Goal: Task Accomplishment & Management: Manage account settings

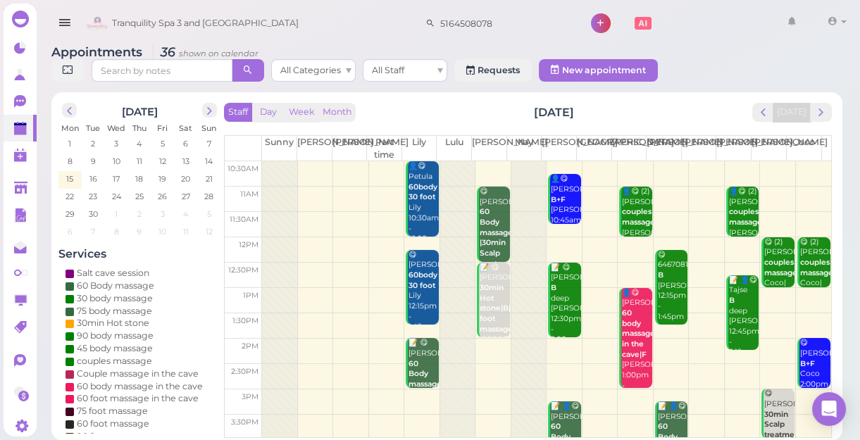
scroll to position [254, 0]
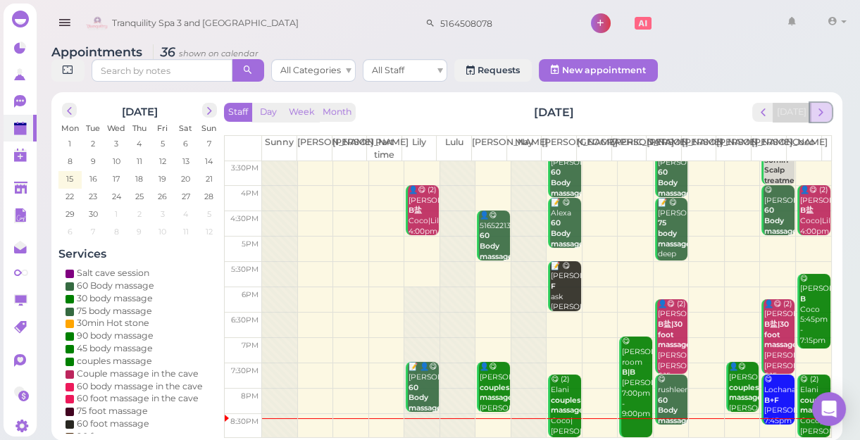
click at [825, 112] on span "next" at bounding box center [820, 112] width 13 height 13
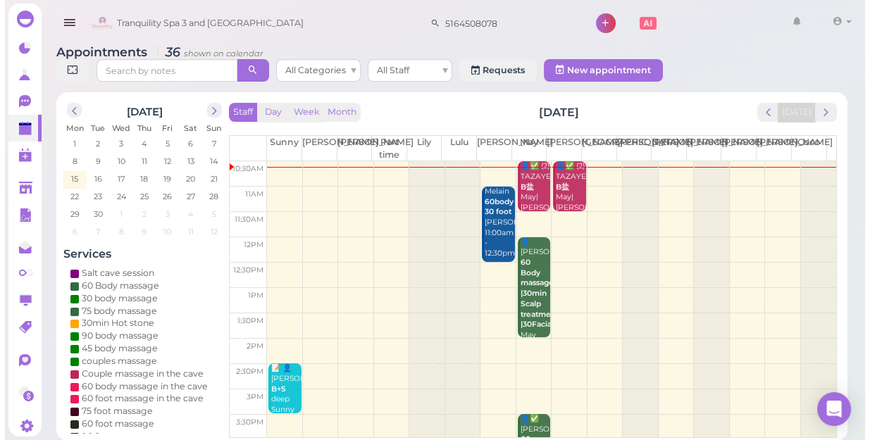
scroll to position [0, 0]
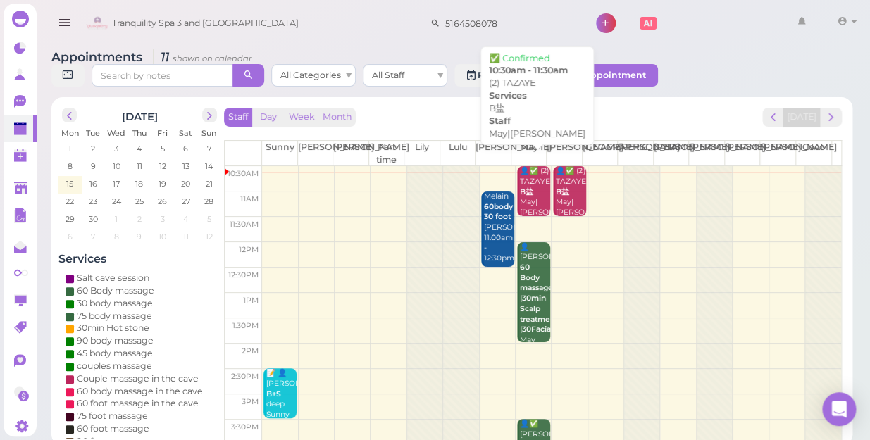
click at [535, 180] on div "👤✅ (2) TAZAYE B盐 May|[PERSON_NAME] 10:30am - 11:30am" at bounding box center [534, 207] width 31 height 83
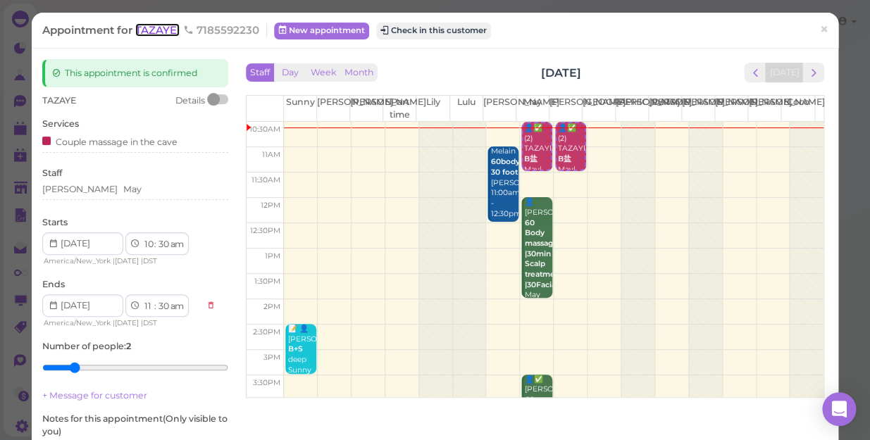
click at [168, 30] on span "TAZAYE" at bounding box center [157, 29] width 44 height 13
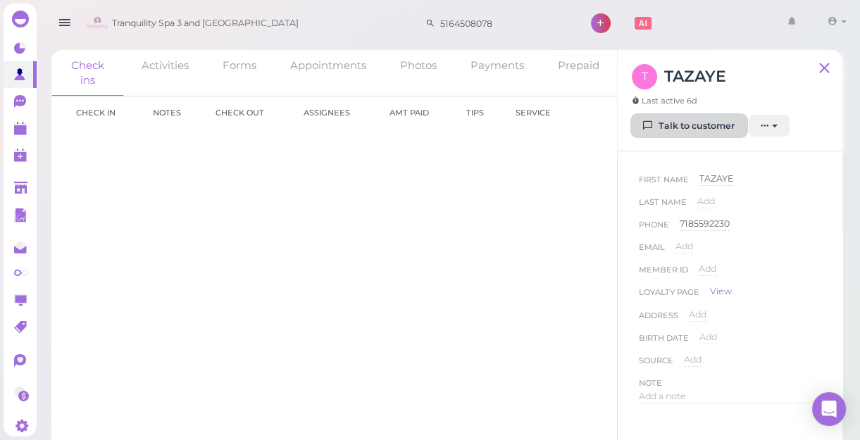
click at [701, 123] on link "Talk to customer" at bounding box center [689, 126] width 115 height 23
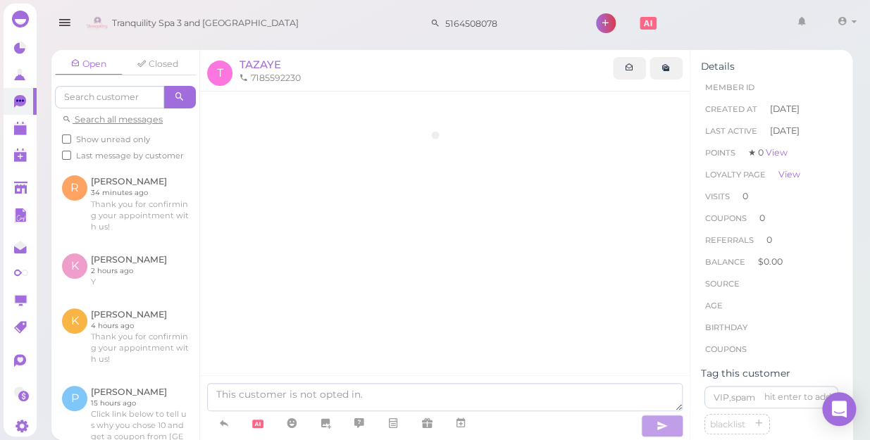
scroll to position [54, 0]
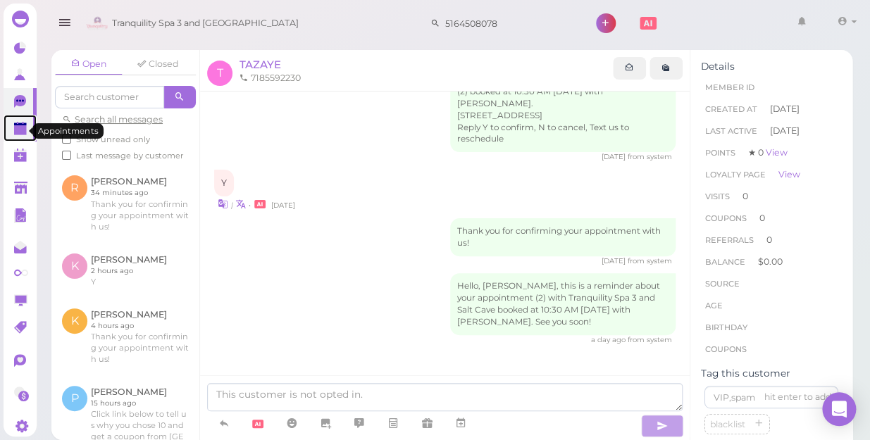
click at [20, 134] on polygon at bounding box center [20, 130] width 13 height 10
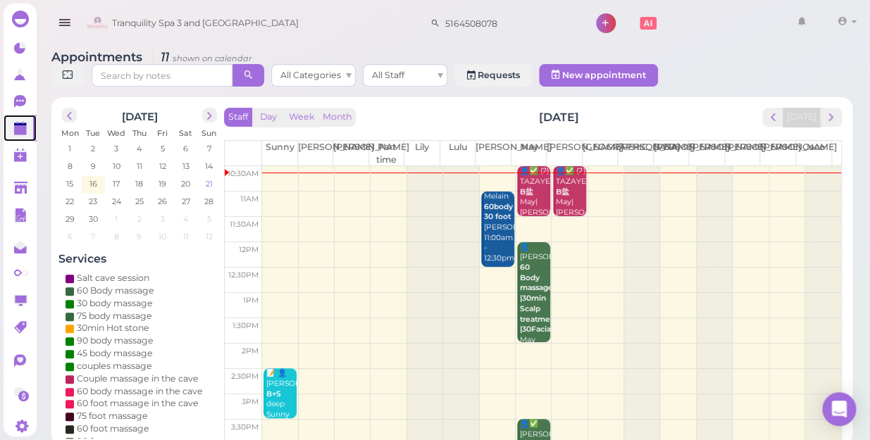
click at [211, 178] on span "21" at bounding box center [209, 184] width 10 height 13
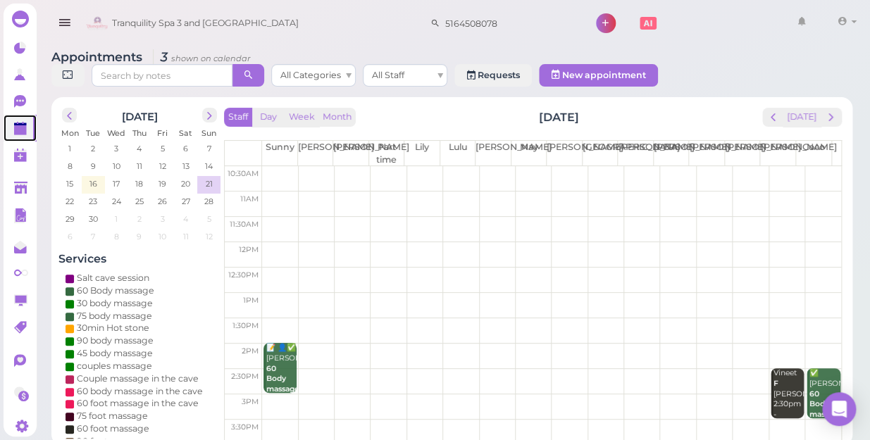
click at [270, 166] on td at bounding box center [551, 178] width 579 height 25
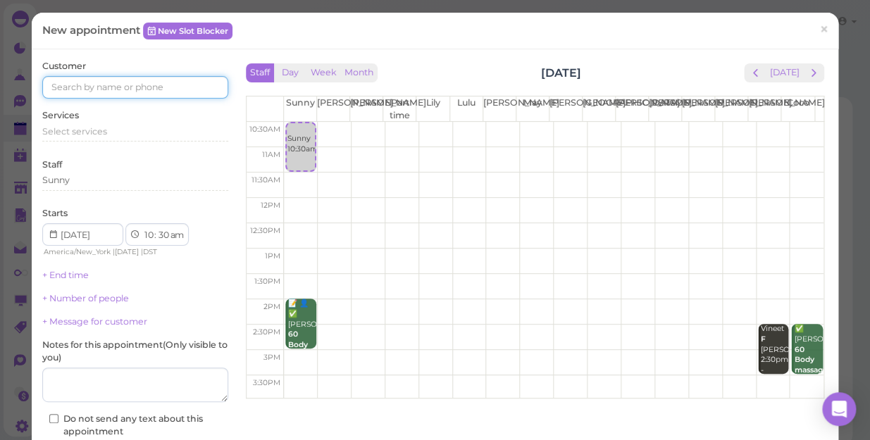
click at [159, 85] on input at bounding box center [135, 87] width 186 height 23
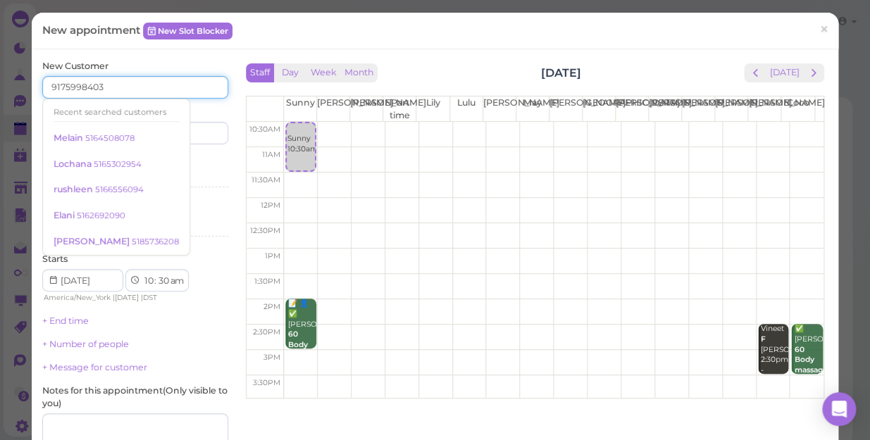
type input "9175998403"
click at [187, 131] on input at bounding box center [183, 133] width 89 height 23
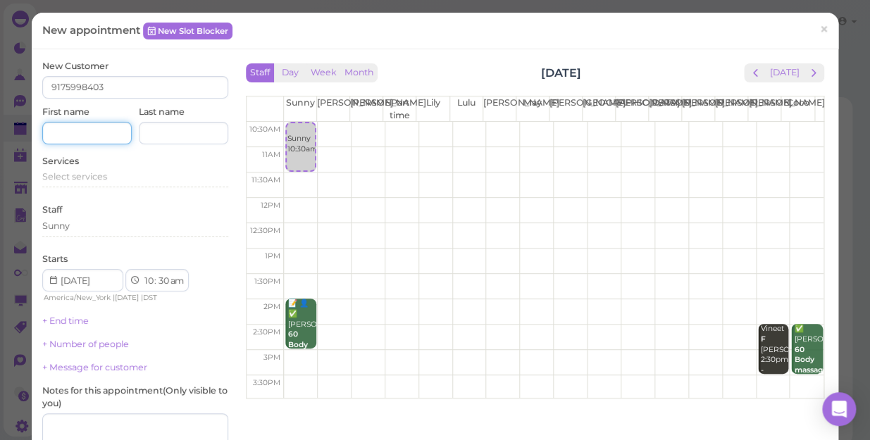
click at [104, 138] on input at bounding box center [86, 133] width 89 height 23
type input "[PERSON_NAME]"
click at [164, 133] on input at bounding box center [183, 133] width 89 height 23
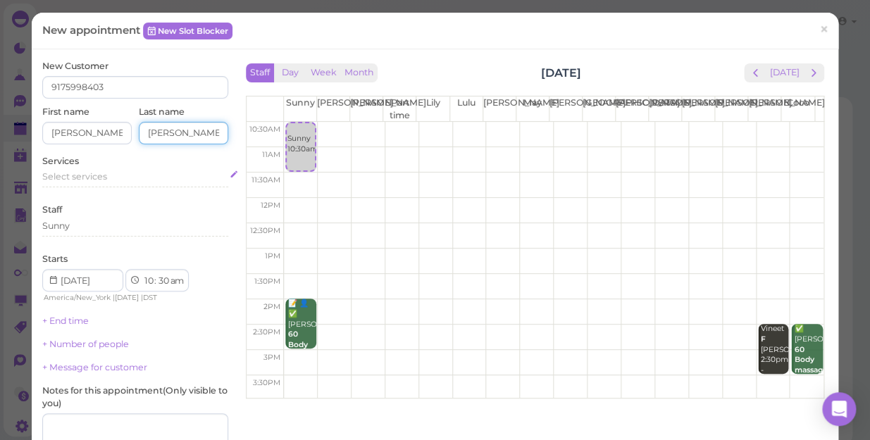
type input "settino"
click at [120, 178] on div "Select services" at bounding box center [135, 176] width 186 height 13
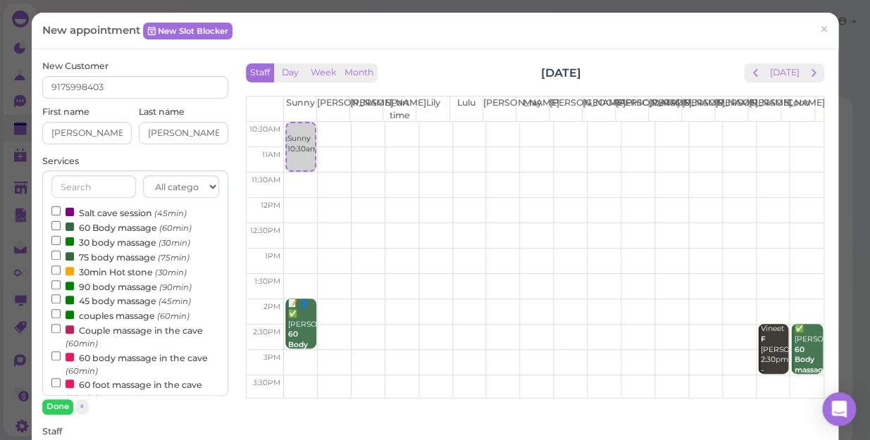
click at [105, 318] on label "couples massage (60min)" at bounding box center [120, 315] width 138 height 15
click at [61, 318] on input "couples massage (60min)" at bounding box center [55, 313] width 9 height 9
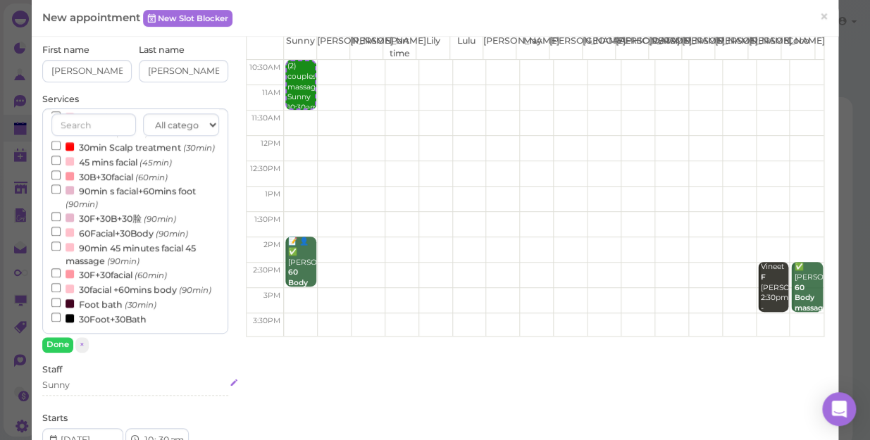
scroll to position [192, 0]
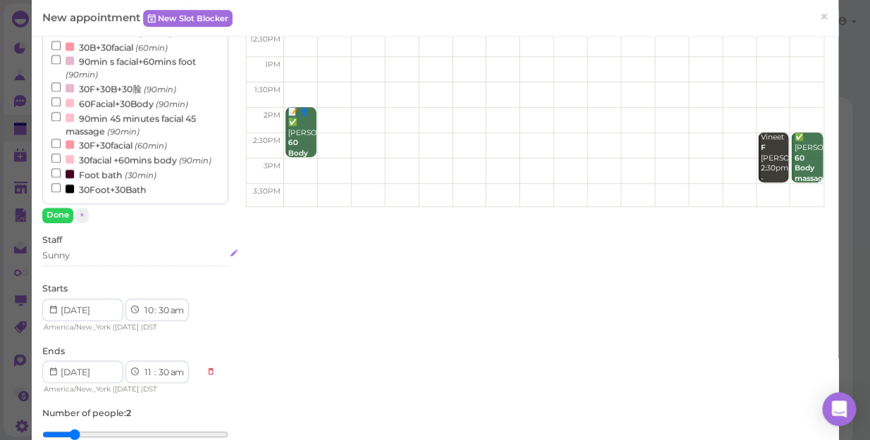
click at [89, 261] on div "Sunny" at bounding box center [135, 257] width 186 height 17
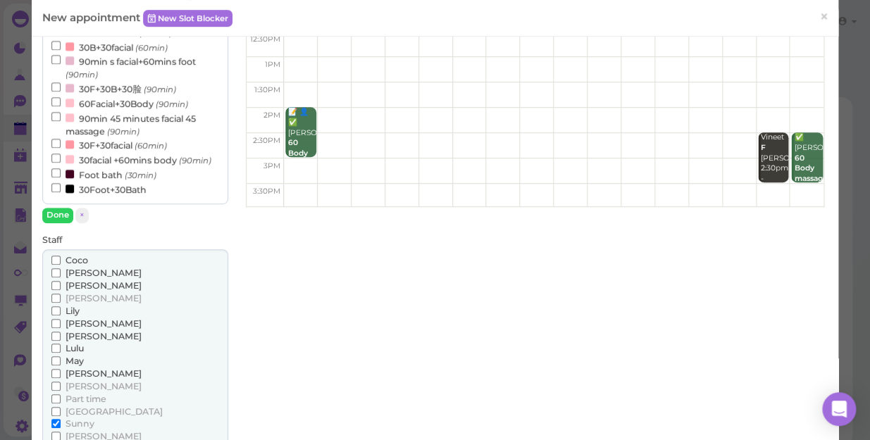
click at [75, 306] on span "Lily" at bounding box center [73, 311] width 14 height 11
click at [61, 306] on input "Lily" at bounding box center [55, 310] width 9 height 9
click at [56, 210] on button "Done" at bounding box center [57, 215] width 31 height 15
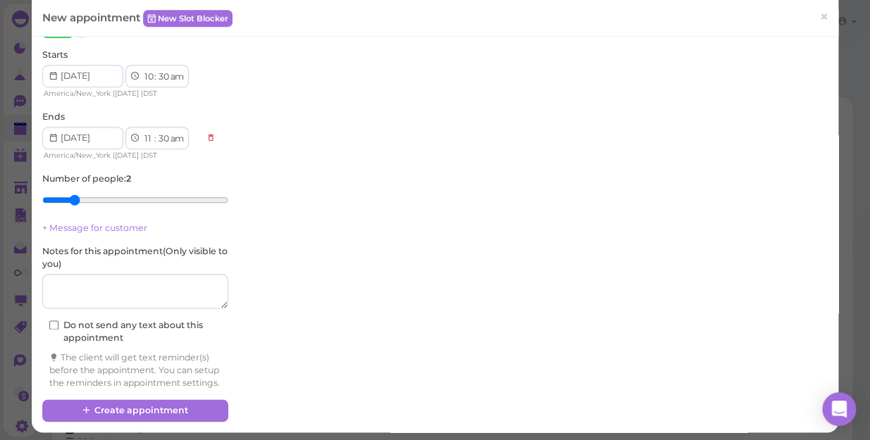
scroll to position [431, 0]
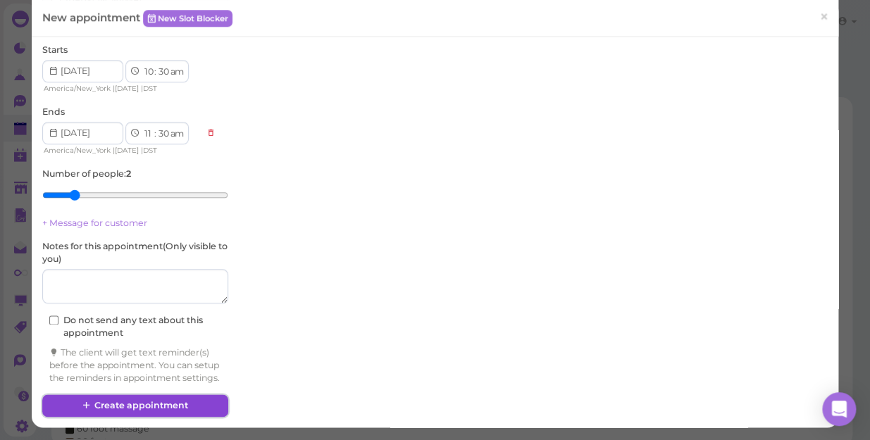
click at [165, 406] on button "Create appointment" at bounding box center [135, 406] width 186 height 23
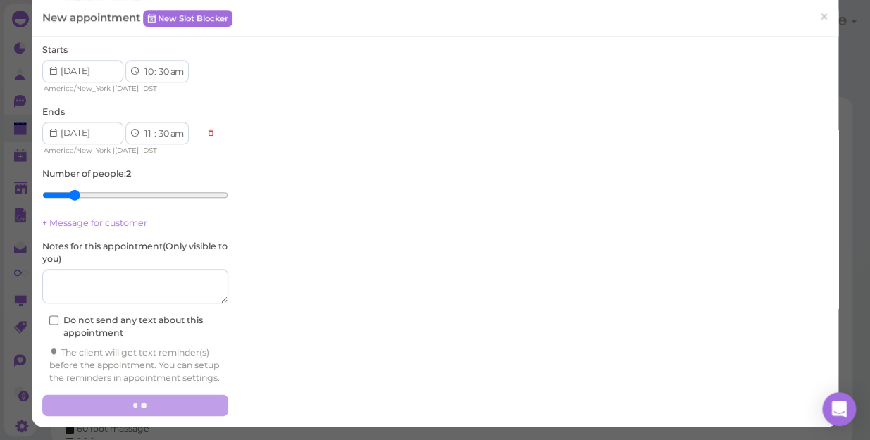
scroll to position [430, 0]
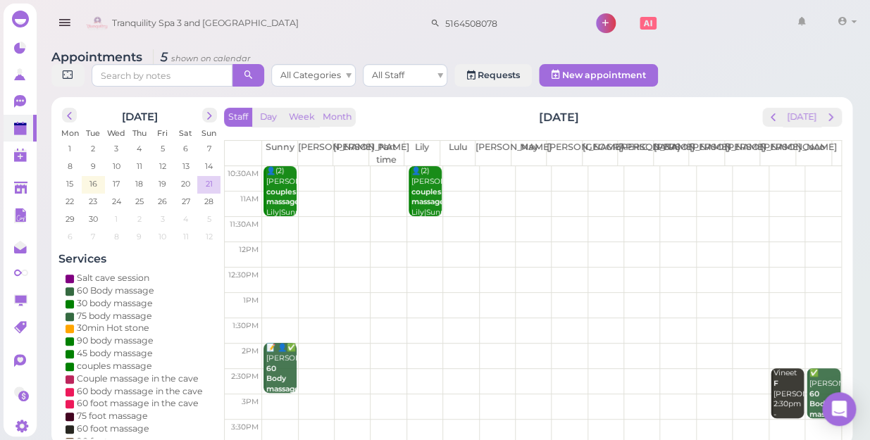
click at [203, 176] on td "21" at bounding box center [208, 183] width 23 height 14
click at [93, 178] on span "16" at bounding box center [93, 184] width 11 height 13
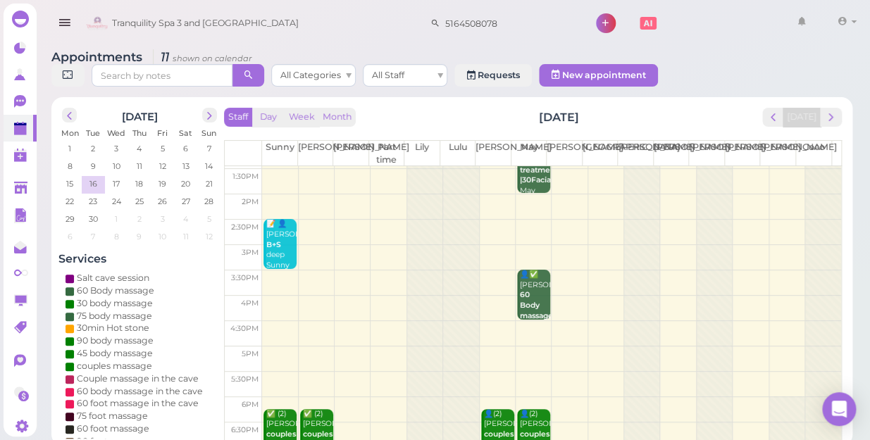
scroll to position [0, 0]
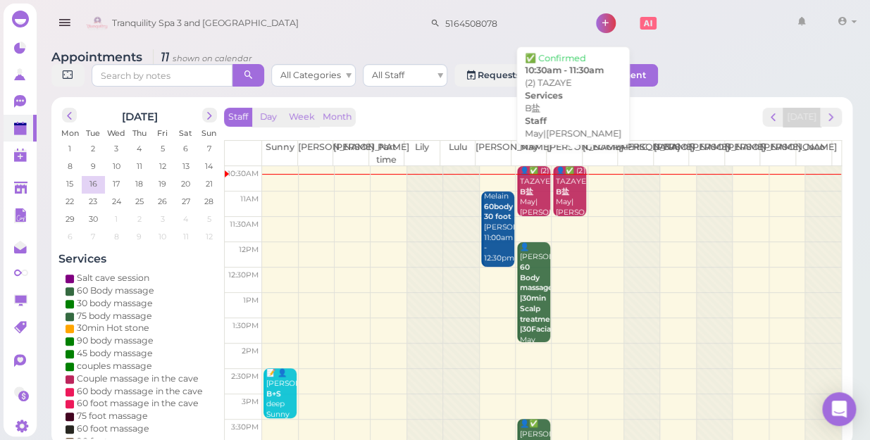
click at [571, 184] on div "👤✅ (2) TAZAYE B盐 May|Mike 10:30am - 11:30am" at bounding box center [570, 207] width 31 height 83
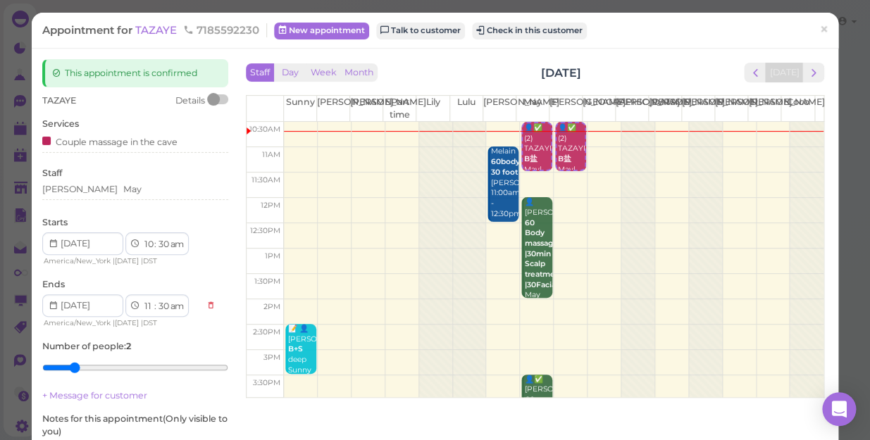
click at [528, 178] on td at bounding box center [554, 185] width 540 height 25
click at [528, 179] on td at bounding box center [554, 185] width 540 height 25
click at [819, 25] on span "×" at bounding box center [823, 30] width 9 height 20
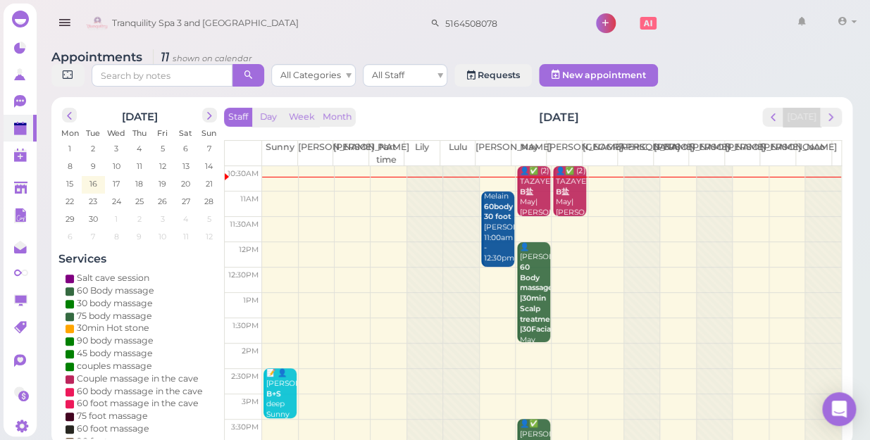
click at [535, 217] on td at bounding box center [551, 229] width 579 height 25
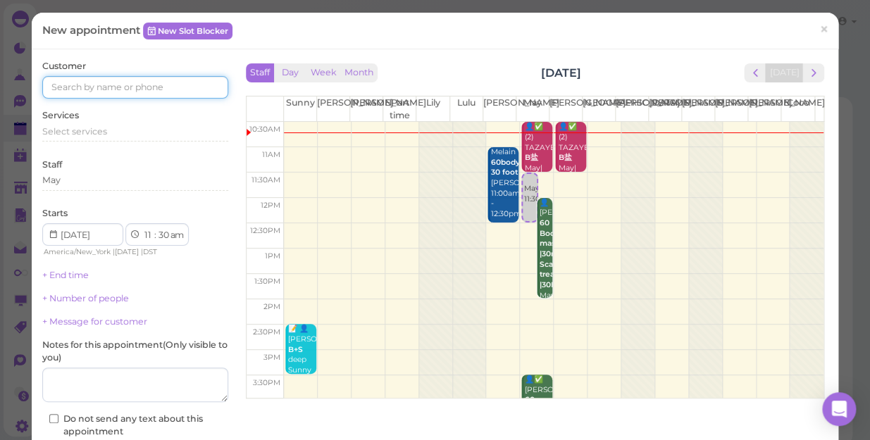
click at [113, 87] on input at bounding box center [135, 87] width 186 height 23
type input "8622191063"
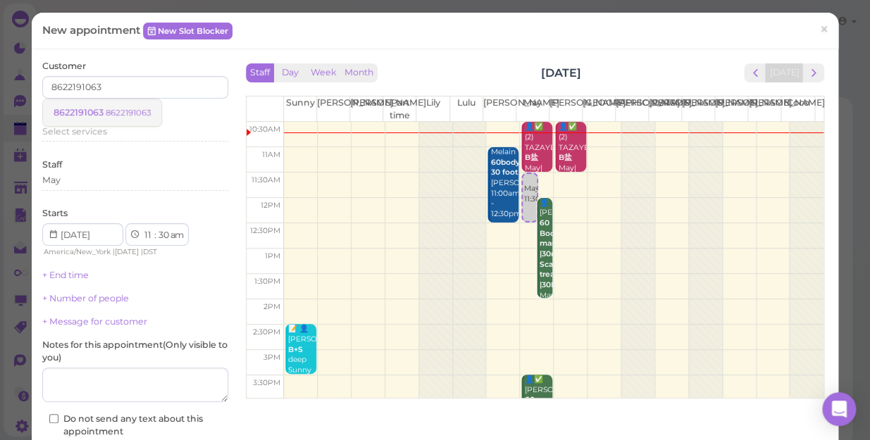
click at [133, 106] on link "8622191063 8622191063" at bounding box center [102, 112] width 118 height 27
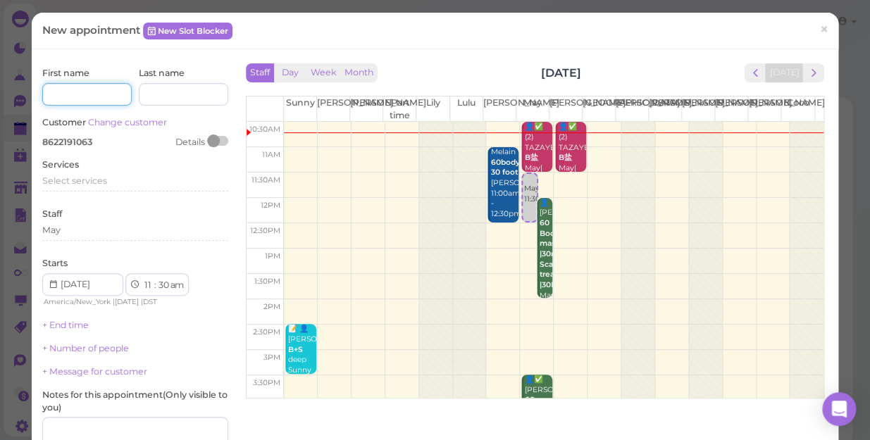
click at [102, 91] on input at bounding box center [86, 94] width 89 height 23
type input "[PERSON_NAME]"
click at [88, 181] on span "Select services" at bounding box center [74, 180] width 65 height 11
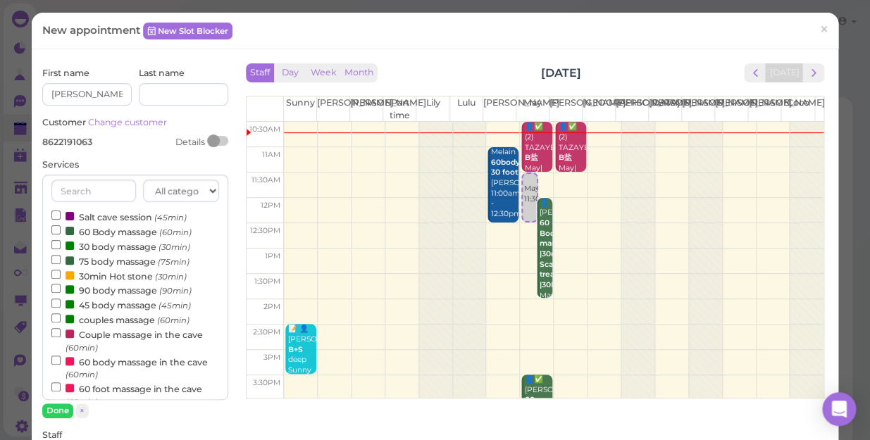
click at [104, 235] on label "60 Body massage (60min)" at bounding box center [121, 231] width 140 height 15
click at [61, 235] on input "60 Body massage (60min)" at bounding box center [55, 229] width 9 height 9
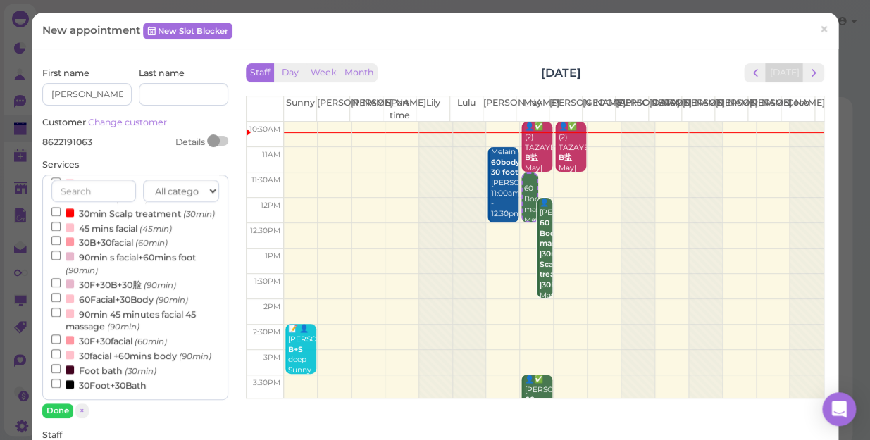
scroll to position [256, 0]
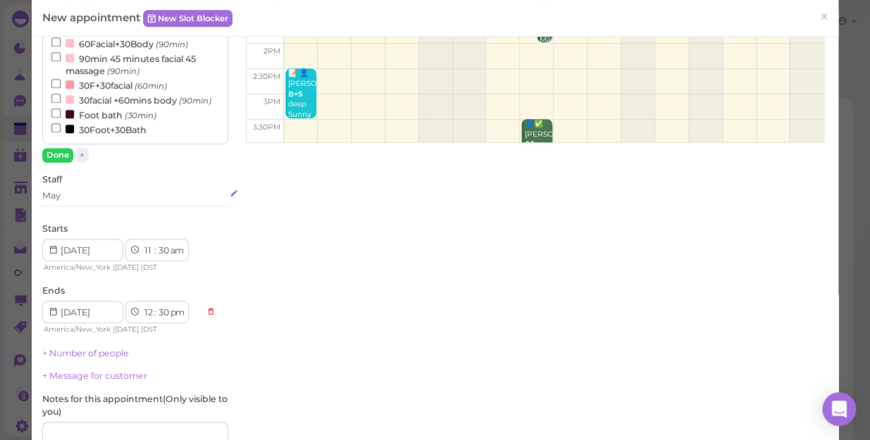
click at [77, 192] on div "May" at bounding box center [135, 196] width 186 height 13
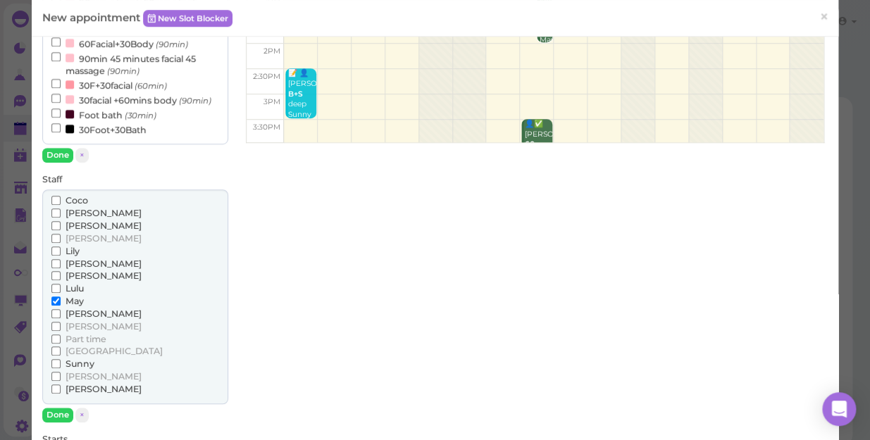
scroll to position [448, 0]
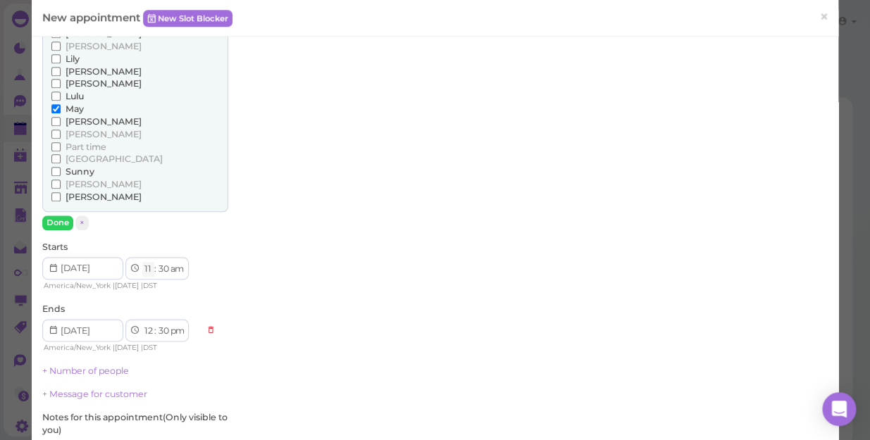
click at [149, 267] on select "1 2 3 4 5 6 7 8 9 10 11 12" at bounding box center [148, 269] width 12 height 15
select select "10"
click at [142, 262] on select "1 2 3 4 5 6 7 8 9 10 11 12" at bounding box center [148, 269] width 12 height 15
select select "11"
select select "am"
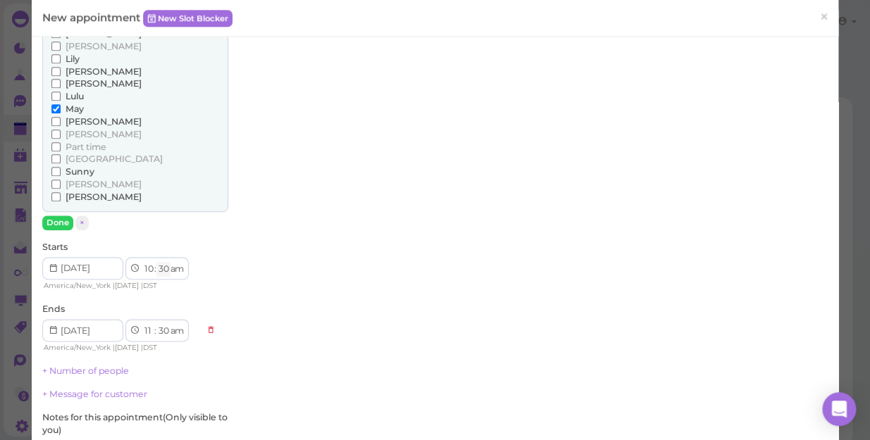
click at [161, 269] on select "00 05 10 15 20 25 30 35 40 45 50 55" at bounding box center [163, 269] width 14 height 15
select select "45"
click at [156, 262] on select "00 05 10 15 20 25 30 35 40 45 50 55" at bounding box center [163, 269] width 14 height 15
select select "45"
click at [59, 218] on button "Done" at bounding box center [57, 223] width 31 height 15
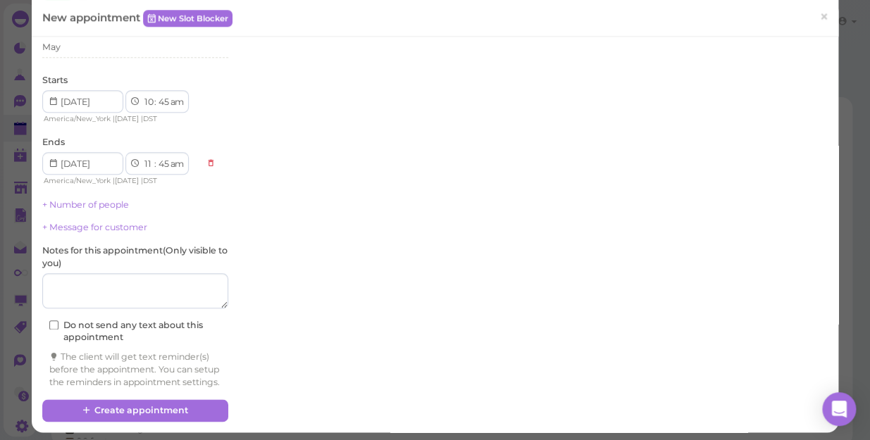
scroll to position [421, 0]
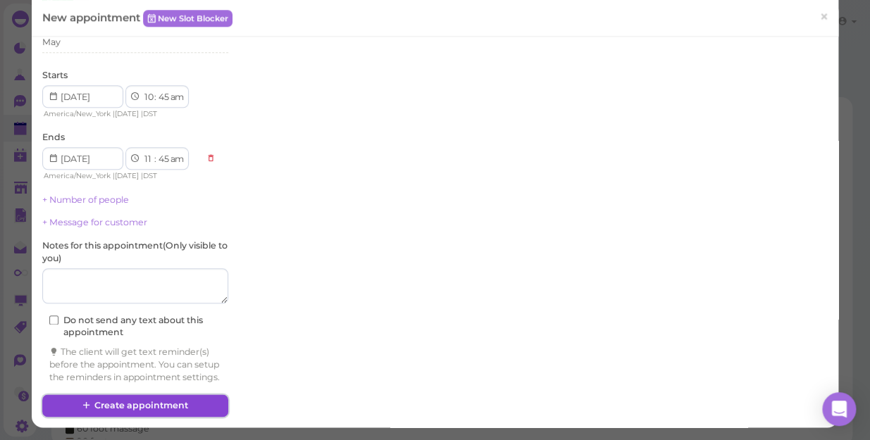
click at [168, 407] on button "Create appointment" at bounding box center [135, 406] width 186 height 23
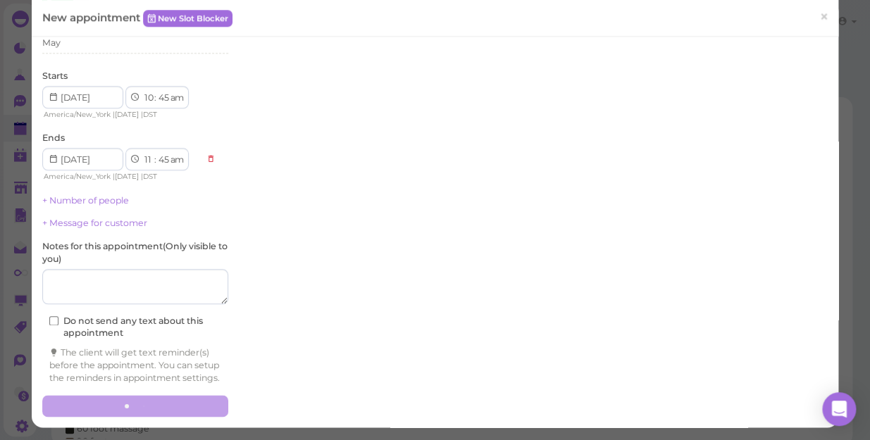
scroll to position [0, 0]
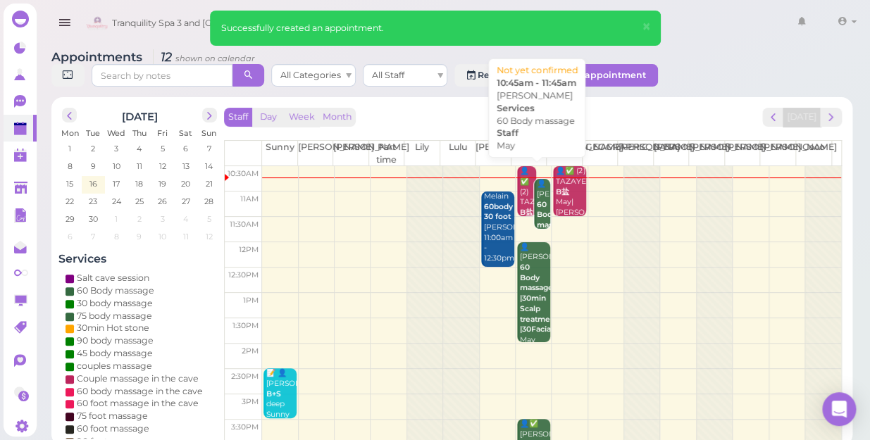
click at [537, 204] on b "60 Body massage" at bounding box center [553, 215] width 33 height 30
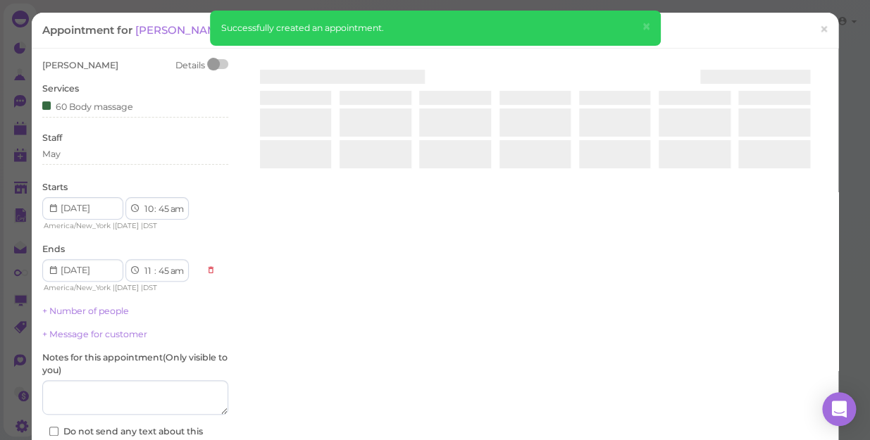
click at [536, 204] on div at bounding box center [534, 226] width 585 height 335
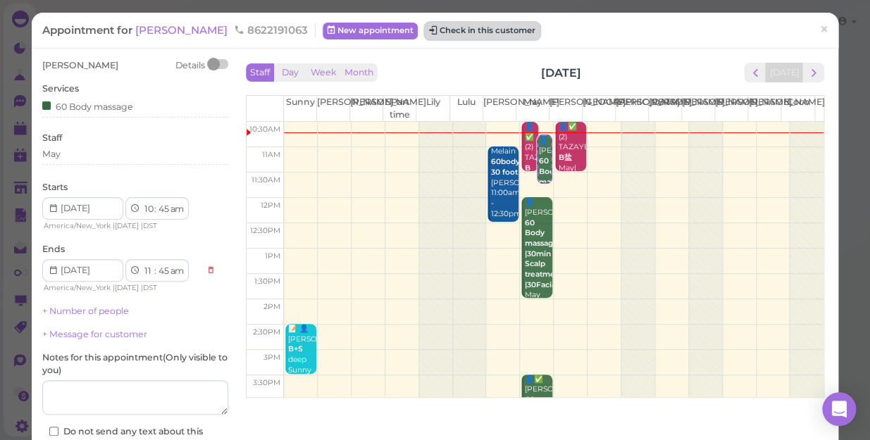
click at [425, 31] on button "Check in this customer" at bounding box center [482, 31] width 115 height 17
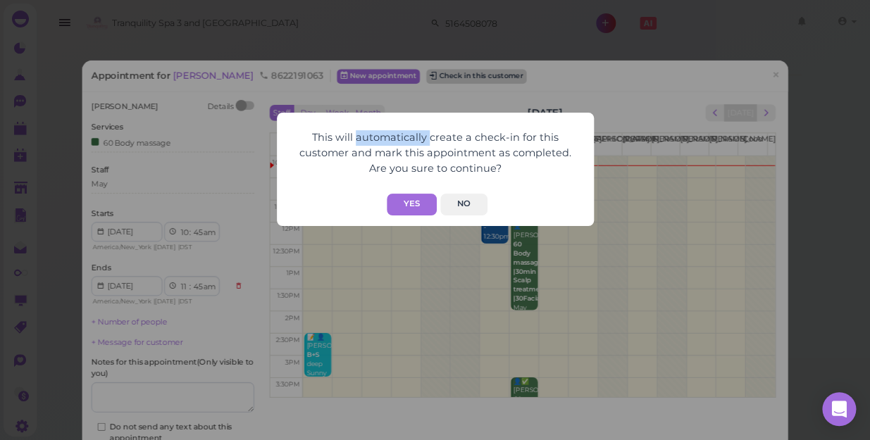
click at [411, 31] on div "This will automatically create a check-in for this customer and mark this appoi…" at bounding box center [435, 220] width 870 height 440
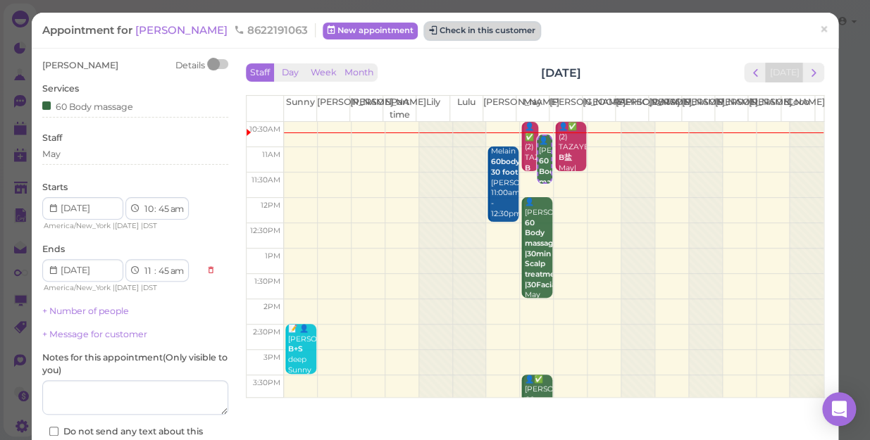
drag, startPoint x: 411, startPoint y: 31, endPoint x: 402, endPoint y: 31, distance: 9.9
click at [425, 31] on button "Check in this customer" at bounding box center [482, 31] width 115 height 17
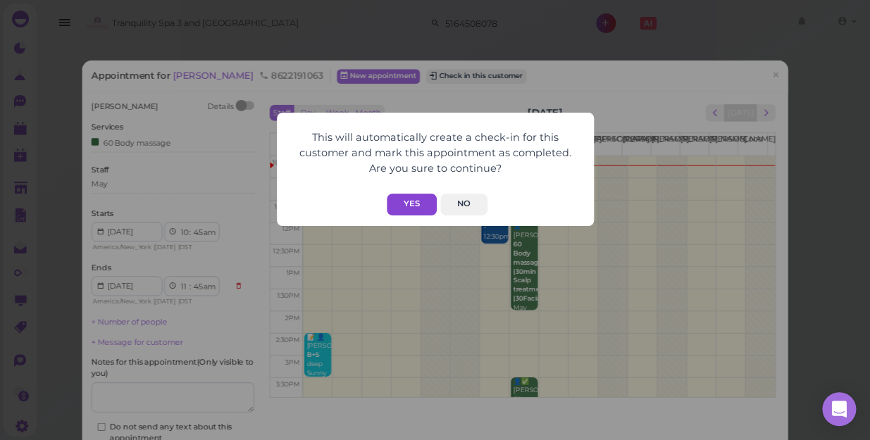
click at [406, 199] on button "Yes" at bounding box center [412, 205] width 50 height 22
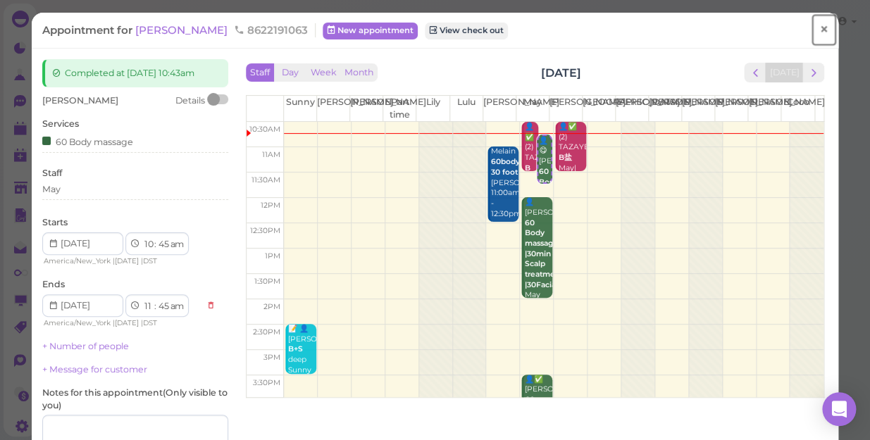
click at [819, 30] on span "×" at bounding box center [823, 30] width 9 height 20
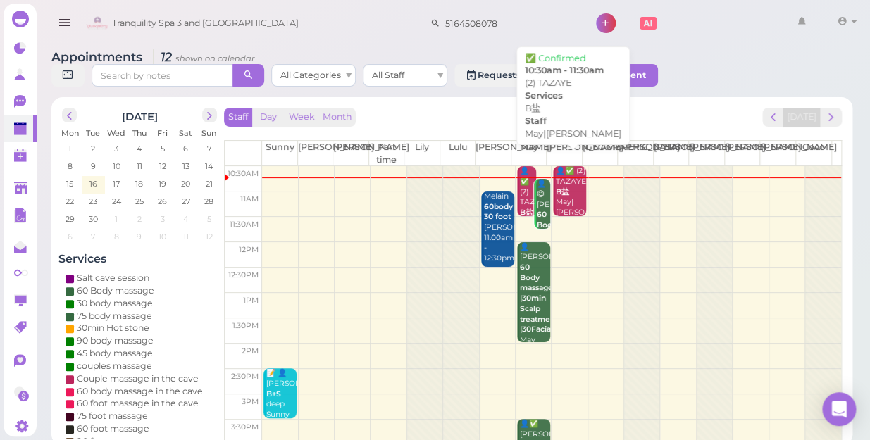
click at [569, 179] on div "👤✅ (2) TAZAYE B盐 May|Mike 10:30am - 11:30am" at bounding box center [570, 207] width 31 height 83
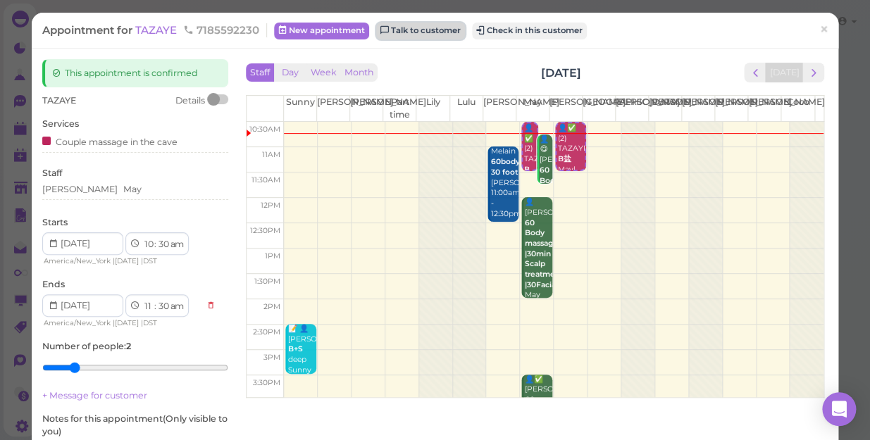
click at [432, 30] on link "Talk to customer" at bounding box center [420, 31] width 89 height 17
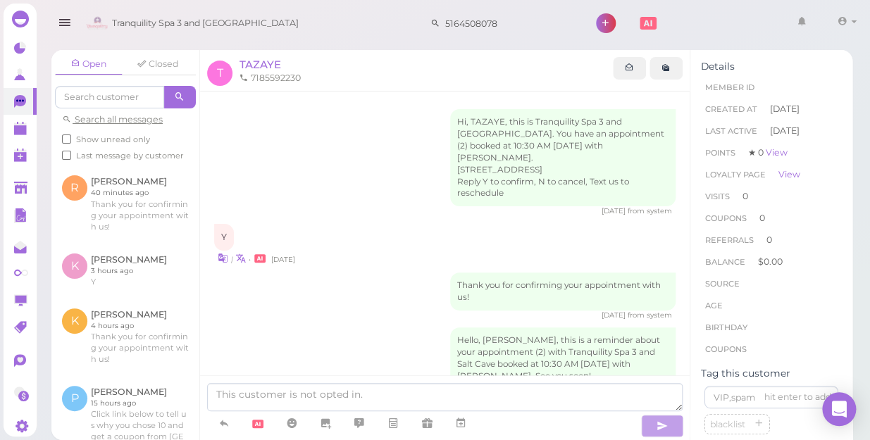
scroll to position [54, 0]
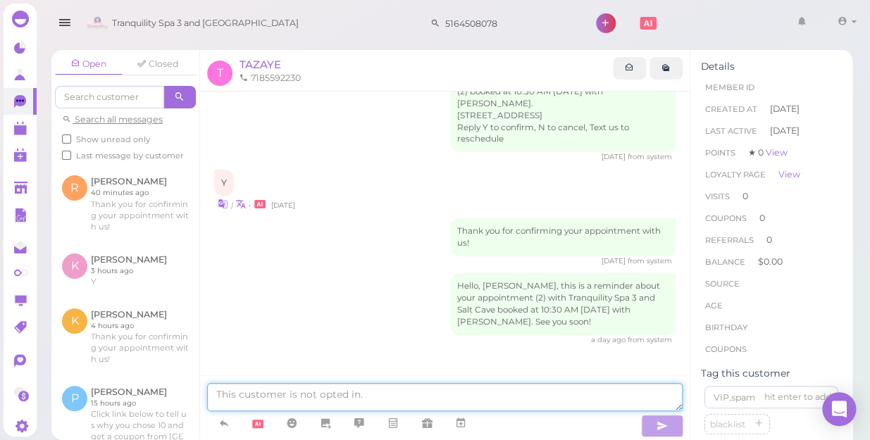
click at [421, 395] on textarea at bounding box center [445, 397] width 476 height 28
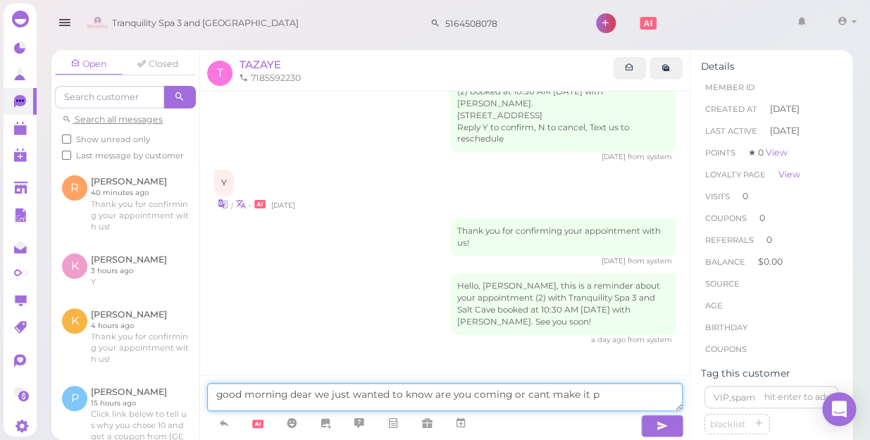
click at [612, 399] on textarea "good morning dear we just wanted to know are you coming or cant make it p" at bounding box center [445, 397] width 476 height 28
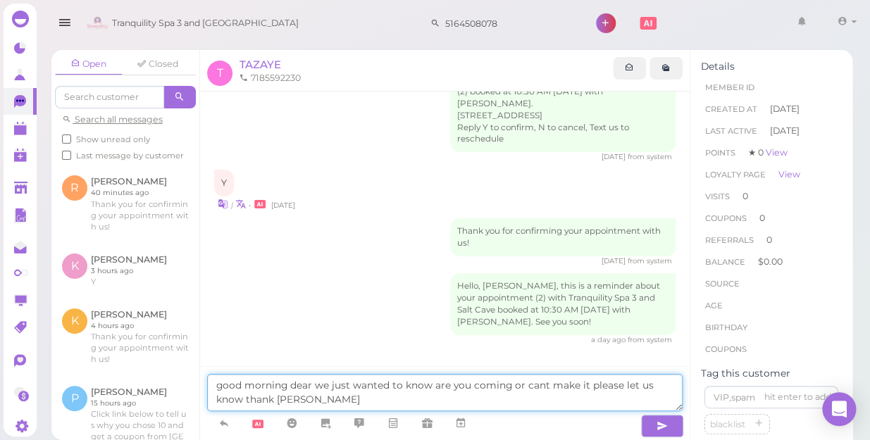
type textarea "good morning dear we just wanted to know are you coming or cant make it please …"
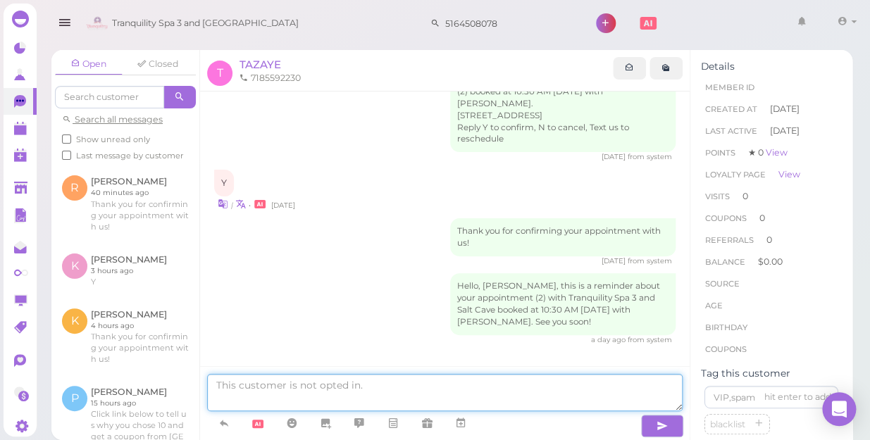
scroll to position [111, 0]
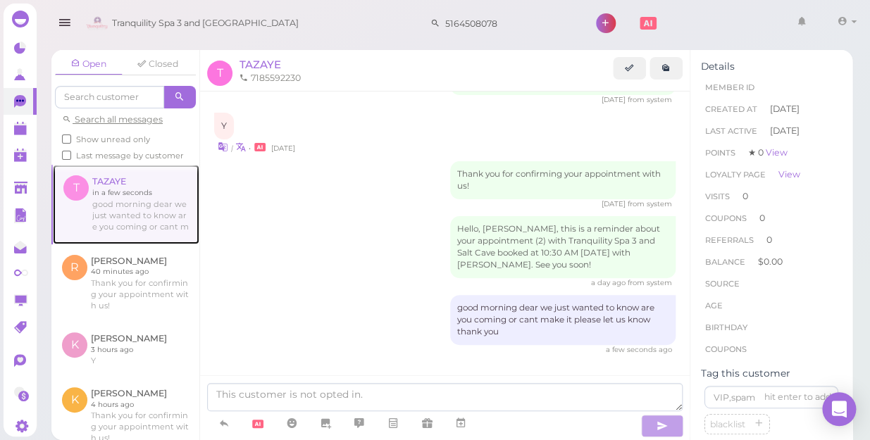
click at [121, 213] on link at bounding box center [126, 204] width 147 height 79
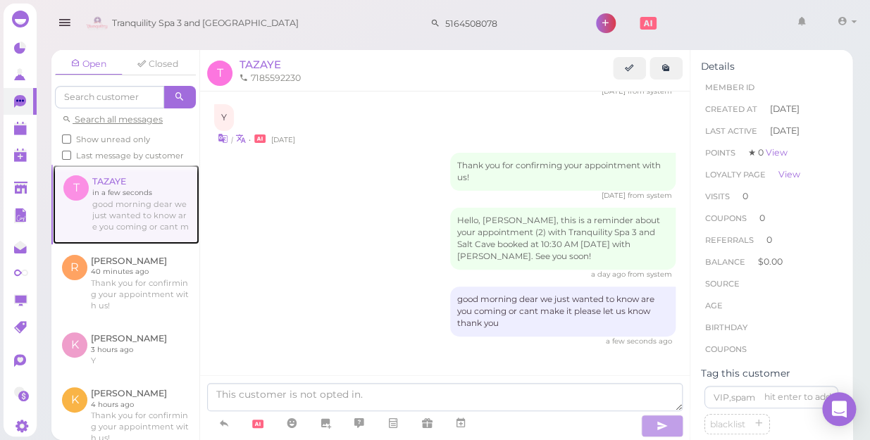
scroll to position [121, 0]
click at [108, 199] on link at bounding box center [126, 204] width 147 height 79
click at [73, 201] on link at bounding box center [126, 204] width 147 height 79
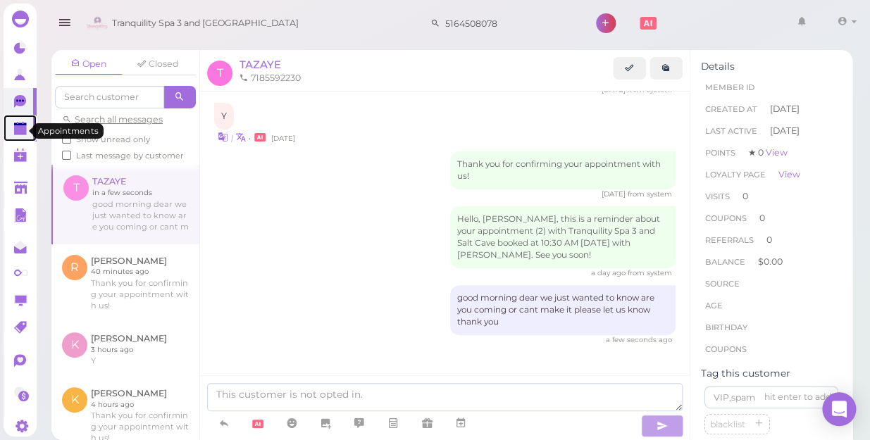
click at [19, 130] on polygon at bounding box center [20, 130] width 13 height 10
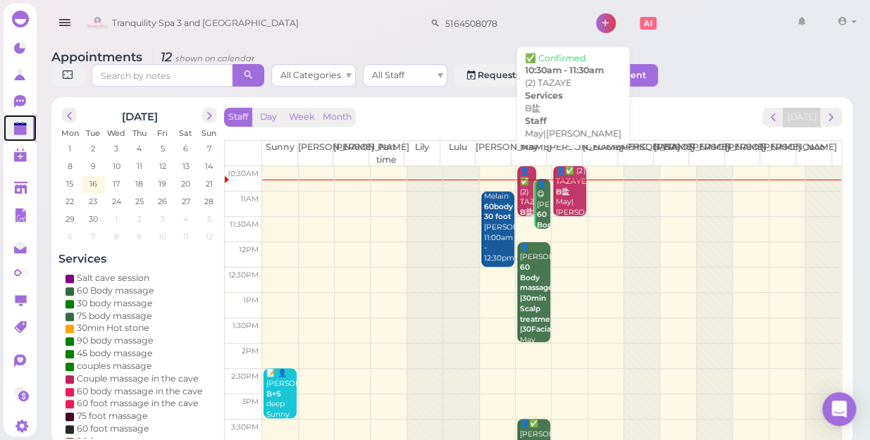
click at [564, 187] on div "👤✅ (2) TAZAYE B盐 May|Mike 10:30am - 11:30am" at bounding box center [570, 207] width 31 height 83
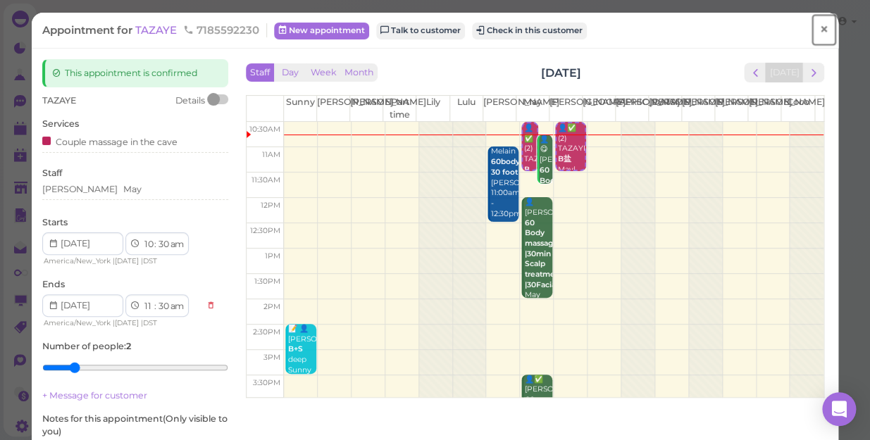
click at [819, 27] on span "×" at bounding box center [823, 30] width 9 height 20
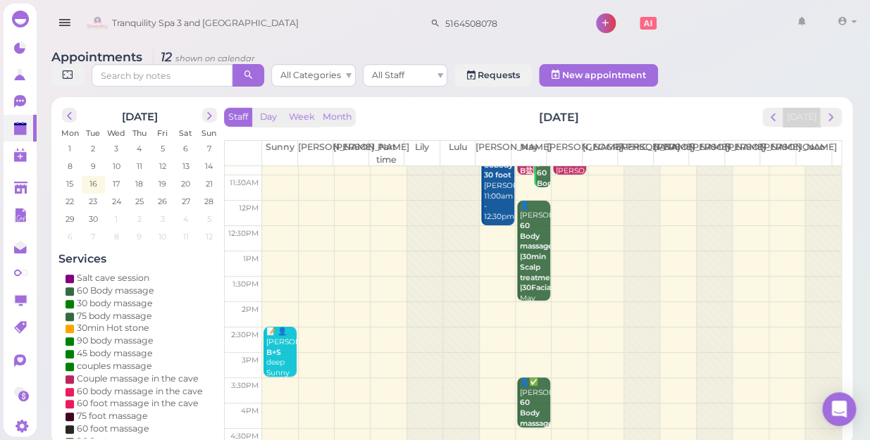
scroll to position [63, 0]
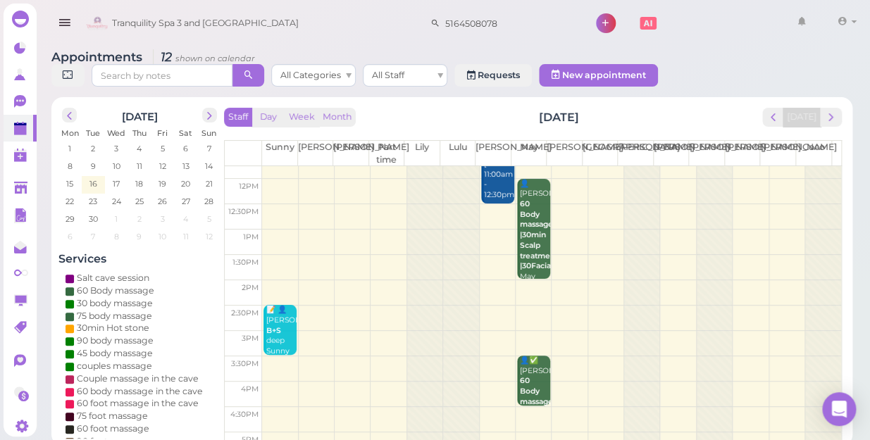
click at [493, 306] on td at bounding box center [551, 318] width 579 height 25
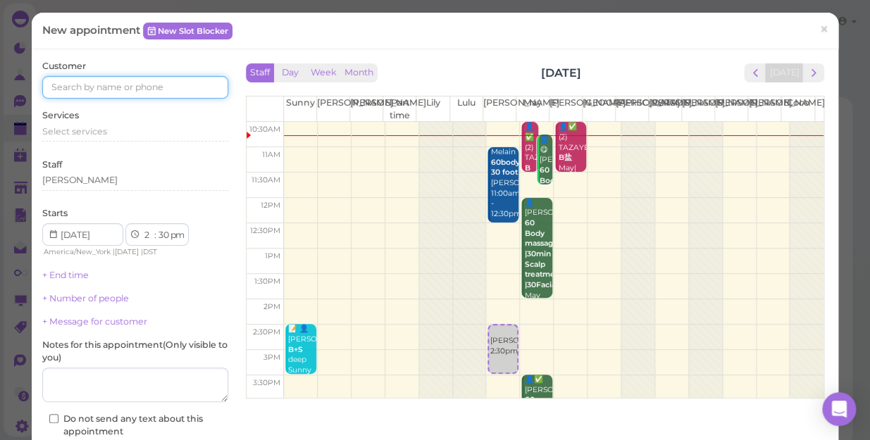
click at [123, 87] on input at bounding box center [135, 87] width 186 height 23
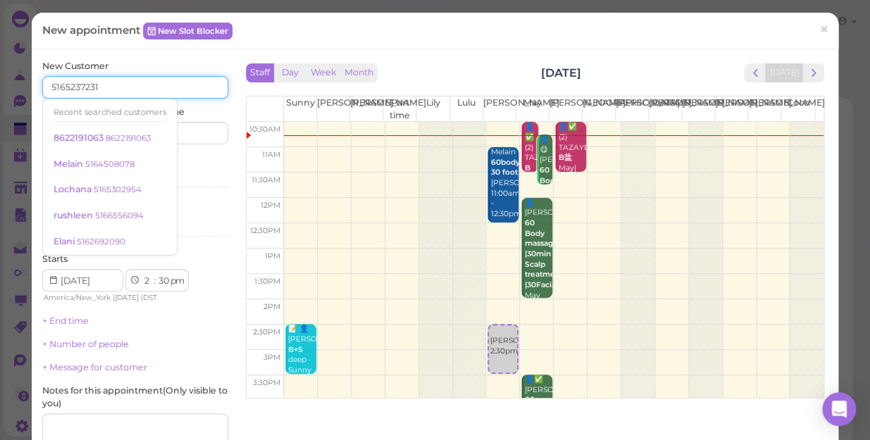
type input "5165237231"
click at [193, 136] on input at bounding box center [183, 133] width 89 height 23
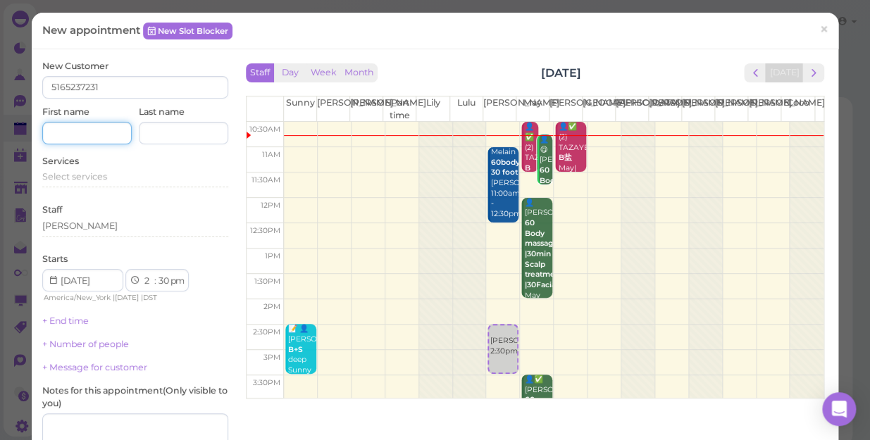
click at [66, 130] on input at bounding box center [86, 133] width 89 height 23
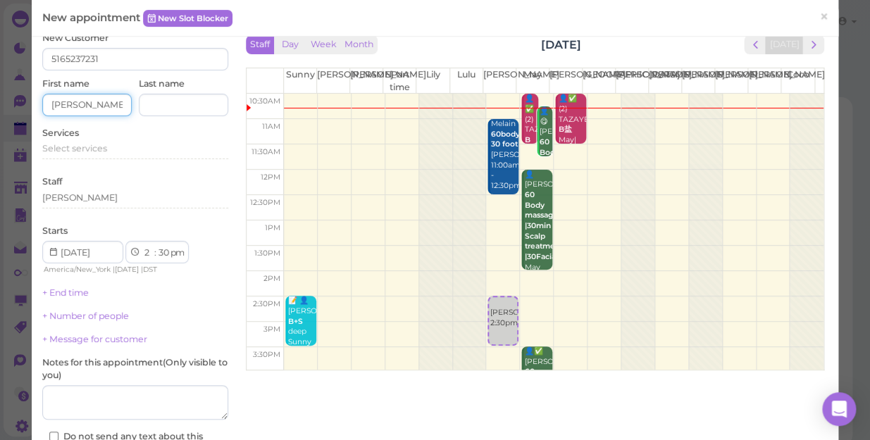
scroll to position [0, 0]
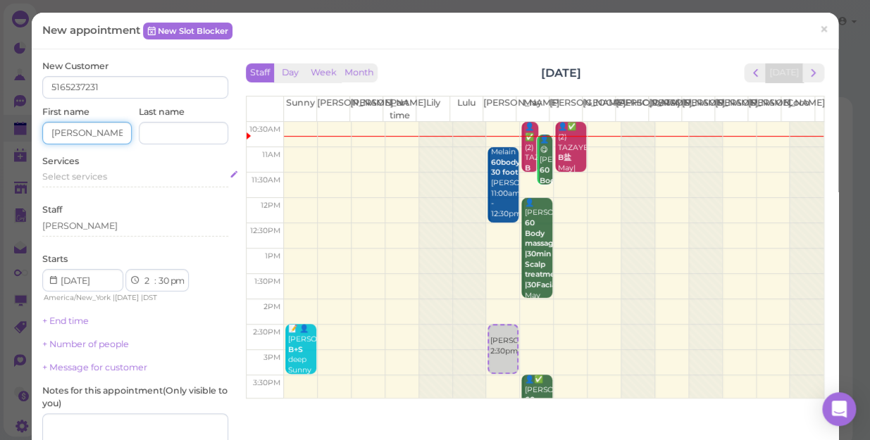
type input "kay"
click at [52, 175] on span "Select services" at bounding box center [74, 176] width 65 height 11
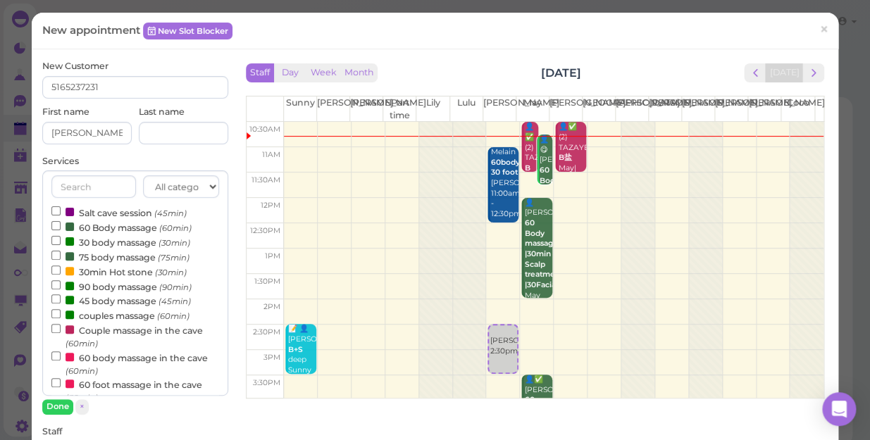
click at [118, 225] on label "60 Body massage (60min)" at bounding box center [121, 227] width 140 height 15
click at [61, 225] on input "60 Body massage (60min)" at bounding box center [55, 225] width 9 height 9
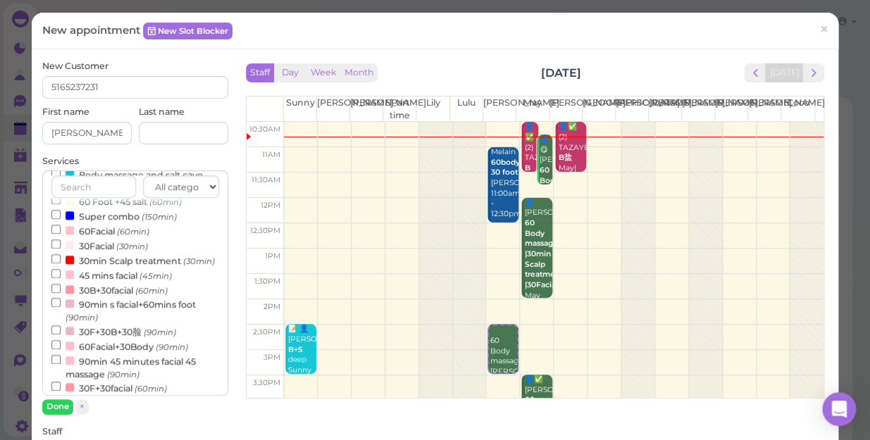
scroll to position [384, 0]
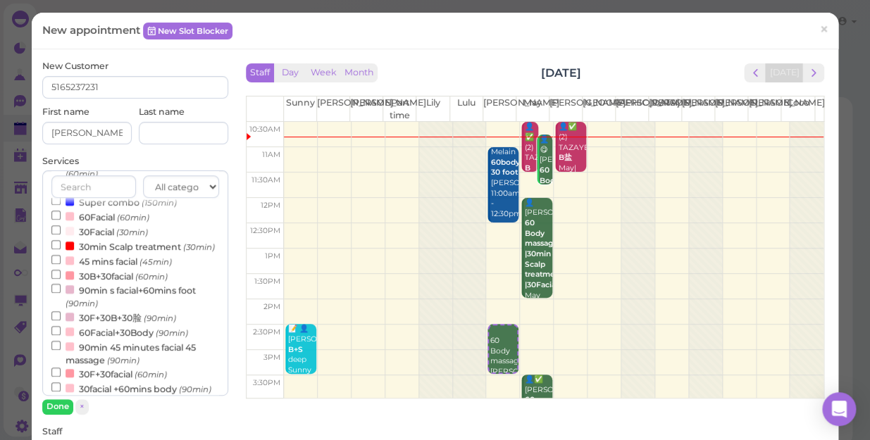
click at [131, 249] on label "30min Scalp treatment (30min)" at bounding box center [132, 246] width 163 height 15
click at [61, 249] on input "30min Scalp treatment (30min)" at bounding box center [55, 244] width 9 height 9
select select "4"
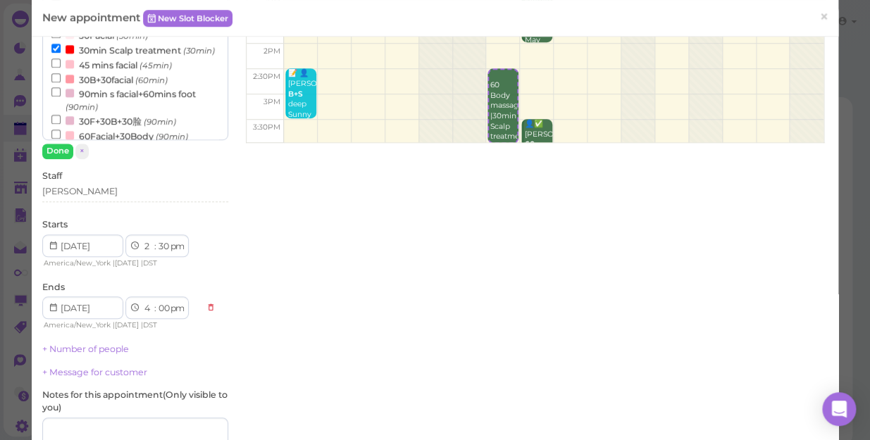
scroll to position [261, 0]
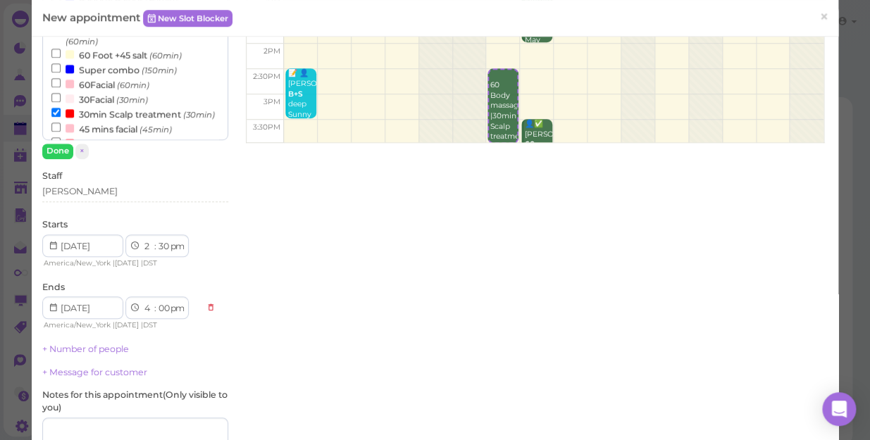
click at [120, 105] on small "(30min)" at bounding box center [132, 100] width 32 height 10
click at [61, 102] on input "30Facial (30min)" at bounding box center [55, 97] width 9 height 9
select select "30"
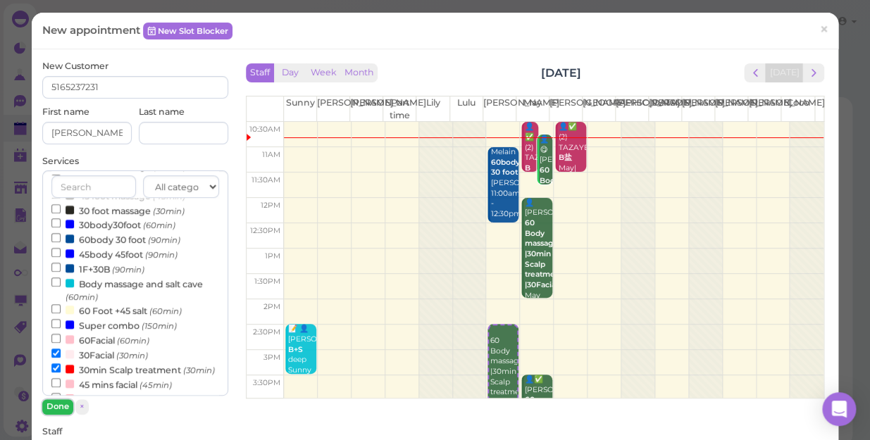
click at [62, 402] on button "Done" at bounding box center [57, 406] width 31 height 15
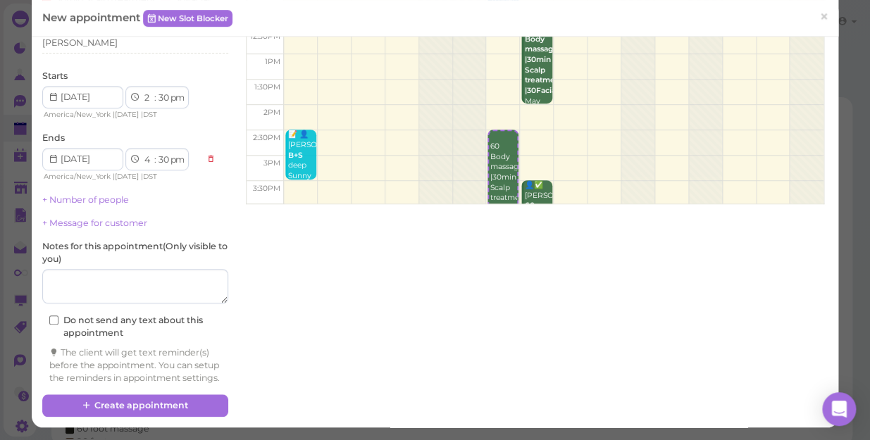
scroll to position [206, 0]
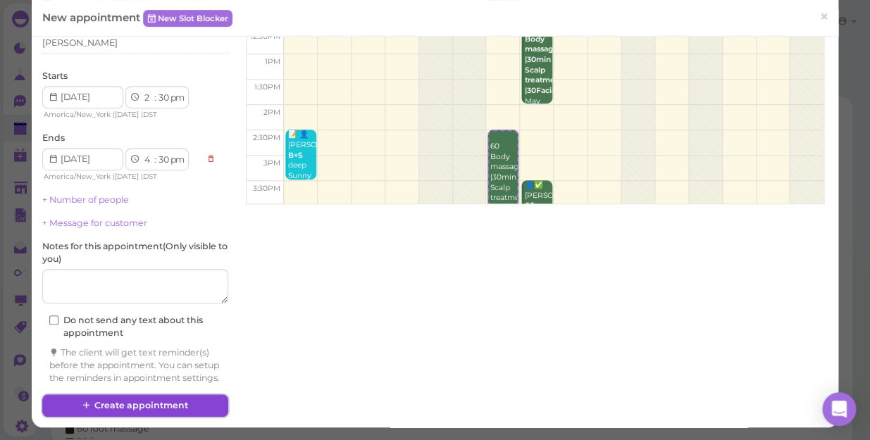
click at [113, 403] on button "Create appointment" at bounding box center [135, 406] width 186 height 23
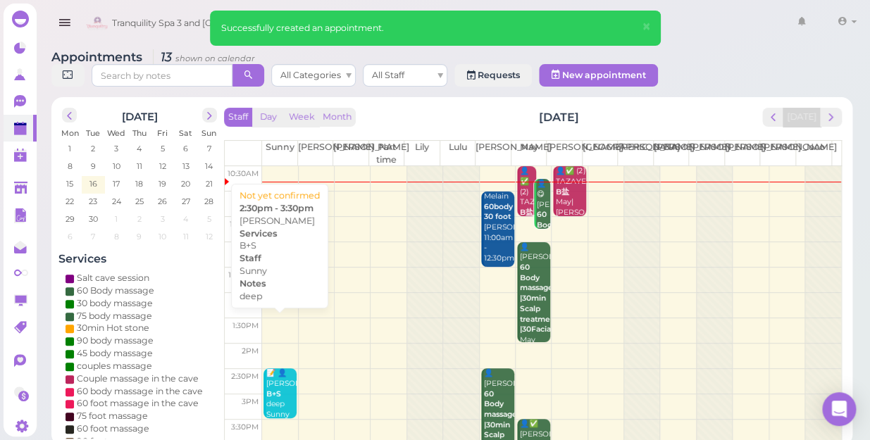
scroll to position [0, 0]
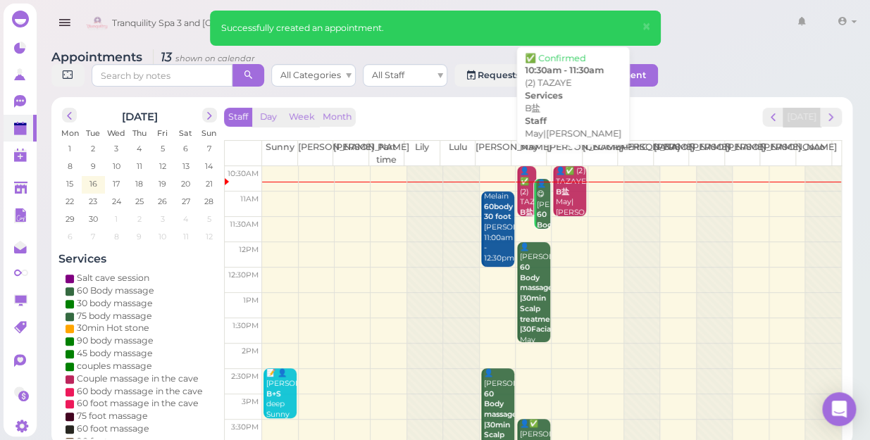
click at [569, 185] on div "👤✅ (2) TAZAYE B盐 May|Mike 10:30am - 11:30am" at bounding box center [570, 207] width 31 height 83
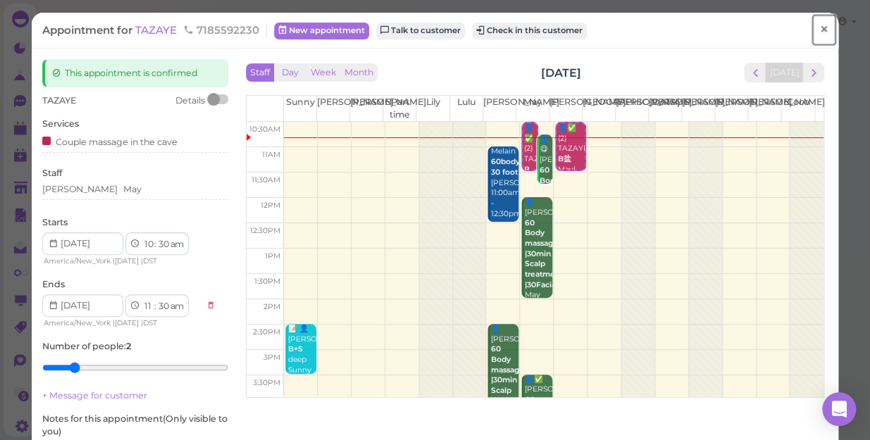
click at [819, 28] on span "×" at bounding box center [823, 30] width 9 height 20
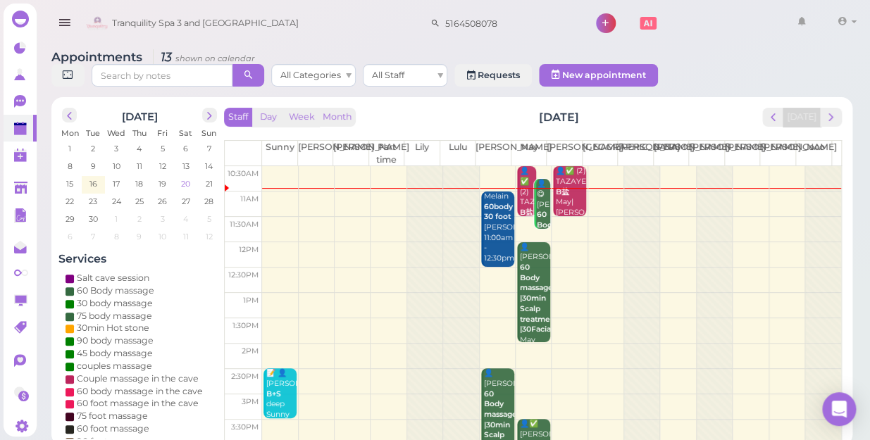
click at [181, 178] on span "20" at bounding box center [186, 184] width 12 height 13
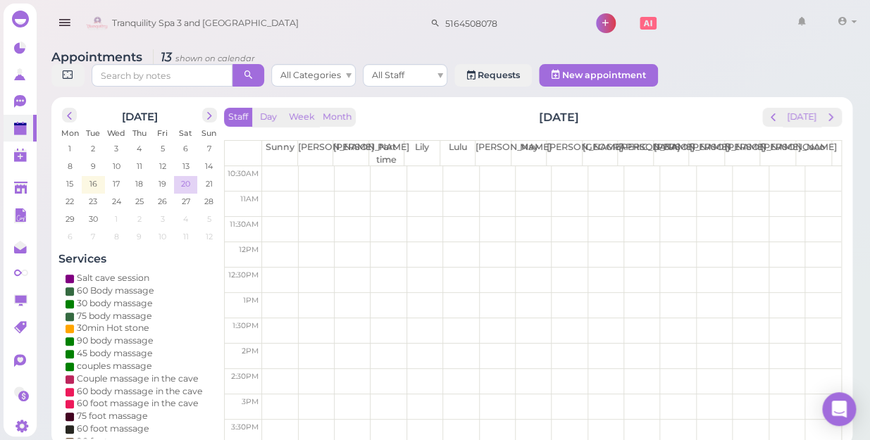
click at [181, 178] on span "20" at bounding box center [186, 184] width 12 height 13
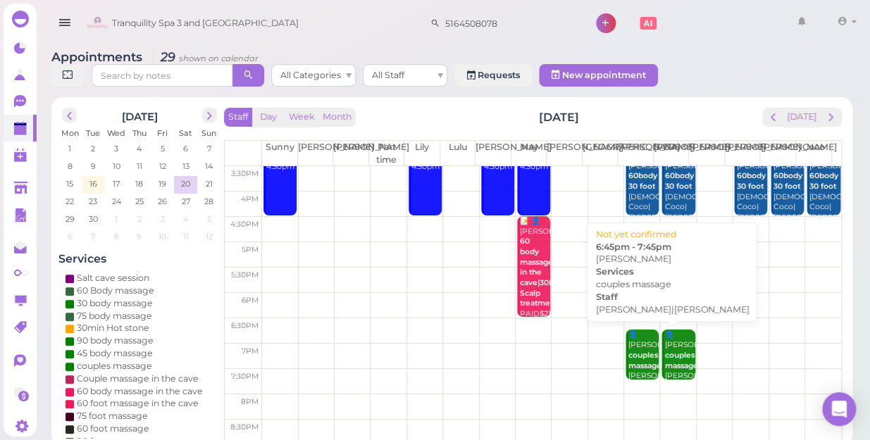
scroll to position [254, 0]
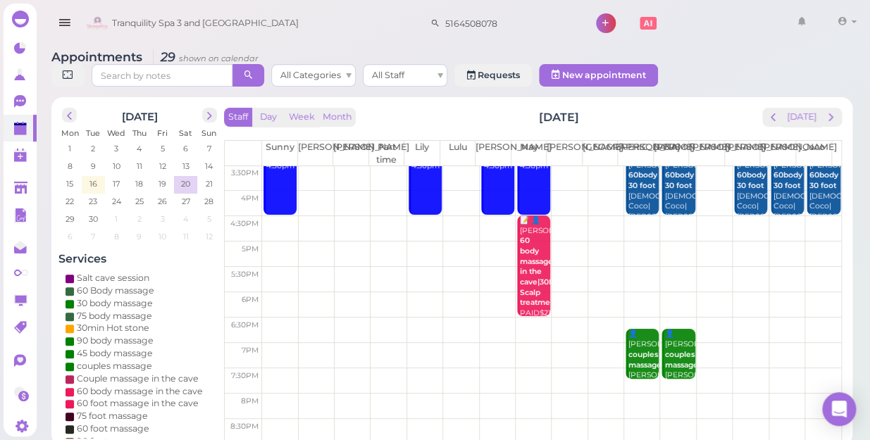
click at [633, 257] on tbody "10:30am 11am 11:30am 12pm 12:30pm 1pm 1:30pm 2pm 2:30pm 3pm 3:30pm 4pm 4:30pm 5…" at bounding box center [533, 178] width 616 height 532
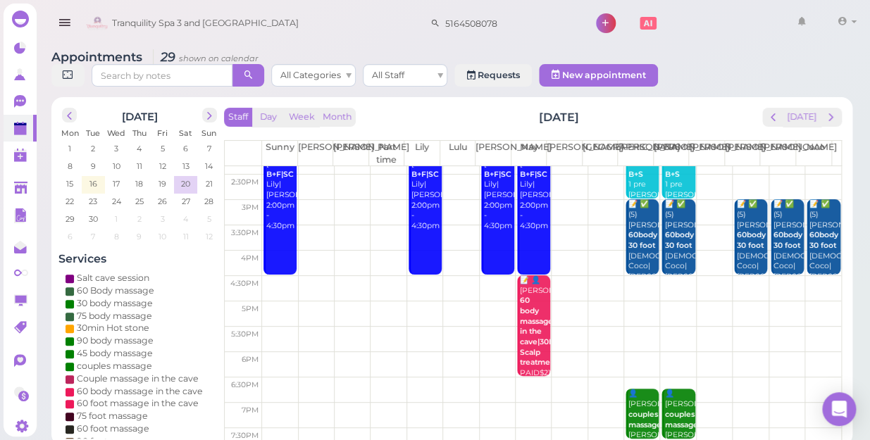
scroll to position [127, 0]
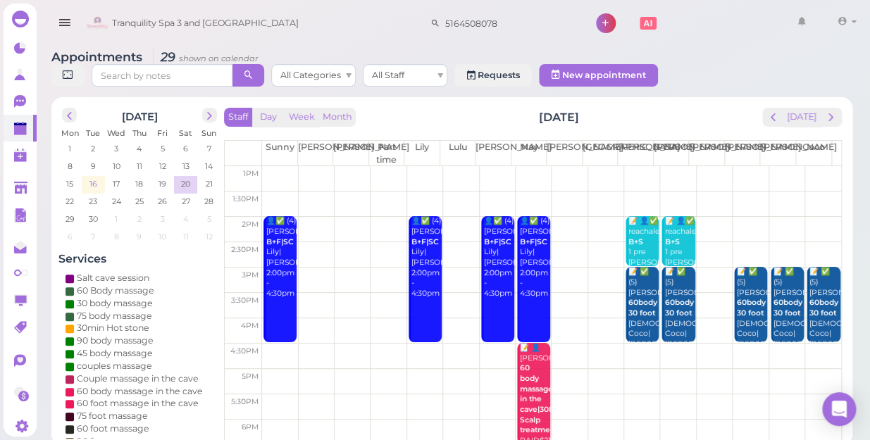
click at [96, 178] on span "16" at bounding box center [93, 184] width 11 height 13
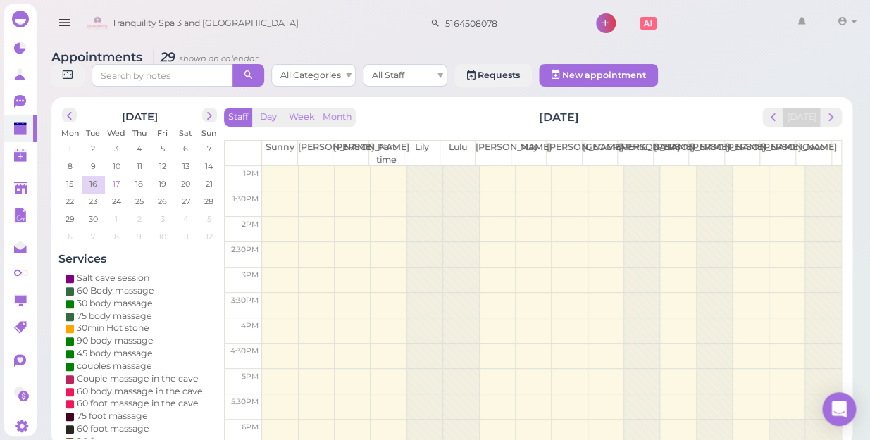
scroll to position [0, 0]
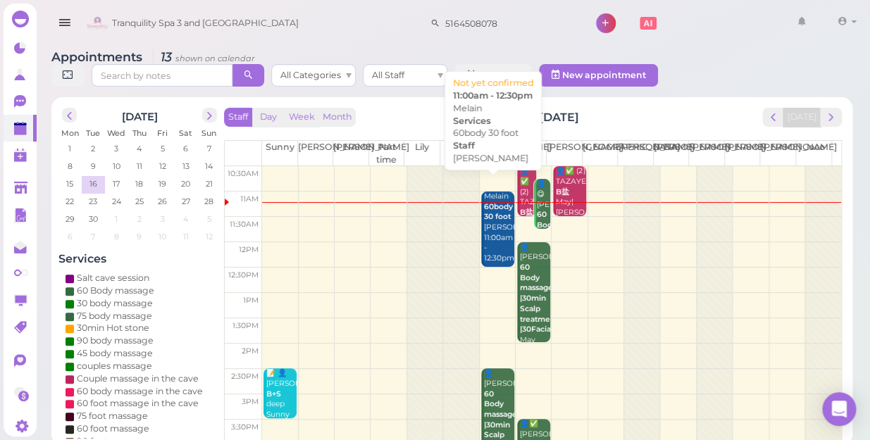
click at [498, 215] on div "Melain 60body 30 foot Lisa 11:00am - 12:30pm" at bounding box center [498, 228] width 31 height 73
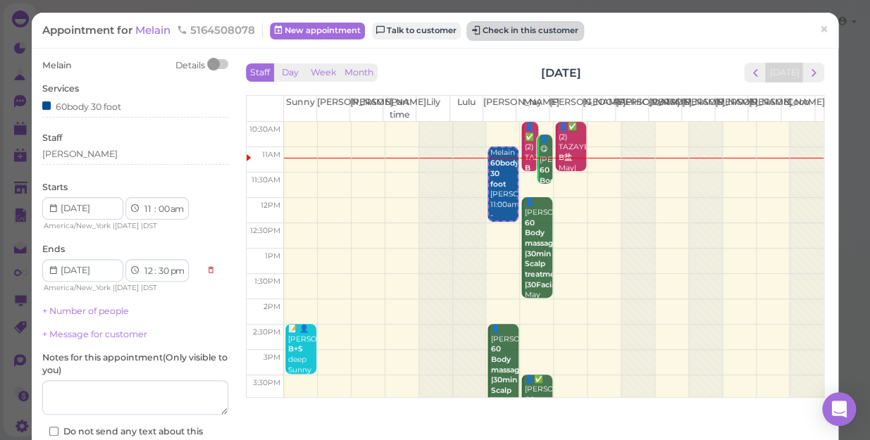
click at [511, 30] on button "Check in this customer" at bounding box center [525, 31] width 115 height 17
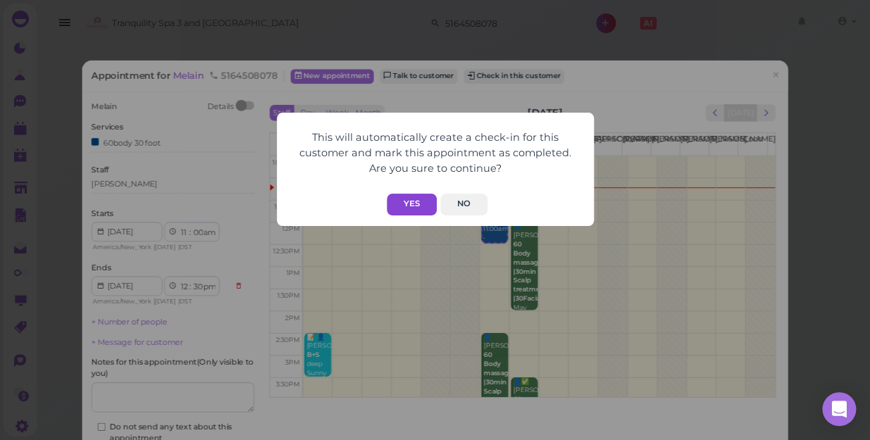
click at [406, 202] on button "Yes" at bounding box center [412, 205] width 50 height 22
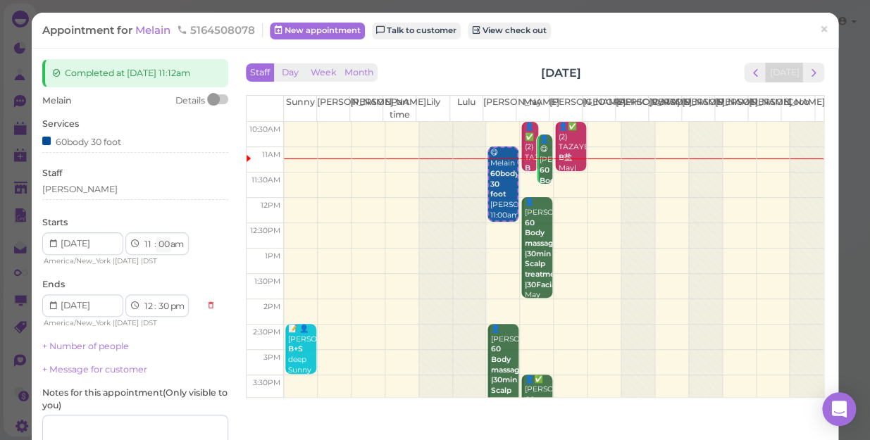
click at [163, 241] on select "00 05 10 15 20 25 30 35 40 45 50 55" at bounding box center [163, 244] width 14 height 15
select select "15"
click at [156, 237] on select "00 05 10 15 20 25 30 35 40 45 50 55" at bounding box center [163, 244] width 14 height 15
select select "45"
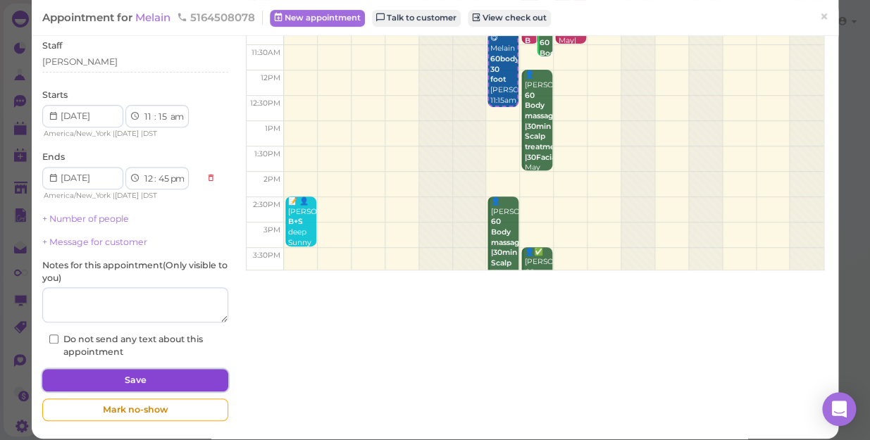
click at [140, 376] on button "Save" at bounding box center [135, 380] width 186 height 23
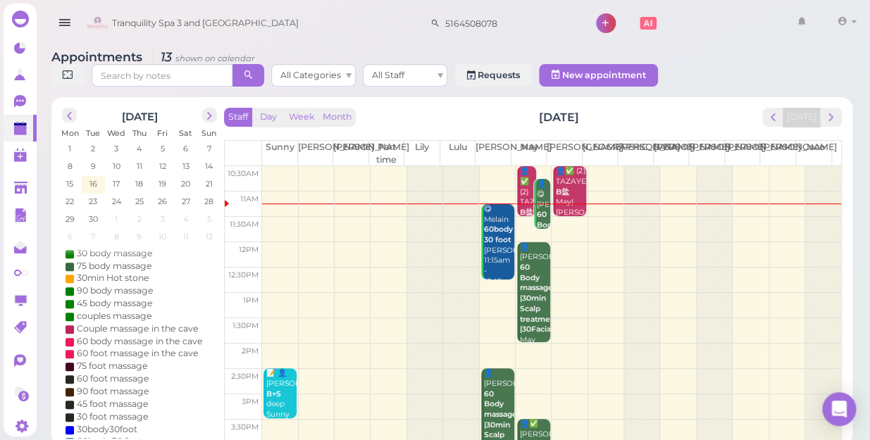
scroll to position [128, 0]
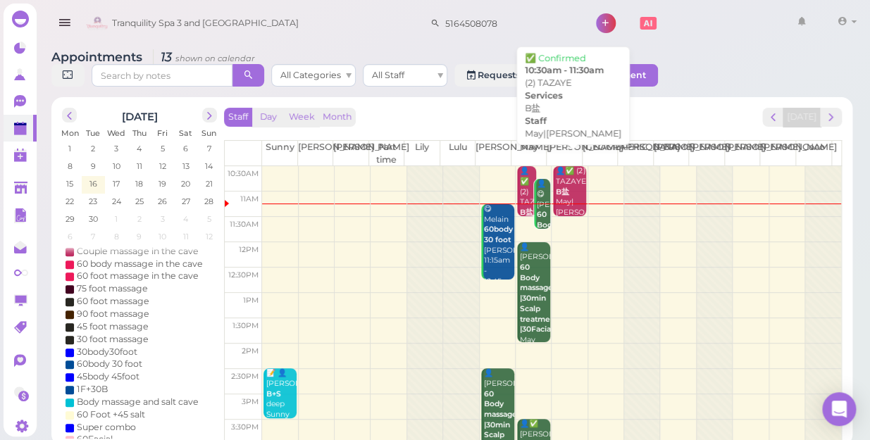
click at [562, 178] on div "👤✅ (2) TAZAYE B盐 May|Mike 10:30am - 11:30am" at bounding box center [570, 207] width 31 height 83
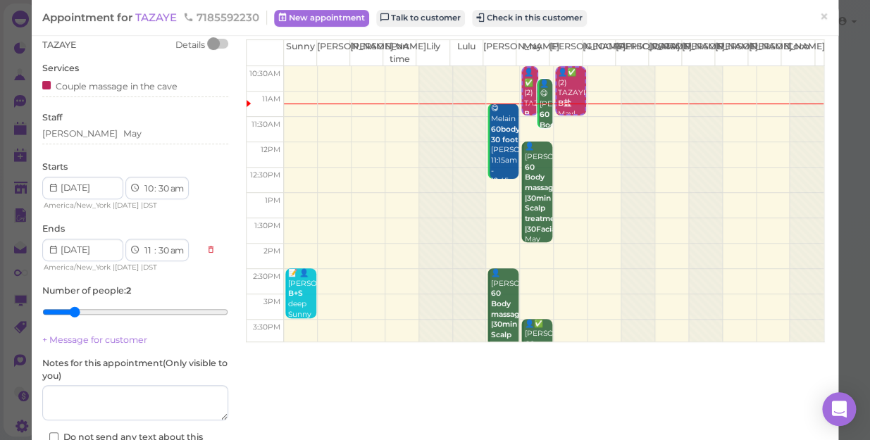
scroll to position [163, 0]
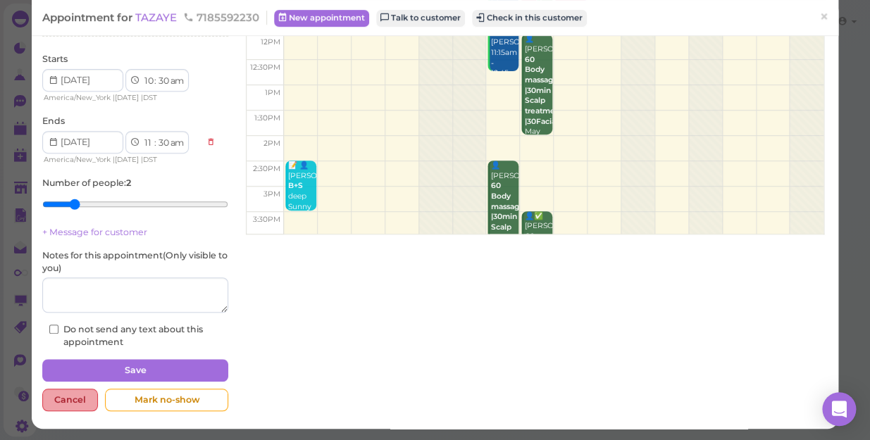
click at [72, 395] on div "Cancel" at bounding box center [70, 400] width 56 height 23
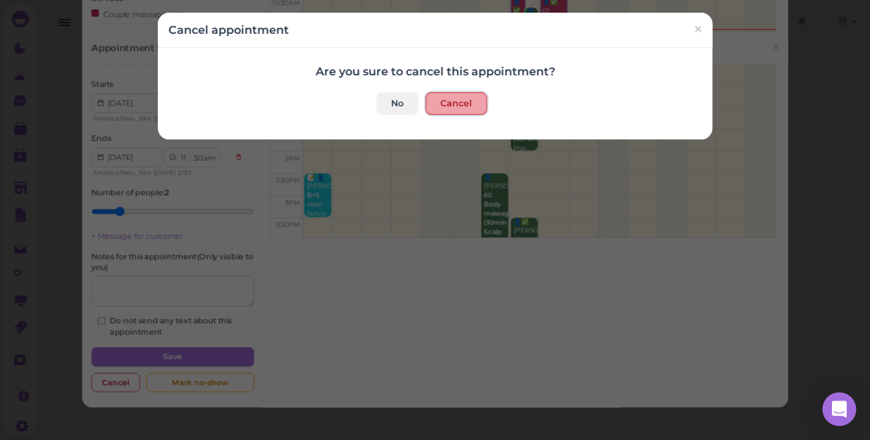
click at [451, 92] on button "Cancel" at bounding box center [456, 103] width 61 height 23
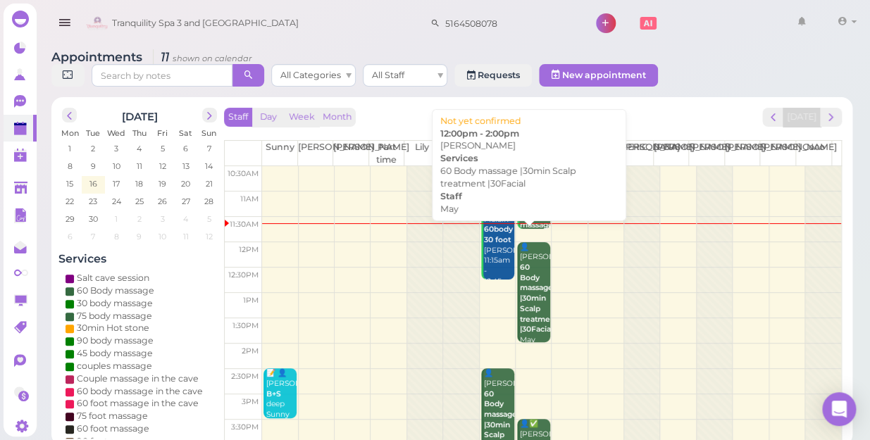
click at [534, 289] on div "👤Kaylie 60 Body massage |30min Scalp treatment |30Facial May 12:00pm - 2:00pm" at bounding box center [534, 309] width 31 height 135
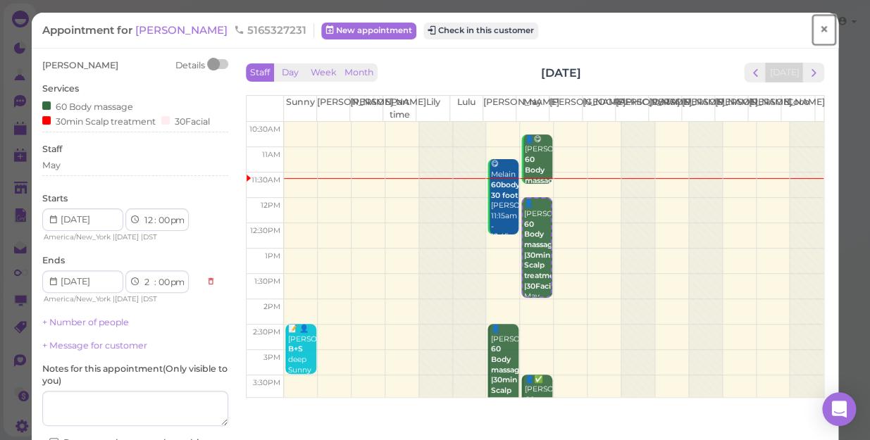
click at [819, 27] on span "×" at bounding box center [823, 30] width 9 height 20
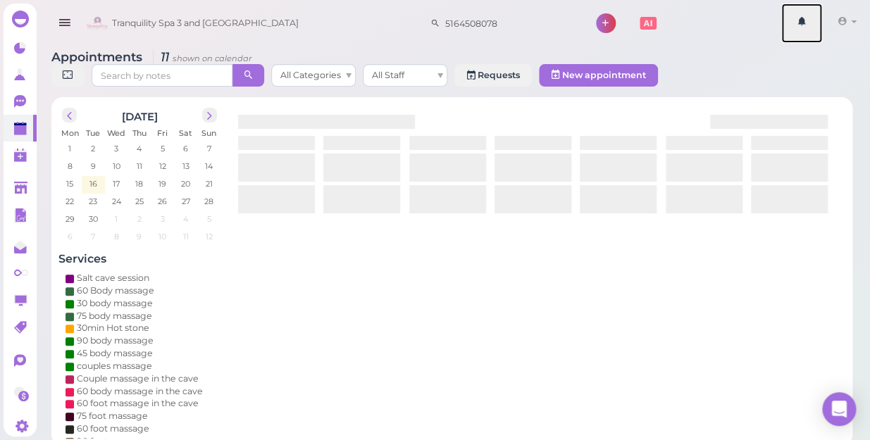
click at [814, 27] on link at bounding box center [801, 23] width 41 height 39
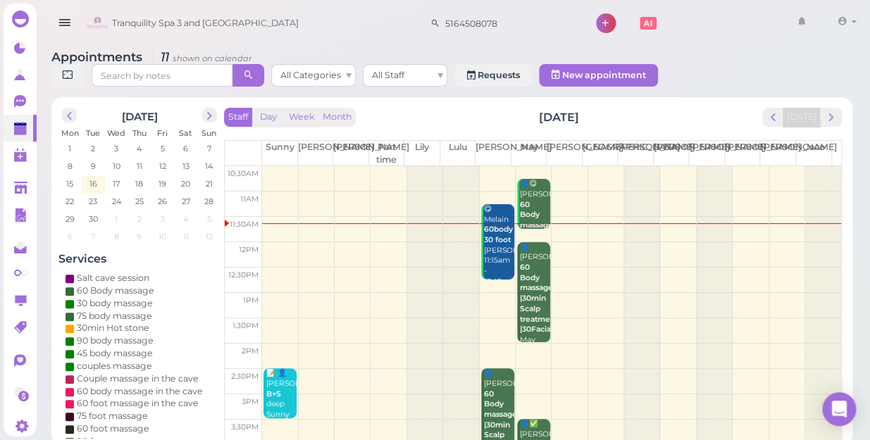
scroll to position [63, 0]
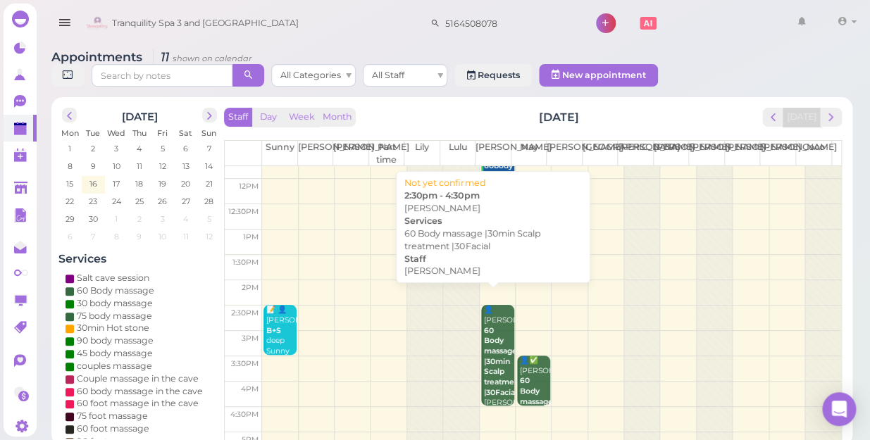
click at [491, 326] on b "60 Body massage |30min Scalp treatment |30Facial" at bounding box center [503, 361] width 38 height 71
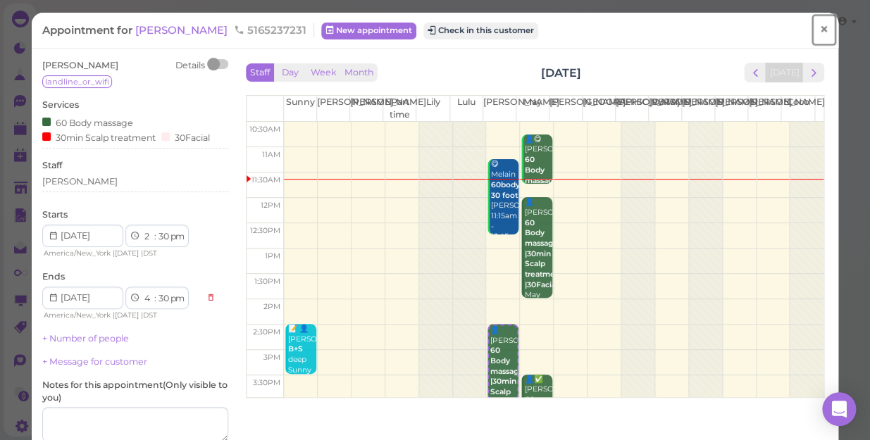
click at [819, 27] on span "×" at bounding box center [823, 30] width 9 height 20
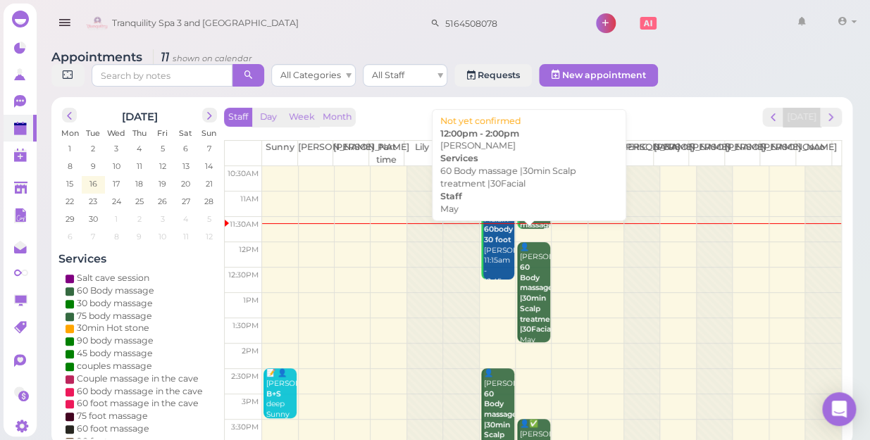
click at [530, 292] on b "60 Body massage |30min Scalp treatment |30Facial" at bounding box center [539, 298] width 38 height 71
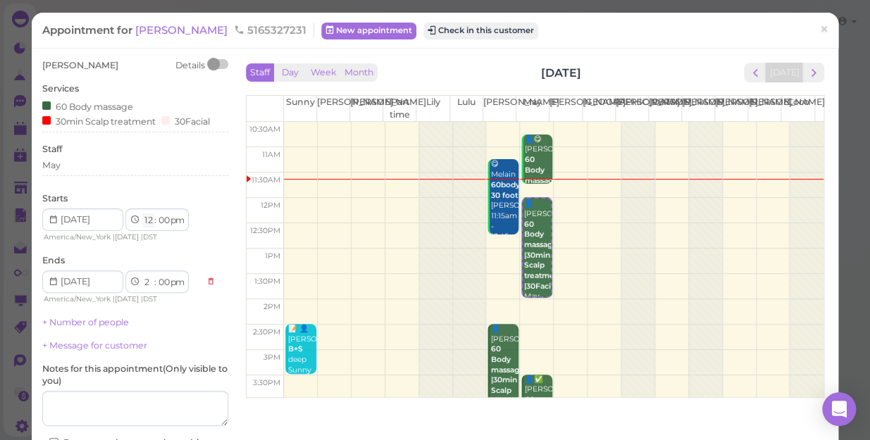
click at [149, 222] on select "1 2 3 4 5 6 7 8 9 10 11 12" at bounding box center [148, 220] width 12 height 15
select select "2"
click at [142, 213] on select "1 2 3 4 5 6 7 8 9 10 11 12" at bounding box center [148, 220] width 12 height 15
select select "4"
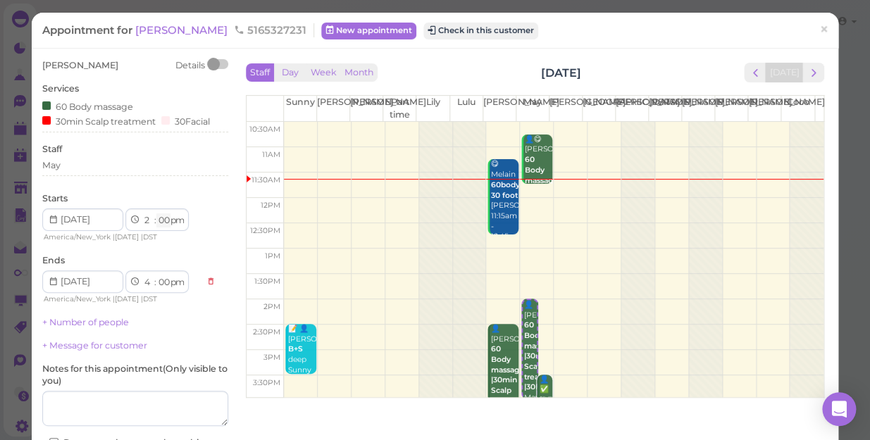
click at [162, 218] on select "00 05 10 15 20 25 30 35 40 45 50 55" at bounding box center [163, 220] width 14 height 15
select select "30"
click at [156, 213] on select "00 05 10 15 20 25 30 35 40 45 50 55" at bounding box center [163, 220] width 14 height 15
select select "30"
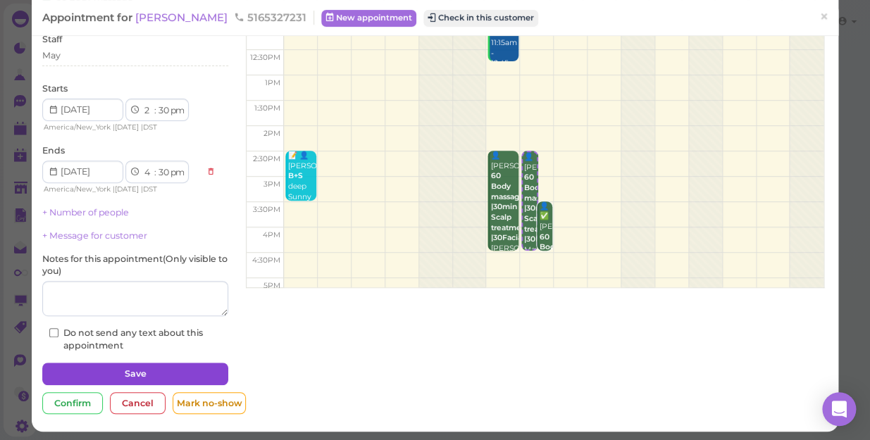
scroll to position [113, 0]
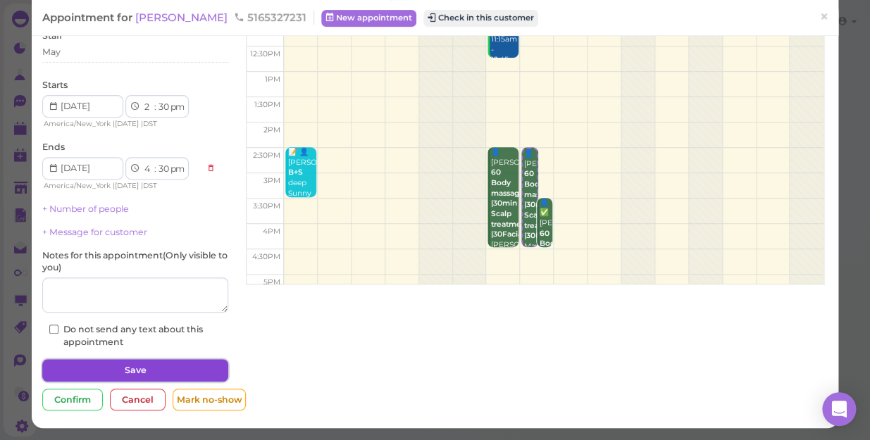
click at [136, 366] on button "Save" at bounding box center [135, 370] width 186 height 23
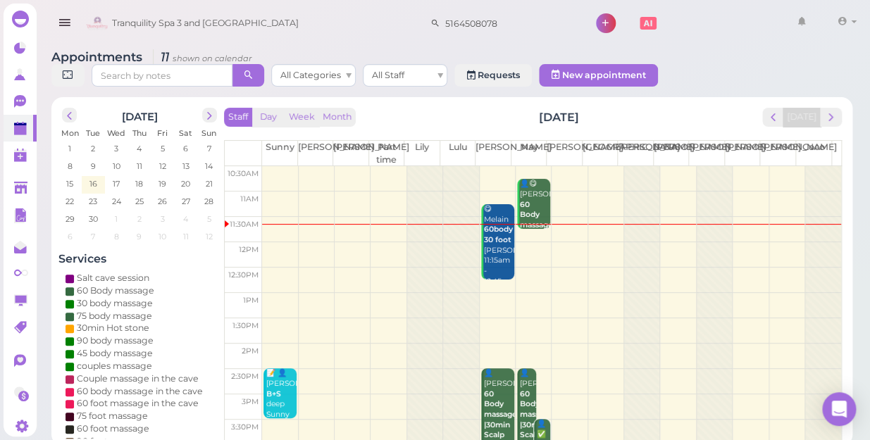
scroll to position [128, 0]
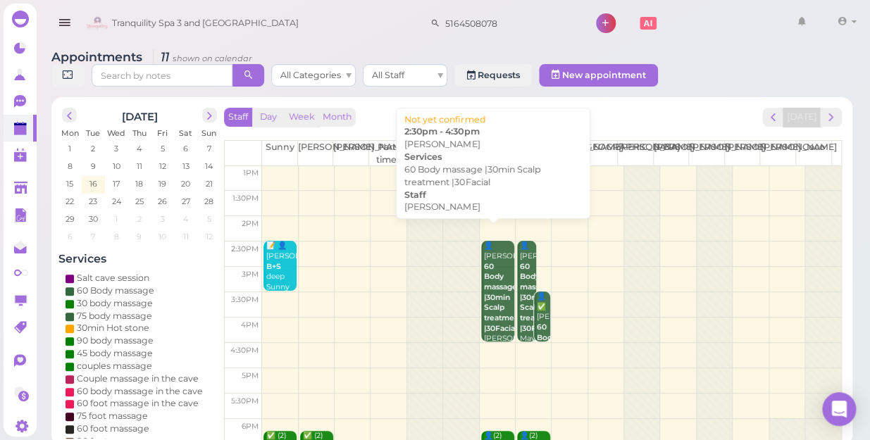
click at [486, 289] on b "60 Body massage |30min Scalp treatment |30Facial" at bounding box center [503, 297] width 38 height 71
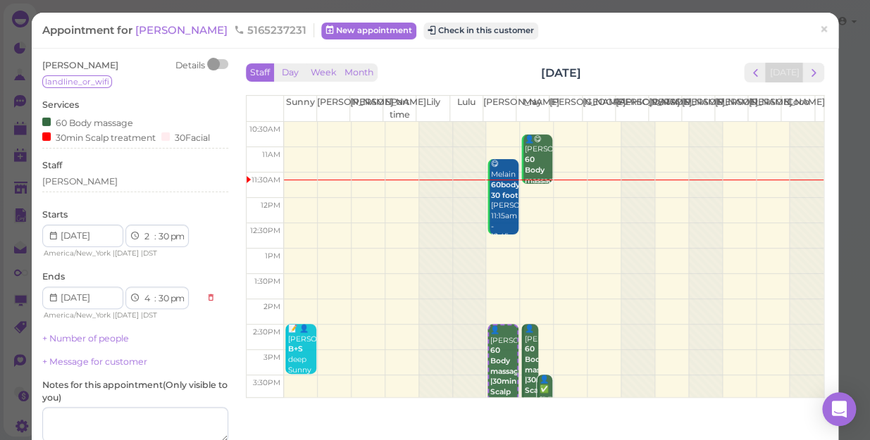
scroll to position [130, 0]
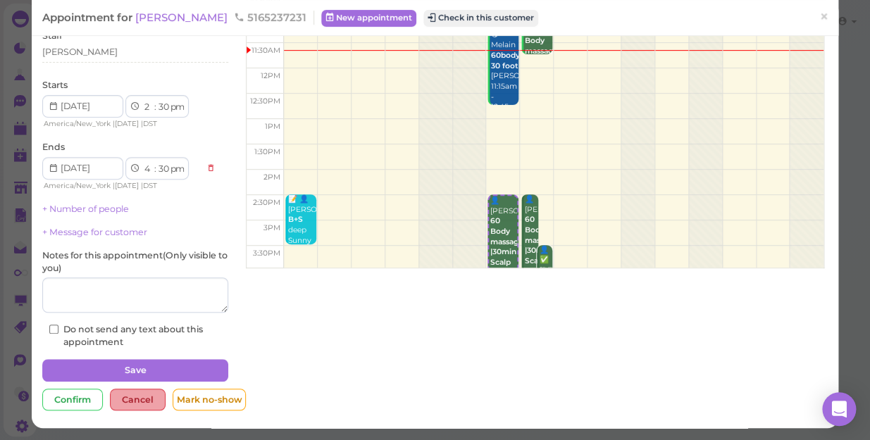
click at [144, 400] on div "Cancel" at bounding box center [138, 400] width 56 height 23
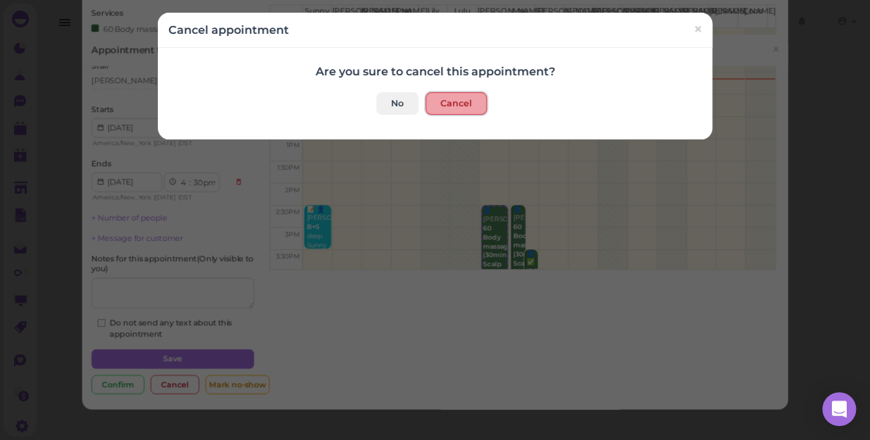
click at [449, 102] on button "Cancel" at bounding box center [456, 103] width 61 height 23
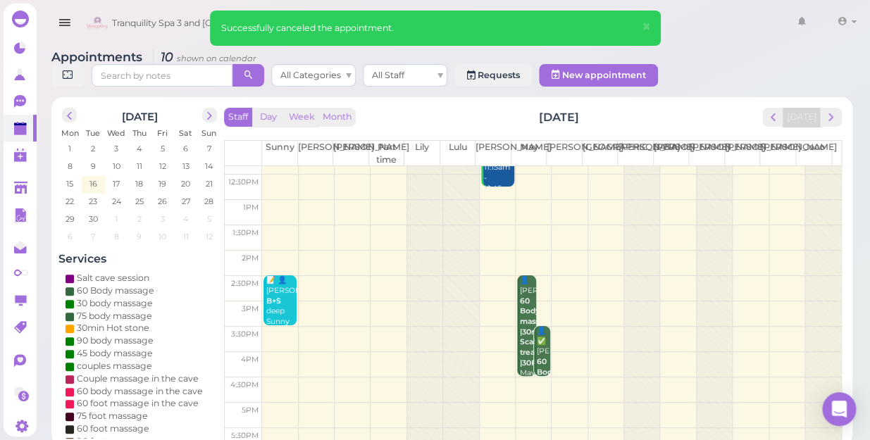
scroll to position [192, 0]
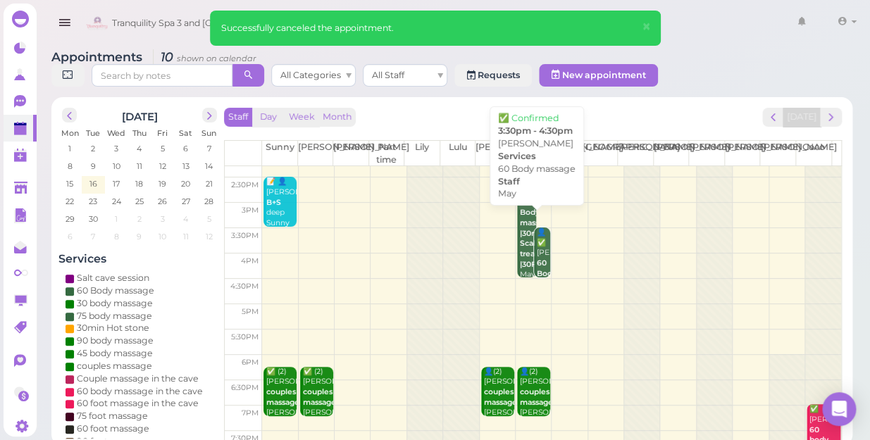
click at [540, 247] on div "👤✅ Kim Holland 60 Body massage May 3:30pm - 4:30pm" at bounding box center [543, 280] width 15 height 104
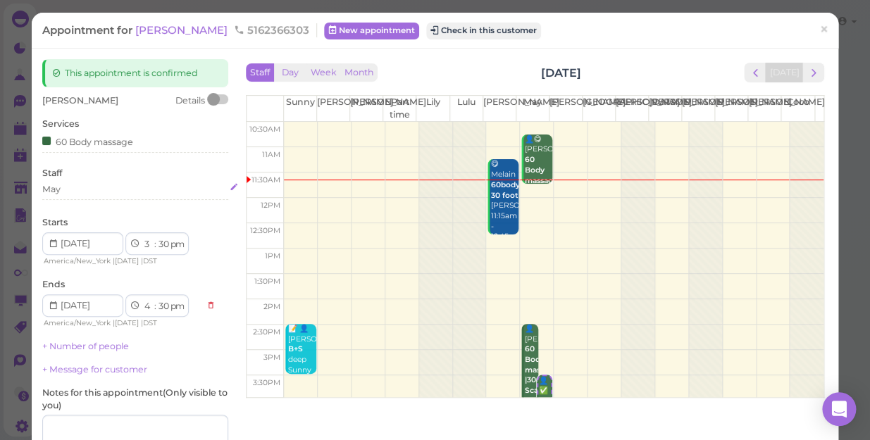
click at [101, 193] on div "May" at bounding box center [135, 189] width 186 height 13
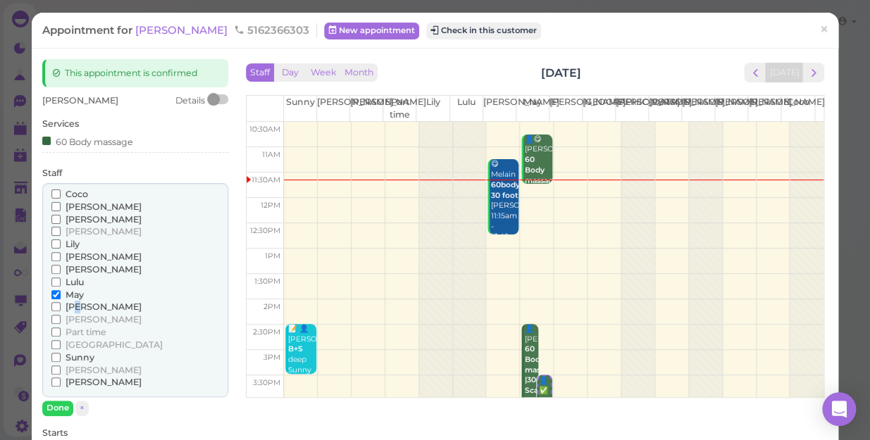
click at [79, 302] on span "[PERSON_NAME]" at bounding box center [104, 307] width 76 height 11
click at [80, 304] on span "[PERSON_NAME]" at bounding box center [104, 307] width 76 height 11
click at [61, 304] on input "[PERSON_NAME]" at bounding box center [55, 306] width 9 height 9
click at [77, 293] on span "May" at bounding box center [75, 295] width 18 height 11
click at [77, 296] on span "May" at bounding box center [75, 295] width 18 height 11
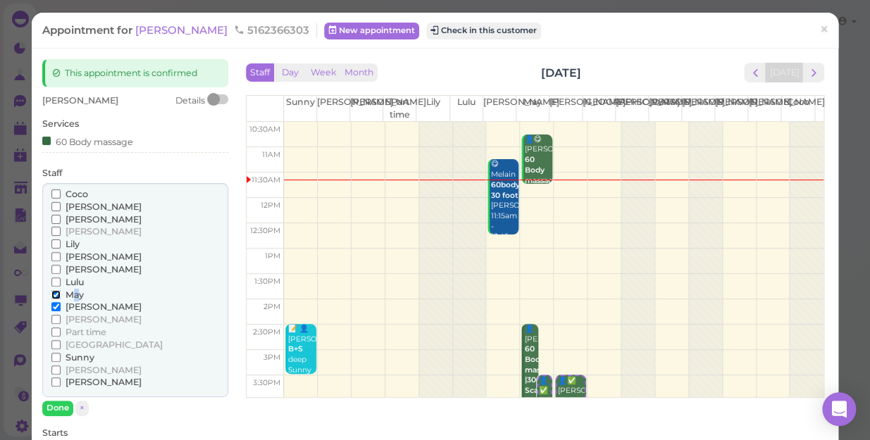
click at [61, 296] on input "May" at bounding box center [55, 294] width 9 height 9
click at [66, 406] on button "Done" at bounding box center [57, 408] width 31 height 15
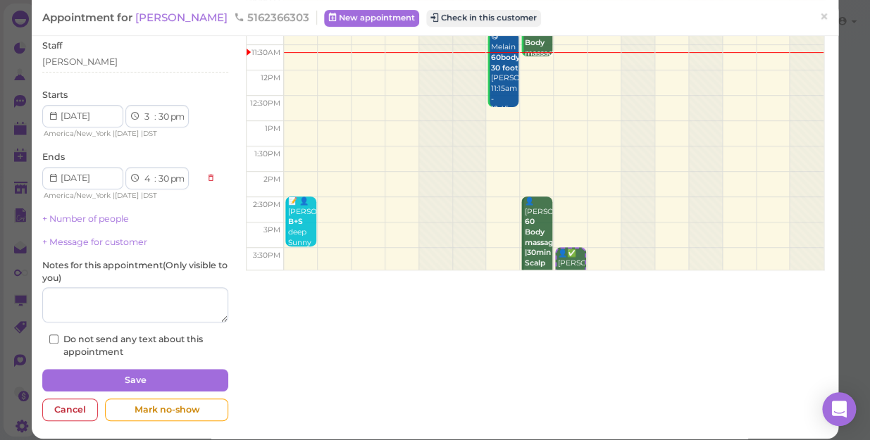
scroll to position [137, 0]
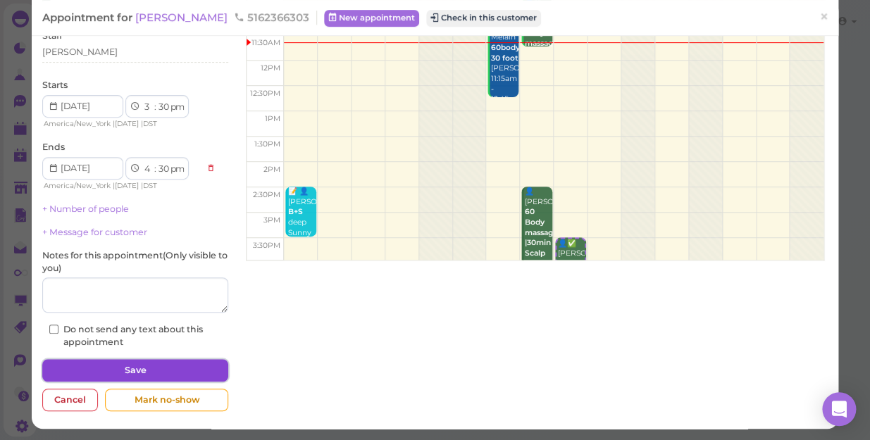
click at [106, 373] on button "Save" at bounding box center [135, 370] width 186 height 23
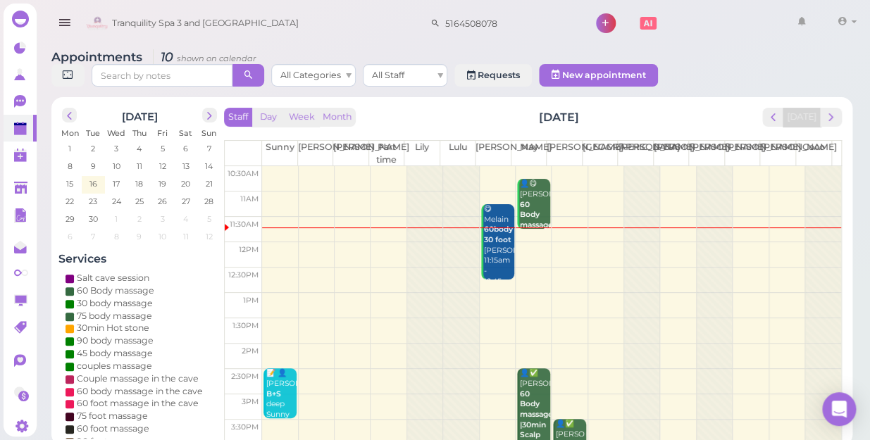
click at [736, 219] on td at bounding box center [551, 229] width 579 height 25
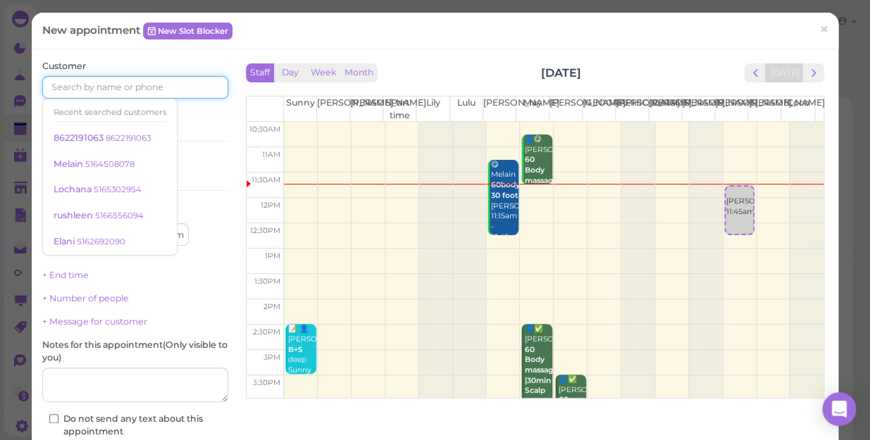
click at [86, 85] on input at bounding box center [135, 87] width 186 height 23
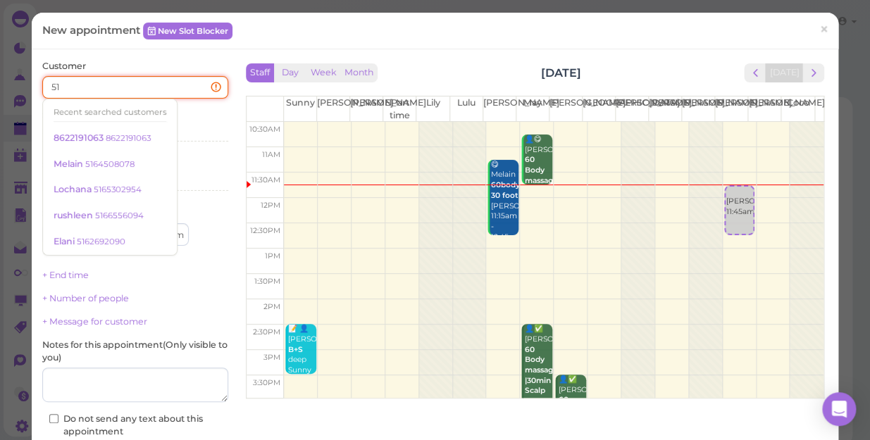
type input "5"
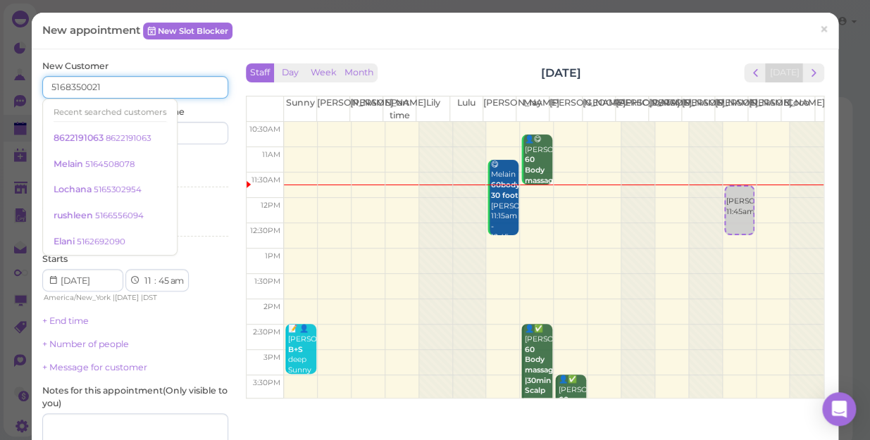
type input "5168350021"
click at [204, 128] on input at bounding box center [183, 133] width 89 height 23
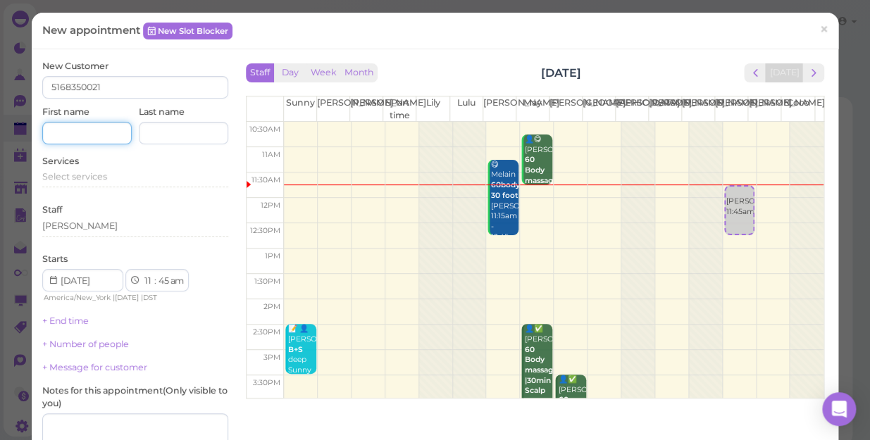
click at [75, 135] on input at bounding box center [86, 133] width 89 height 23
type input "[PERSON_NAME]"
click at [111, 170] on div "Select services" at bounding box center [135, 176] width 186 height 13
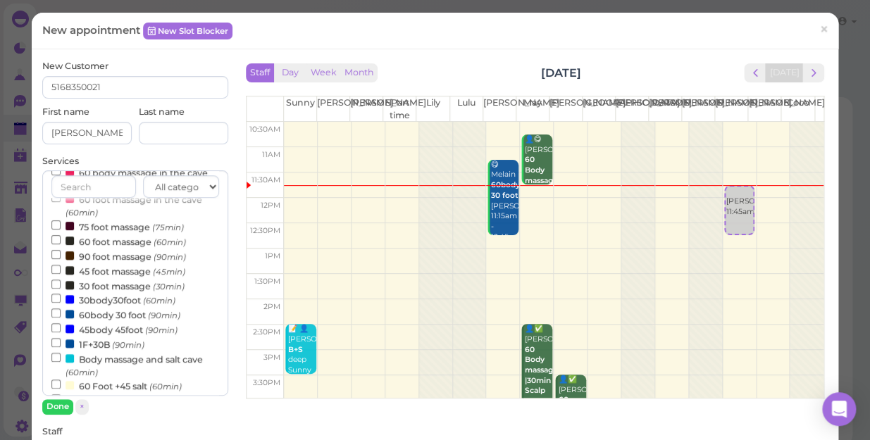
scroll to position [192, 0]
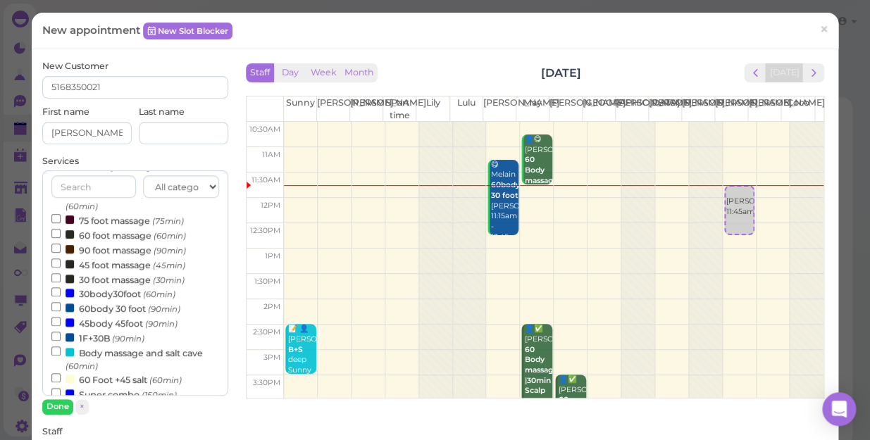
click at [104, 238] on label "60 foot massage (60min)" at bounding box center [118, 235] width 135 height 15
click at [61, 238] on input "60 foot massage (60min)" at bounding box center [55, 233] width 9 height 9
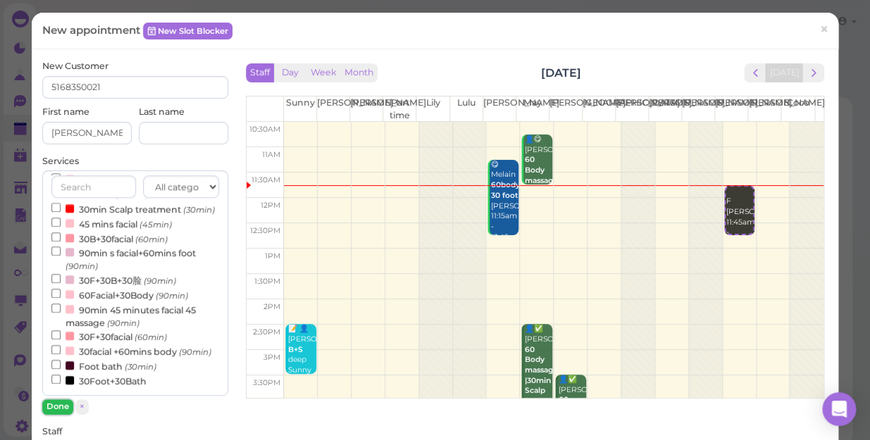
click at [58, 408] on button "Done" at bounding box center [57, 406] width 31 height 15
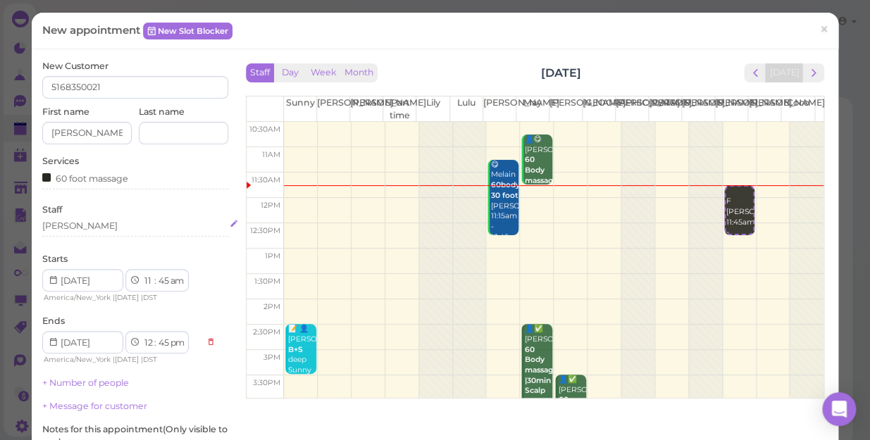
click at [77, 223] on div "[PERSON_NAME]" at bounding box center [135, 226] width 186 height 13
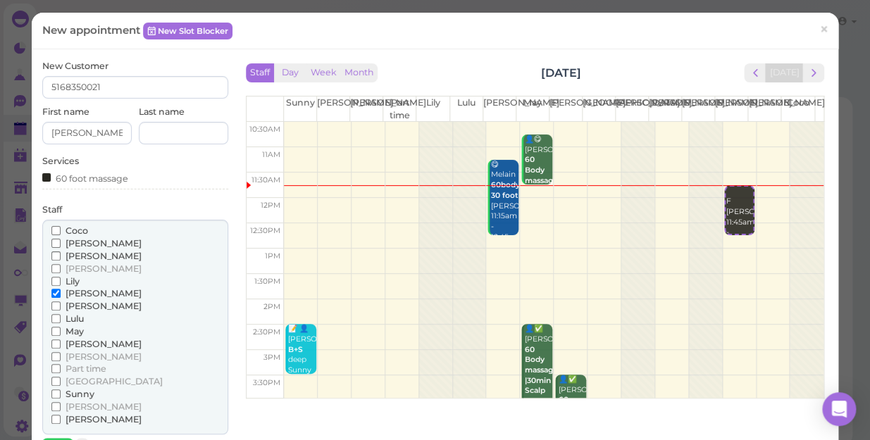
click at [77, 342] on span "[PERSON_NAME]" at bounding box center [104, 344] width 76 height 11
click at [61, 342] on input "[PERSON_NAME]" at bounding box center [55, 344] width 9 height 9
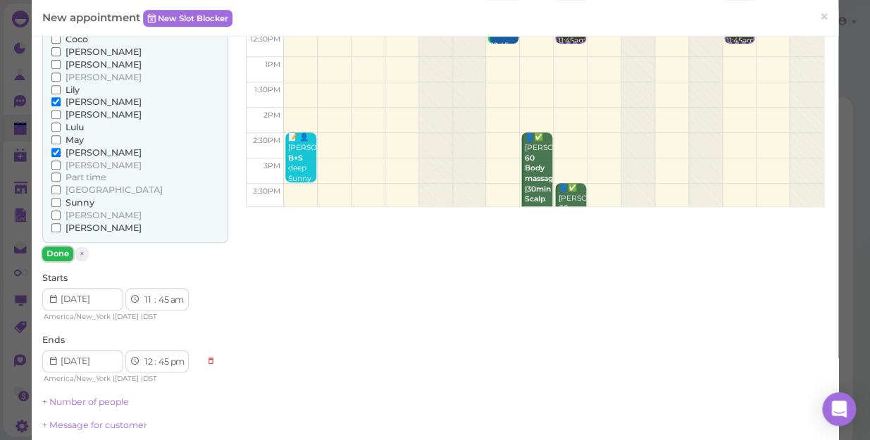
click at [61, 251] on button "Done" at bounding box center [57, 254] width 31 height 15
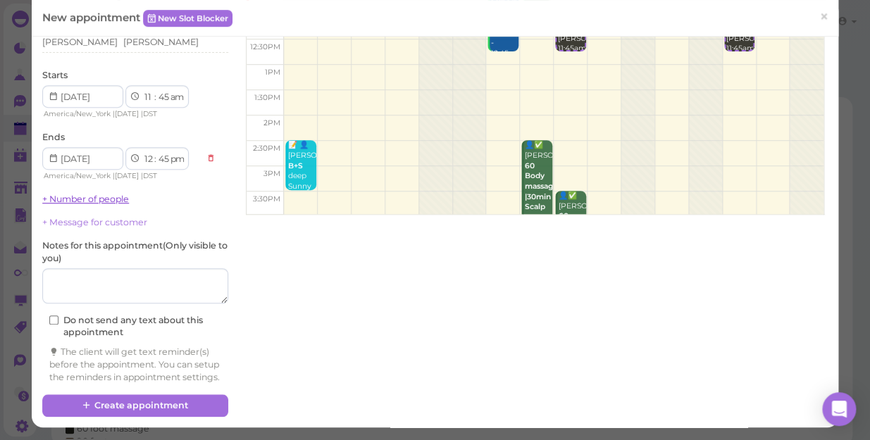
click at [107, 194] on link "+ Number of people" at bounding box center [85, 199] width 87 height 11
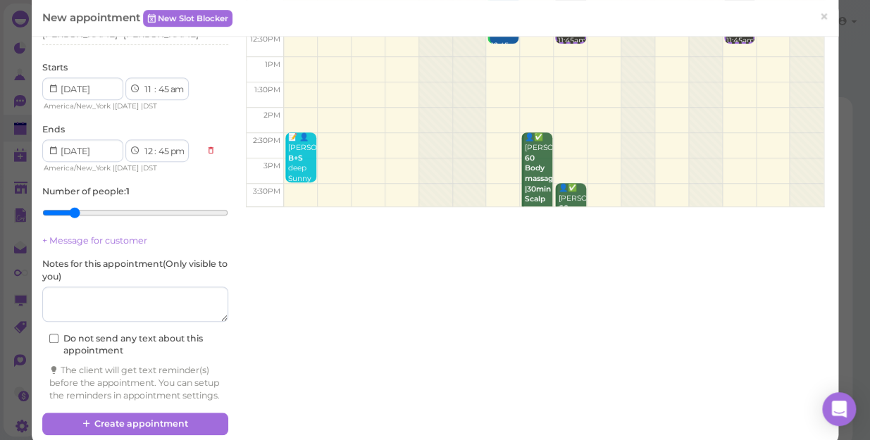
type input "2"
click at [67, 213] on input "range" at bounding box center [135, 212] width 186 height 23
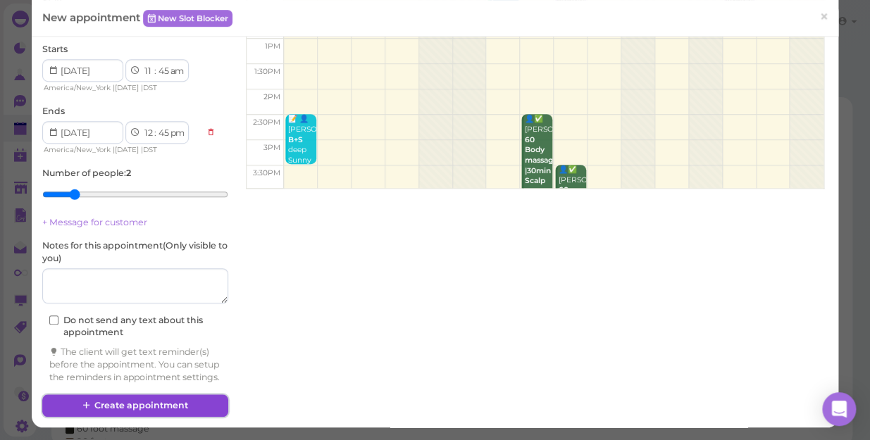
click at [164, 400] on button "Create appointment" at bounding box center [135, 406] width 186 height 23
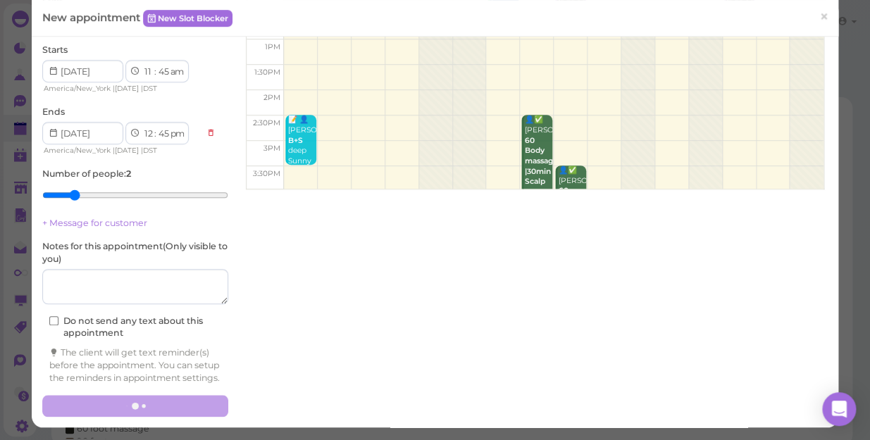
scroll to position [221, 0]
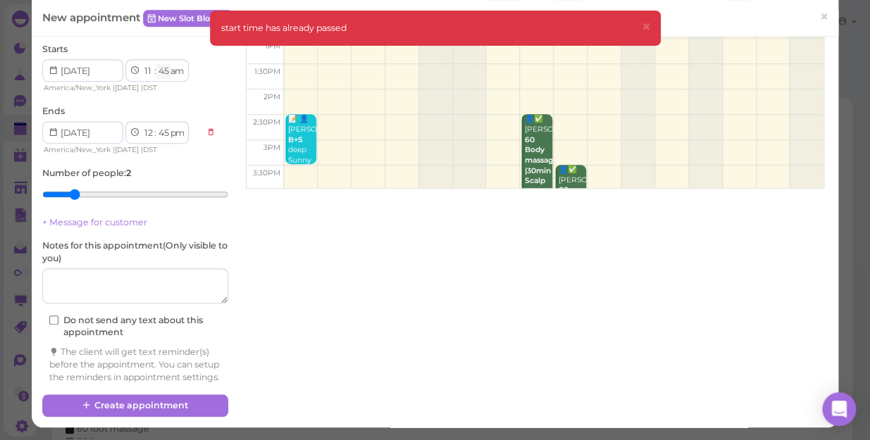
click at [168, 64] on select "00 05 10 15 20 25 30 35 40 45 50 55" at bounding box center [163, 71] width 14 height 15
select select "50"
click at [156, 64] on select "00 05 10 15 20 25 30 35 40 45 50 55" at bounding box center [163, 71] width 14 height 15
select select "50"
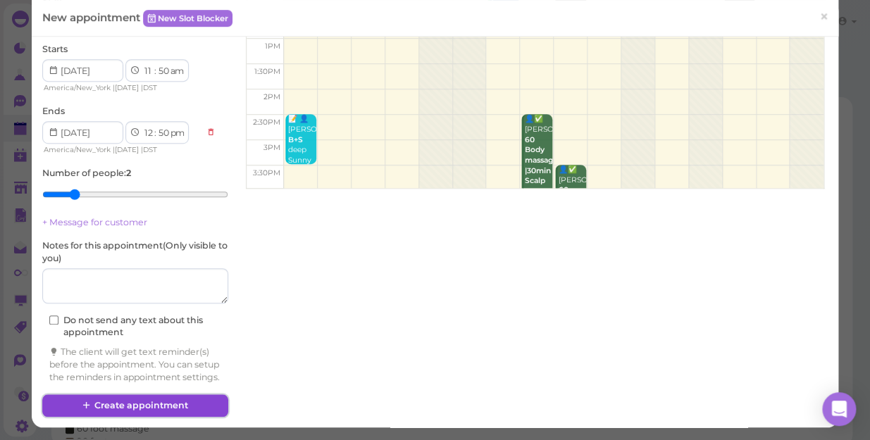
click at [170, 402] on button "Create appointment" at bounding box center [135, 406] width 186 height 23
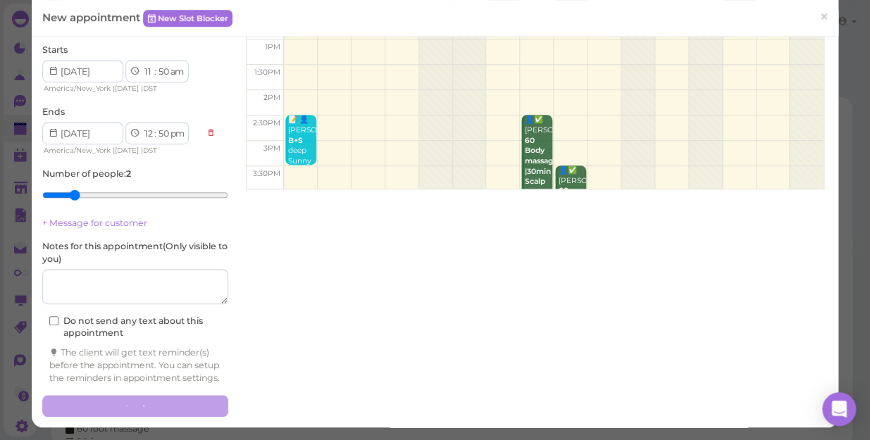
scroll to position [0, 0]
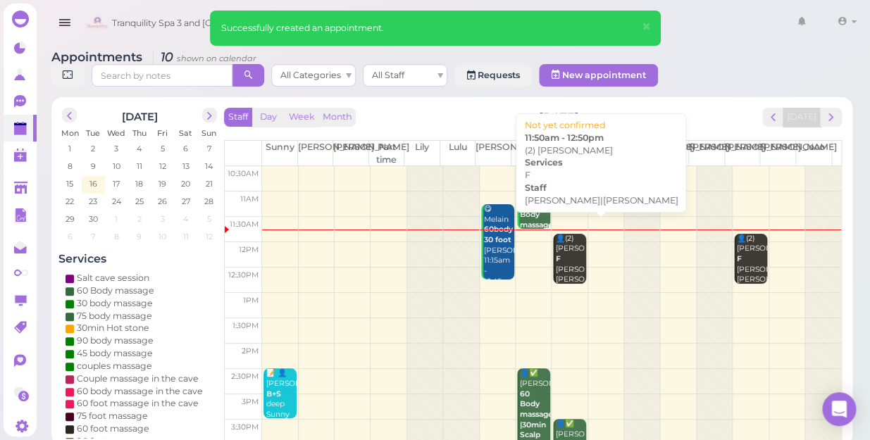
click at [556, 254] on b "F" at bounding box center [558, 258] width 5 height 9
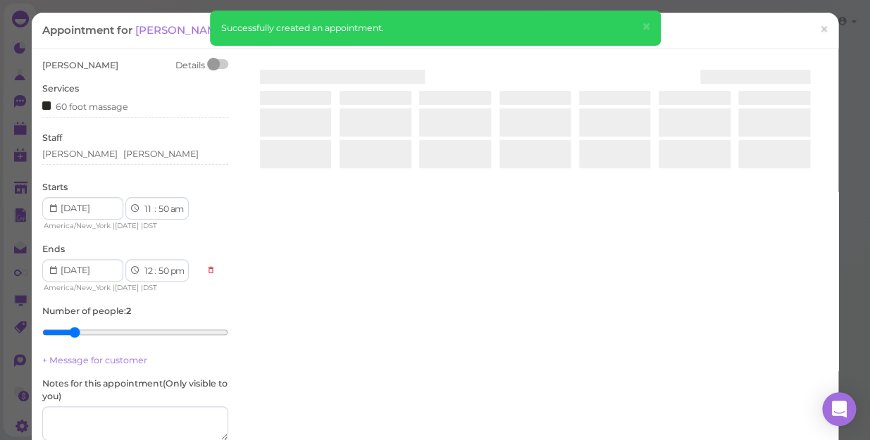
click at [550, 247] on div at bounding box center [534, 226] width 585 height 335
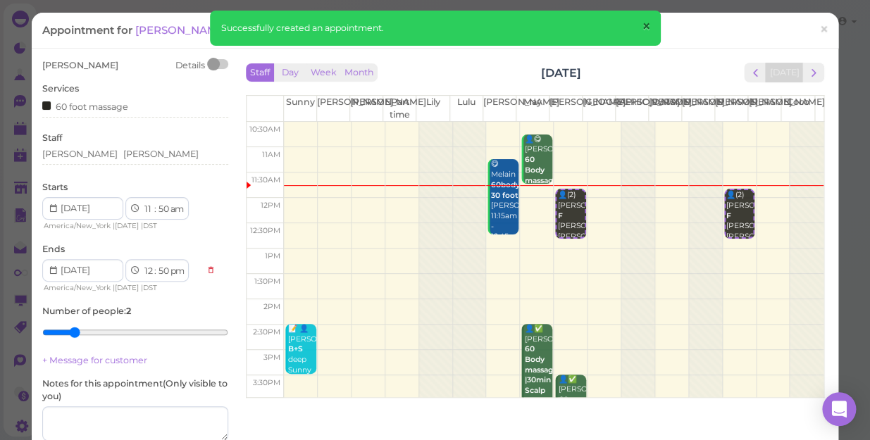
click at [648, 20] on span "×" at bounding box center [645, 27] width 9 height 20
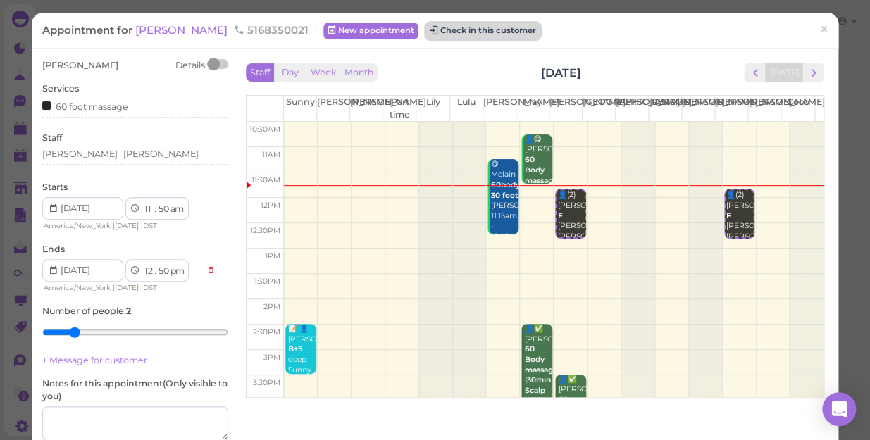
click at [448, 32] on button "Check in this customer" at bounding box center [483, 31] width 115 height 17
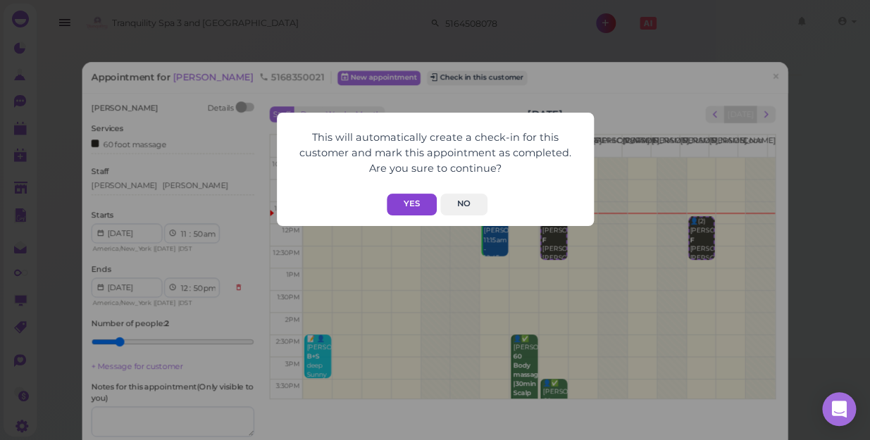
click at [408, 202] on button "Yes" at bounding box center [412, 205] width 50 height 22
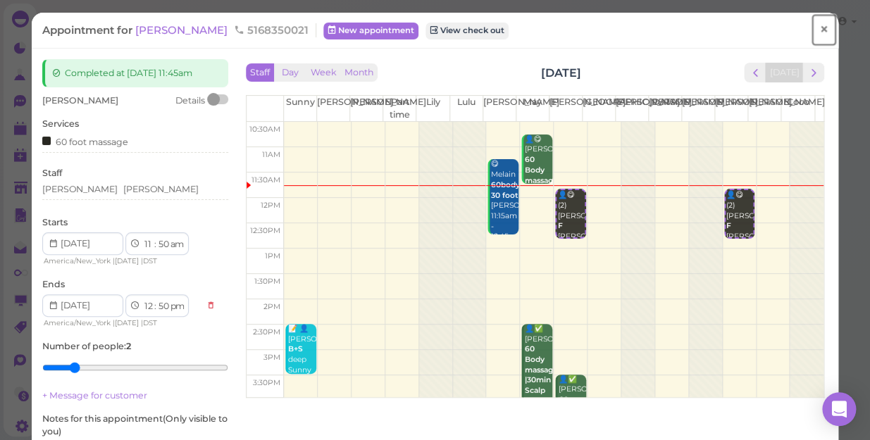
click at [819, 23] on span "×" at bounding box center [823, 30] width 9 height 20
click at [814, 23] on link at bounding box center [801, 23] width 41 height 39
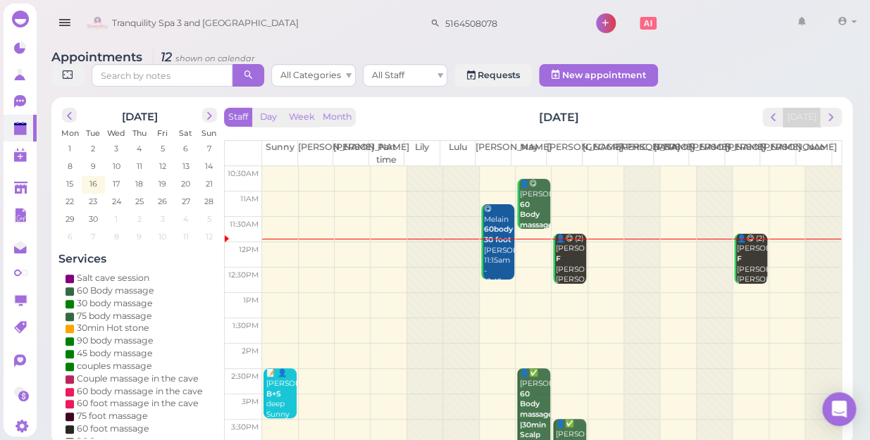
click at [252, 148] on table "Sunny Kelly Nancy Part time Lily Lulu Lisa May Mike Salt Cave Jessica Helen Tom…" at bounding box center [528, 153] width 607 height 25
click at [499, 25] on input "5164508078" at bounding box center [508, 23] width 137 height 23
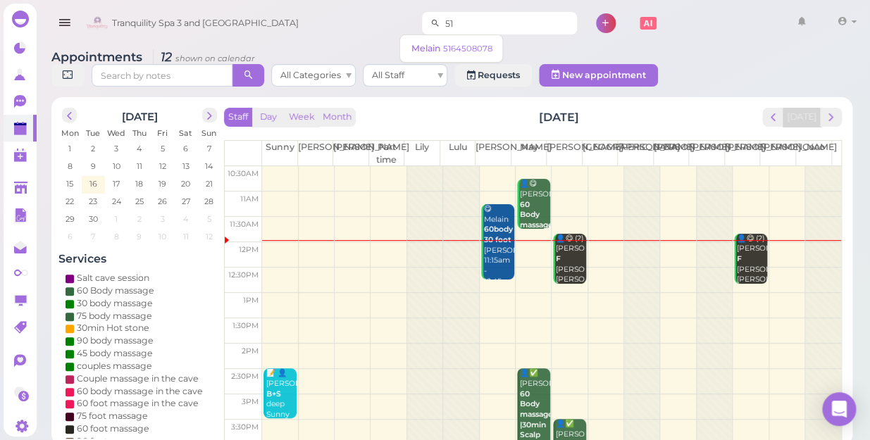
type input "5"
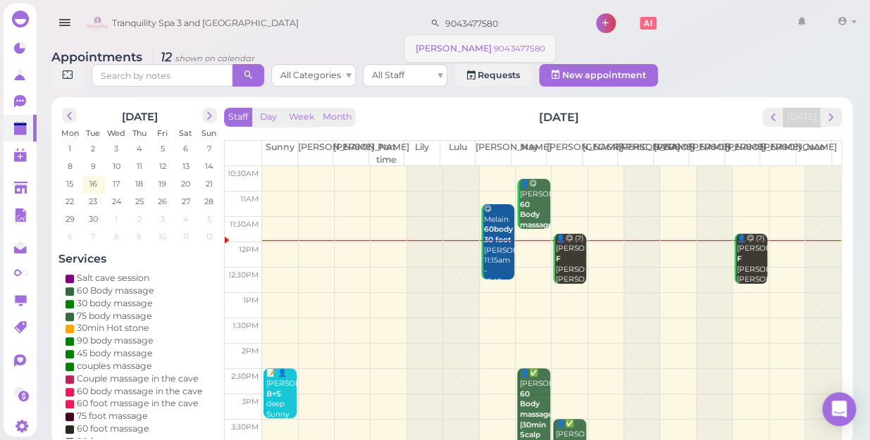
type input "9043477580"
click at [494, 46] on small "9043477580" at bounding box center [519, 49] width 51 height 10
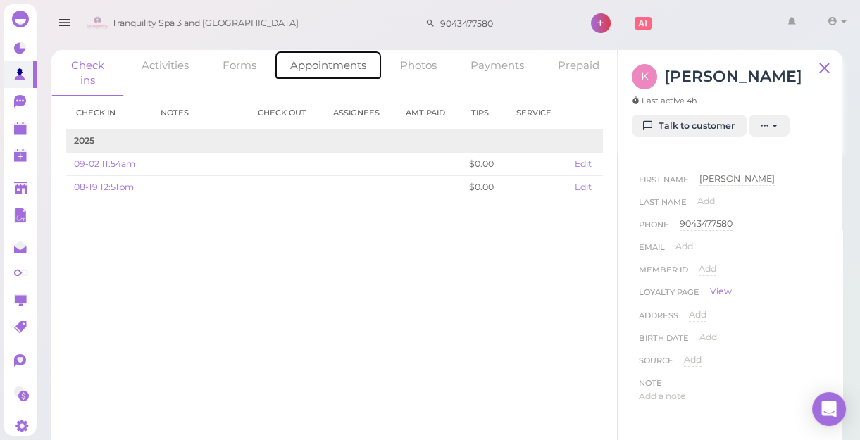
click at [343, 57] on link "Appointments" at bounding box center [328, 65] width 108 height 30
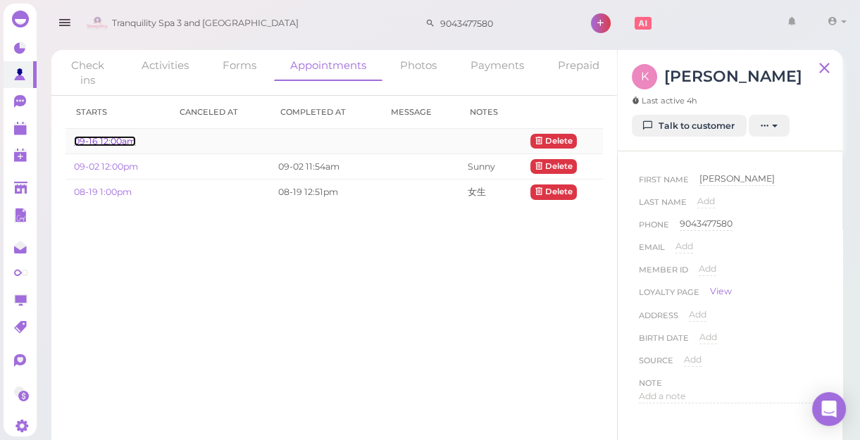
click at [111, 143] on link "09-16 12:00am" at bounding box center [105, 141] width 62 height 11
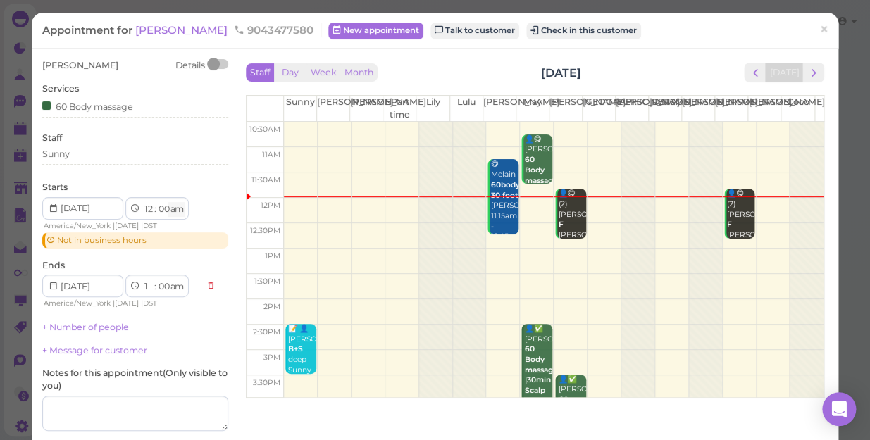
click at [179, 210] on select "am pm" at bounding box center [176, 209] width 16 height 15
select select "pm"
click at [170, 202] on select "am pm" at bounding box center [176, 209] width 16 height 15
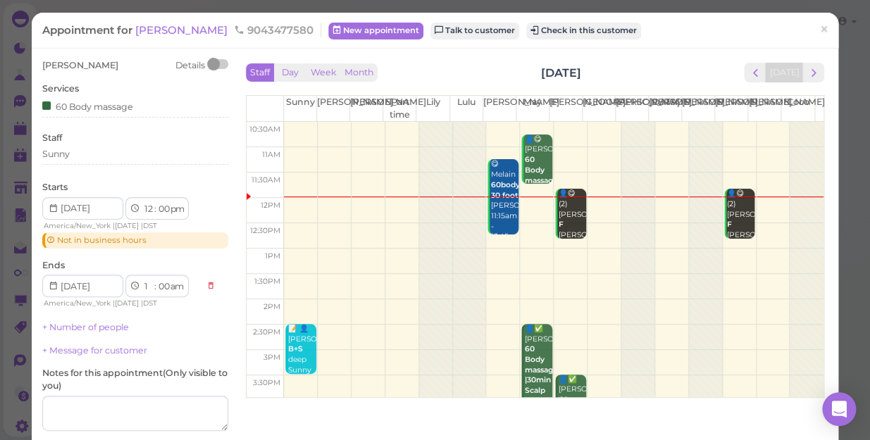
select select "pm"
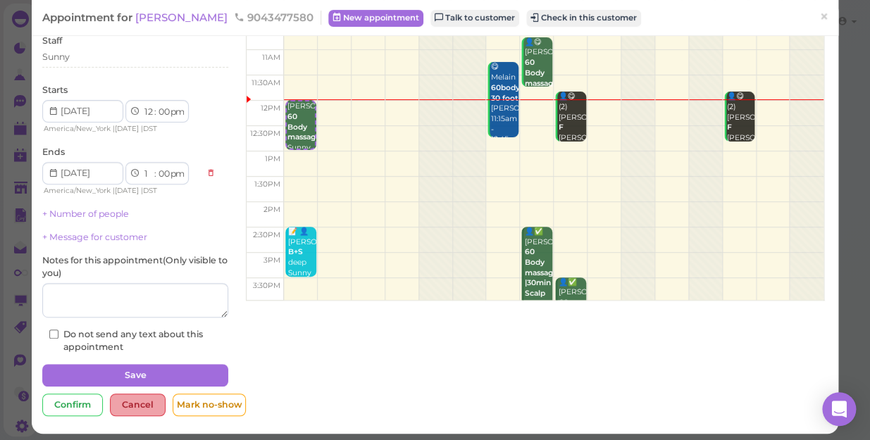
scroll to position [102, 0]
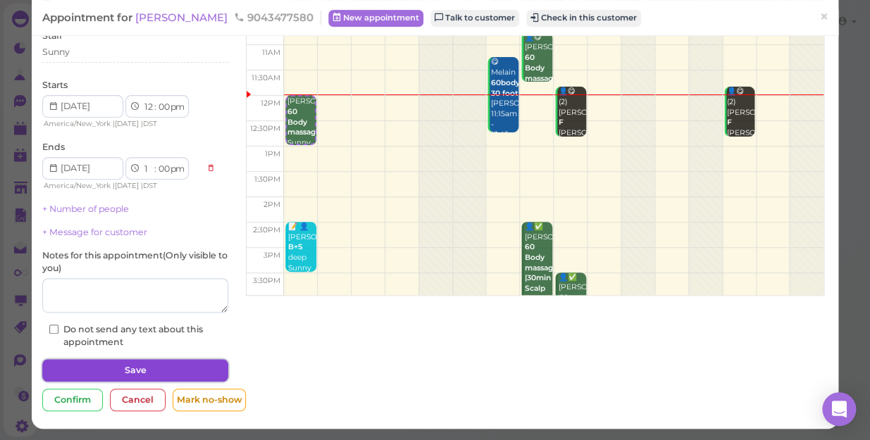
click at [175, 366] on button "Save" at bounding box center [135, 370] width 186 height 23
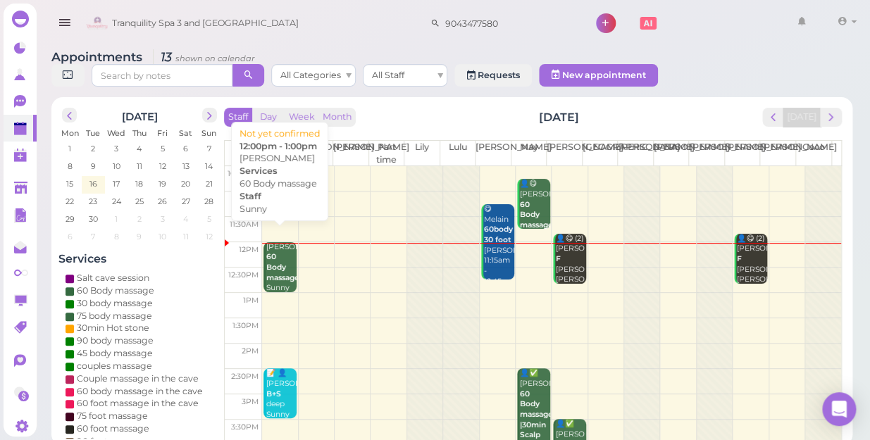
click at [271, 260] on b "60 Body massage" at bounding box center [282, 267] width 33 height 30
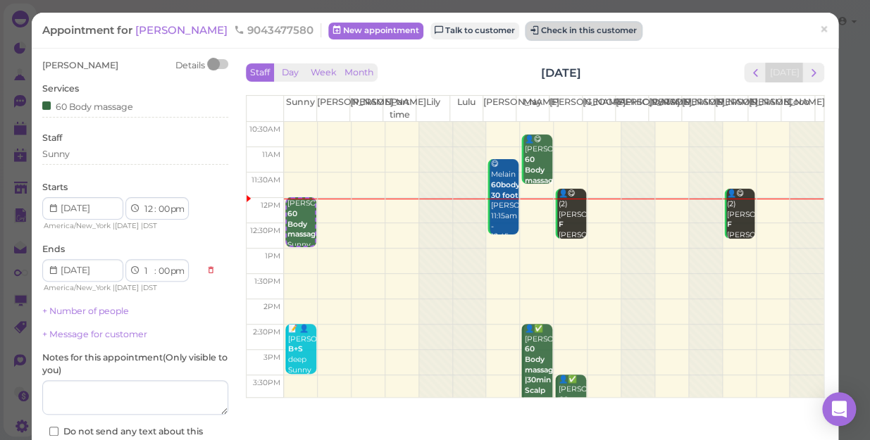
click at [542, 30] on button "Check in this customer" at bounding box center [583, 31] width 115 height 17
click at [293, 226] on b "60 Body massage" at bounding box center [303, 224] width 33 height 30
click at [526, 30] on button "Check in this customer" at bounding box center [583, 31] width 115 height 17
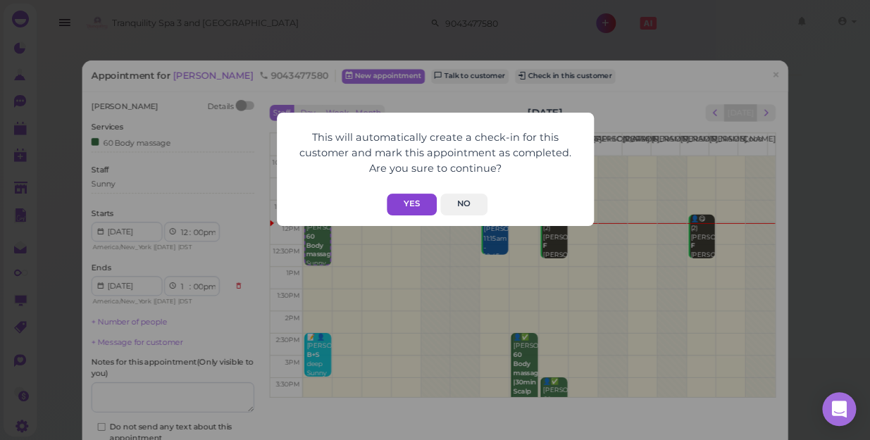
click at [416, 206] on button "Yes" at bounding box center [412, 205] width 50 height 22
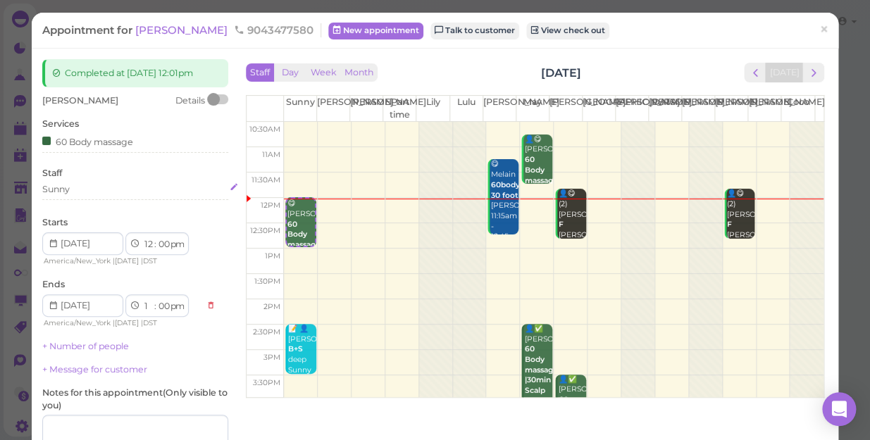
click at [91, 190] on div "Sunny" at bounding box center [135, 189] width 186 height 13
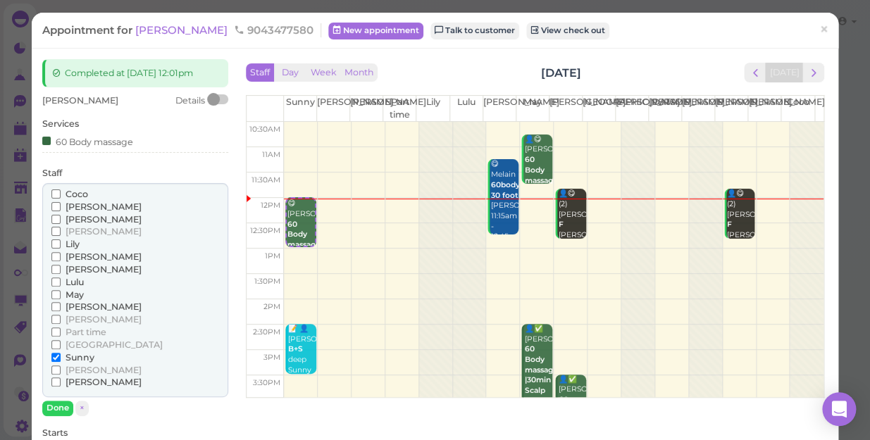
click at [71, 192] on span "Coco" at bounding box center [77, 194] width 23 height 11
click at [61, 192] on input "Coco" at bounding box center [55, 194] width 9 height 9
click at [71, 193] on span "Coco" at bounding box center [77, 194] width 23 height 11
click at [61, 193] on input "Coco" at bounding box center [55, 194] width 9 height 9
click at [78, 354] on span "Sunny" at bounding box center [80, 357] width 29 height 11
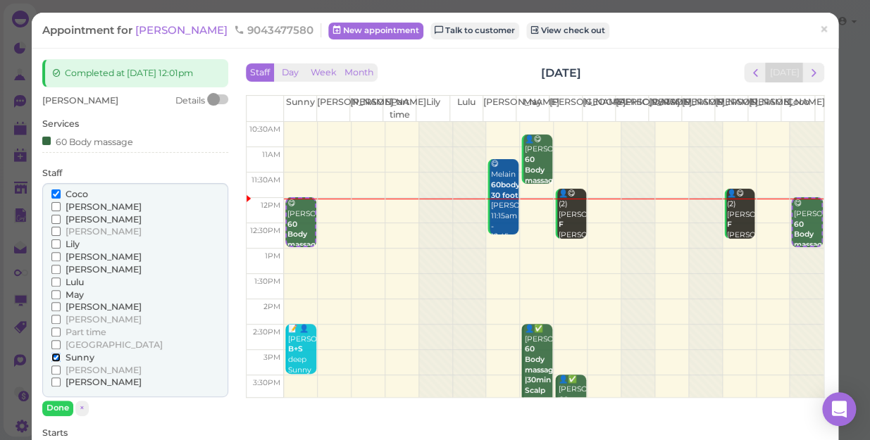
click at [61, 354] on input "Sunny" at bounding box center [55, 357] width 9 height 9
click at [80, 356] on span "Sunny" at bounding box center [80, 357] width 29 height 11
click at [61, 356] on input "Sunny" at bounding box center [55, 357] width 9 height 9
click at [56, 359] on input "Sunny" at bounding box center [55, 357] width 9 height 9
click at [64, 409] on button "Done" at bounding box center [57, 408] width 31 height 15
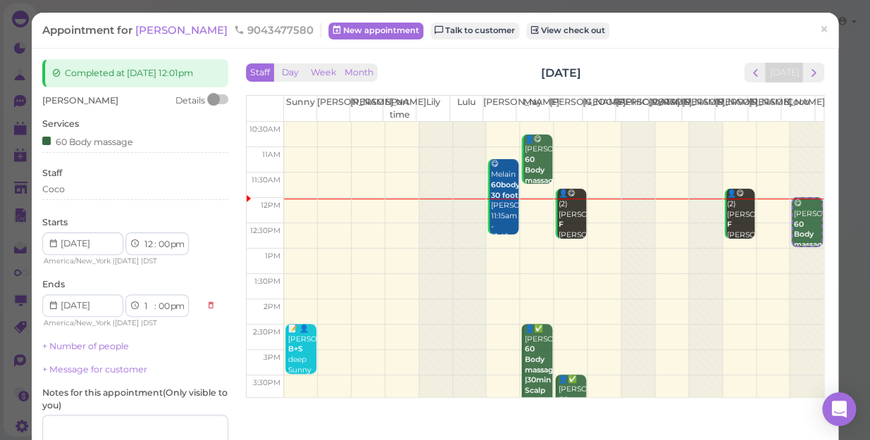
scroll to position [128, 0]
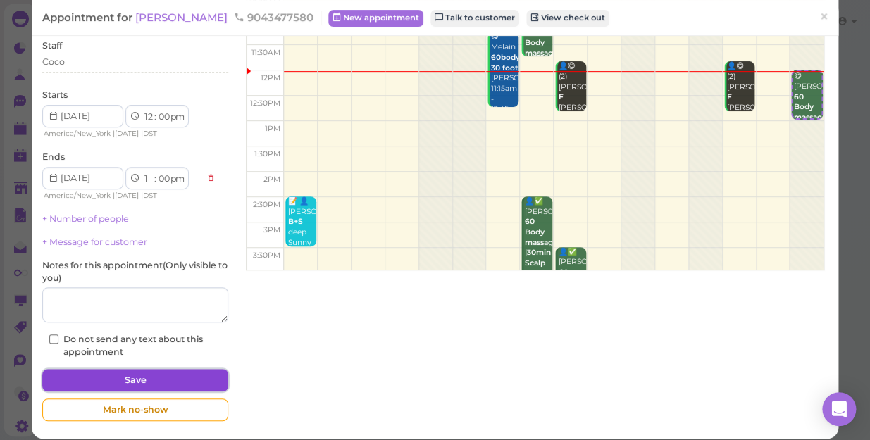
click at [92, 383] on button "Save" at bounding box center [135, 380] width 186 height 23
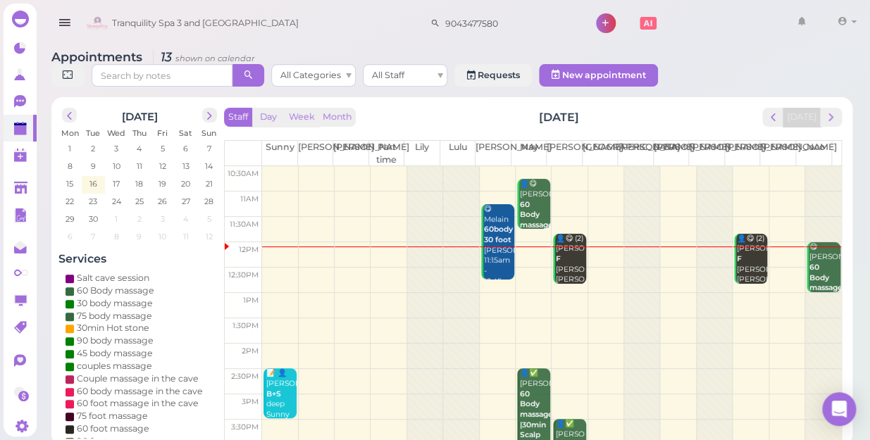
click at [666, 268] on td at bounding box center [551, 280] width 579 height 25
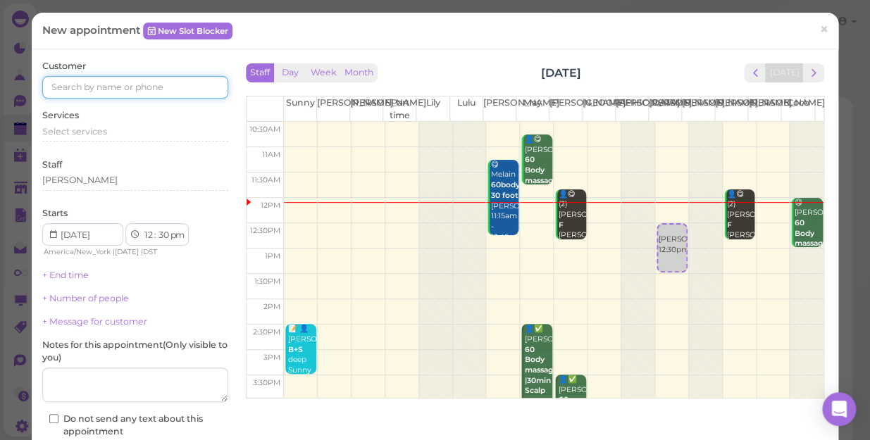
click at [137, 80] on input at bounding box center [135, 87] width 186 height 23
type input "6319744393"
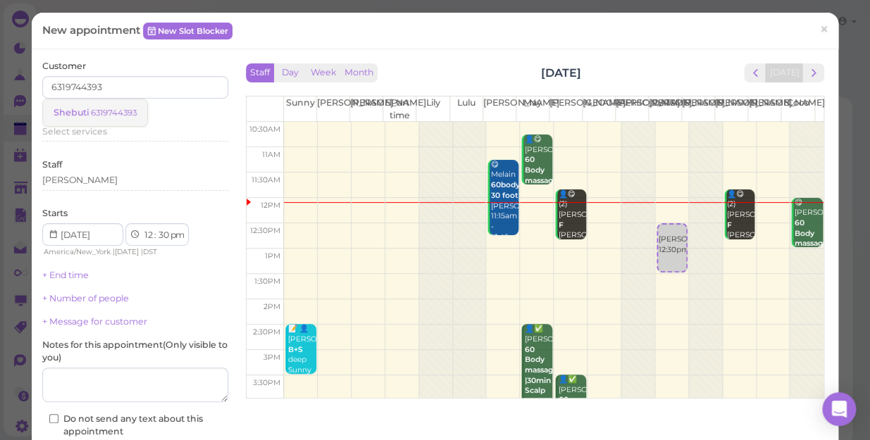
click at [115, 113] on small "6319744393" at bounding box center [114, 113] width 46 height 10
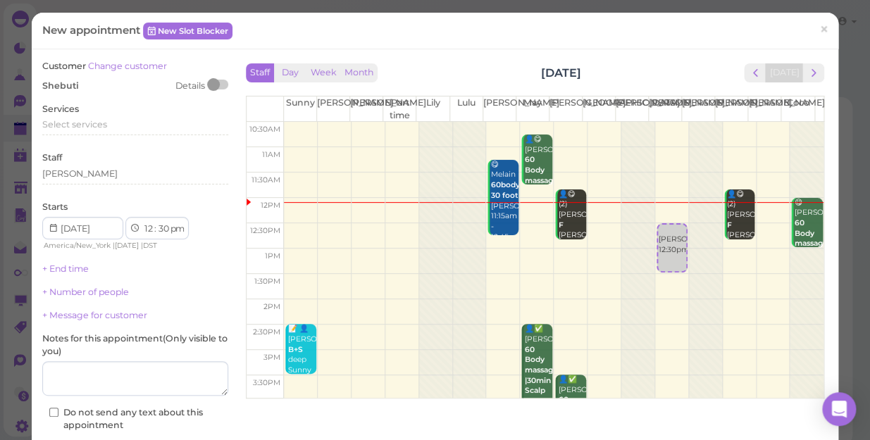
click at [115, 113] on div "Services Select services" at bounding box center [135, 122] width 186 height 39
click at [82, 118] on div "Select services" at bounding box center [135, 124] width 186 height 13
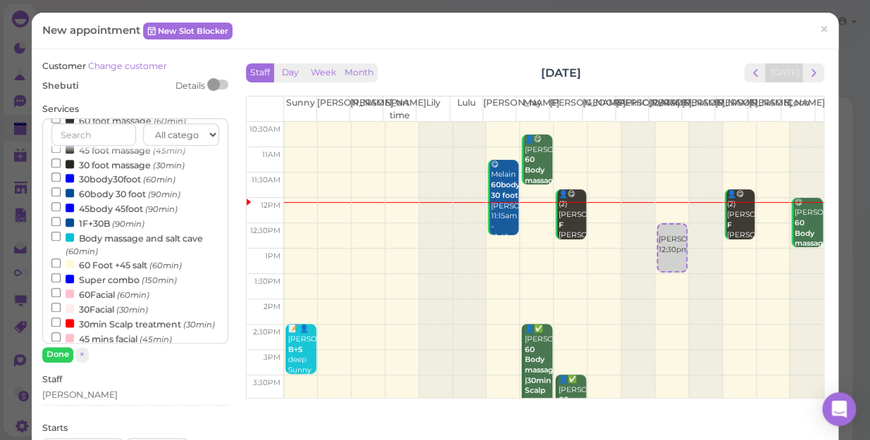
scroll to position [256, 0]
click at [111, 179] on label "30body30foot (60min)" at bounding box center [113, 177] width 124 height 15
click at [61, 179] on input "30body30foot (60min)" at bounding box center [55, 175] width 9 height 9
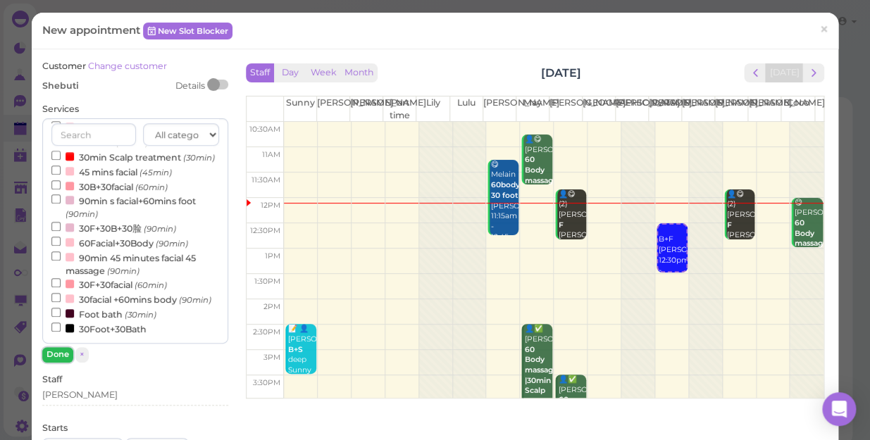
click at [63, 352] on button "Done" at bounding box center [57, 354] width 31 height 15
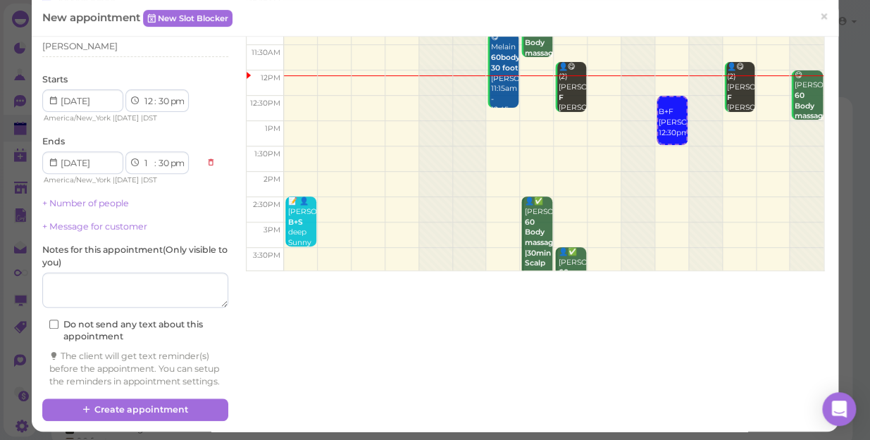
scroll to position [143, 0]
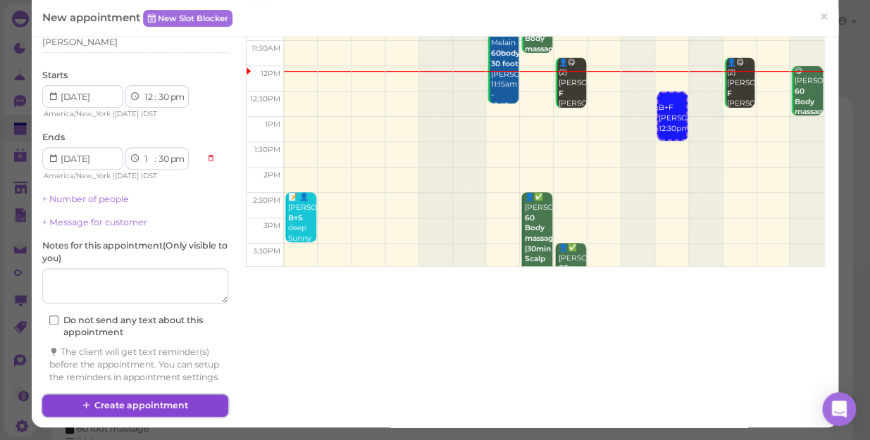
click at [99, 400] on button "Create appointment" at bounding box center [135, 406] width 186 height 23
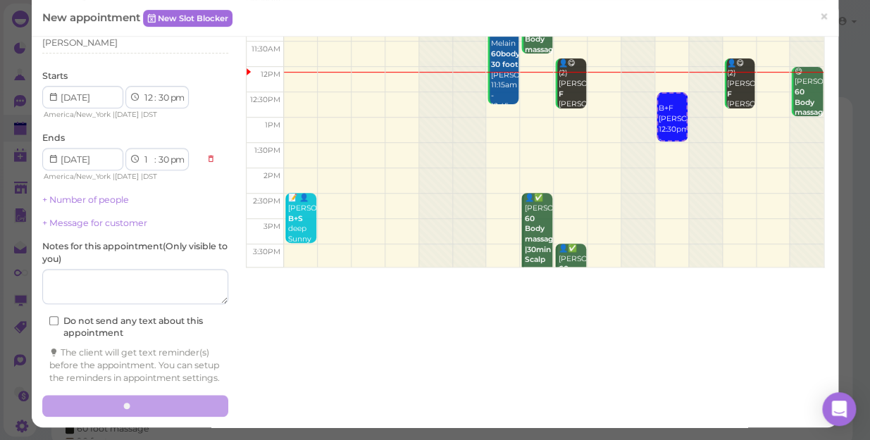
scroll to position [0, 0]
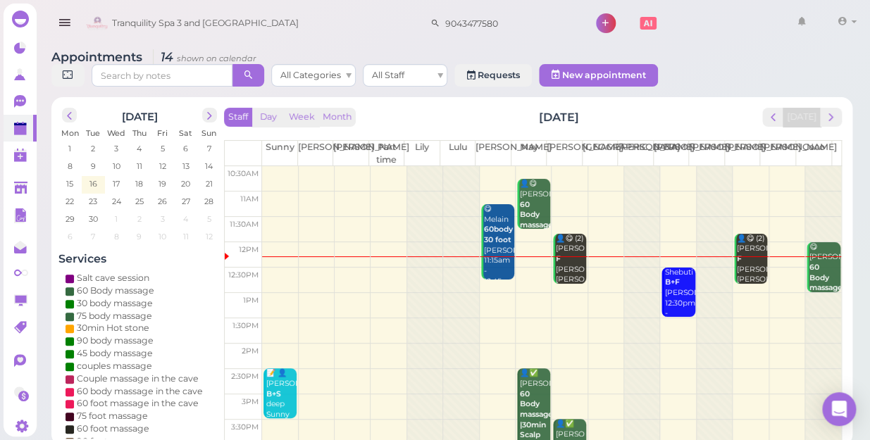
drag, startPoint x: 116, startPoint y: 364, endPoint x: 130, endPoint y: 399, distance: 37.3
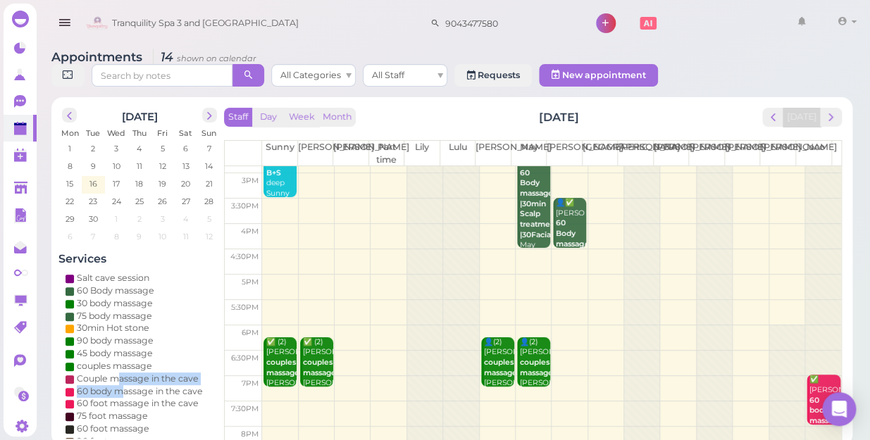
scroll to position [190, 0]
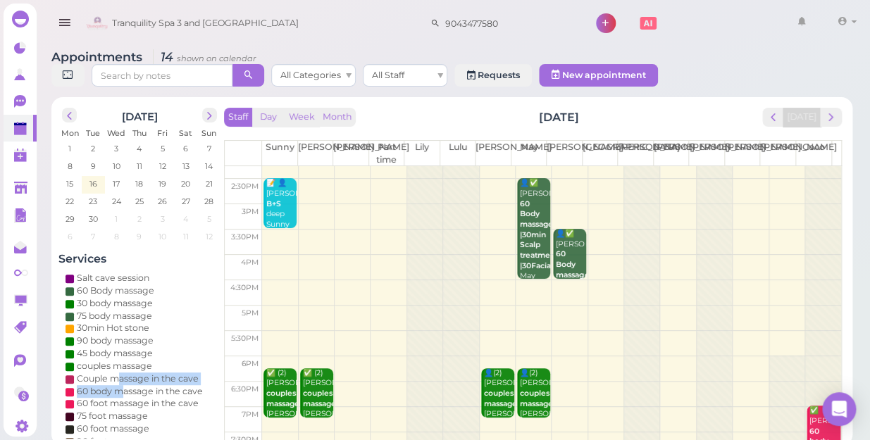
click at [275, 255] on td at bounding box center [551, 267] width 579 height 25
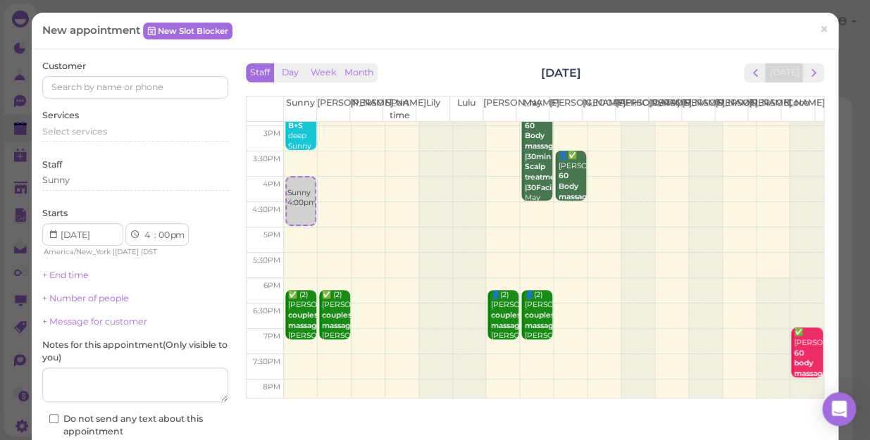
scroll to position [254, 0]
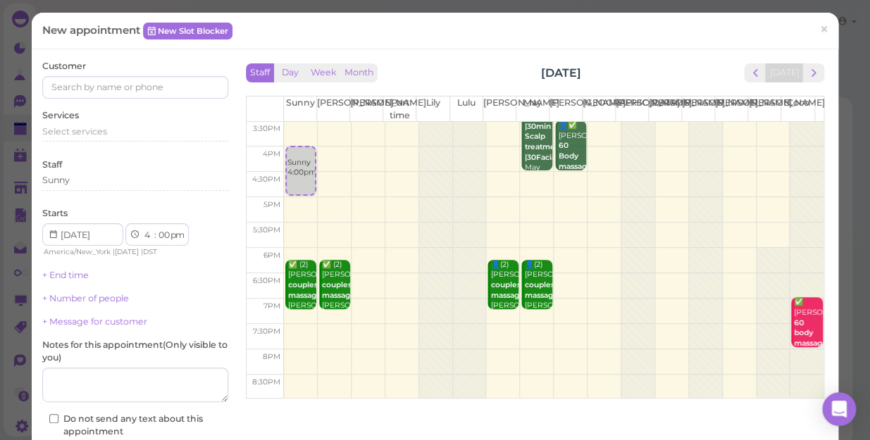
click at [646, 266] on td at bounding box center [554, 260] width 540 height 25
select select "6"
select select "15"
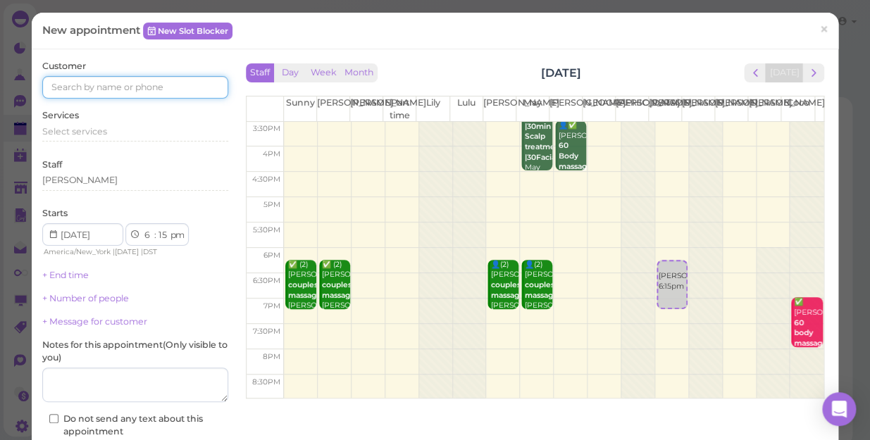
click at [130, 83] on input at bounding box center [135, 87] width 186 height 23
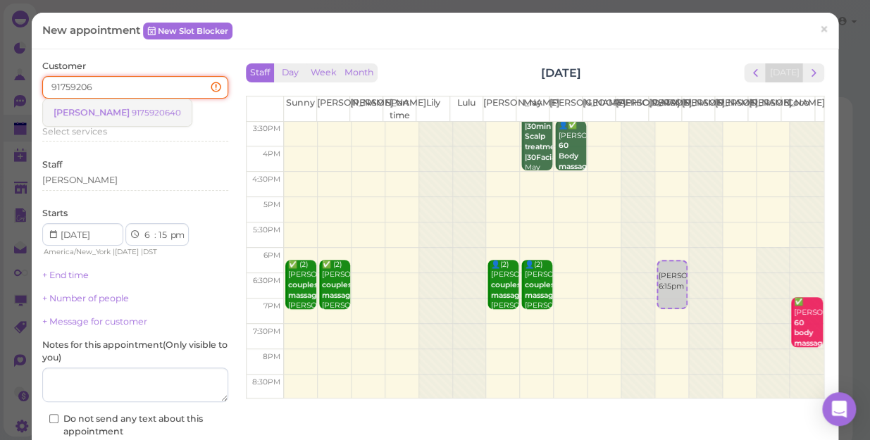
type input "91759206"
click at [132, 111] on small "9175920640" at bounding box center [156, 113] width 49 height 10
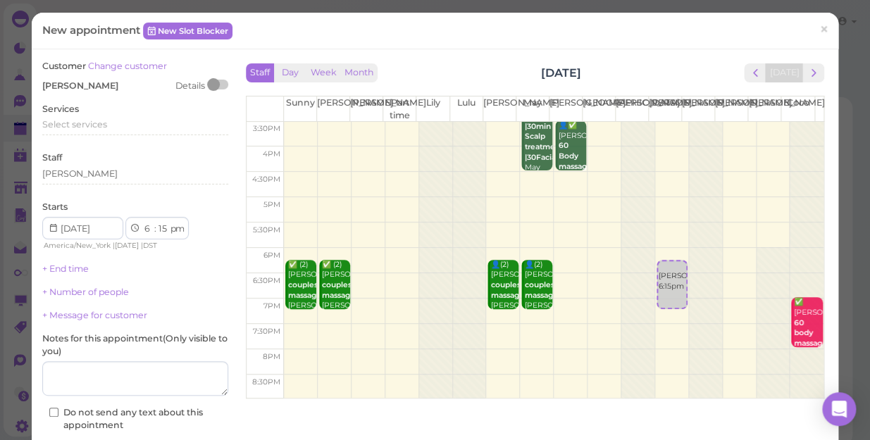
click at [111, 111] on div "Services Select services" at bounding box center [135, 122] width 186 height 39
click at [92, 124] on span "Select services" at bounding box center [74, 124] width 65 height 11
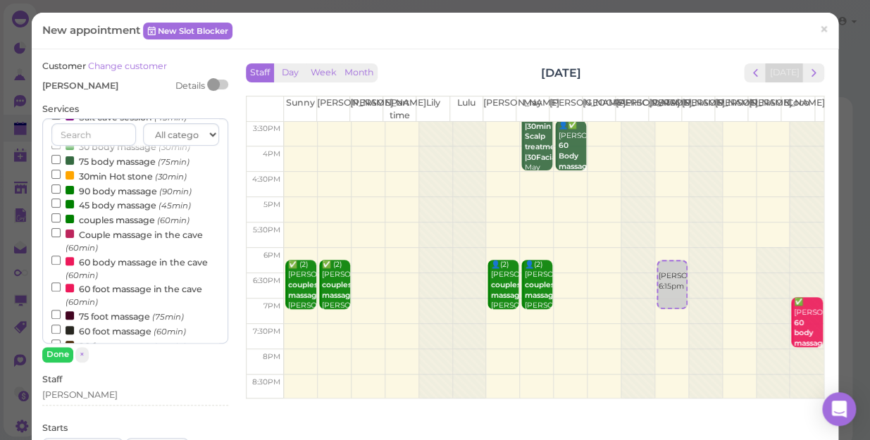
scroll to position [128, 0]
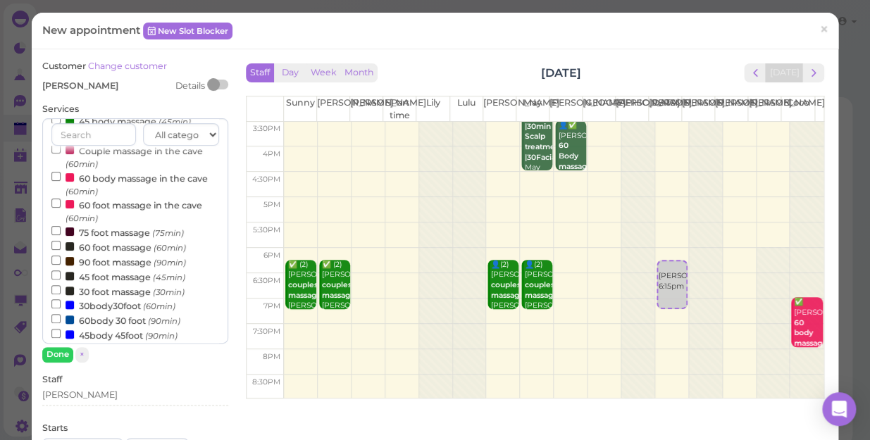
click at [118, 249] on label "60 foot massage (60min)" at bounding box center [118, 247] width 135 height 15
click at [61, 249] on input "60 foot massage (60min)" at bounding box center [55, 245] width 9 height 9
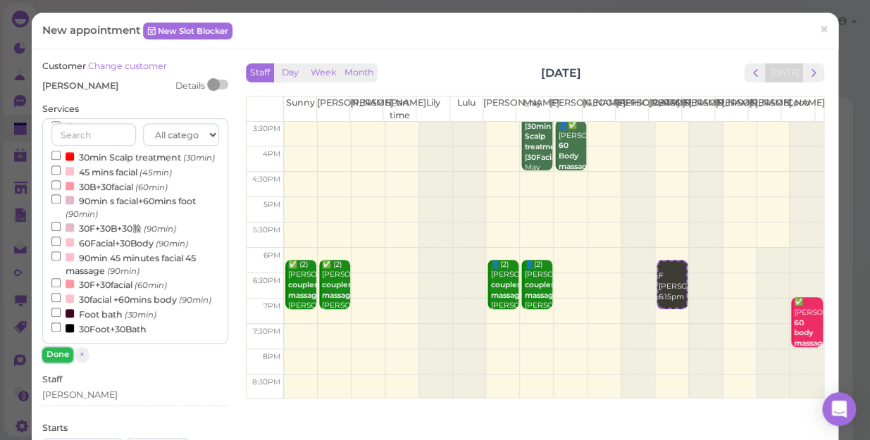
click at [63, 354] on button "Done" at bounding box center [57, 354] width 31 height 15
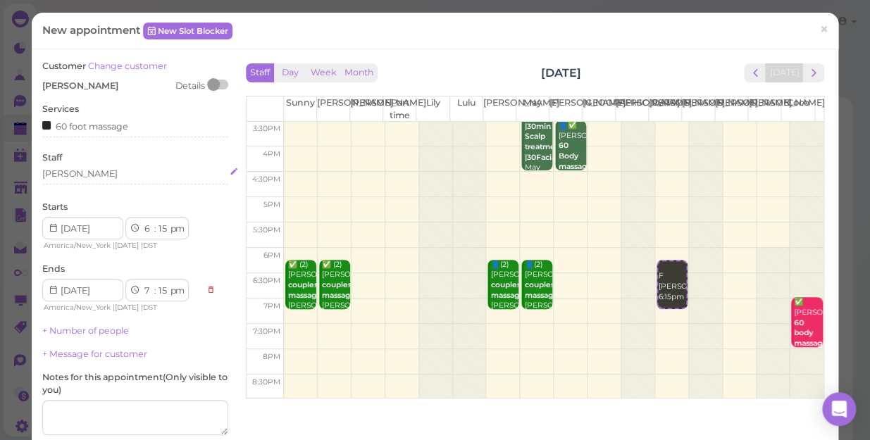
click at [76, 175] on div "[PERSON_NAME]" at bounding box center [135, 174] width 186 height 13
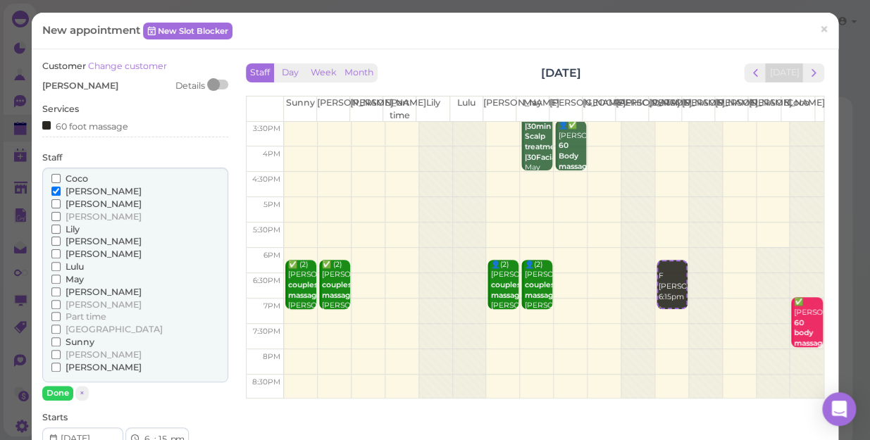
click at [81, 238] on span "[PERSON_NAME]" at bounding box center [104, 241] width 76 height 11
click at [61, 238] on input "[PERSON_NAME]" at bounding box center [55, 241] width 9 height 9
click at [82, 352] on span "[PERSON_NAME]" at bounding box center [104, 354] width 76 height 11
click at [61, 352] on input "[PERSON_NAME]" at bounding box center [55, 354] width 9 height 9
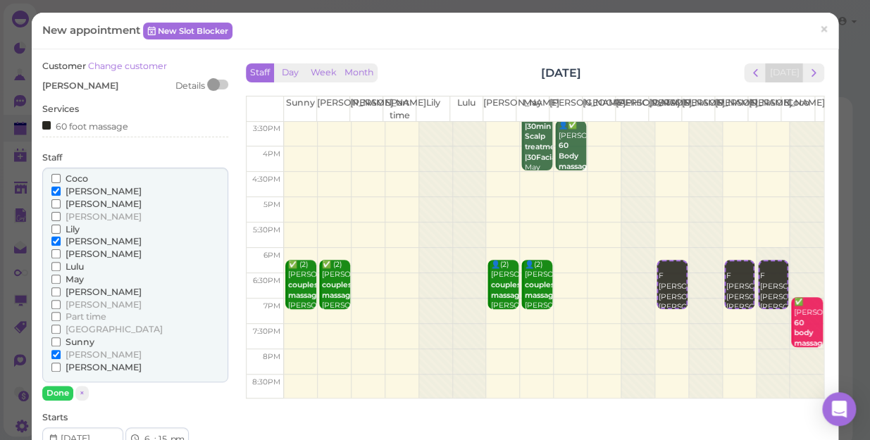
click at [68, 173] on label "Coco" at bounding box center [69, 179] width 37 height 13
click at [61, 174] on input "Coco" at bounding box center [55, 178] width 9 height 9
click at [60, 391] on button "Done" at bounding box center [57, 393] width 31 height 15
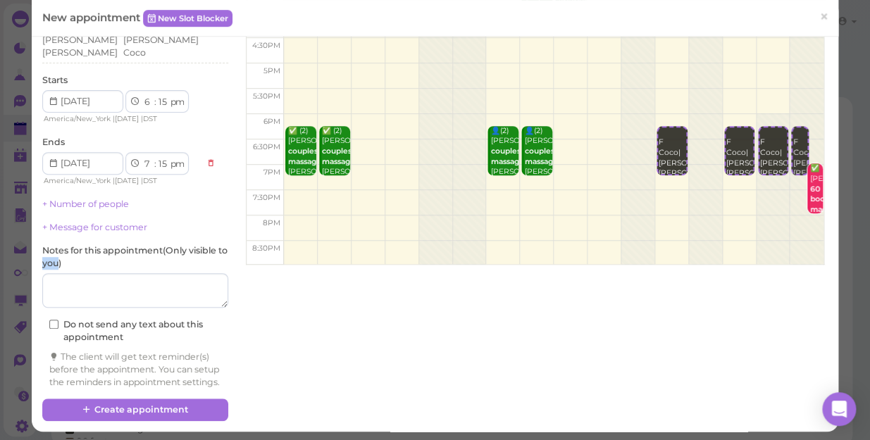
scroll to position [143, 0]
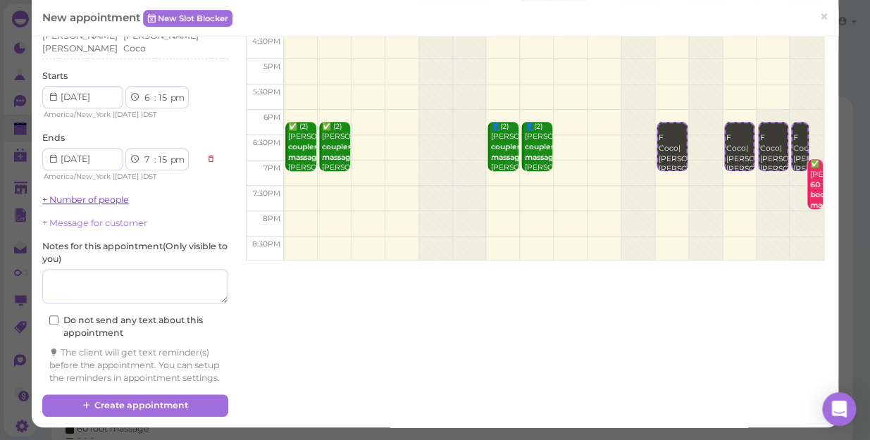
click at [89, 194] on link "+ Number of people" at bounding box center [85, 199] width 87 height 11
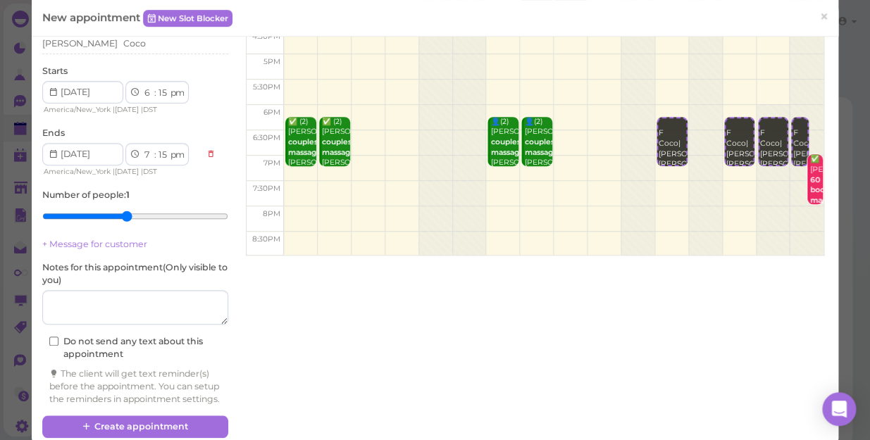
drag, startPoint x: 89, startPoint y: 191, endPoint x: 127, endPoint y: 209, distance: 42.2
click at [127, 209] on input "range" at bounding box center [135, 216] width 186 height 23
type input "4"
click at [112, 209] on input "range" at bounding box center [135, 216] width 186 height 23
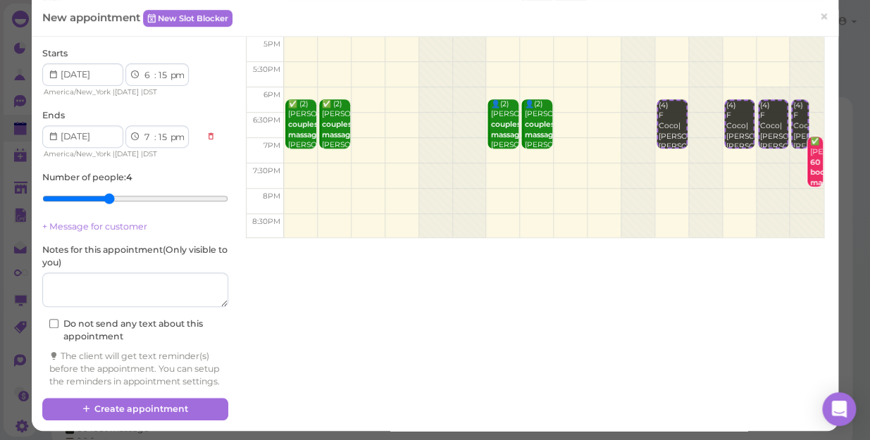
scroll to position [169, 0]
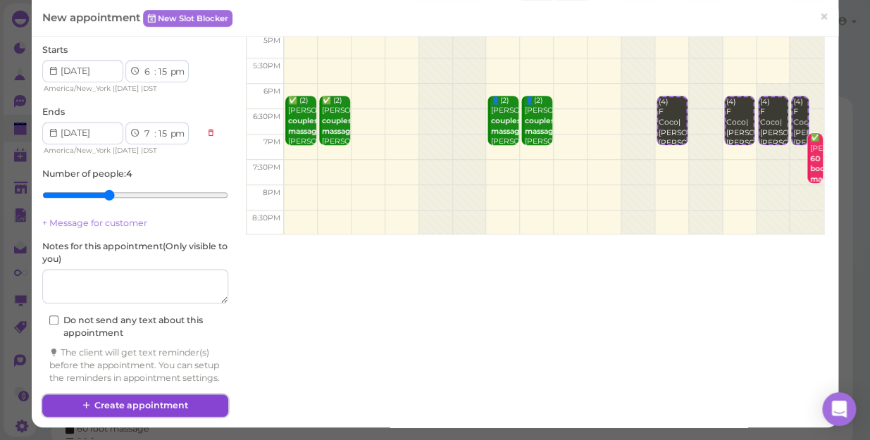
click at [185, 406] on button "Create appointment" at bounding box center [135, 406] width 186 height 23
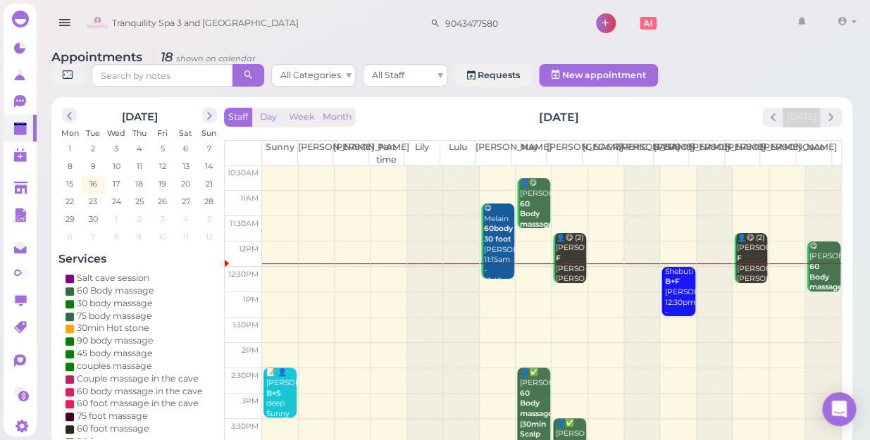
scroll to position [0, 0]
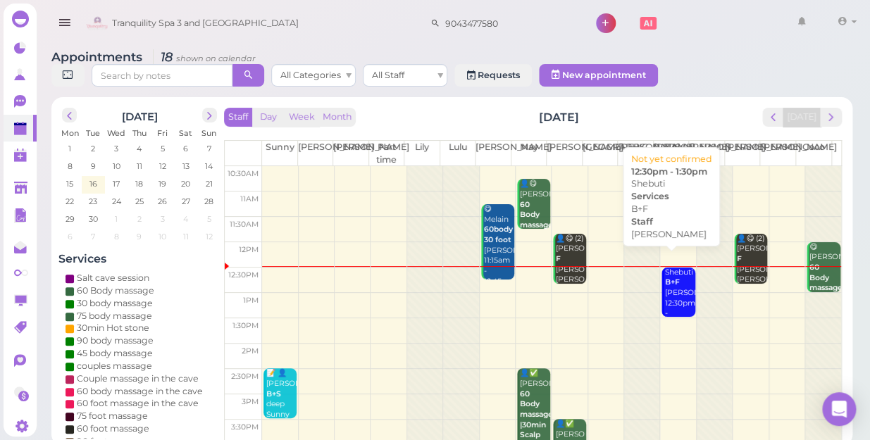
click at [676, 287] on div "Shebuti B+F Helen 12:30pm - 1:30pm" at bounding box center [679, 299] width 31 height 62
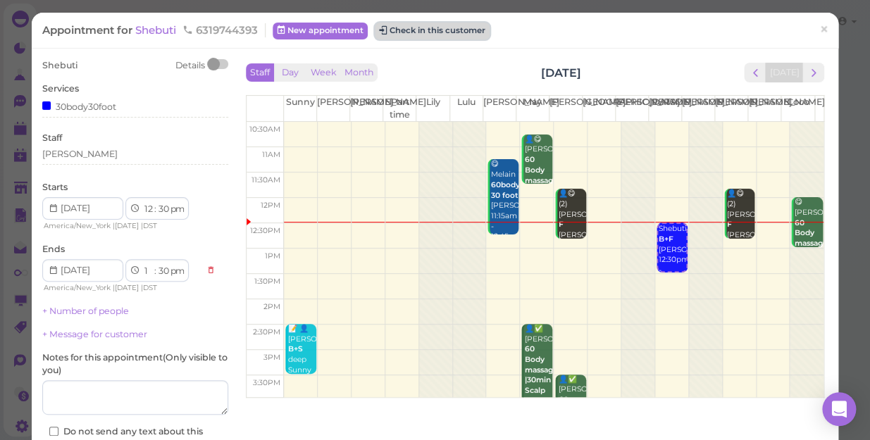
click at [466, 30] on button "Check in this customer" at bounding box center [432, 31] width 115 height 17
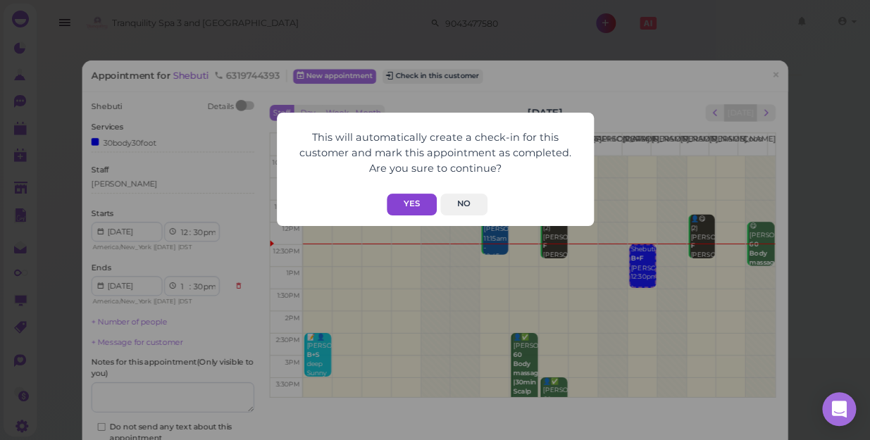
click at [425, 206] on button "Yes" at bounding box center [412, 205] width 50 height 22
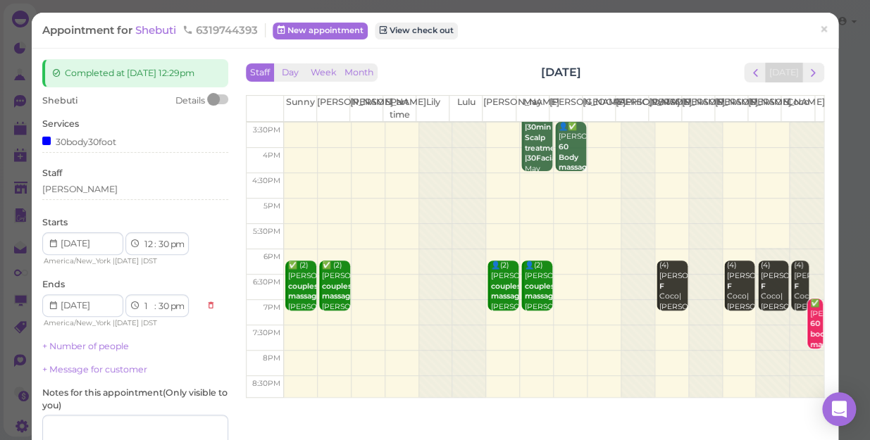
scroll to position [254, 0]
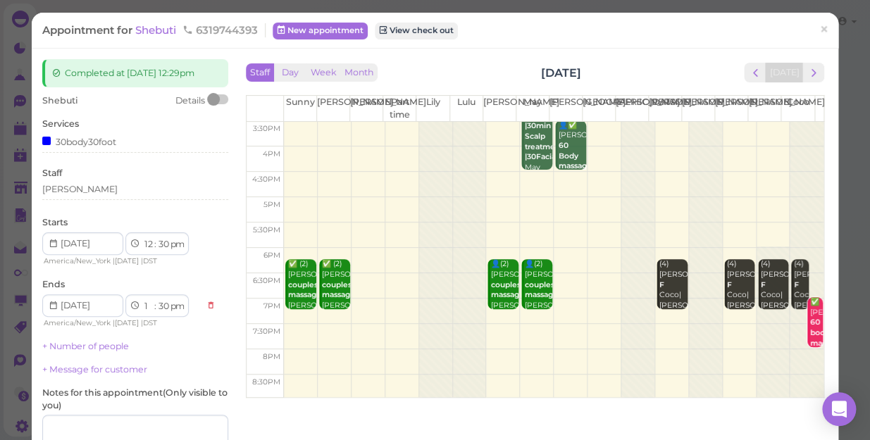
click at [654, 315] on td at bounding box center [554, 311] width 540 height 25
click at [819, 26] on span "×" at bounding box center [823, 30] width 9 height 20
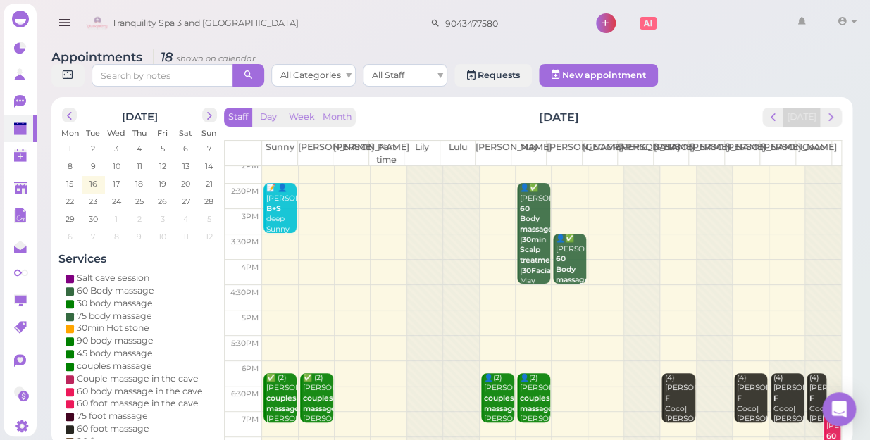
scroll to position [254, 0]
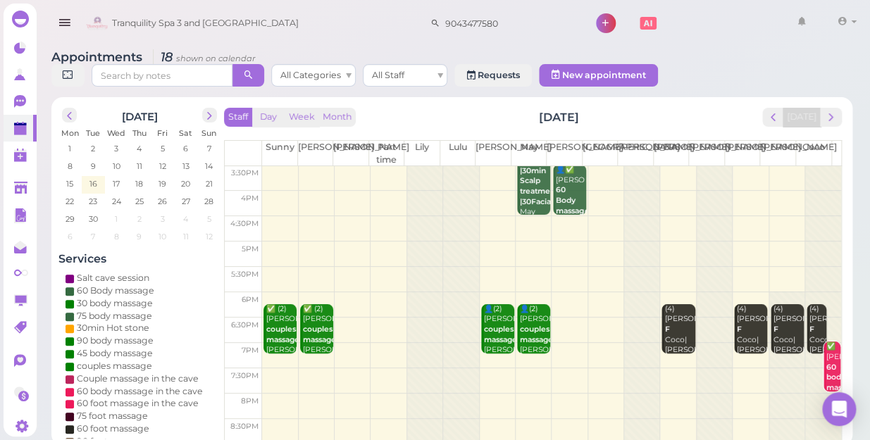
click at [492, 347] on td at bounding box center [551, 355] width 579 height 25
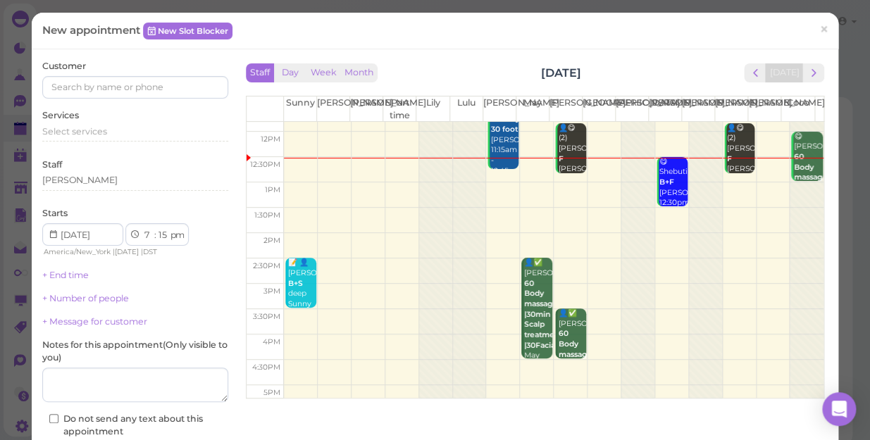
scroll to position [192, 0]
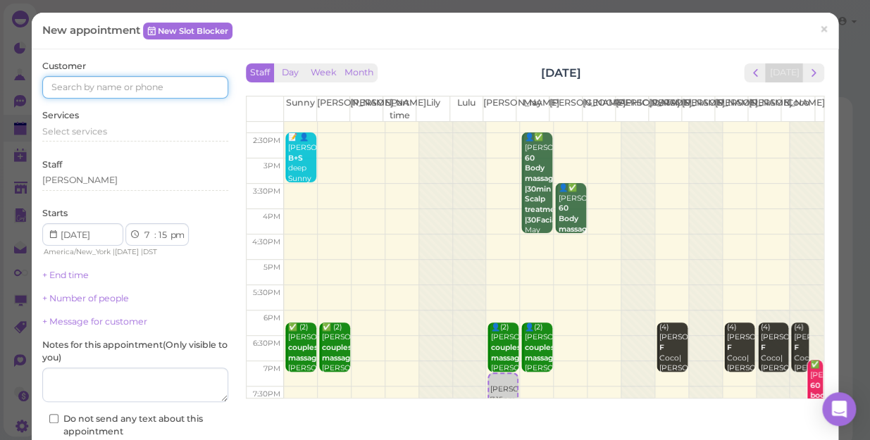
click at [154, 84] on input at bounding box center [135, 87] width 186 height 23
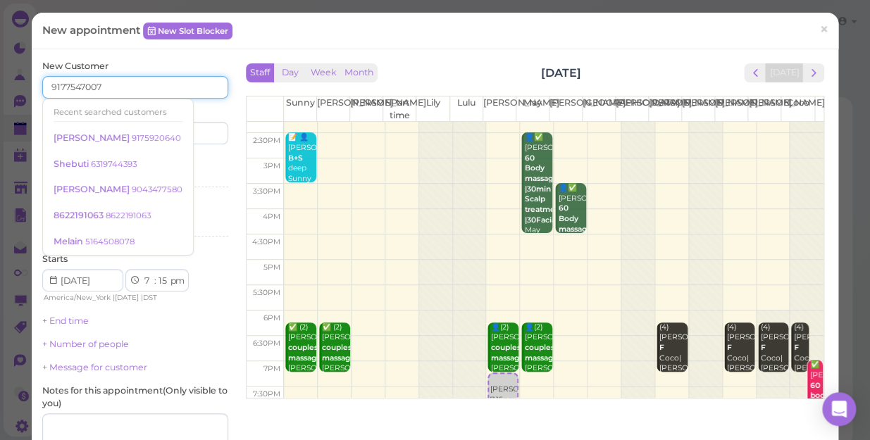
type input "9177547007"
click at [197, 132] on input at bounding box center [183, 133] width 89 height 23
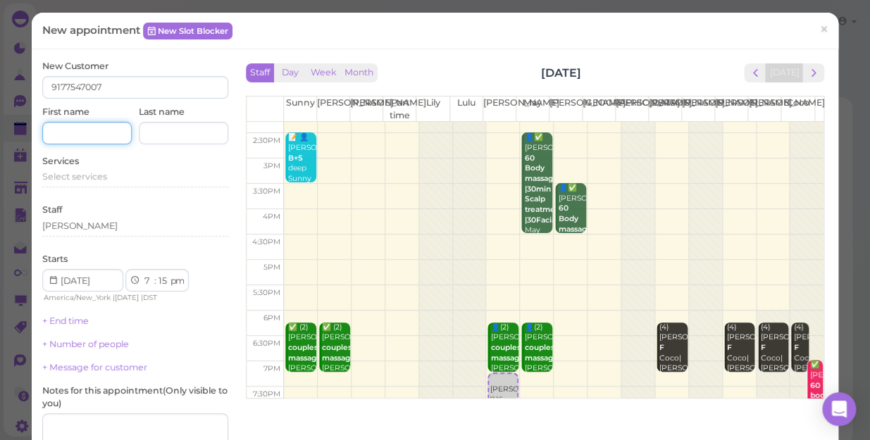
click at [71, 140] on input at bounding box center [86, 133] width 89 height 23
type input "[PERSON_NAME]"
click at [97, 177] on span "Select services" at bounding box center [74, 176] width 65 height 11
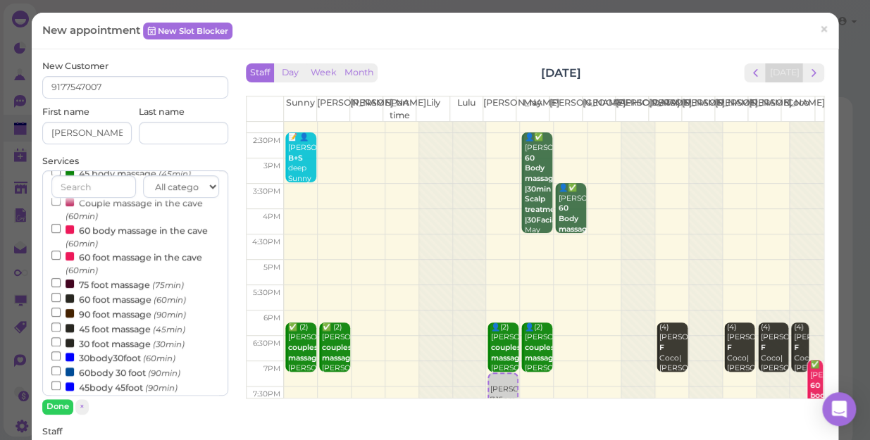
scroll to position [256, 0]
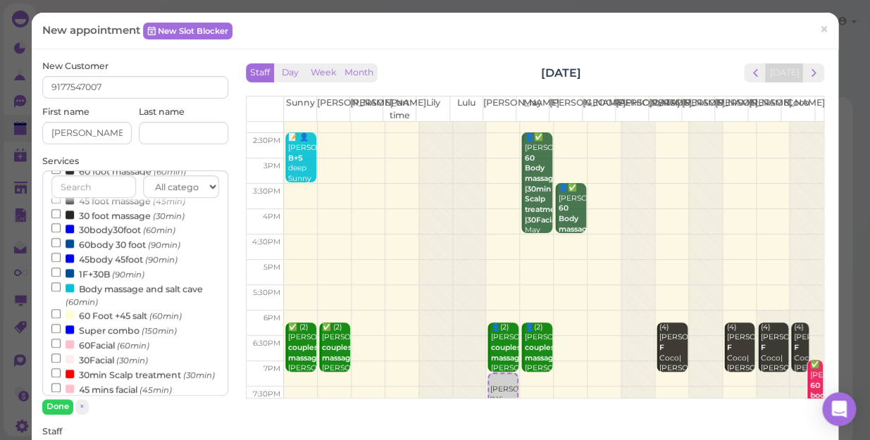
click at [127, 248] on label "60body 30 foot (90min)" at bounding box center [115, 244] width 129 height 15
click at [61, 247] on input "60body 30 foot (90min)" at bounding box center [55, 242] width 9 height 9
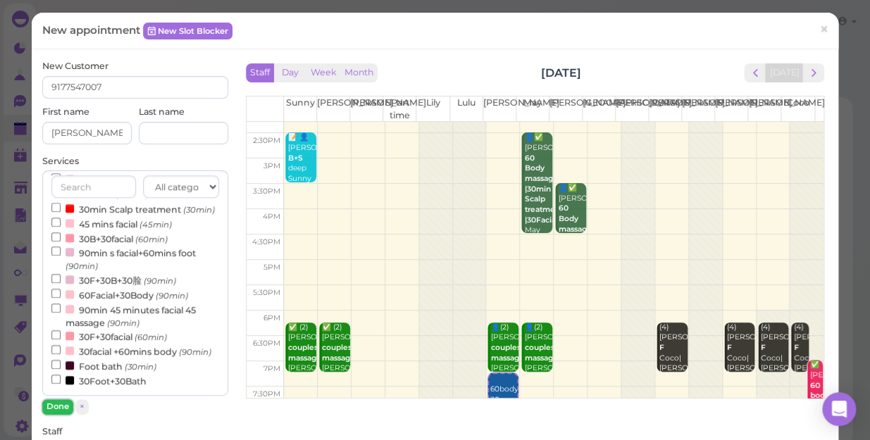
click at [58, 407] on button "Done" at bounding box center [57, 406] width 31 height 15
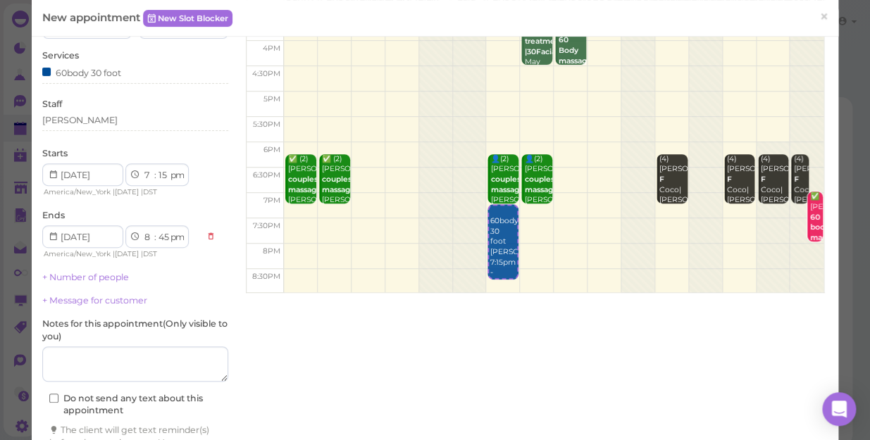
scroll to position [0, 0]
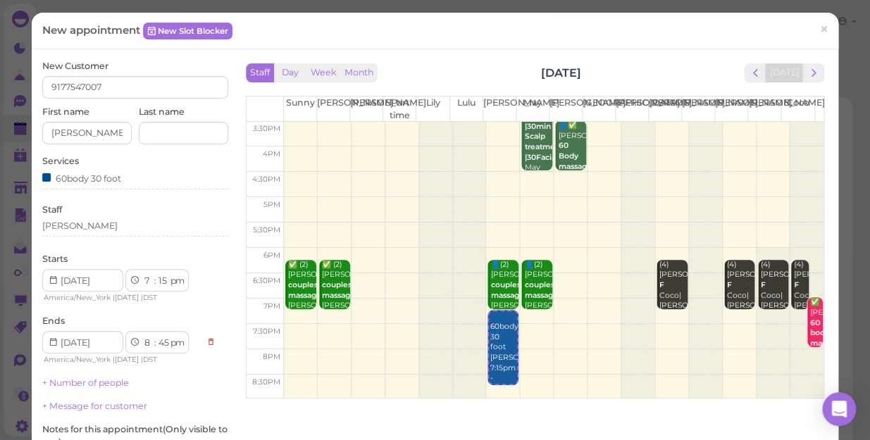
click at [71, 218] on div "Staff Lisa" at bounding box center [135, 223] width 186 height 39
click at [71, 223] on div "[PERSON_NAME]" at bounding box center [135, 226] width 186 height 13
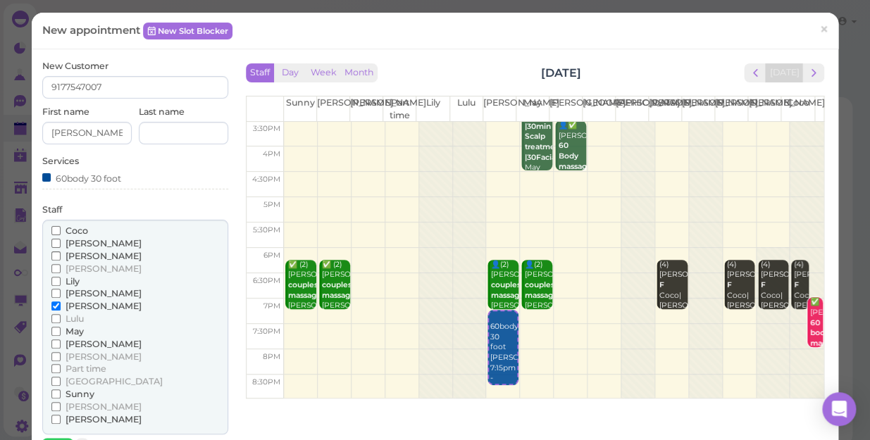
click at [74, 333] on span "May" at bounding box center [75, 331] width 18 height 11
click at [61, 333] on input "May" at bounding box center [55, 331] width 9 height 9
click at [75, 306] on span "[PERSON_NAME]" at bounding box center [104, 306] width 76 height 11
click at [61, 306] on input "[PERSON_NAME]" at bounding box center [55, 306] width 9 height 9
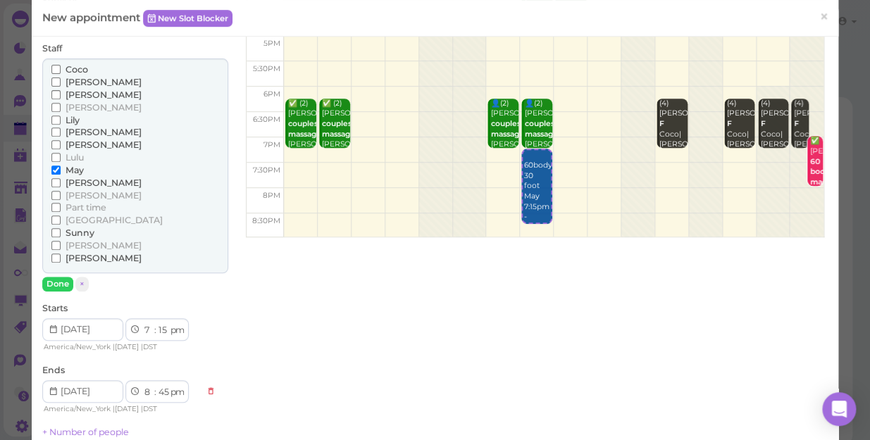
scroll to position [192, 0]
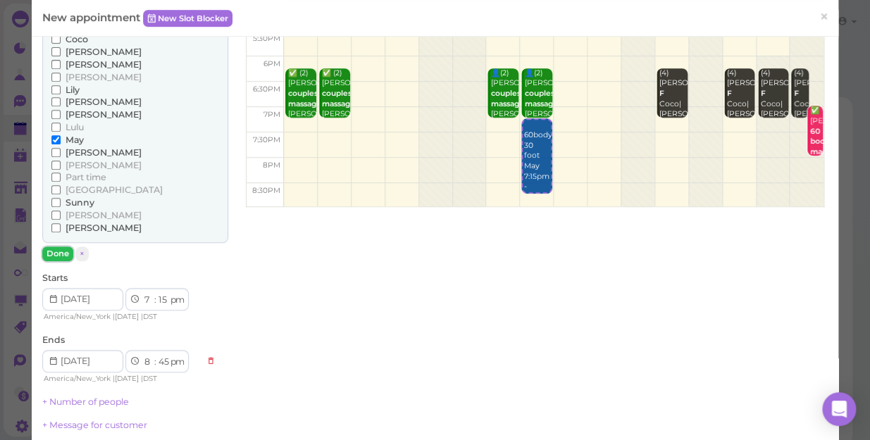
click at [60, 254] on button "Done" at bounding box center [57, 254] width 31 height 15
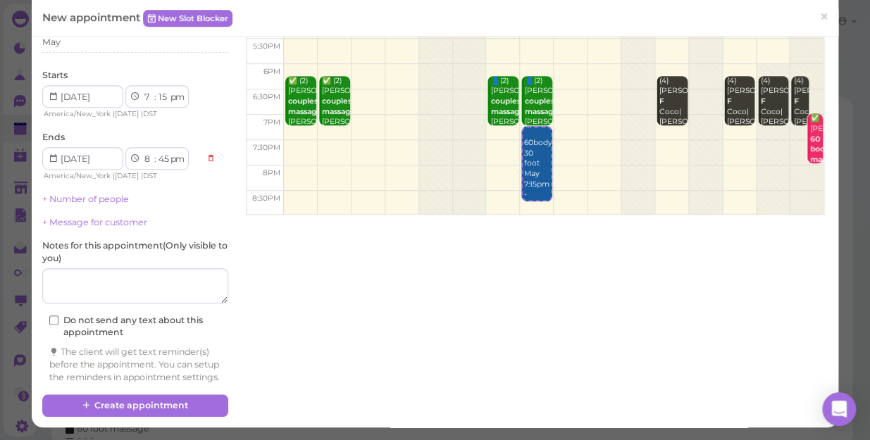
click at [60, 254] on label "Notes for this appointment ( Only visible to you )" at bounding box center [135, 252] width 186 height 25
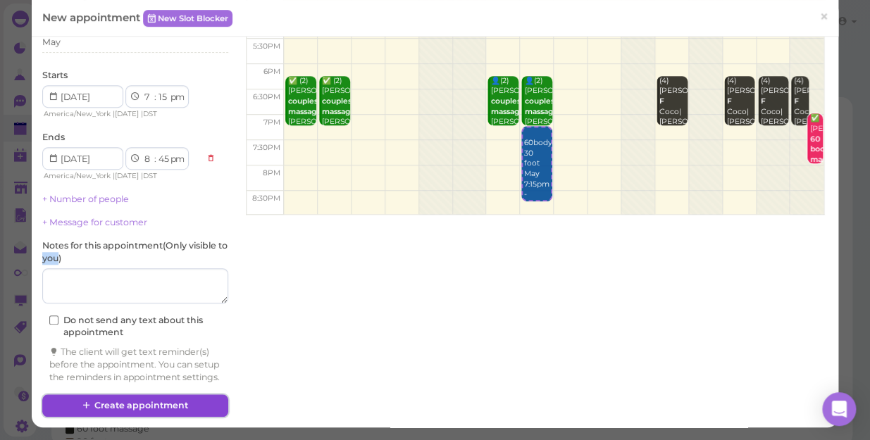
click at [168, 403] on button "Create appointment" at bounding box center [135, 406] width 186 height 23
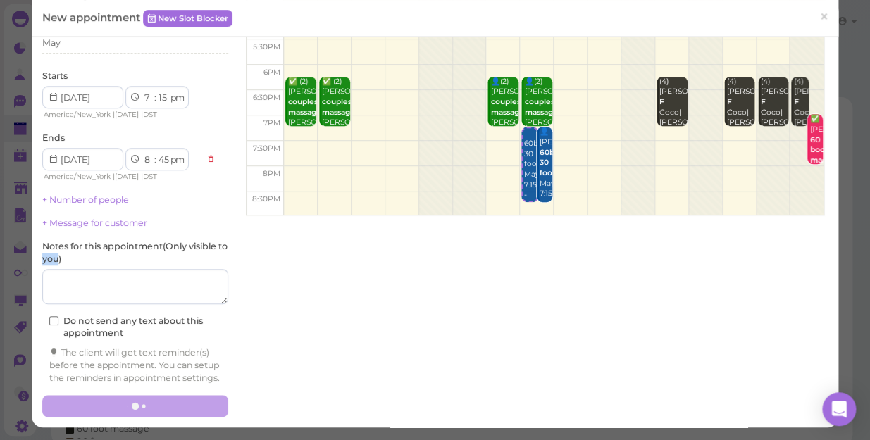
scroll to position [194, 0]
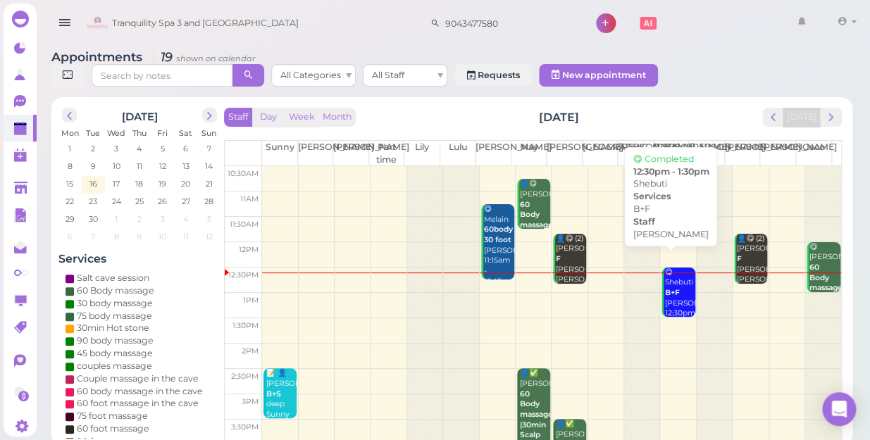
click at [671, 284] on div "😋 Shebuti B+F Helen 12:30pm - 1:30pm" at bounding box center [679, 304] width 31 height 73
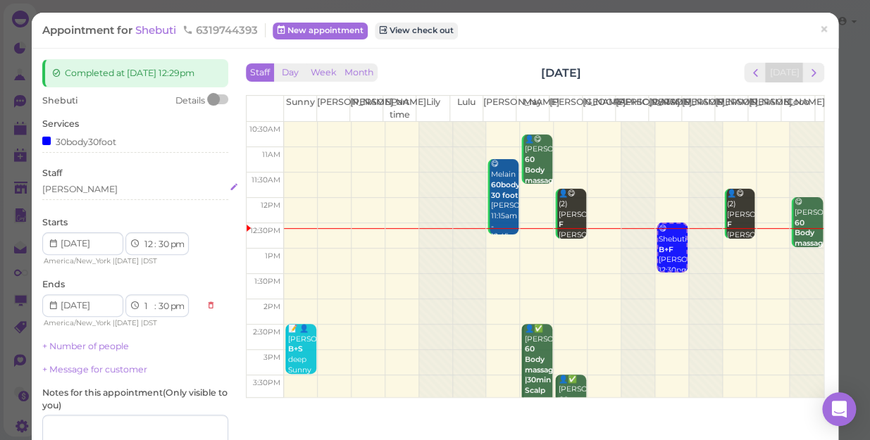
click at [75, 187] on div "[PERSON_NAME]" at bounding box center [135, 189] width 186 height 13
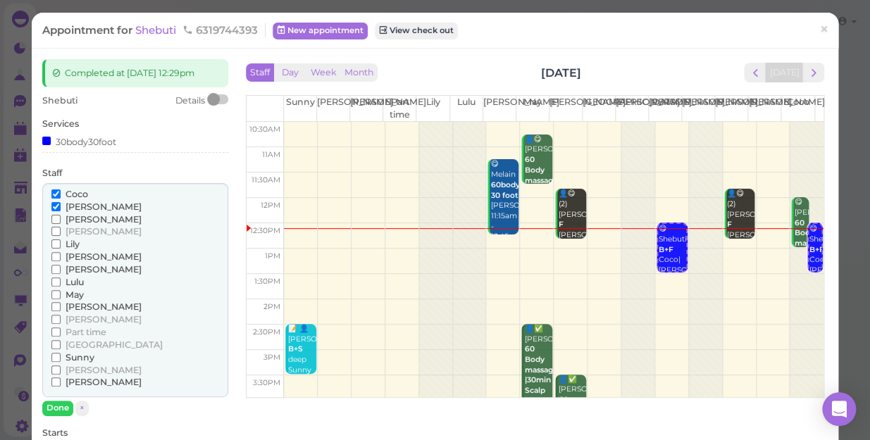
click at [161, 160] on div "Shebuti Details Services 30body30foot Staff Coco Helen Jessica Kelly" at bounding box center [135, 395] width 186 height 602
click at [82, 371] on span "[PERSON_NAME]" at bounding box center [104, 370] width 76 height 11
click at [61, 371] on input "[PERSON_NAME]" at bounding box center [55, 370] width 9 height 9
click at [81, 195] on span "Coco" at bounding box center [77, 194] width 23 height 11
click at [61, 195] on input "Coco" at bounding box center [55, 194] width 9 height 9
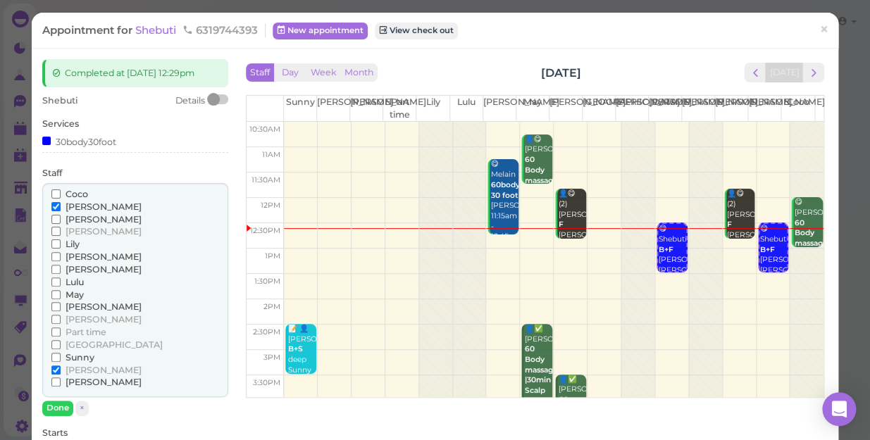
click at [83, 204] on span "[PERSON_NAME]" at bounding box center [104, 206] width 76 height 11
click at [61, 204] on input "[PERSON_NAME]" at bounding box center [55, 206] width 9 height 9
click at [61, 406] on button "Done" at bounding box center [57, 408] width 31 height 15
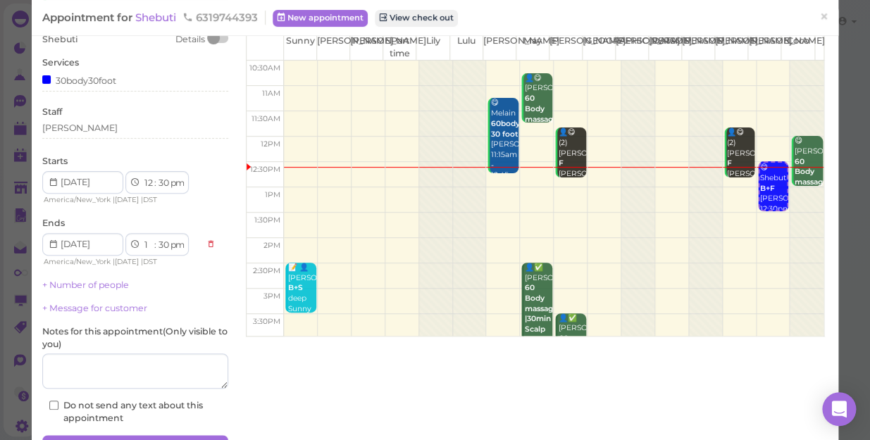
scroll to position [128, 0]
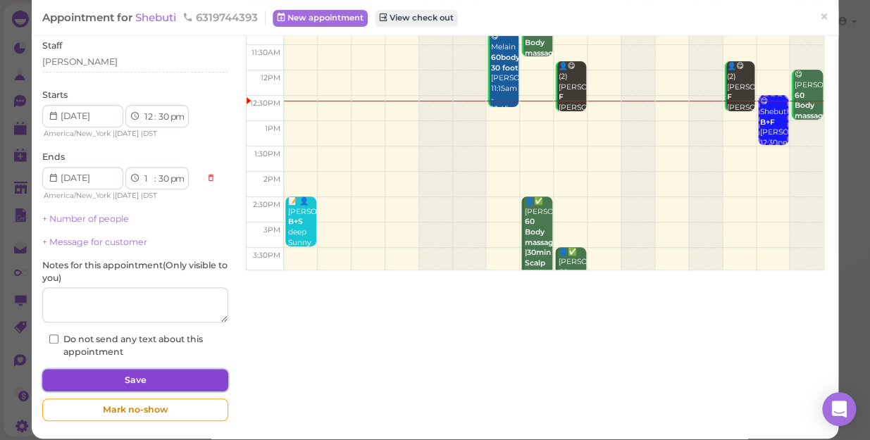
click at [102, 381] on button "Save" at bounding box center [135, 380] width 186 height 23
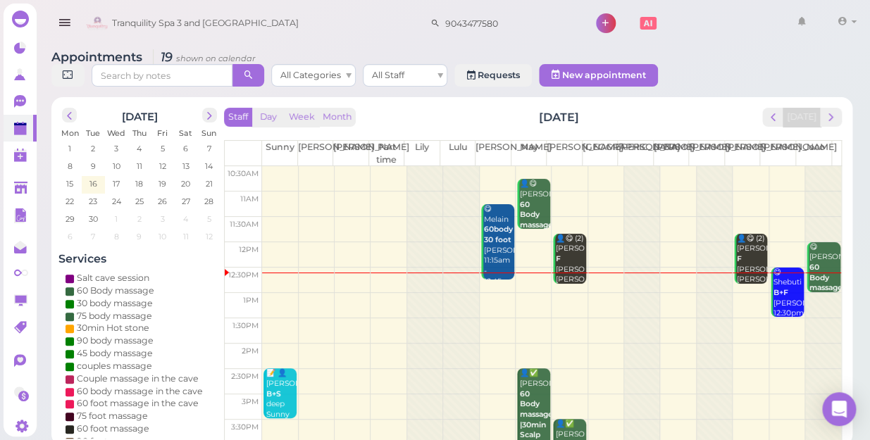
click at [669, 268] on td at bounding box center [551, 280] width 579 height 25
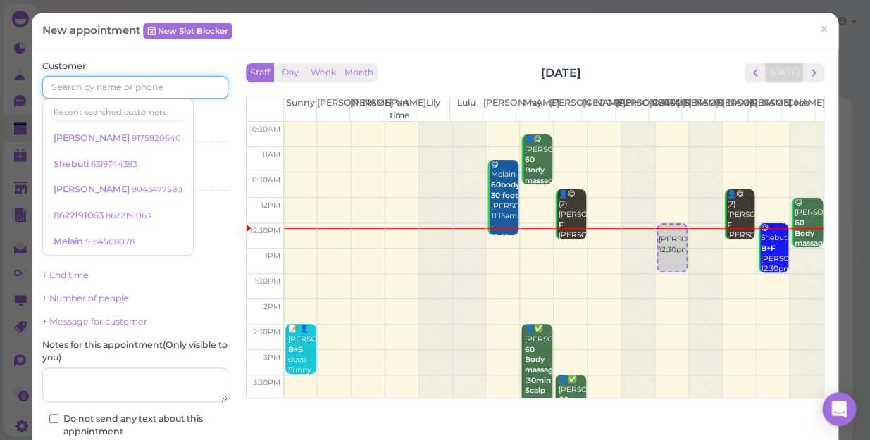
click at [137, 86] on input at bounding box center [135, 87] width 186 height 23
click at [119, 85] on input at bounding box center [135, 87] width 186 height 23
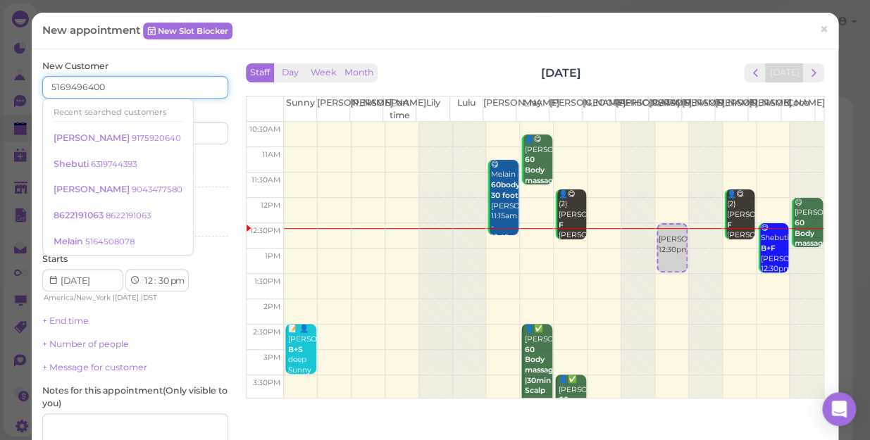
type input "5169496400"
click at [209, 131] on input at bounding box center [183, 133] width 89 height 23
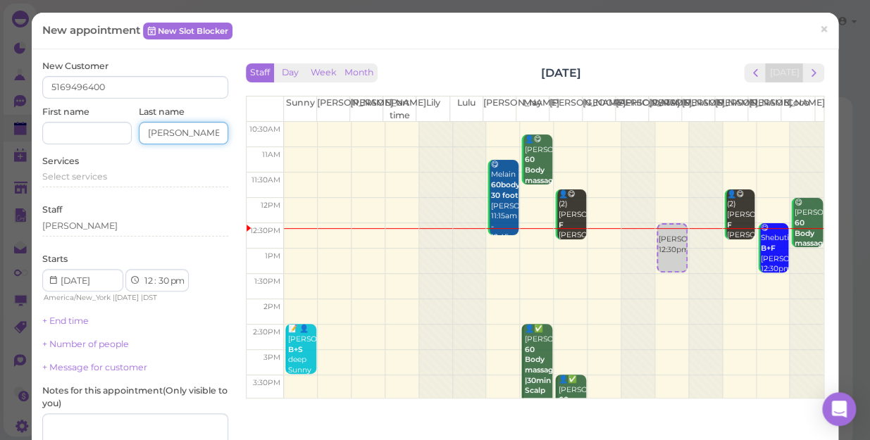
type input "harris"
click at [70, 134] on input at bounding box center [86, 133] width 89 height 23
type input "cj"
click at [82, 173] on span "Select services" at bounding box center [74, 176] width 65 height 11
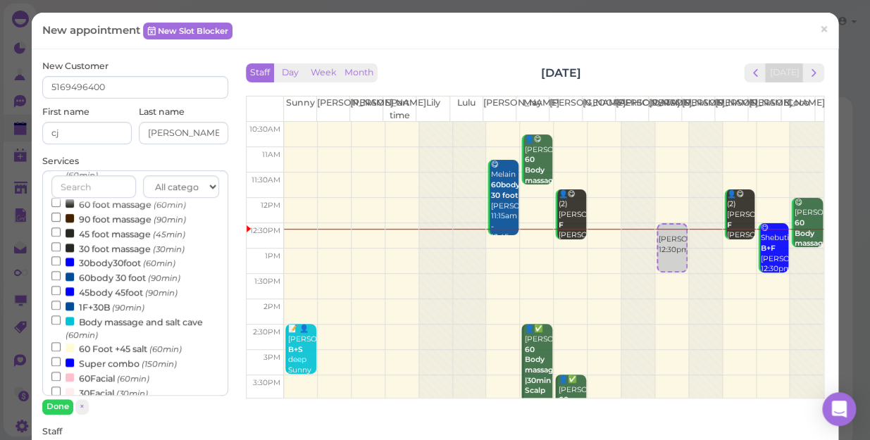
scroll to position [256, 0]
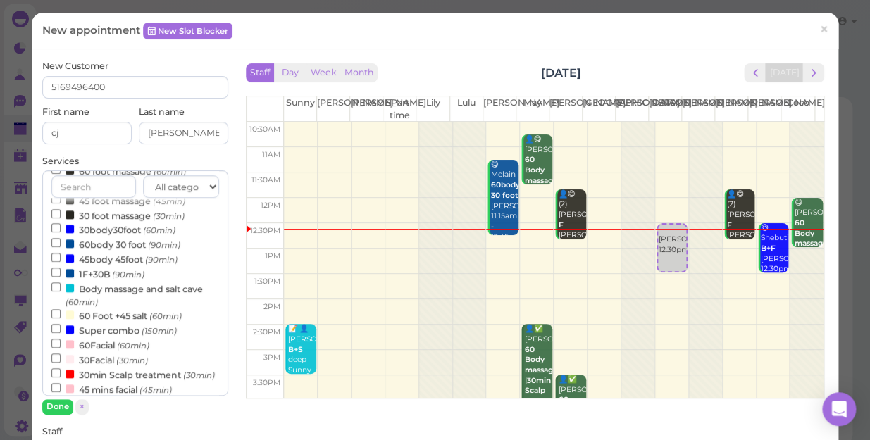
click at [125, 249] on label "60body 30 foot (90min)" at bounding box center [115, 244] width 129 height 15
click at [61, 247] on input "60body 30 foot (90min)" at bounding box center [55, 242] width 9 height 9
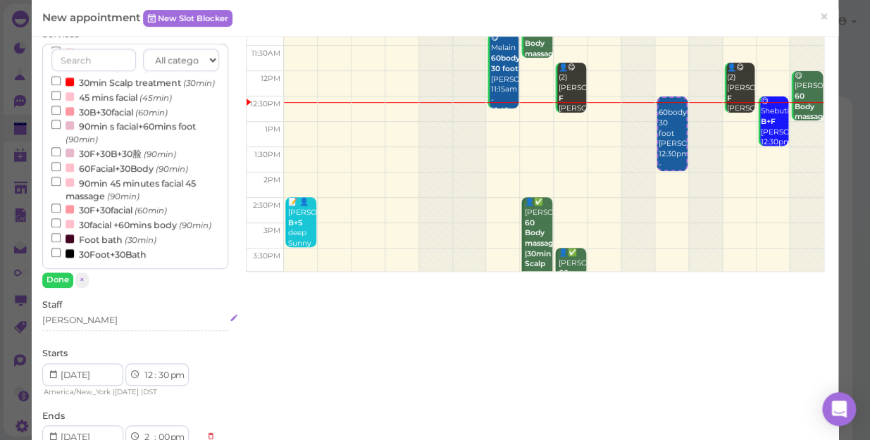
scroll to position [128, 0]
click at [70, 277] on button "Done" at bounding box center [57, 279] width 31 height 15
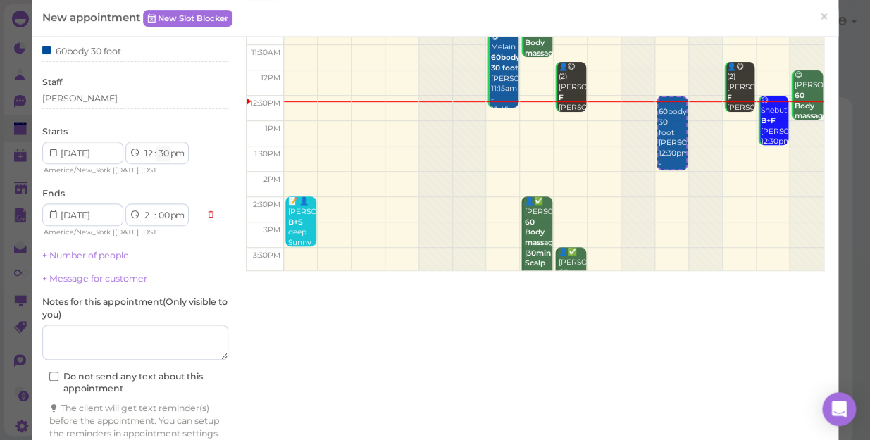
click at [161, 154] on select "00 05 10 15 20 25 30 35 40 45 50 55" at bounding box center [163, 154] width 14 height 15
select select "45"
click at [156, 147] on select "00 05 10 15 20 25 30 35 40 45 50 55" at bounding box center [163, 154] width 14 height 15
select select "15"
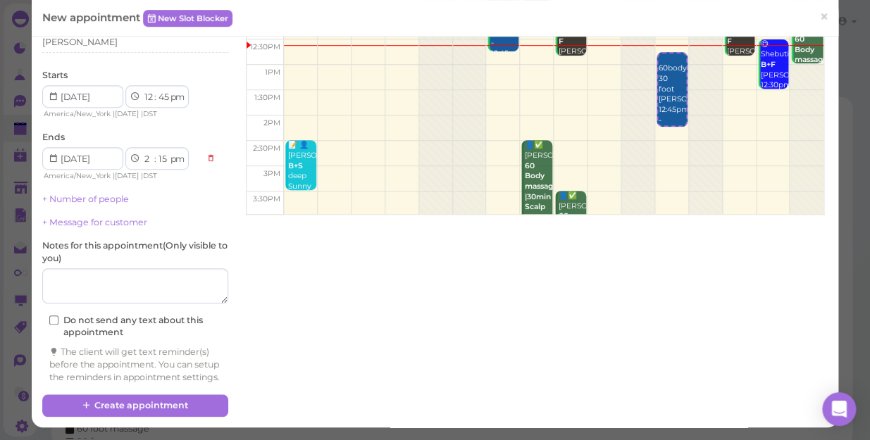
scroll to position [195, 0]
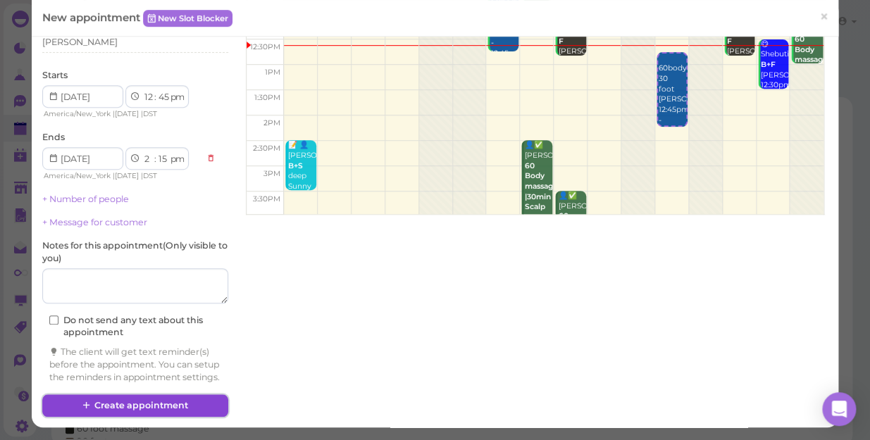
click at [159, 403] on button "Create appointment" at bounding box center [135, 406] width 186 height 23
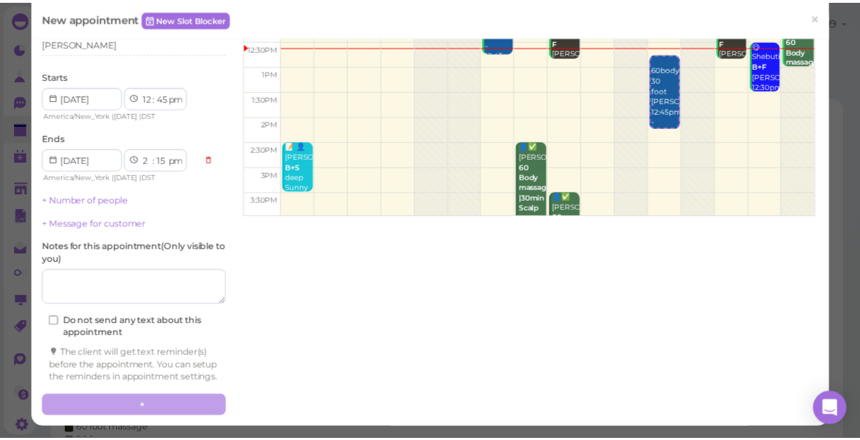
scroll to position [194, 0]
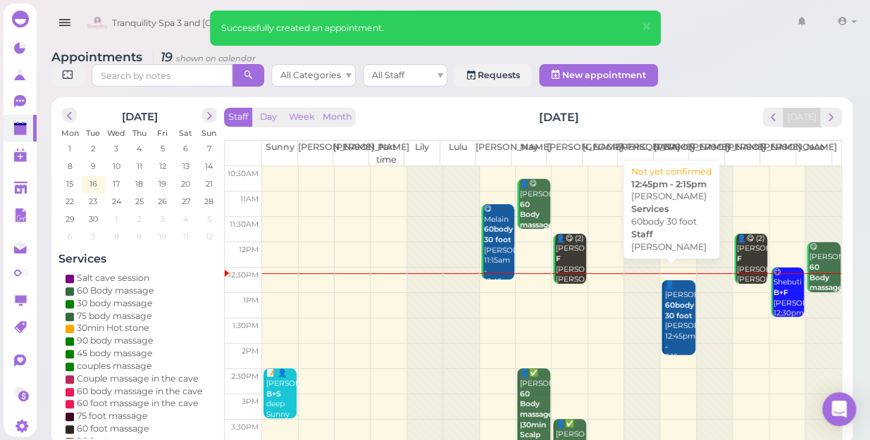
click at [668, 301] on b "60body 30 foot" at bounding box center [678, 311] width 29 height 20
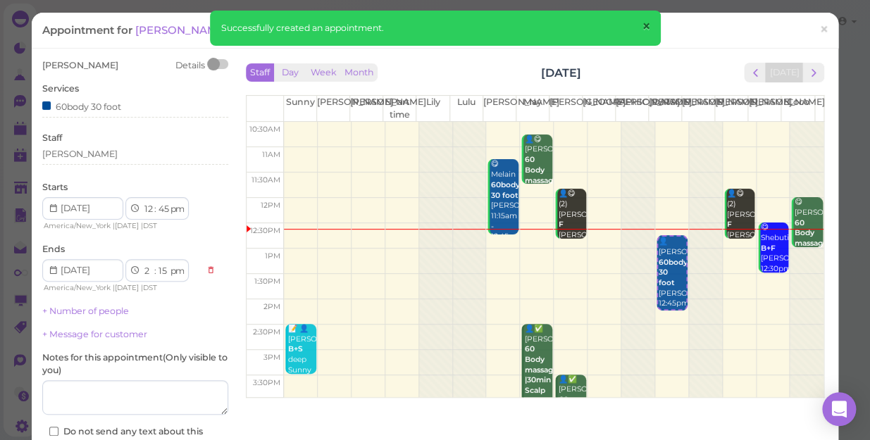
click at [647, 27] on span "×" at bounding box center [645, 27] width 9 height 20
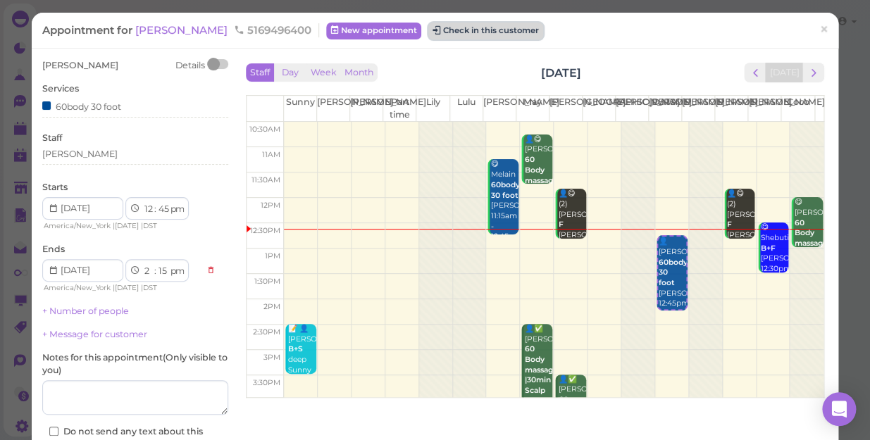
click at [465, 33] on button "Check in this customer" at bounding box center [485, 31] width 115 height 17
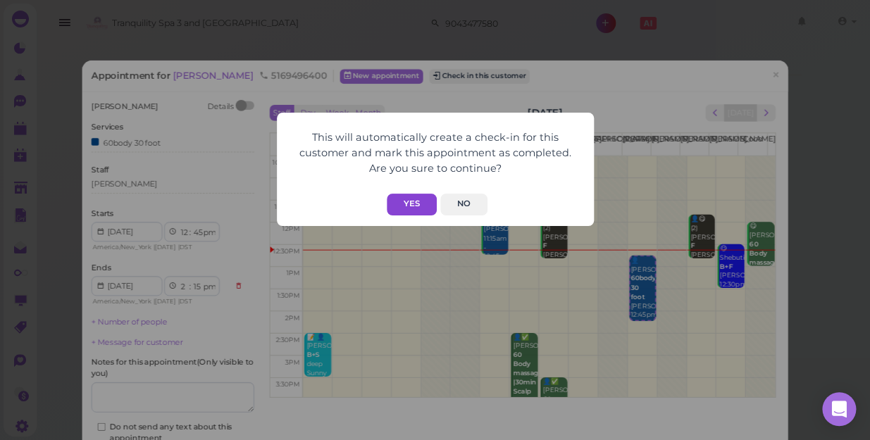
click at [404, 201] on button "Yes" at bounding box center [412, 205] width 50 height 22
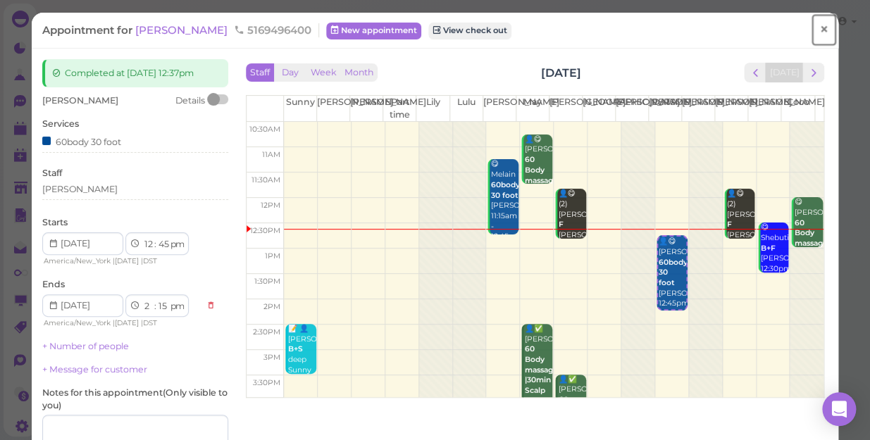
click at [819, 23] on span "×" at bounding box center [823, 30] width 9 height 20
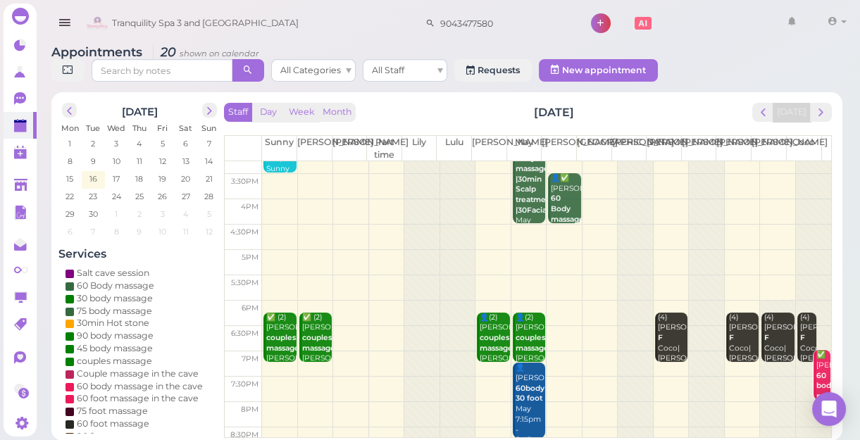
scroll to position [254, 0]
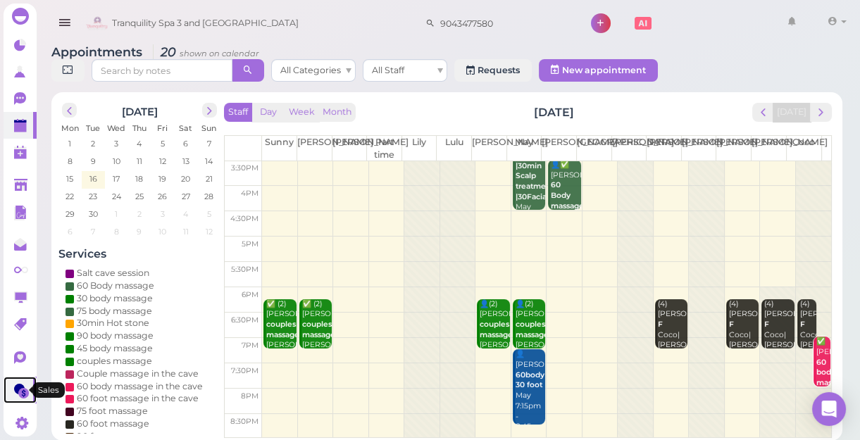
click at [14, 402] on link at bounding box center [20, 390] width 33 height 27
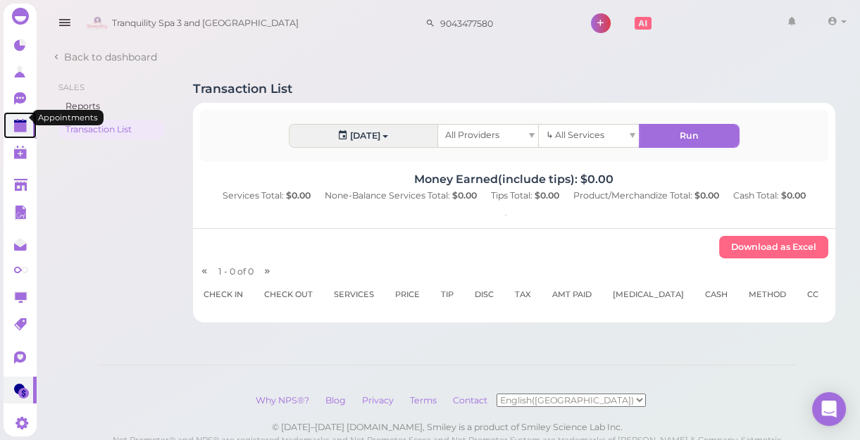
click at [22, 123] on polygon at bounding box center [20, 128] width 13 height 10
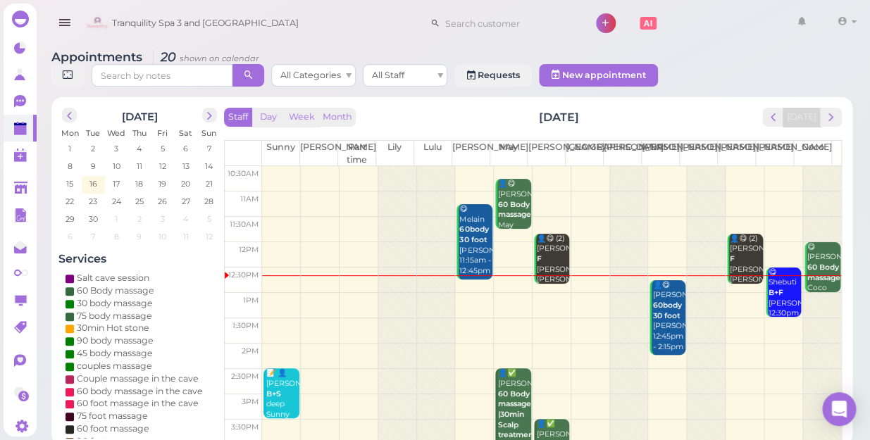
click at [693, 288] on div at bounding box center [706, 431] width 38 height 530
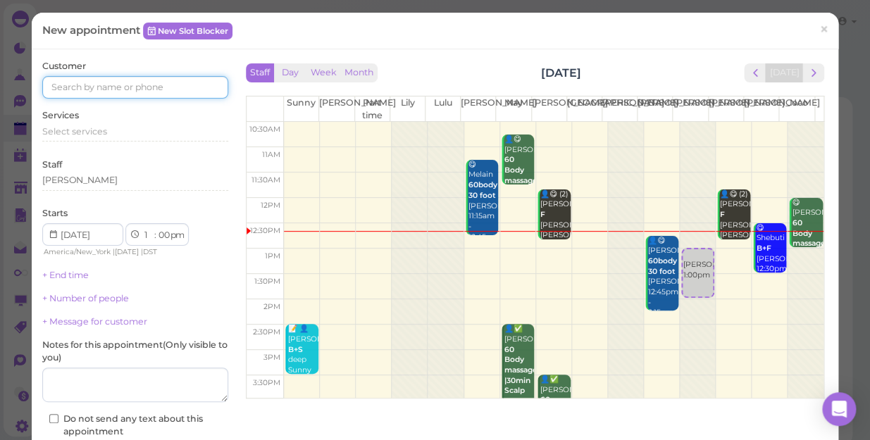
click at [89, 85] on input at bounding box center [135, 87] width 186 height 23
type input "5166737853"
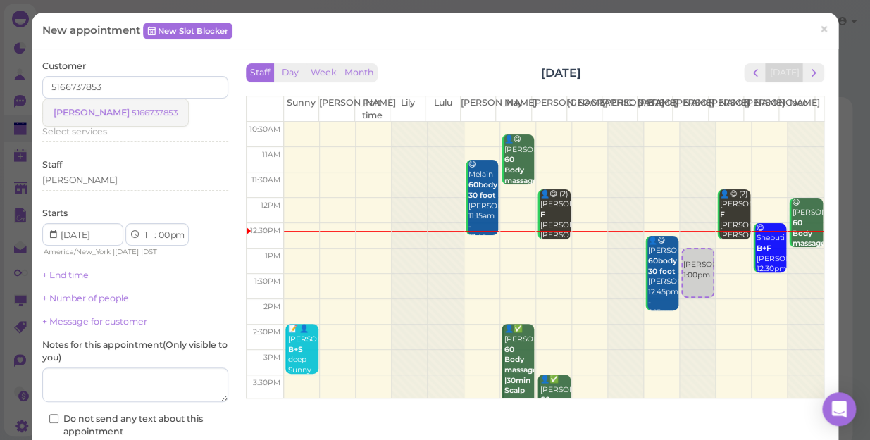
click at [132, 108] on small "5166737853" at bounding box center [155, 113] width 46 height 10
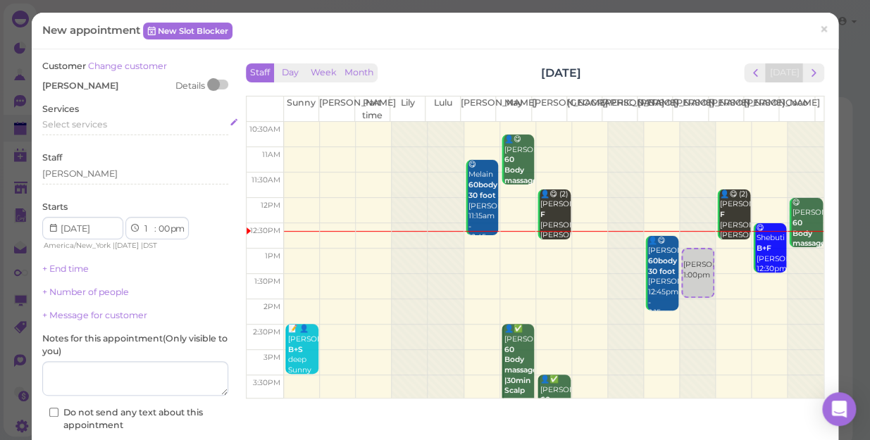
click at [65, 123] on span "Select services" at bounding box center [74, 124] width 65 height 11
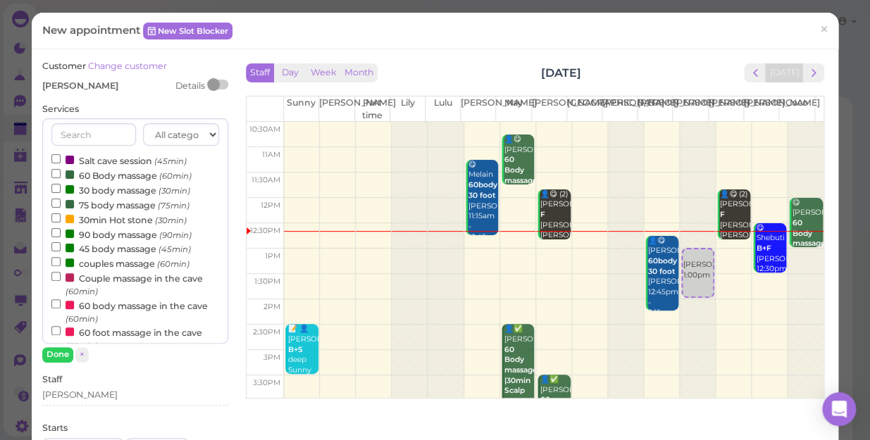
click at [90, 175] on label "60 Body massage (60min)" at bounding box center [121, 175] width 140 height 15
click at [61, 175] on input "60 Body massage (60min)" at bounding box center [55, 173] width 9 height 9
click at [54, 355] on button "Done" at bounding box center [57, 354] width 31 height 15
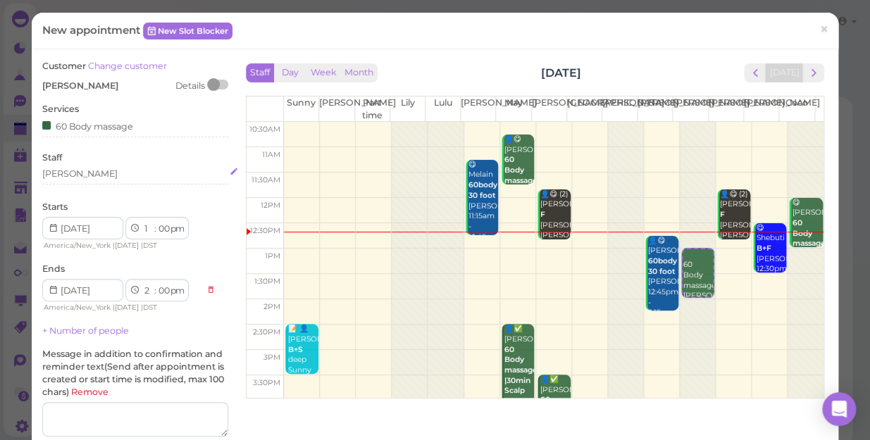
click at [84, 176] on div "[PERSON_NAME]" at bounding box center [135, 174] width 186 height 13
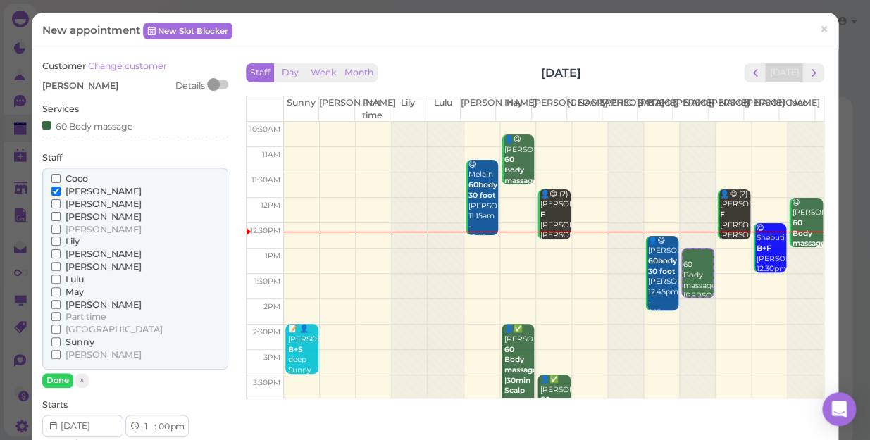
click at [73, 291] on span "May" at bounding box center [75, 292] width 18 height 11
click at [61, 291] on input "May" at bounding box center [55, 291] width 9 height 9
click at [58, 384] on button "Done" at bounding box center [57, 380] width 31 height 15
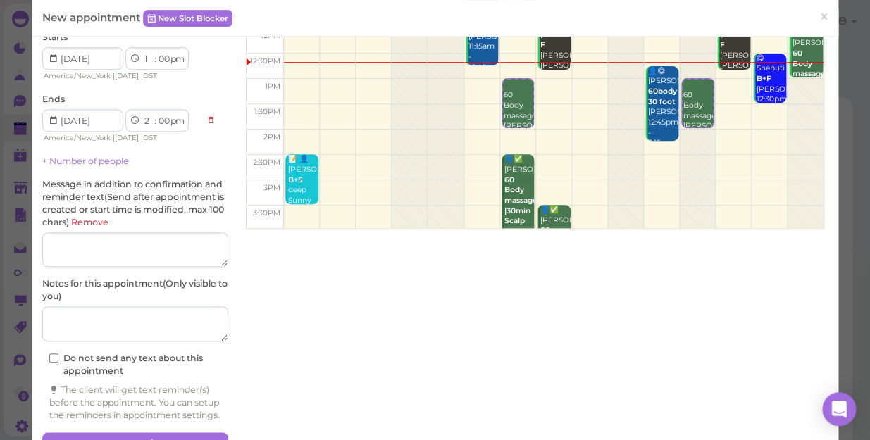
scroll to position [219, 0]
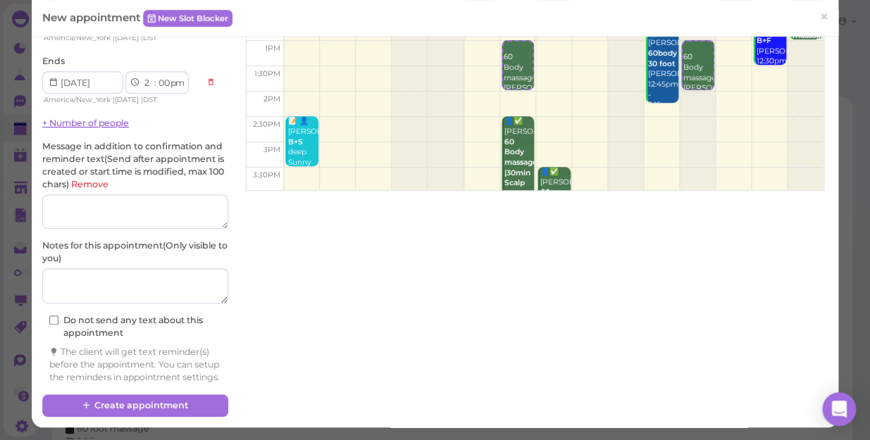
click at [80, 118] on link "+ Number of people" at bounding box center [85, 123] width 87 height 11
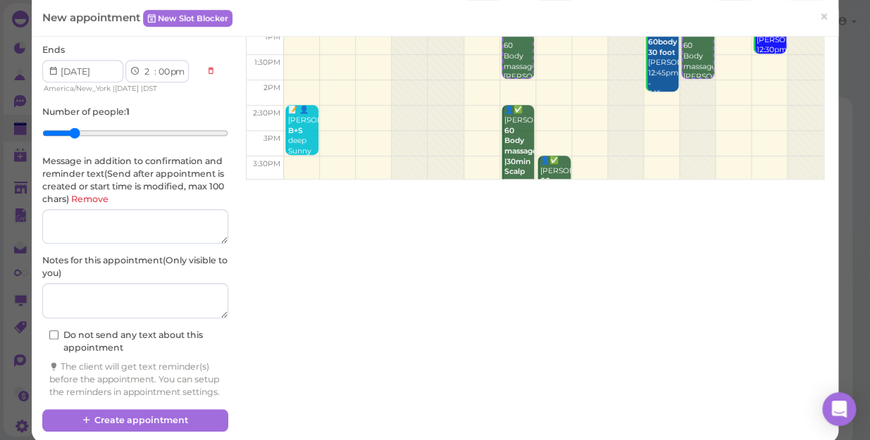
type input "2"
click at [76, 135] on input "range" at bounding box center [135, 133] width 186 height 23
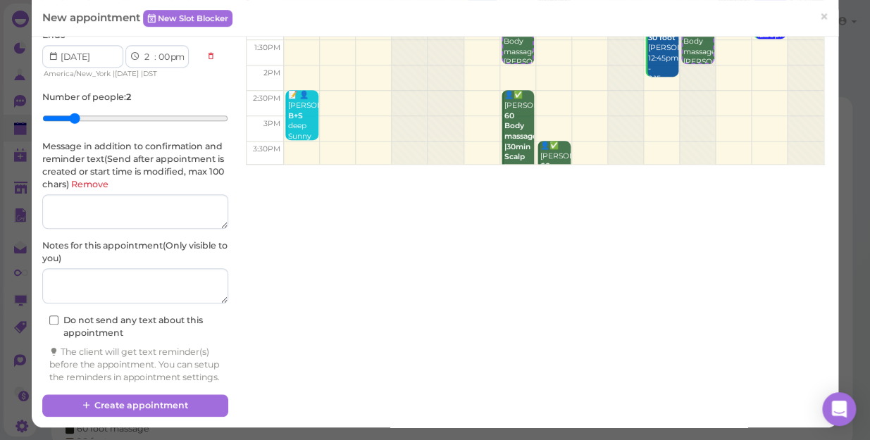
scroll to position [246, 0]
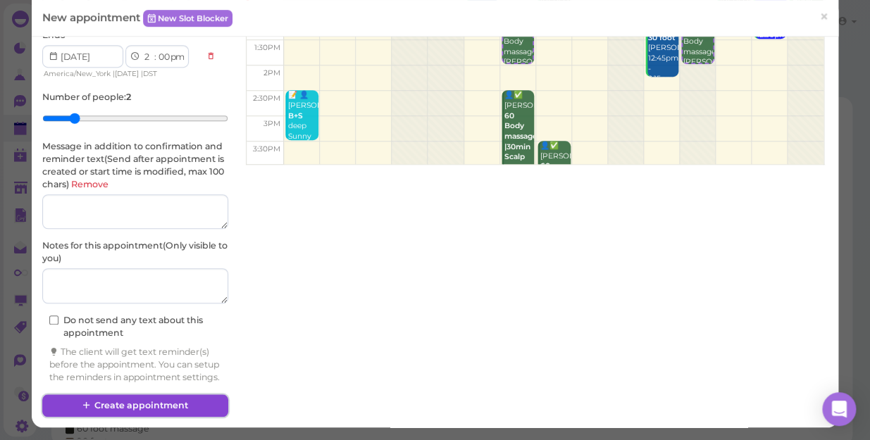
click at [191, 402] on button "Create appointment" at bounding box center [135, 406] width 186 height 23
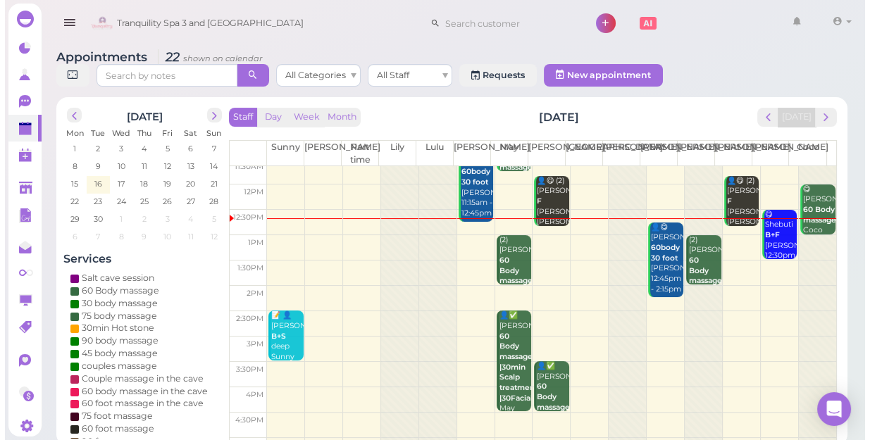
scroll to position [0, 0]
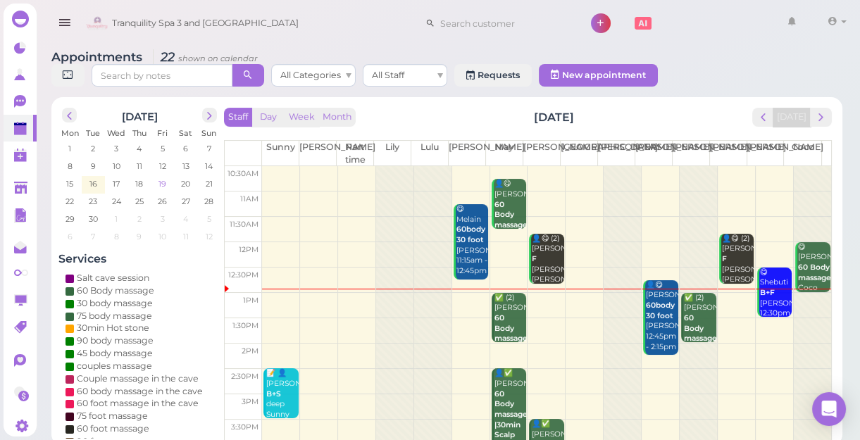
click at [163, 183] on span "19" at bounding box center [162, 184] width 11 height 13
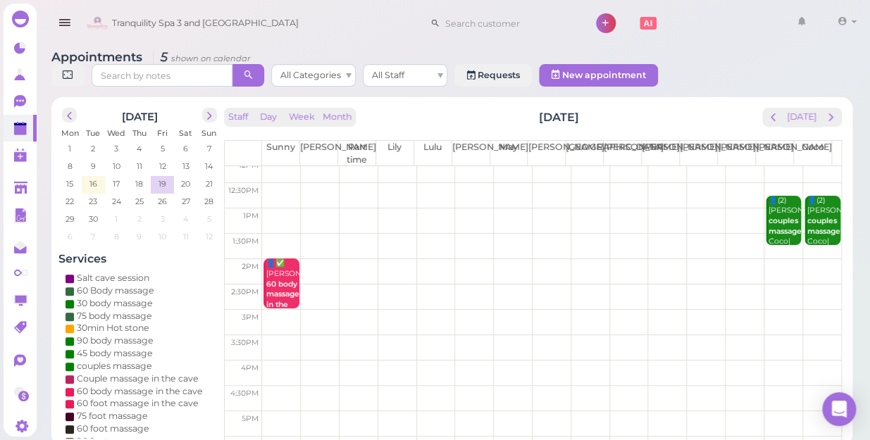
scroll to position [128, 0]
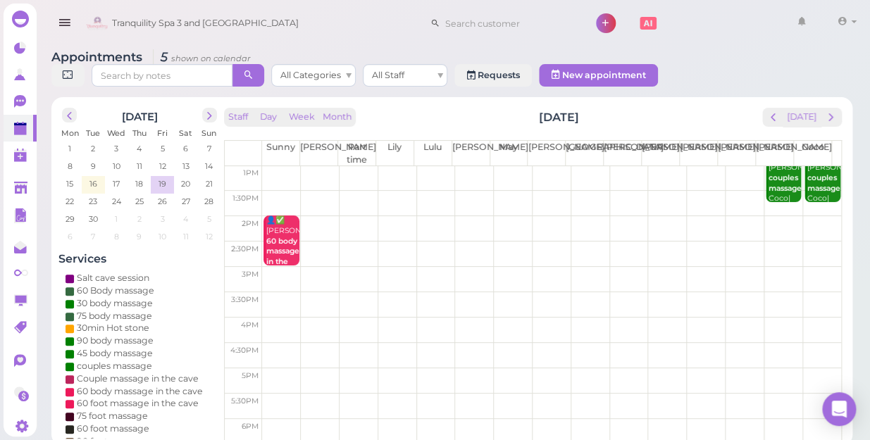
click at [654, 216] on td at bounding box center [551, 228] width 579 height 25
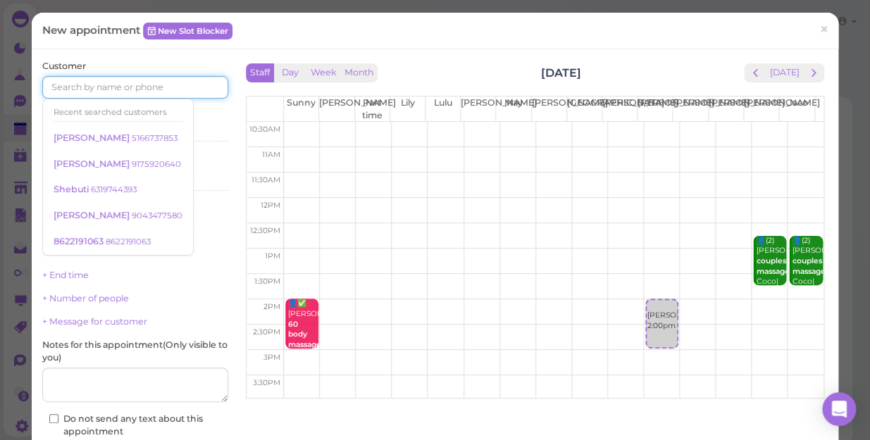
click at [175, 87] on input at bounding box center [135, 87] width 186 height 23
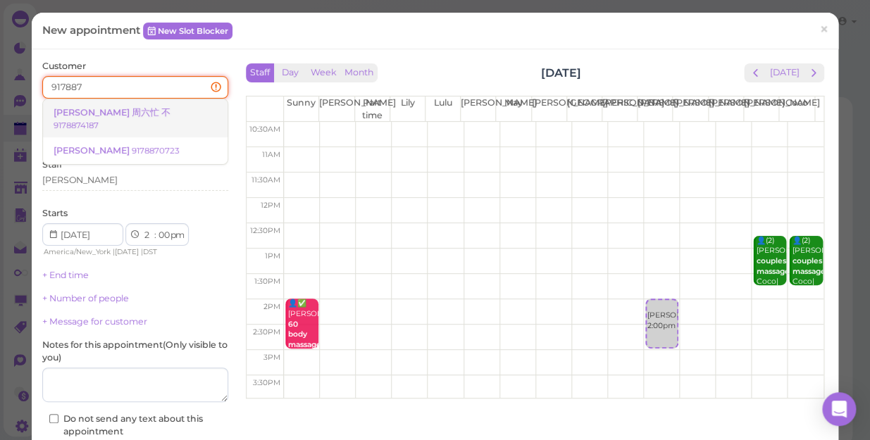
type input "917887"
click at [99, 120] on small "9178874187" at bounding box center [76, 125] width 45 height 10
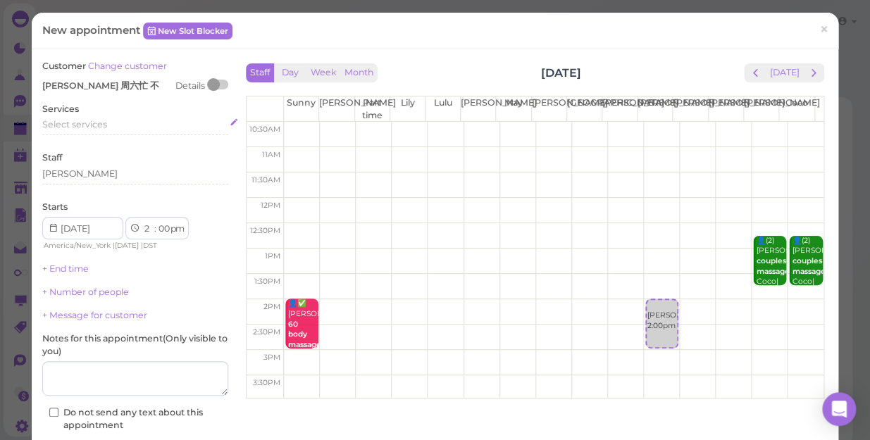
click at [104, 120] on span "Select services" at bounding box center [74, 124] width 65 height 11
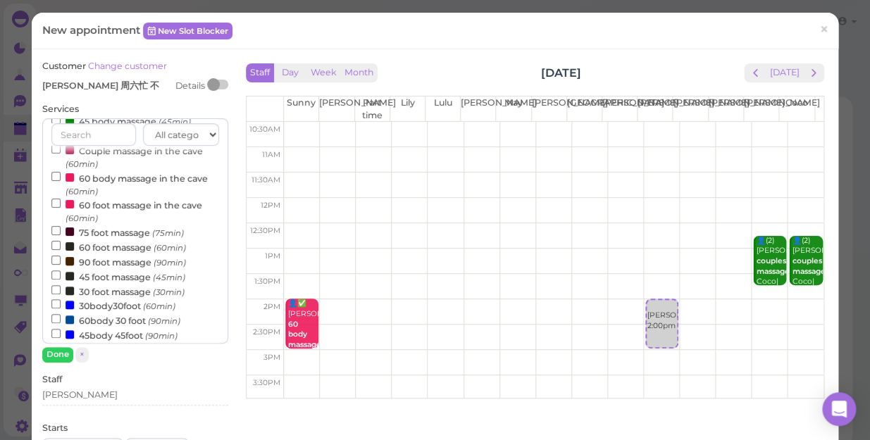
click at [123, 249] on label "60 foot massage (60min)" at bounding box center [118, 247] width 135 height 15
click at [61, 249] on input "60 foot massage (60min)" at bounding box center [55, 245] width 9 height 9
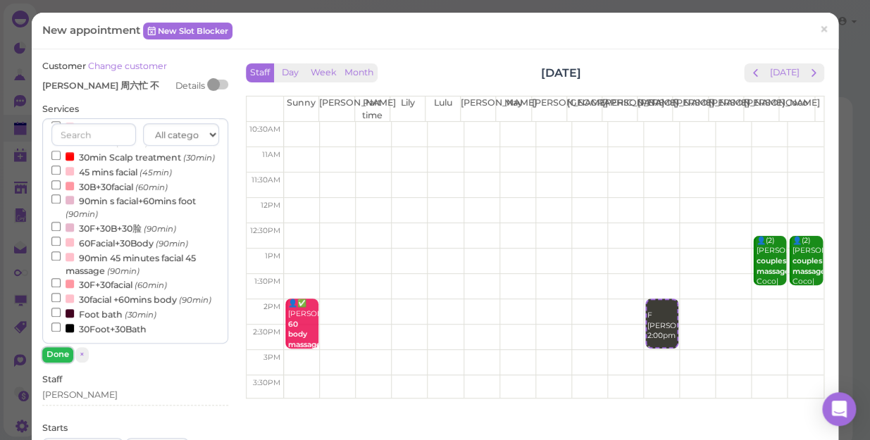
click at [59, 354] on button "Done" at bounding box center [57, 354] width 31 height 15
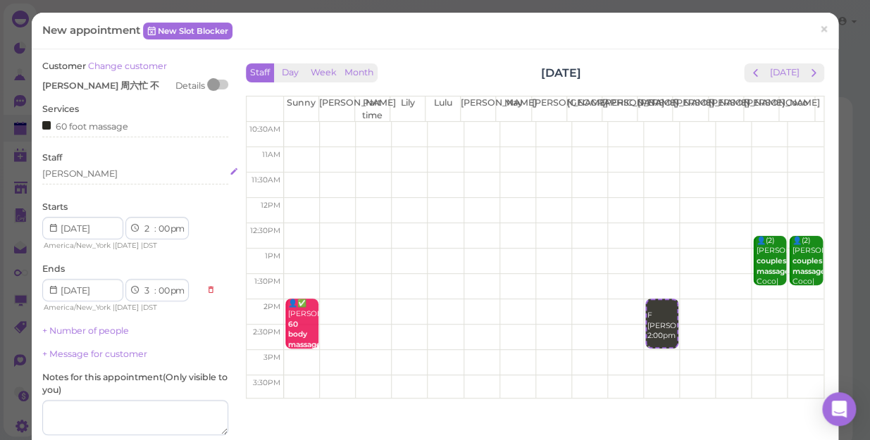
click at [101, 177] on div "[PERSON_NAME]" at bounding box center [135, 174] width 186 height 13
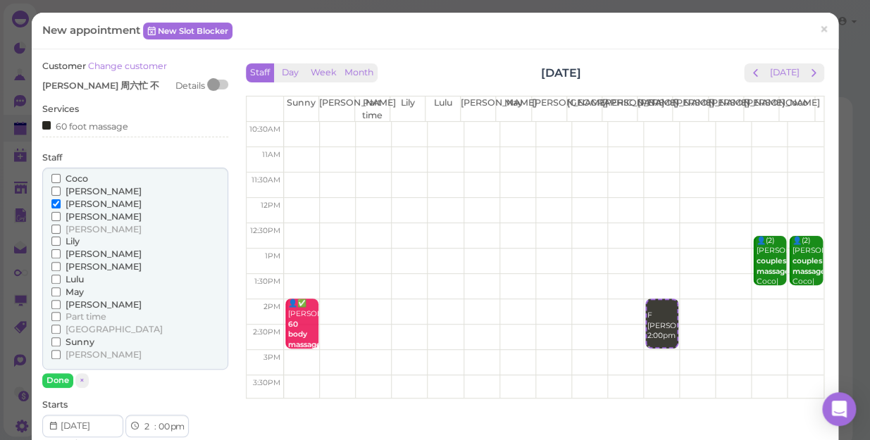
click at [81, 252] on span "[PERSON_NAME]" at bounding box center [104, 254] width 76 height 11
click at [61, 252] on input "[PERSON_NAME]" at bounding box center [55, 253] width 9 height 9
click at [57, 379] on button "Done" at bounding box center [57, 380] width 31 height 15
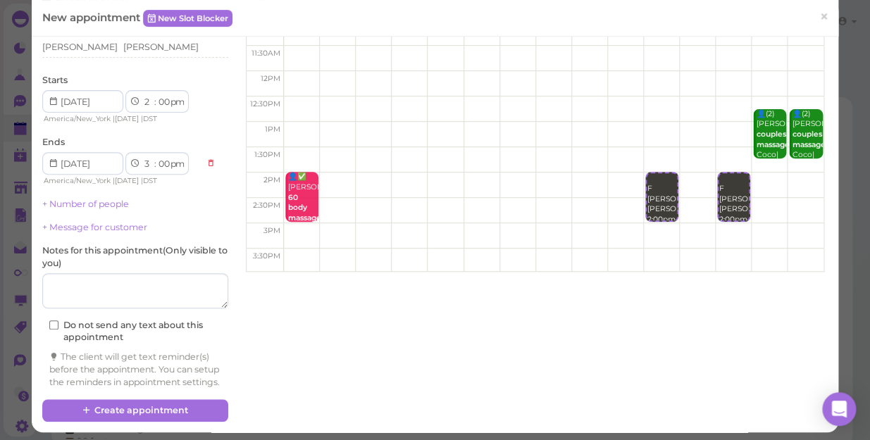
scroll to position [128, 0]
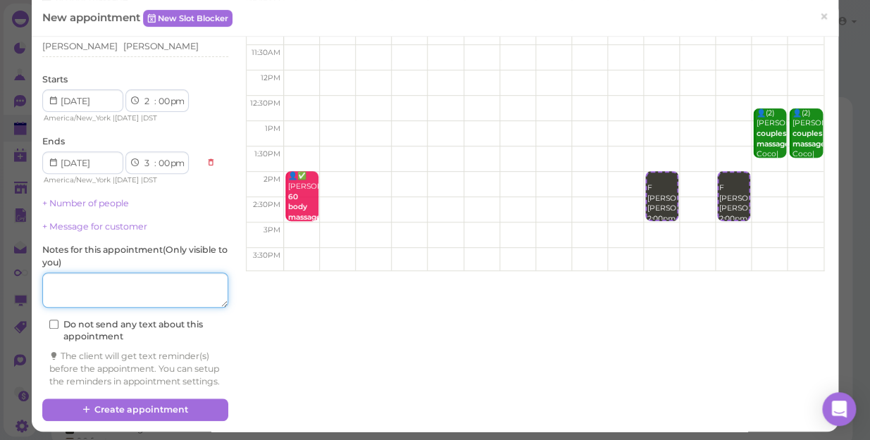
click at [132, 297] on textarea at bounding box center [135, 290] width 186 height 35
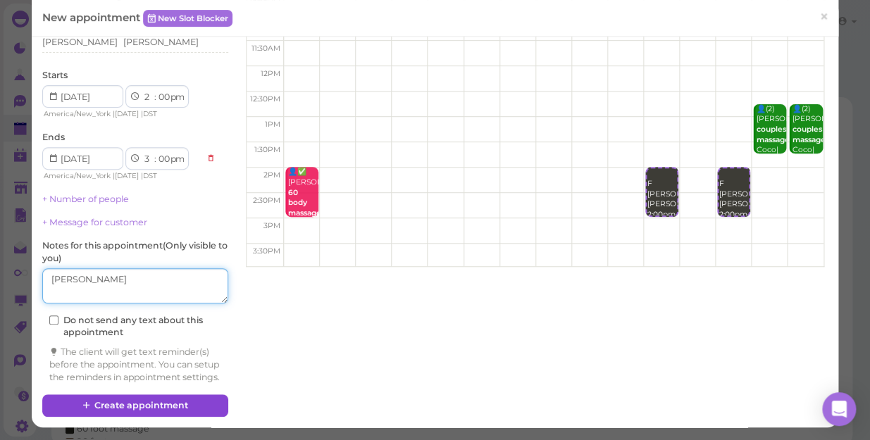
type textarea "[PERSON_NAME]"
click at [144, 399] on button "Create appointment" at bounding box center [135, 406] width 186 height 23
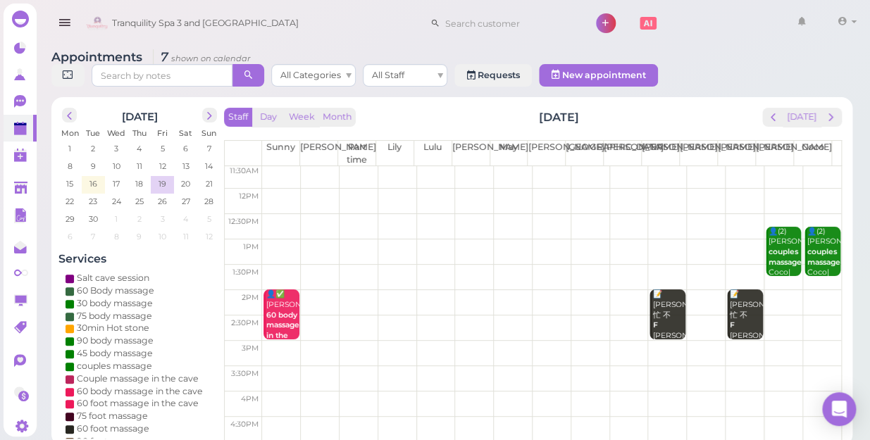
scroll to position [0, 0]
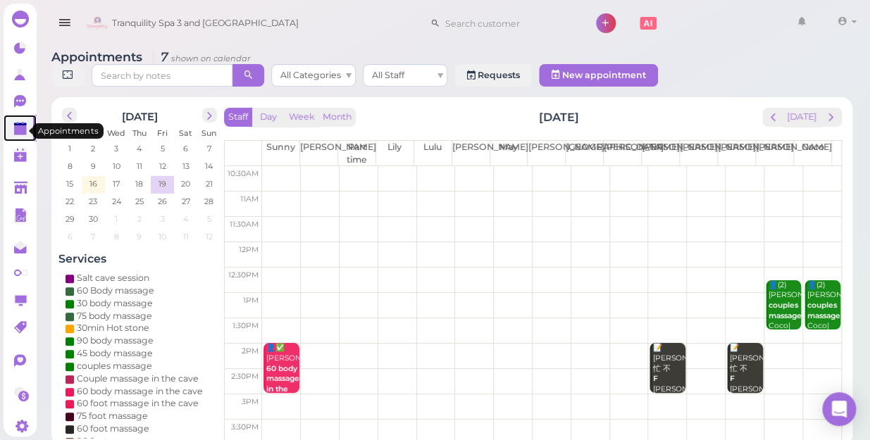
click at [15, 132] on polygon at bounding box center [20, 130] width 13 height 10
click at [89, 178] on span "16" at bounding box center [93, 184] width 11 height 13
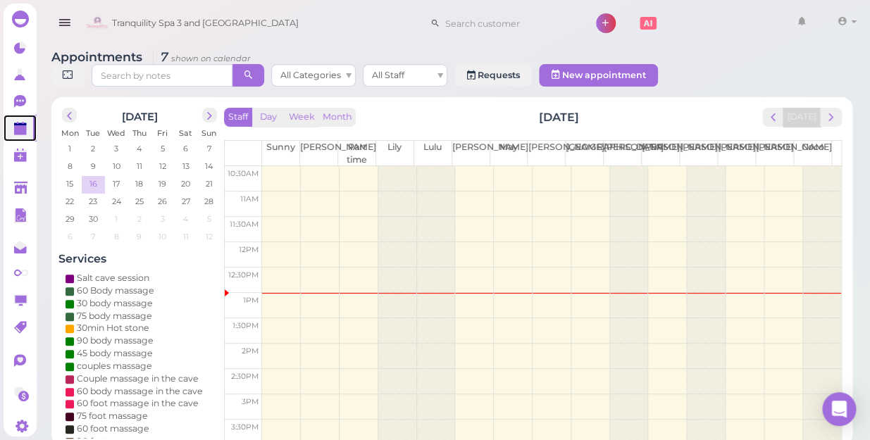
click at [89, 178] on span "16" at bounding box center [93, 184] width 11 height 13
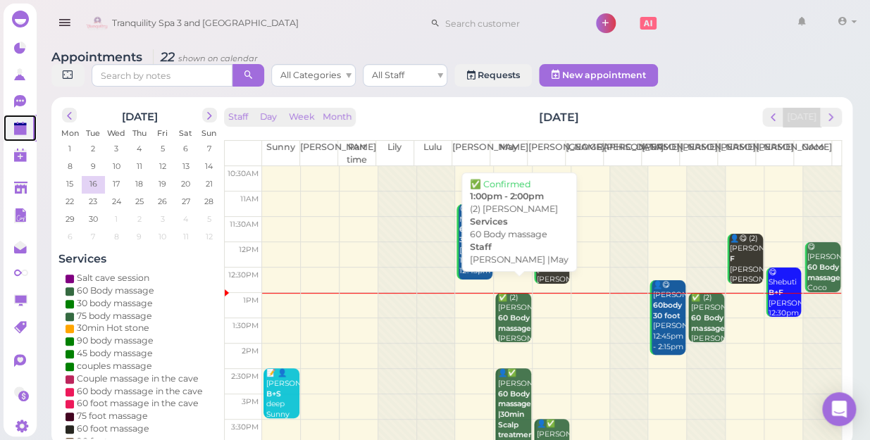
click at [507, 314] on b "60 Body massage" at bounding box center [514, 324] width 33 height 20
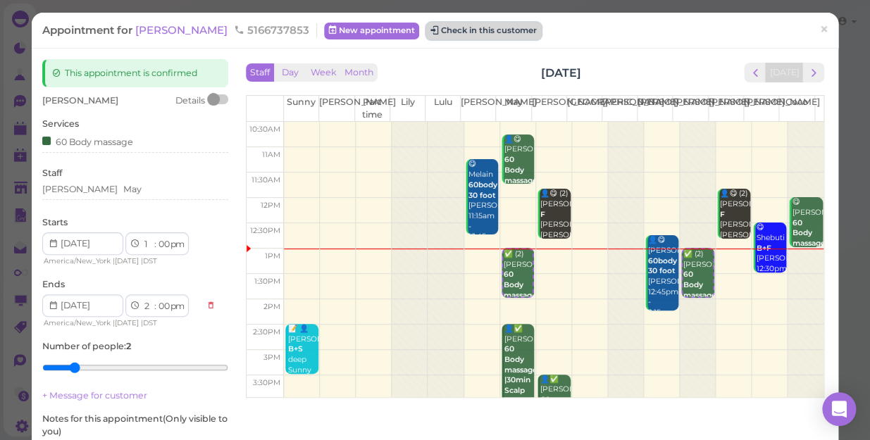
click at [446, 31] on button "Check in this customer" at bounding box center [483, 31] width 115 height 17
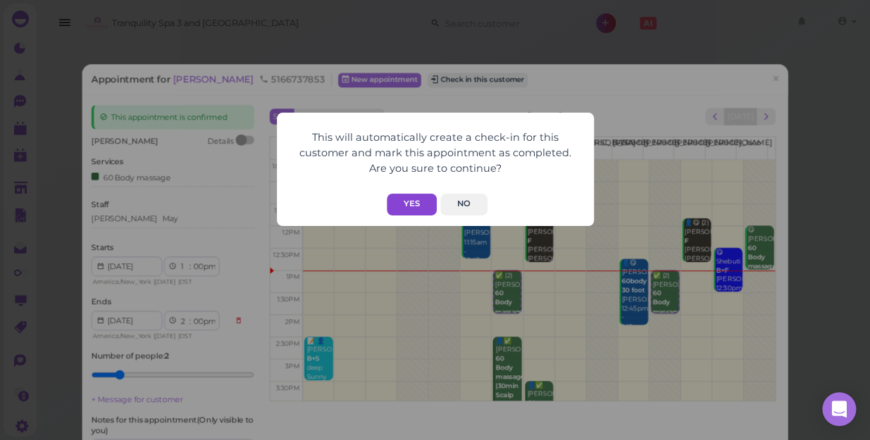
click at [408, 203] on button "Yes" at bounding box center [412, 205] width 50 height 22
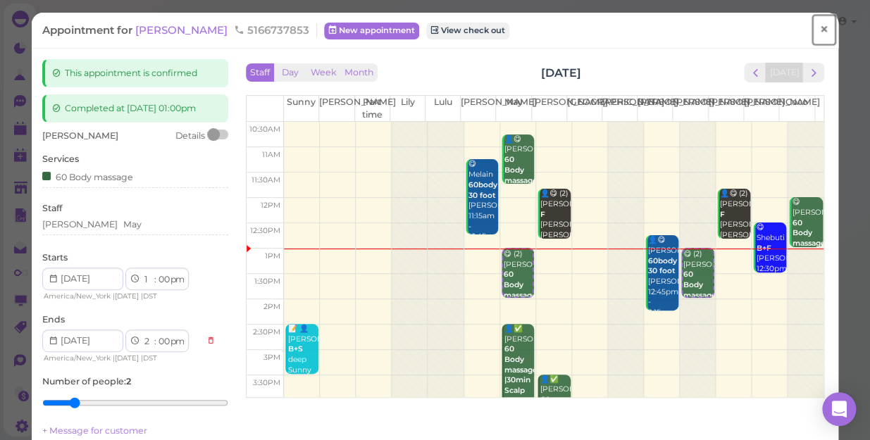
click at [819, 27] on span "×" at bounding box center [823, 30] width 9 height 20
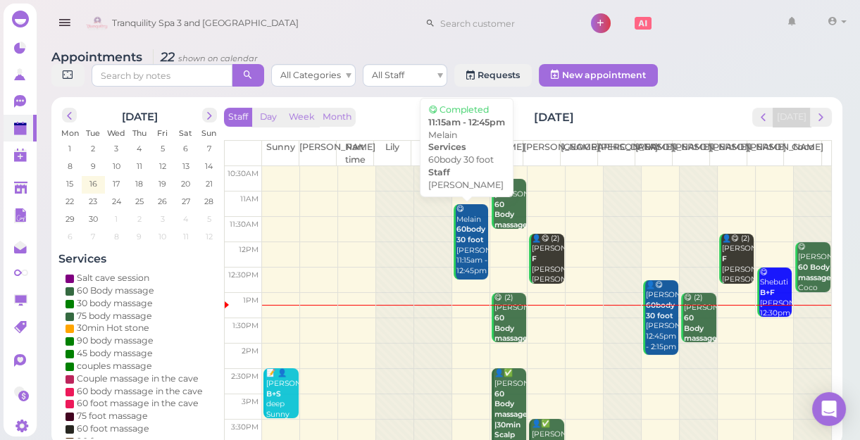
click at [468, 247] on div "😋 Melain 60body 30 foot [PERSON_NAME] 11:15am - 12:45pm" at bounding box center [472, 240] width 33 height 73
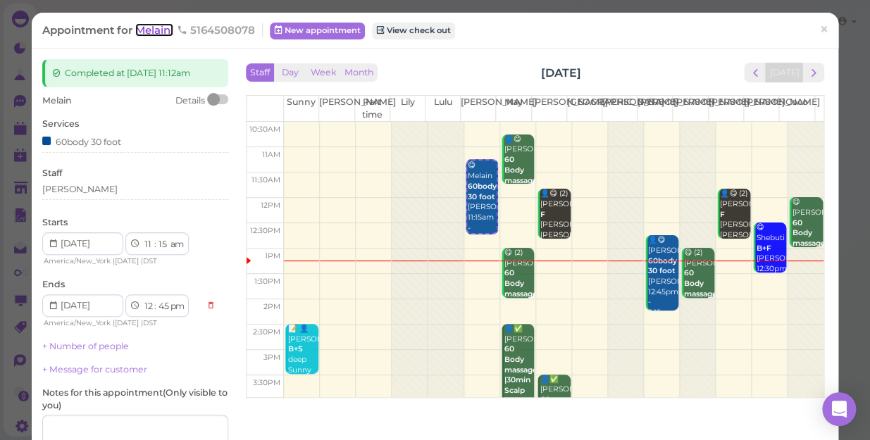
click at [152, 31] on span "Melain" at bounding box center [154, 29] width 38 height 13
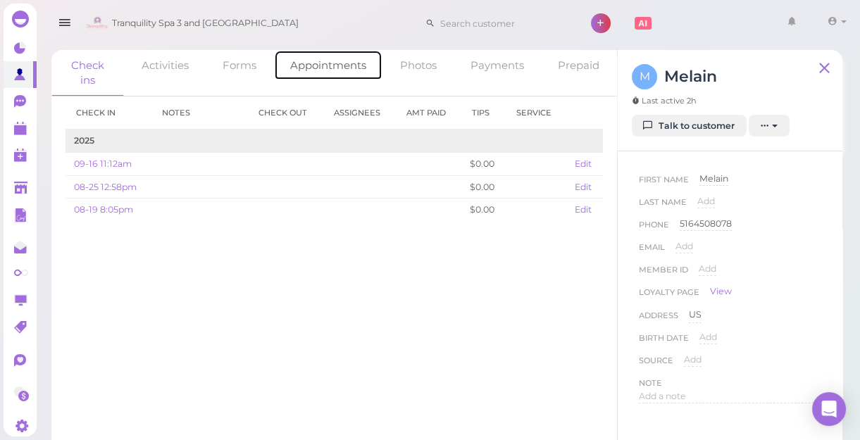
click at [316, 63] on link "Appointments" at bounding box center [328, 65] width 108 height 30
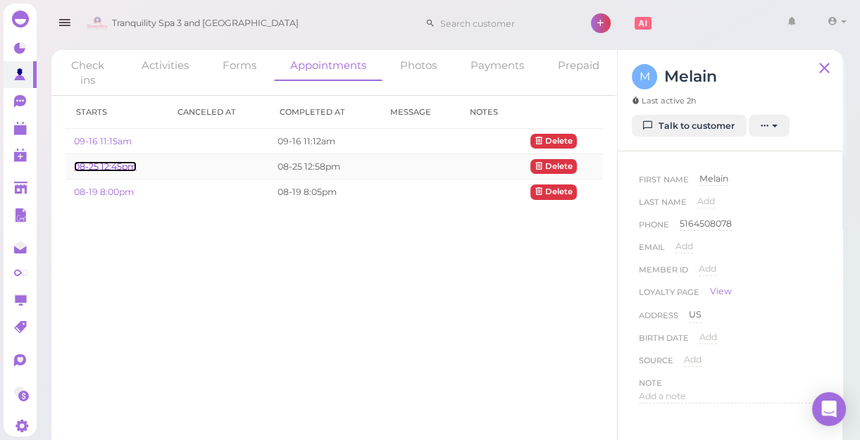
click at [120, 166] on link "08-25 12:45pm" at bounding box center [105, 166] width 63 height 11
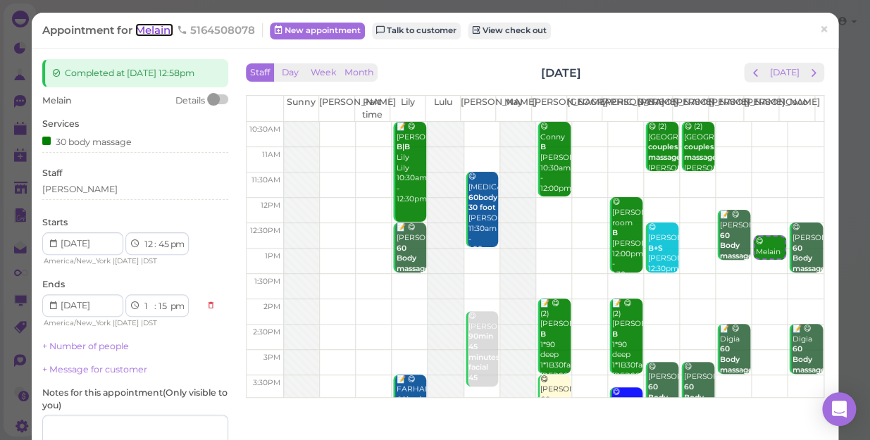
click at [161, 30] on span "Melain" at bounding box center [154, 29] width 38 height 13
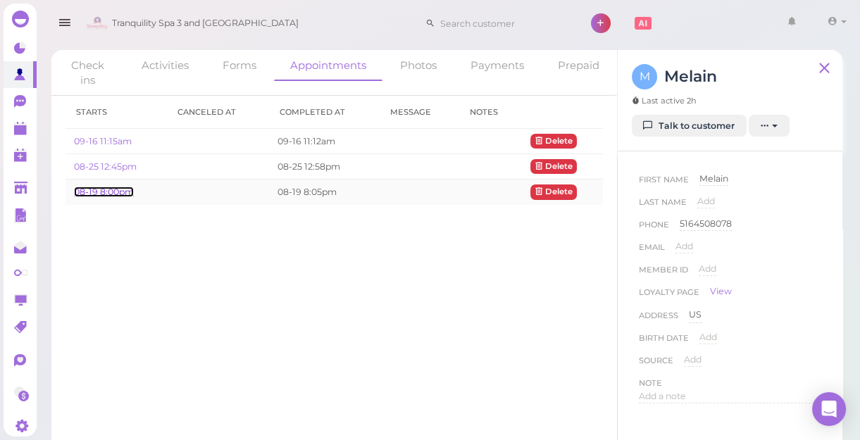
click at [122, 191] on link "08-19 8:00pm" at bounding box center [104, 192] width 60 height 11
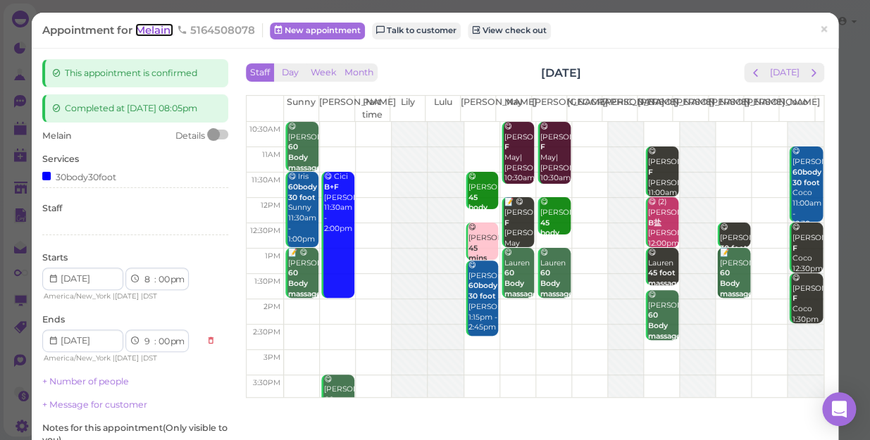
click at [156, 29] on span "Melain" at bounding box center [154, 29] width 38 height 13
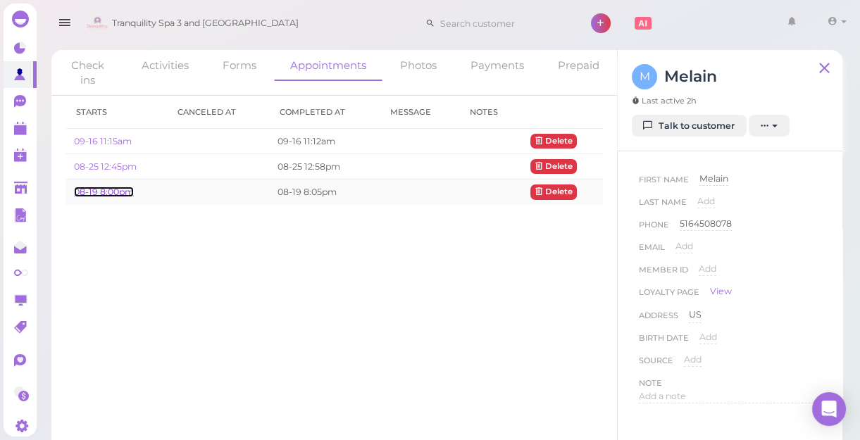
click at [107, 187] on link "08-19 8:00pm" at bounding box center [104, 192] width 60 height 11
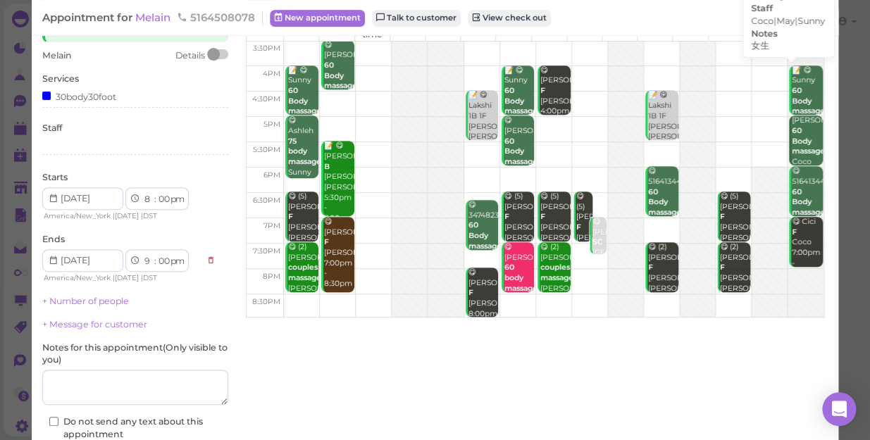
scroll to position [173, 0]
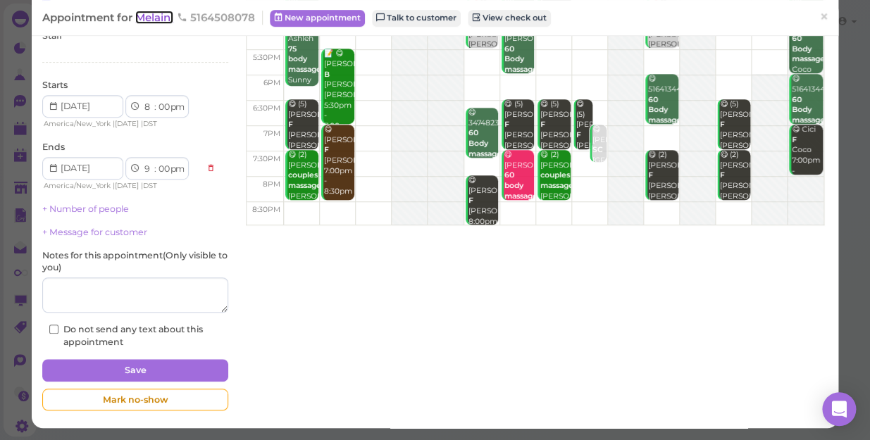
click at [162, 21] on span "Melain" at bounding box center [154, 17] width 38 height 13
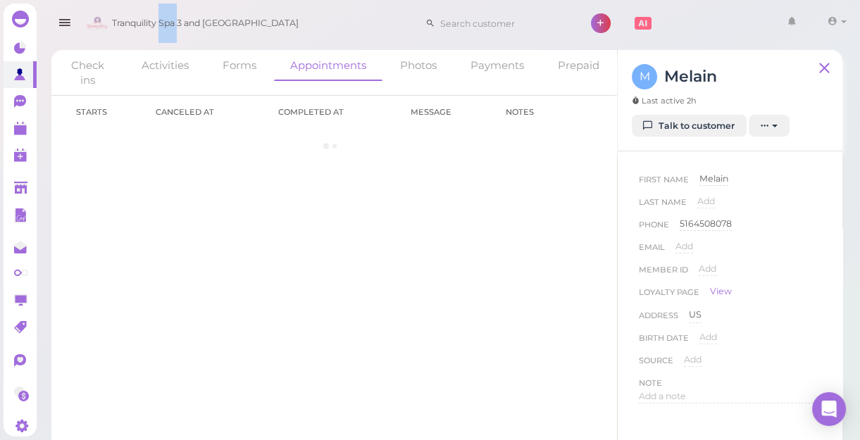
click at [162, 21] on span "Tranquility Spa 3 and [GEOGRAPHIC_DATA]" at bounding box center [205, 23] width 187 height 39
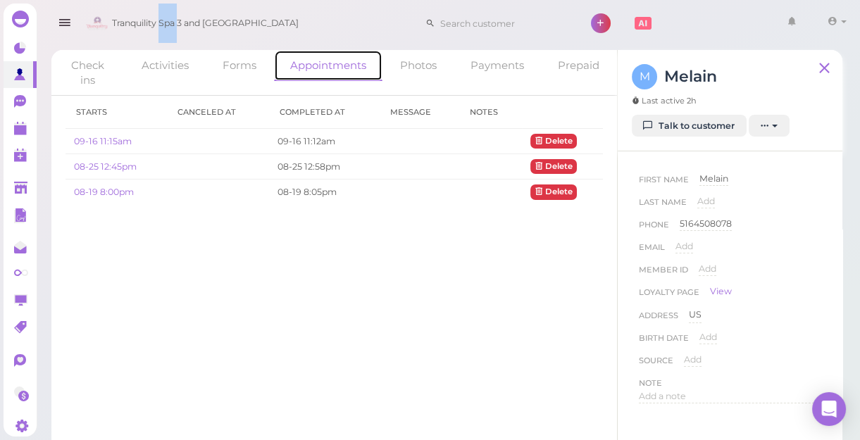
drag, startPoint x: 162, startPoint y: 21, endPoint x: 319, endPoint y: 66, distance: 163.3
click at [319, 66] on link "Appointments" at bounding box center [328, 65] width 108 height 31
click at [99, 192] on link "08-19 8:00pm" at bounding box center [104, 192] width 60 height 11
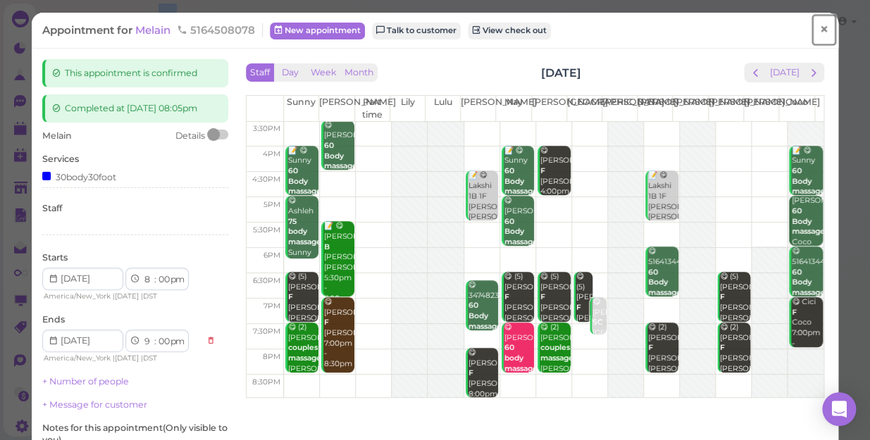
click at [819, 29] on span "×" at bounding box center [823, 30] width 9 height 20
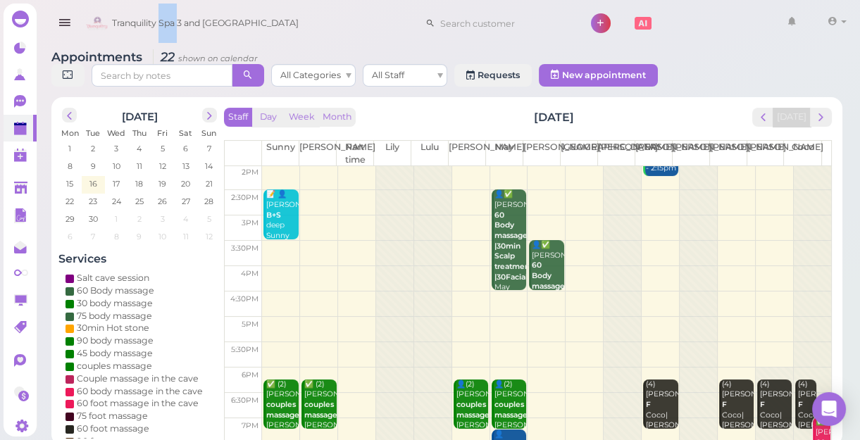
scroll to position [192, 0]
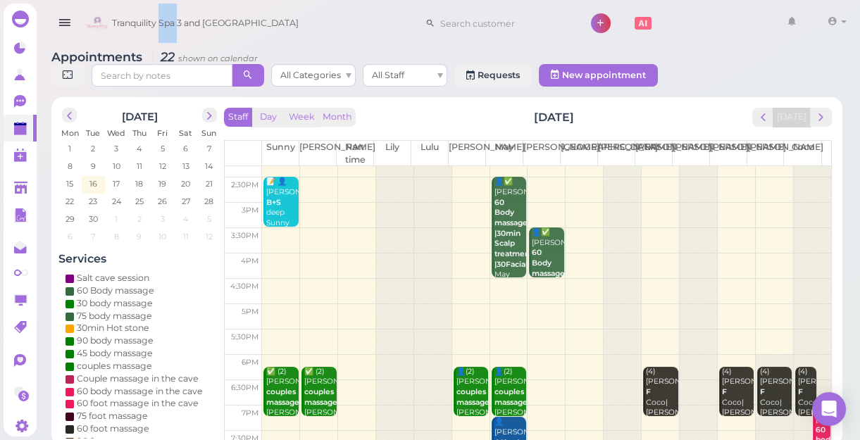
click at [654, 206] on td at bounding box center [546, 215] width 569 height 25
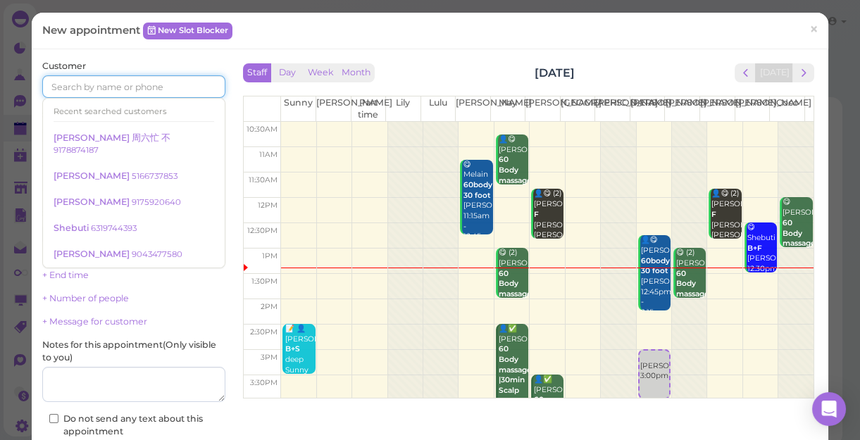
click at [128, 84] on input at bounding box center [133, 86] width 183 height 23
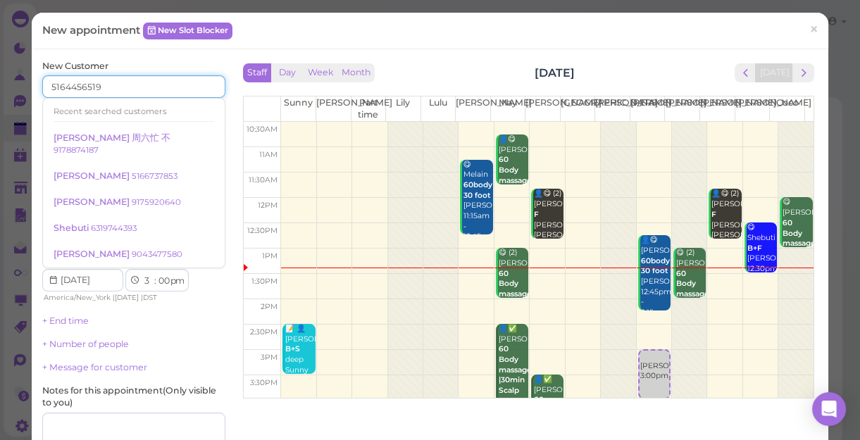
type input "5164456519"
click at [193, 130] on input at bounding box center [181, 132] width 88 height 23
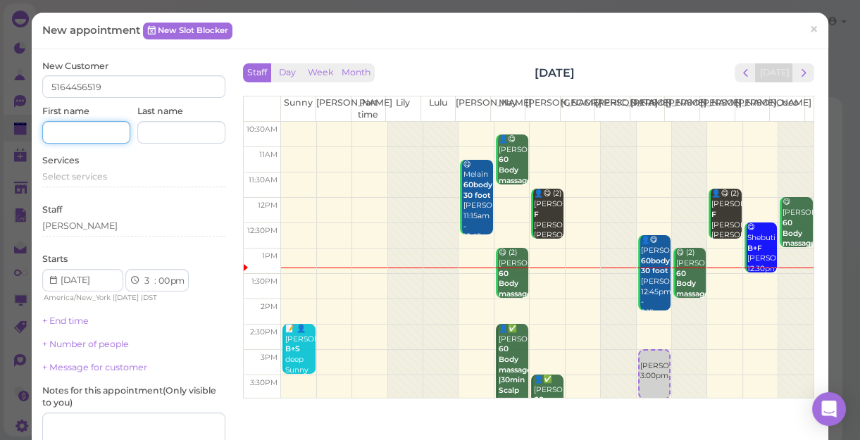
click at [61, 128] on input at bounding box center [86, 132] width 88 height 23
type input "ABI"
click at [111, 175] on div "Select services" at bounding box center [133, 176] width 183 height 13
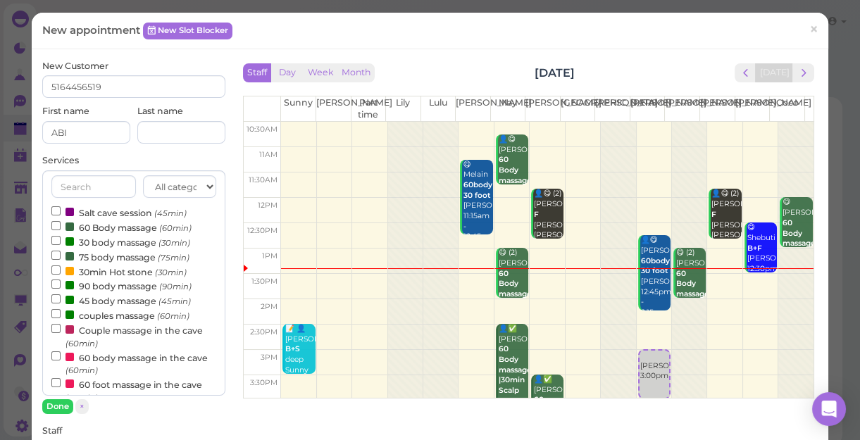
click at [128, 334] on label "Couple massage in the cave (60min)" at bounding box center [133, 336] width 165 height 27
click at [61, 333] on input "Couple massage in the cave (60min)" at bounding box center [55, 328] width 9 height 9
click at [53, 406] on button "Done" at bounding box center [57, 406] width 31 height 15
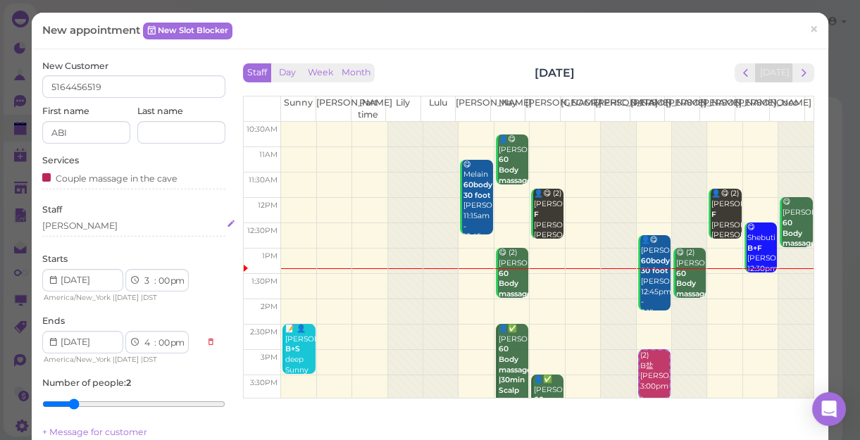
click at [94, 222] on div "[PERSON_NAME]" at bounding box center [133, 226] width 183 height 13
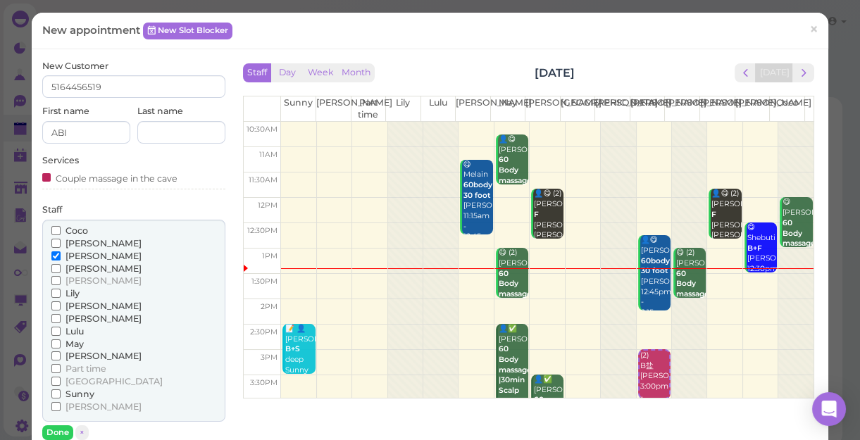
click at [77, 304] on span "[PERSON_NAME]" at bounding box center [104, 306] width 76 height 11
click at [61, 304] on input "[PERSON_NAME]" at bounding box center [55, 306] width 9 height 9
click at [77, 304] on span "[PERSON_NAME]" at bounding box center [104, 306] width 76 height 11
click at [61, 304] on input "[PERSON_NAME]" at bounding box center [55, 306] width 9 height 9
click at [54, 227] on input "Coco" at bounding box center [55, 230] width 9 height 9
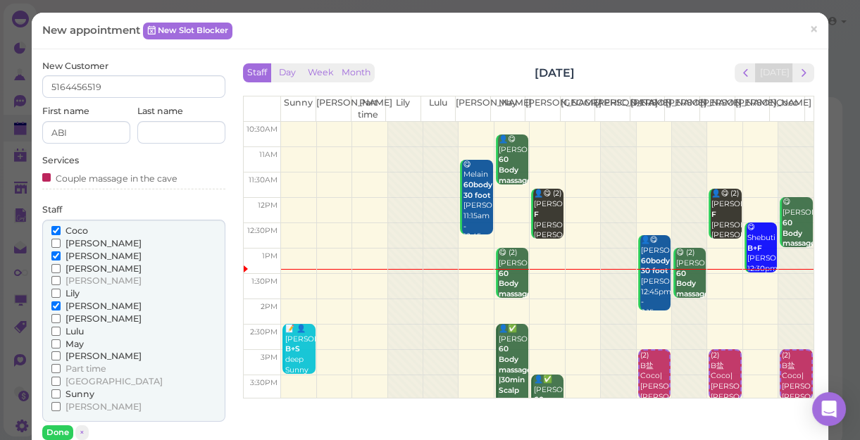
click at [77, 256] on span "[PERSON_NAME]" at bounding box center [104, 256] width 76 height 11
click at [61, 256] on input "[PERSON_NAME]" at bounding box center [55, 256] width 9 height 9
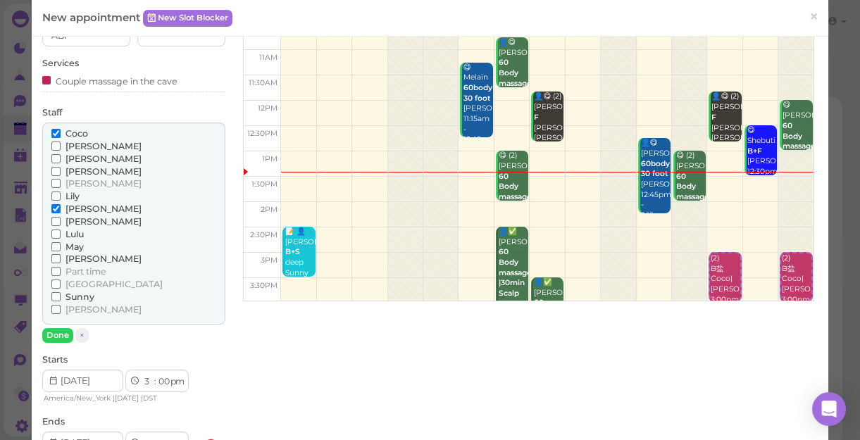
scroll to position [128, 0]
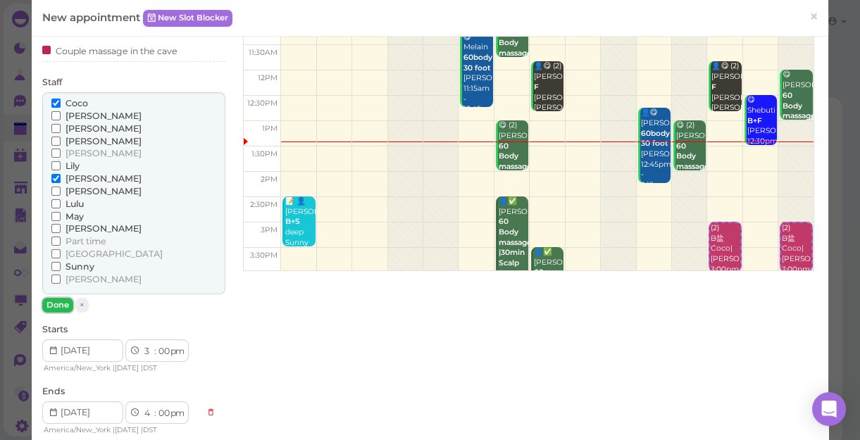
click at [61, 303] on button "Done" at bounding box center [57, 305] width 31 height 15
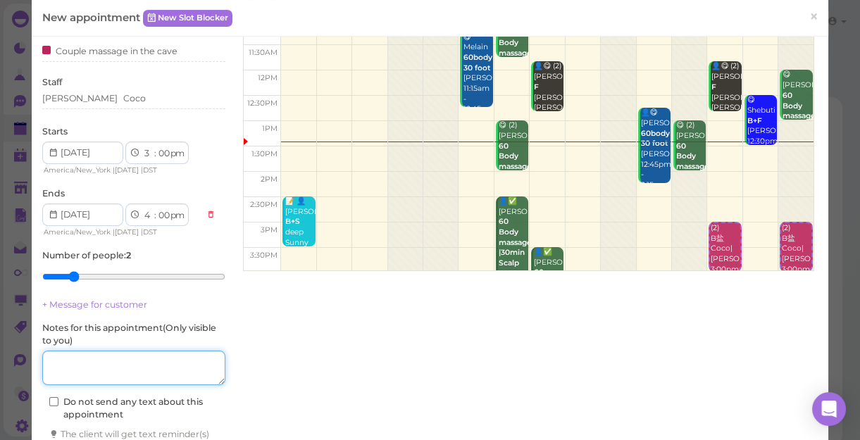
click at [114, 361] on textarea at bounding box center [133, 368] width 183 height 35
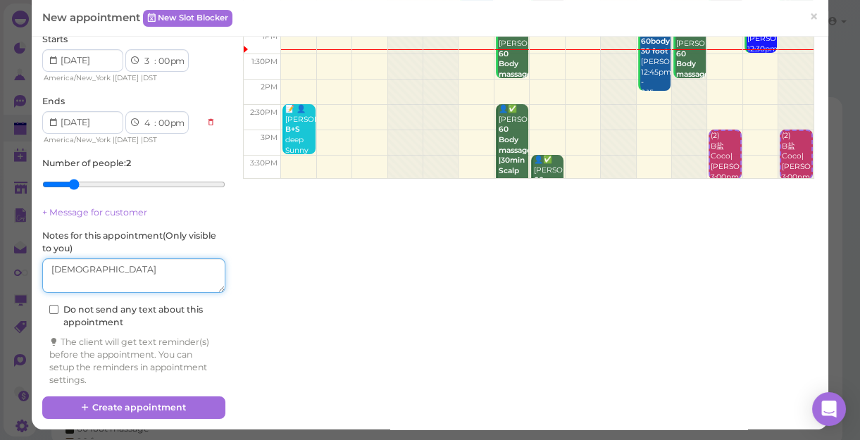
scroll to position [221, 0]
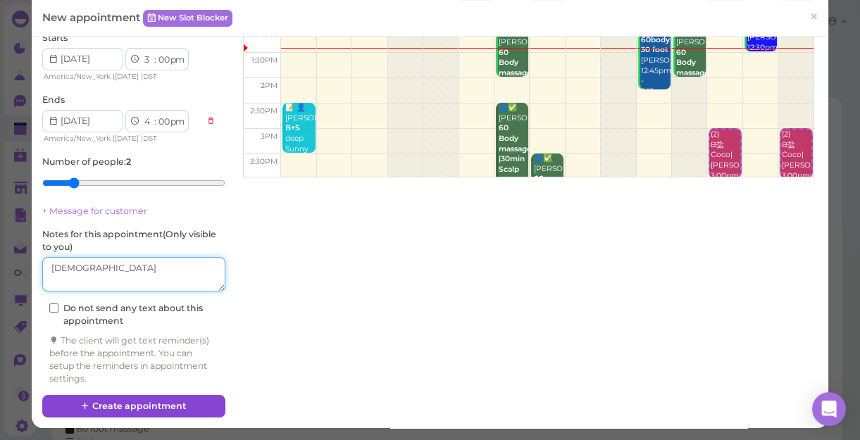
type textarea "[DEMOGRAPHIC_DATA]"
click at [130, 409] on button "Create appointment" at bounding box center [133, 406] width 183 height 23
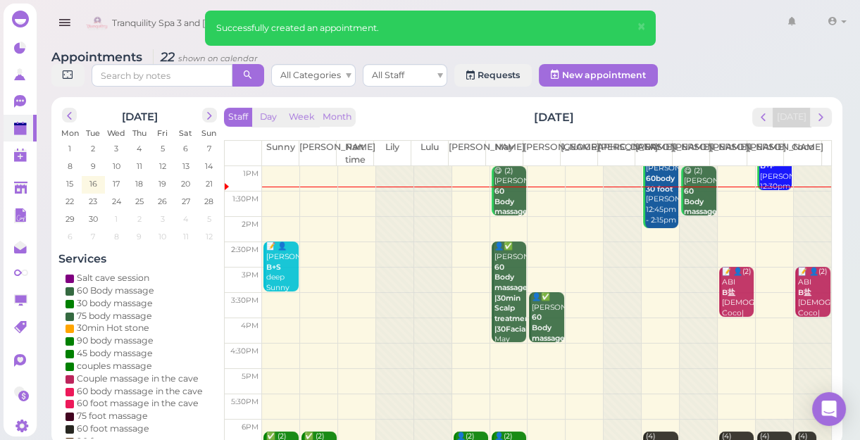
scroll to position [128, 0]
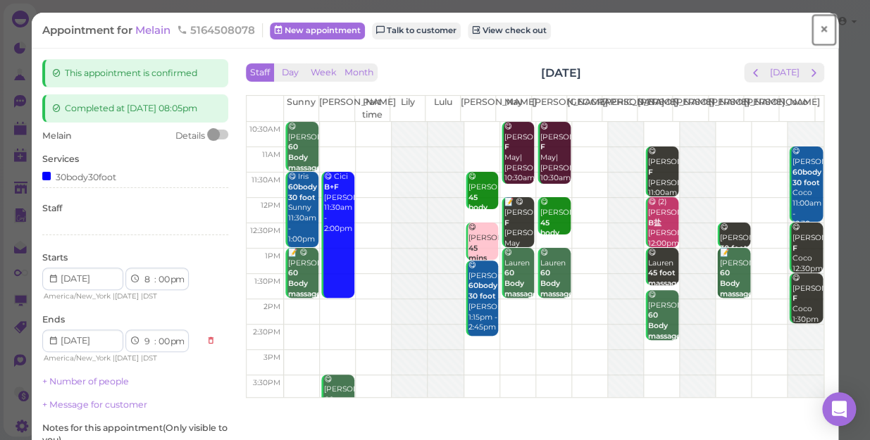
click at [819, 28] on span "×" at bounding box center [823, 30] width 9 height 20
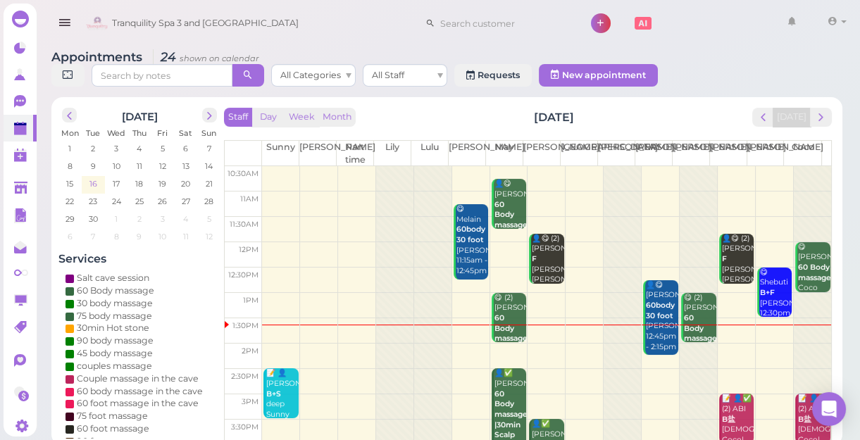
click at [92, 182] on span "16" at bounding box center [93, 184] width 11 height 13
click at [93, 184] on span "16" at bounding box center [93, 184] width 11 height 13
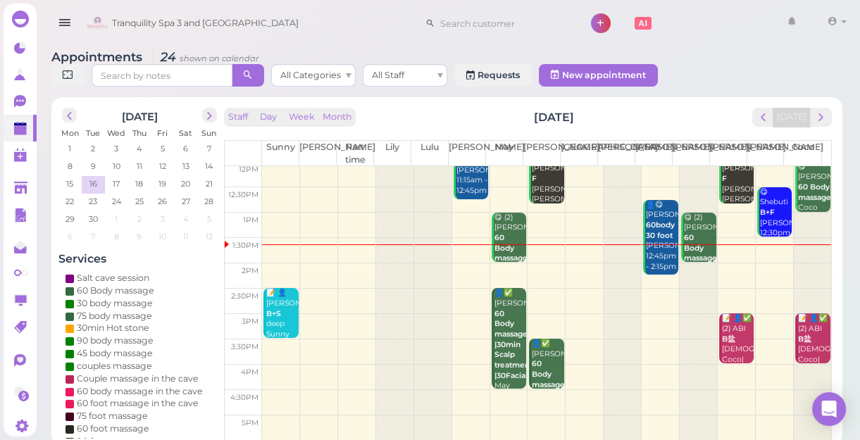
scroll to position [254, 0]
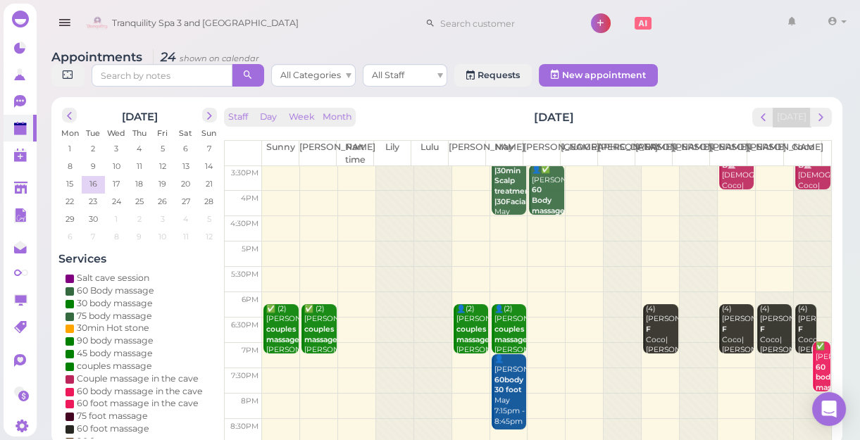
click at [458, 225] on td at bounding box center [546, 228] width 569 height 25
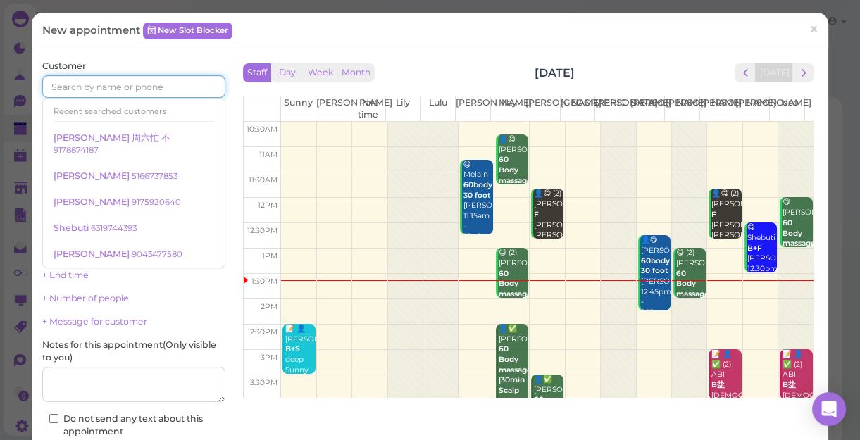
click at [170, 86] on input at bounding box center [133, 86] width 183 height 23
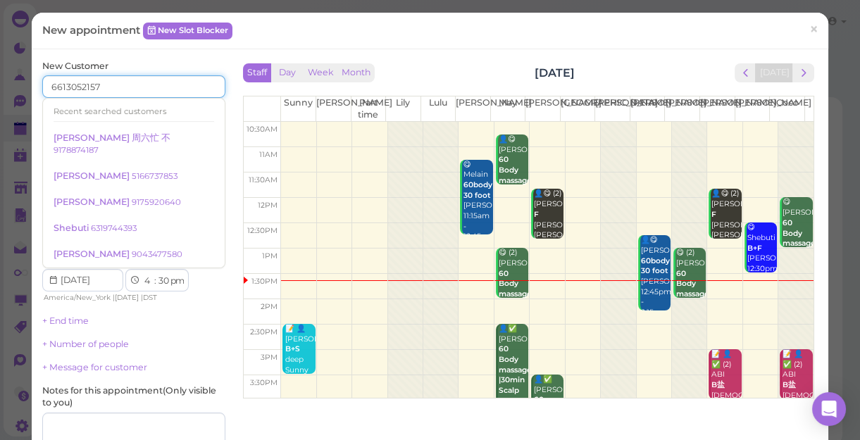
type input "6613052157"
click at [209, 130] on input at bounding box center [181, 132] width 88 height 23
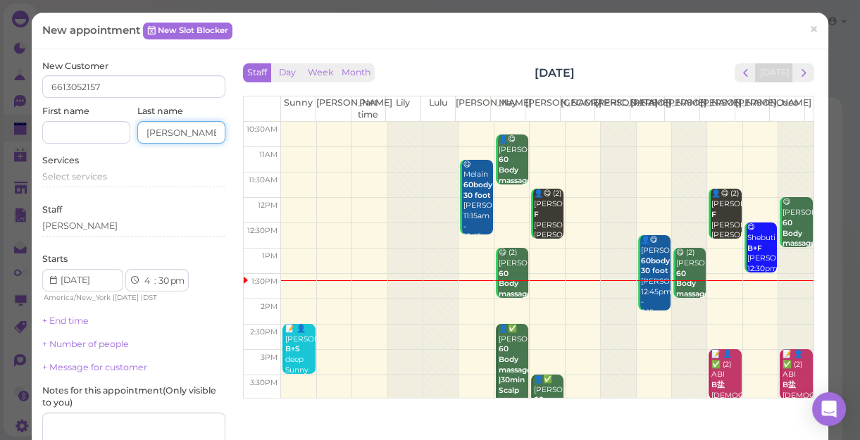
type input "[PERSON_NAME]"
click at [106, 134] on input at bounding box center [86, 132] width 88 height 23
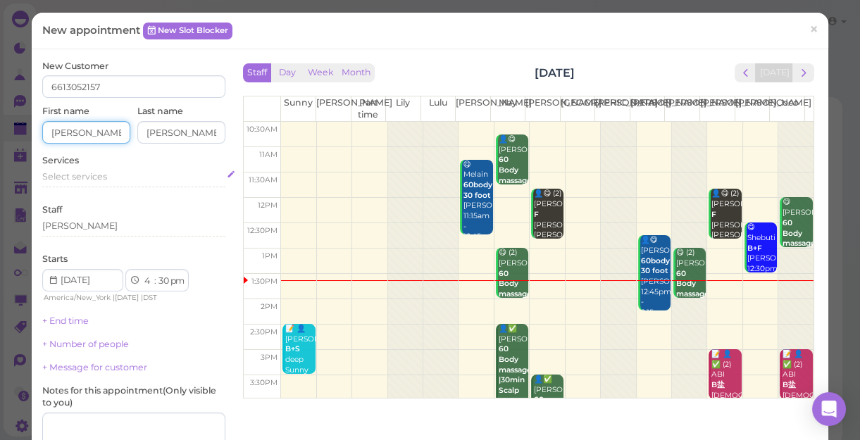
type input "[PERSON_NAME]"
click at [96, 178] on span "Select services" at bounding box center [74, 176] width 65 height 11
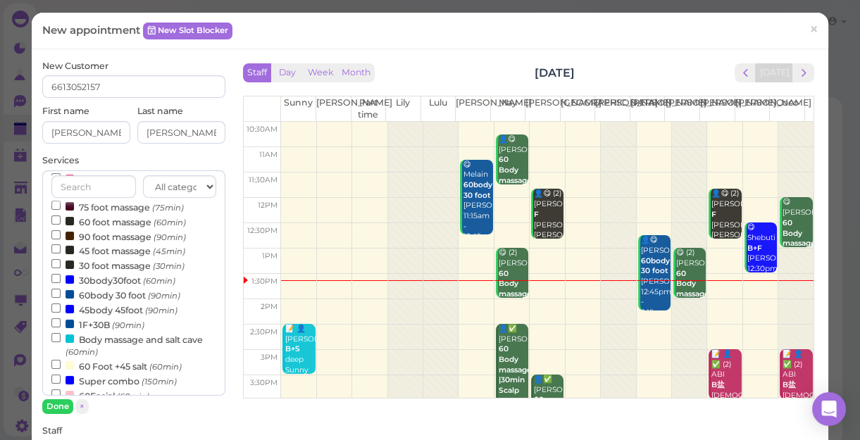
scroll to position [197, 0]
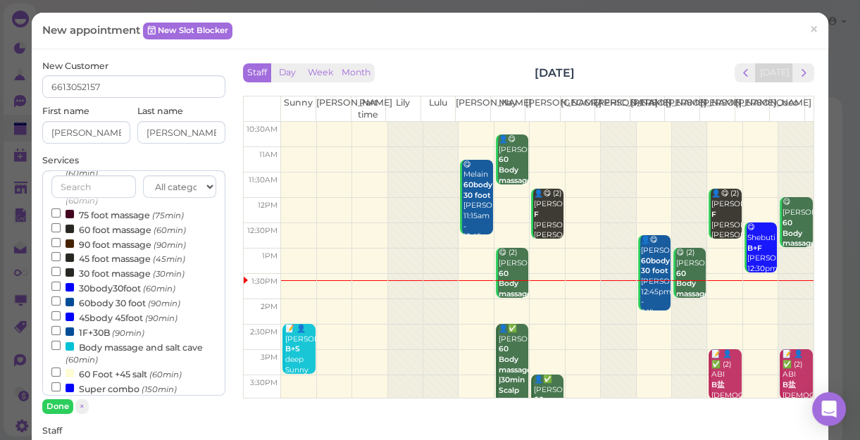
click at [112, 304] on label "60body 30 foot (90min)" at bounding box center [115, 302] width 129 height 15
click at [61, 304] on input "60body 30 foot (90min)" at bounding box center [55, 301] width 9 height 9
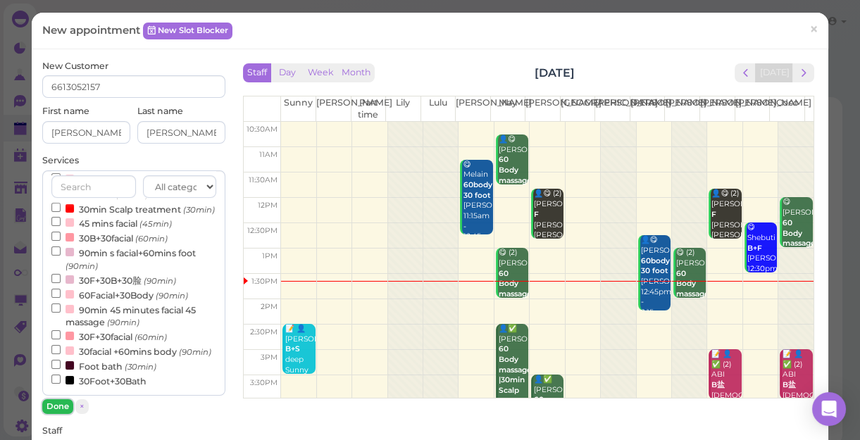
click at [59, 406] on button "Done" at bounding box center [57, 406] width 31 height 15
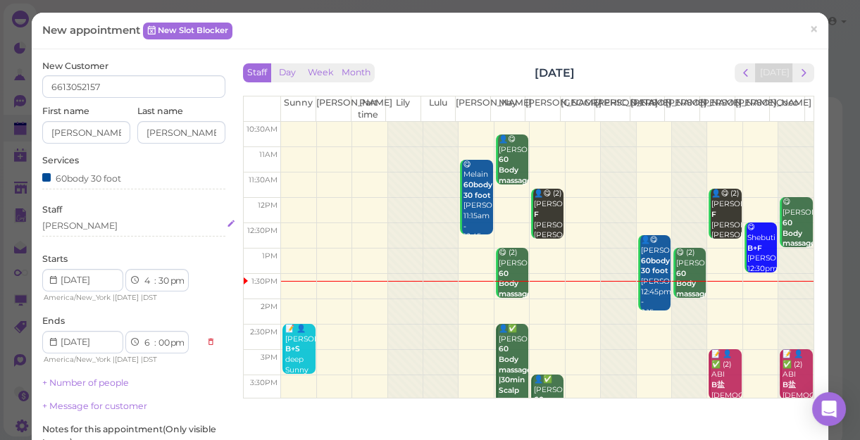
click at [87, 227] on div "[PERSON_NAME]" at bounding box center [133, 226] width 183 height 13
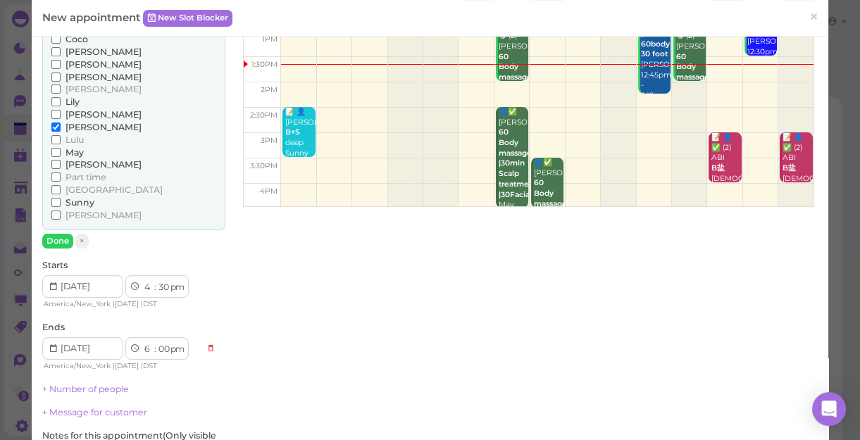
scroll to position [128, 0]
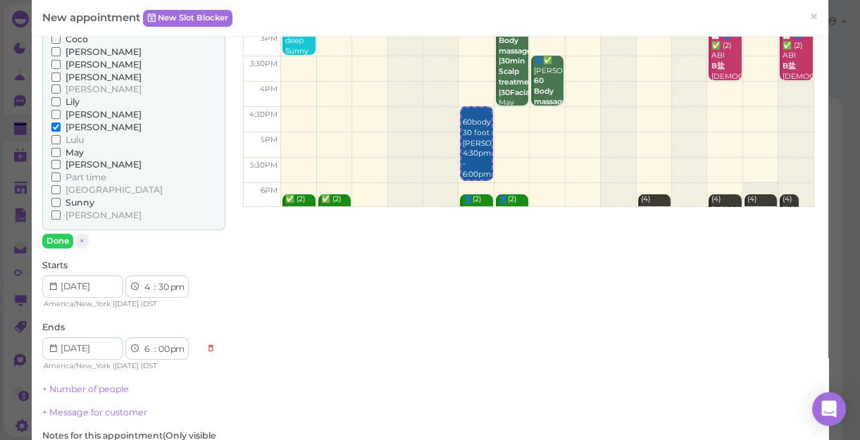
click at [84, 65] on span "[PERSON_NAME]" at bounding box center [104, 64] width 76 height 11
click at [61, 65] on input "[PERSON_NAME]" at bounding box center [55, 64] width 9 height 9
click at [166, 282] on select "00 05 10 15 20 25 30 35 40 45 50 55" at bounding box center [163, 287] width 14 height 15
select select "45"
click at [156, 280] on select "00 05 10 15 20 25 30 35 40 45 50 55" at bounding box center [163, 287] width 14 height 15
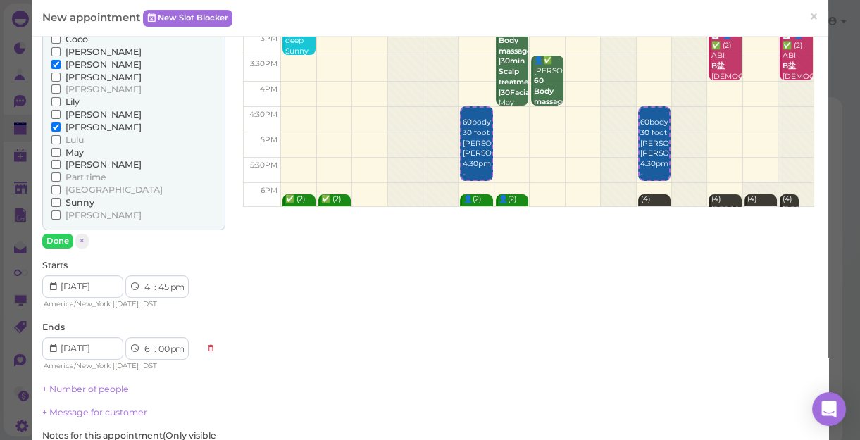
select select "15"
click at [164, 230] on div "[PERSON_NAME] [PERSON_NAME] [PERSON_NAME] [PERSON_NAME] [PERSON_NAME] [PERSON_N…" at bounding box center [133, 138] width 183 height 221
click at [54, 240] on button "Done" at bounding box center [57, 241] width 31 height 15
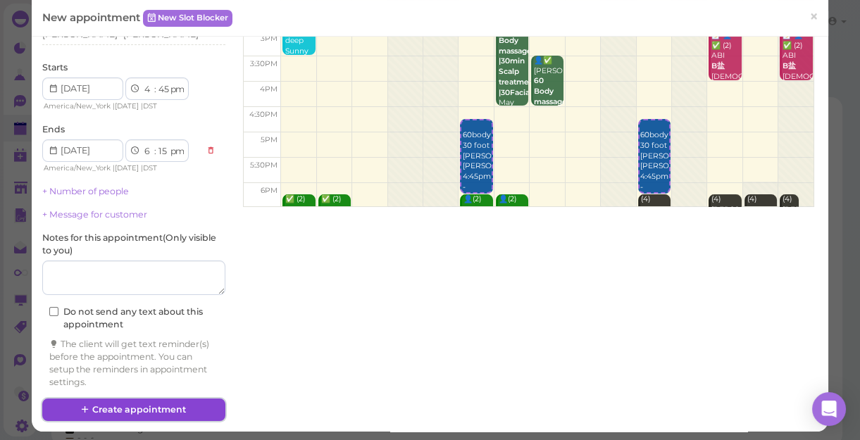
click at [183, 400] on button "Create appointment" at bounding box center [133, 410] width 183 height 23
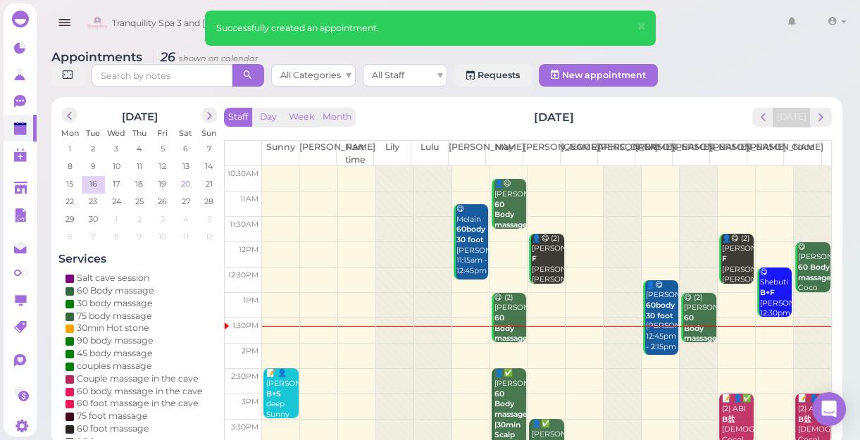
click at [187, 180] on span "20" at bounding box center [186, 184] width 12 height 13
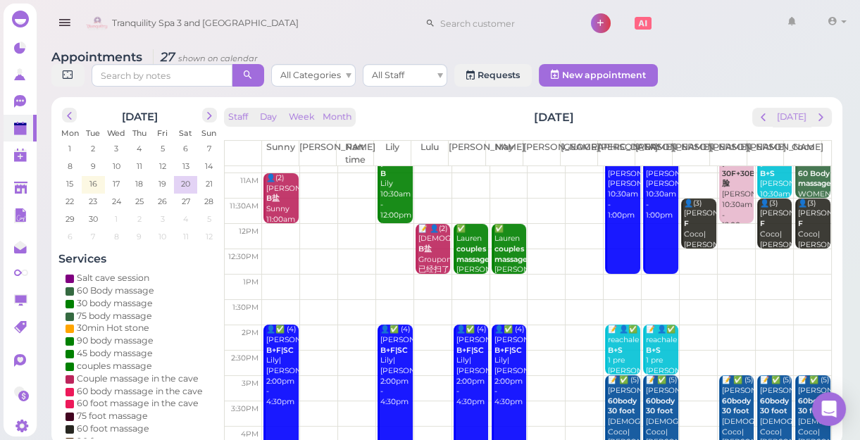
scroll to position [0, 0]
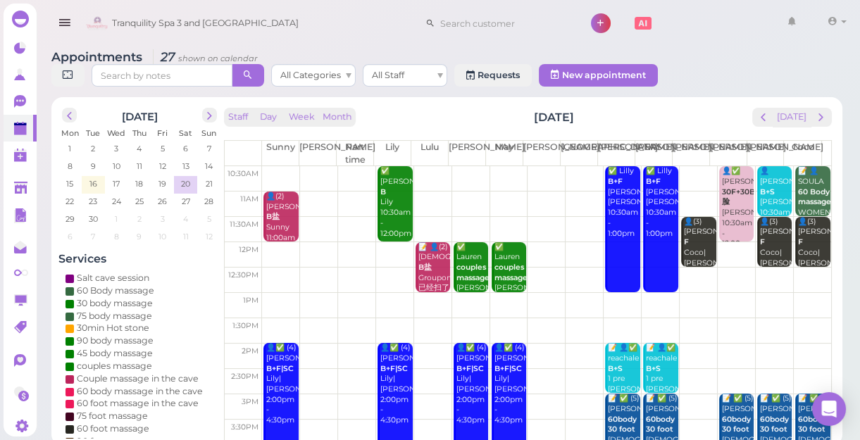
click at [274, 271] on td at bounding box center [546, 280] width 569 height 25
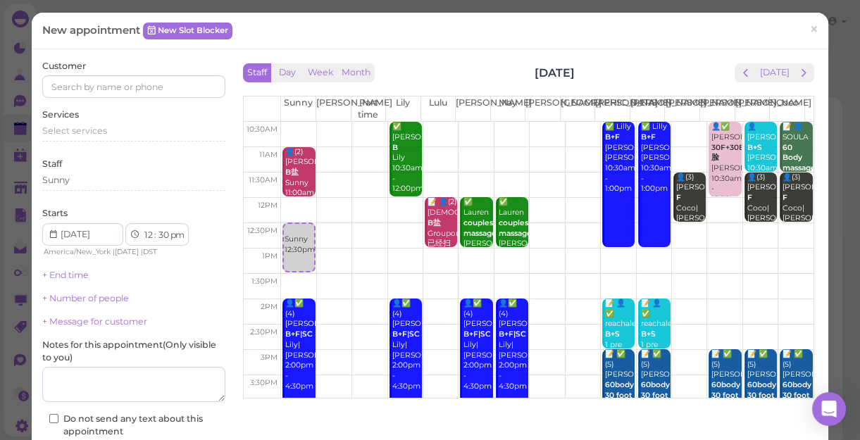
click at [776, 226] on td at bounding box center [547, 235] width 533 height 25
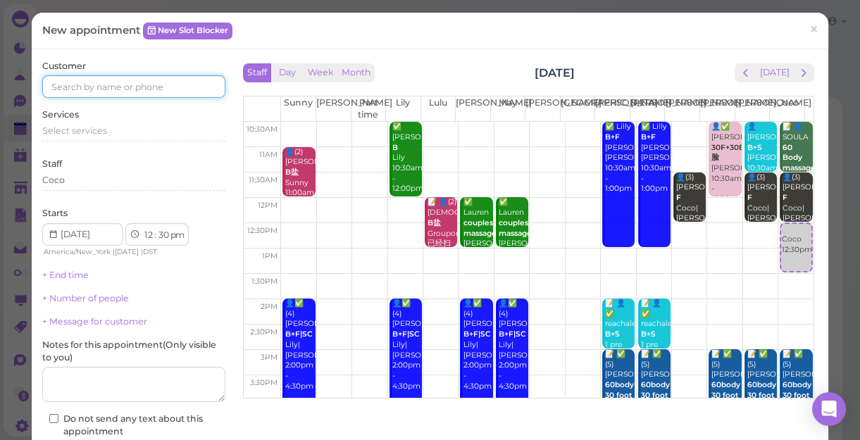
click at [110, 89] on input at bounding box center [133, 86] width 183 height 23
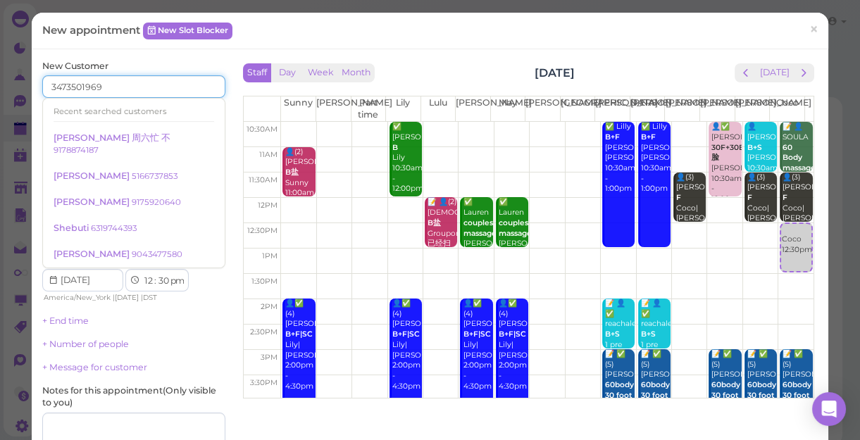
type input "3473501969"
click at [196, 132] on input at bounding box center [181, 132] width 88 height 23
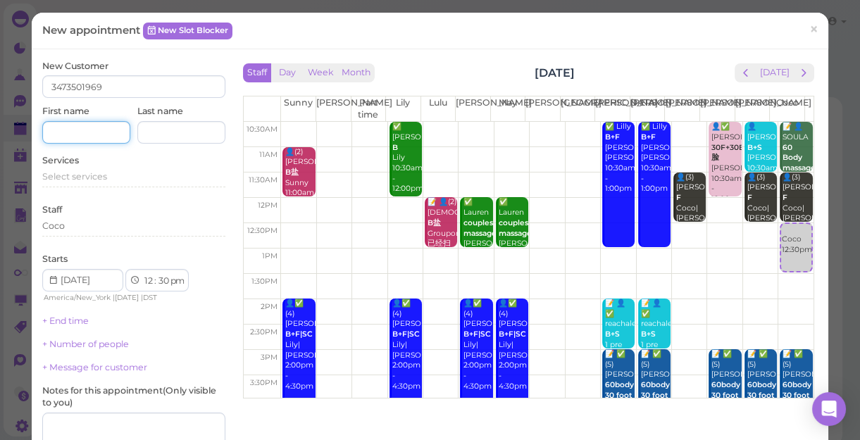
click at [87, 128] on input at bounding box center [86, 132] width 88 height 23
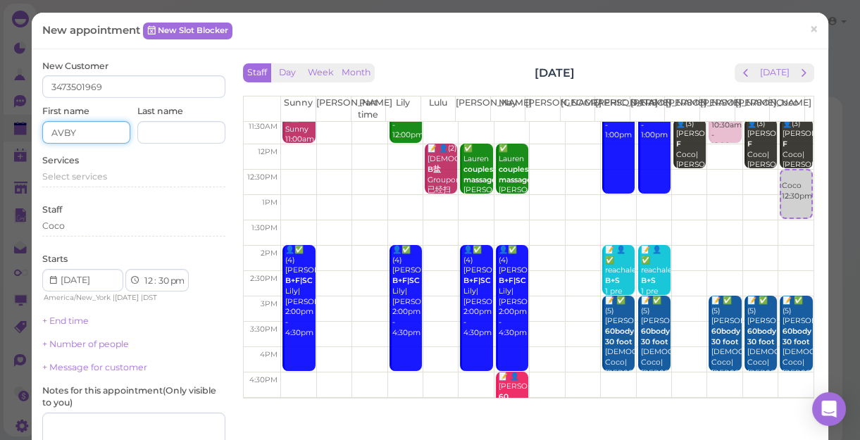
scroll to position [128, 0]
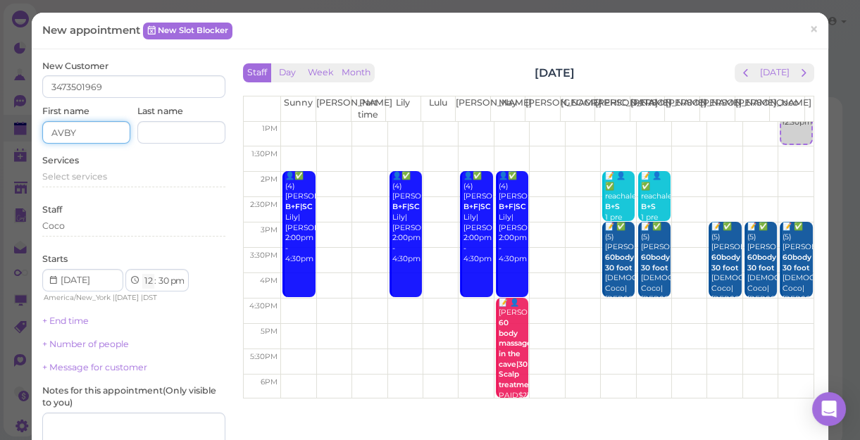
type input "AVBY"
click at [147, 282] on select "1 2 3 4 5 6 7 8 9 10 11 12" at bounding box center [148, 281] width 12 height 15
select select "5"
click at [142, 274] on select "1 2 3 4 5 6 7 8 9 10 11 12" at bounding box center [148, 281] width 12 height 15
click at [149, 147] on div "New Customer 3473501969 First name AVBY Last name Services Select services Staf…" at bounding box center [133, 300] width 183 height 481
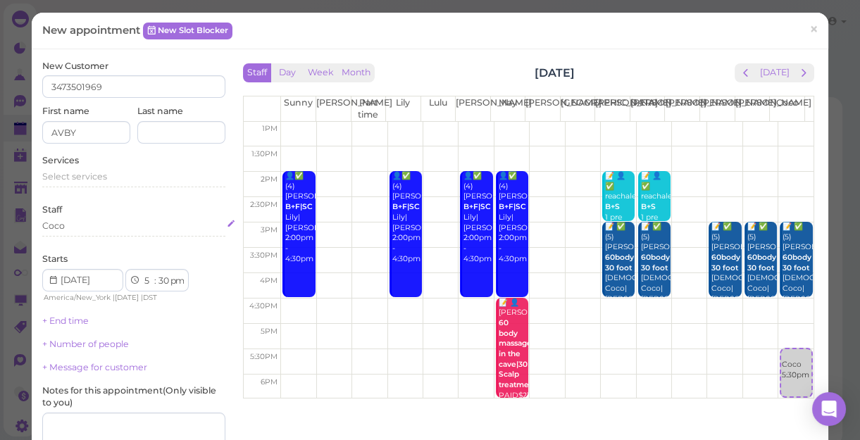
click at [80, 223] on div "Coco" at bounding box center [133, 226] width 183 height 13
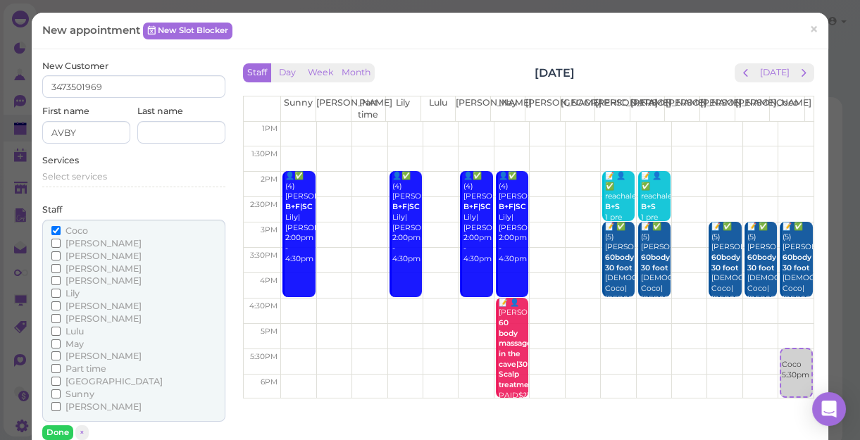
click at [80, 406] on span "[PERSON_NAME]" at bounding box center [104, 407] width 76 height 11
click at [61, 406] on input "[PERSON_NAME]" at bounding box center [55, 406] width 9 height 9
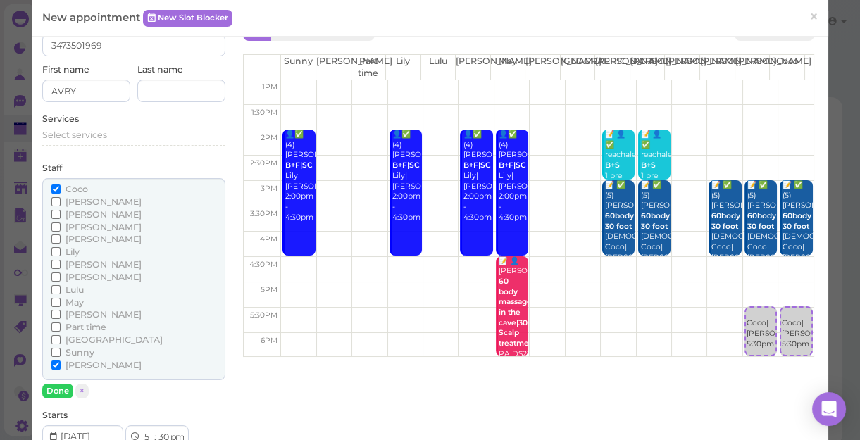
scroll to position [63, 0]
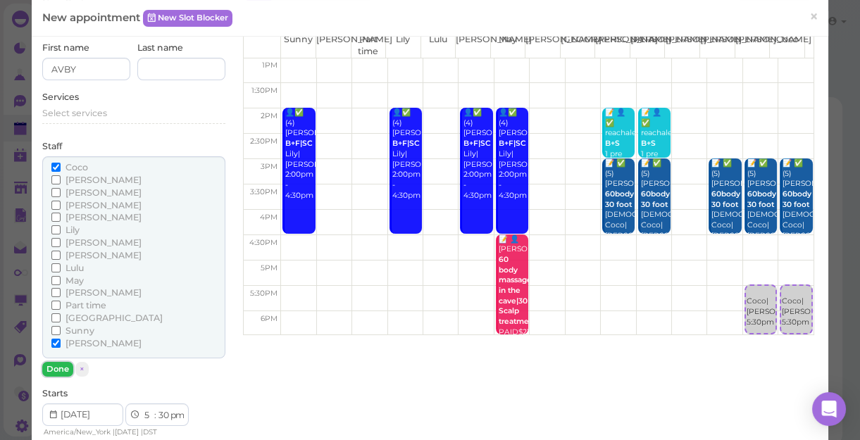
click at [54, 369] on button "Done" at bounding box center [57, 369] width 31 height 15
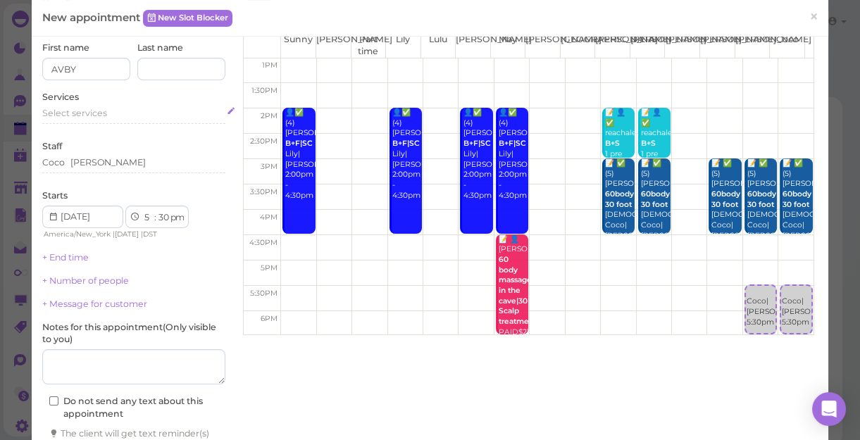
click at [80, 114] on span "Select services" at bounding box center [74, 113] width 65 height 11
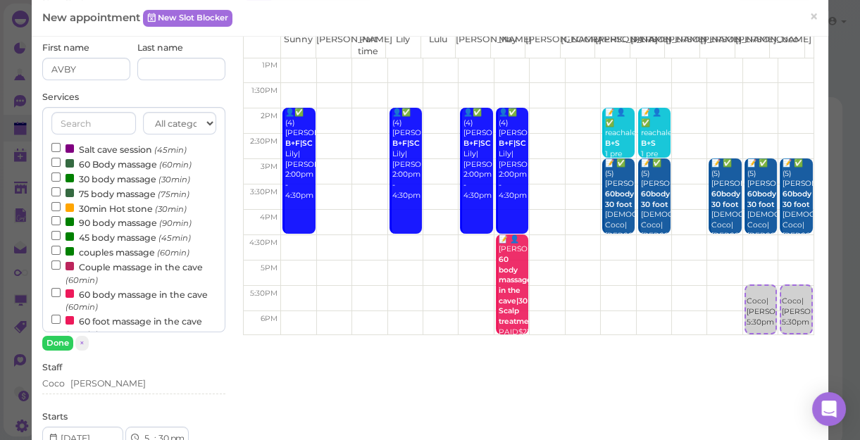
click at [104, 249] on label "couples massage (60min)" at bounding box center [120, 251] width 138 height 15
click at [61, 249] on input "couples massage (60min)" at bounding box center [55, 250] width 9 height 9
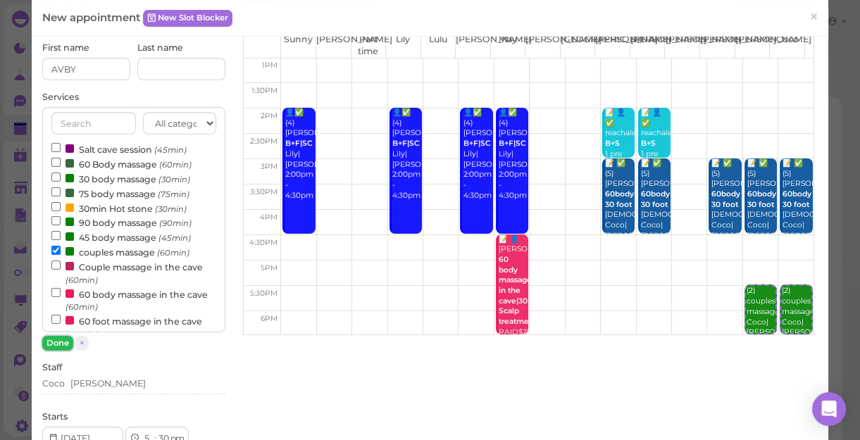
click at [50, 338] on button "Done" at bounding box center [57, 343] width 31 height 15
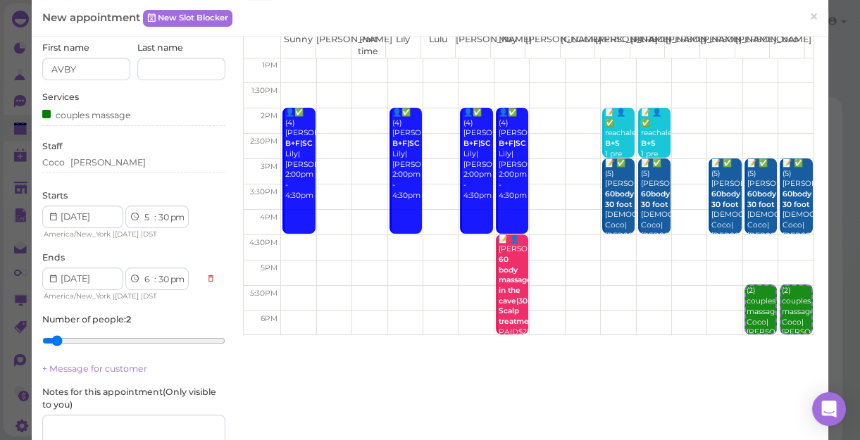
type input "1"
click at [50, 338] on input "range" at bounding box center [133, 341] width 183 height 23
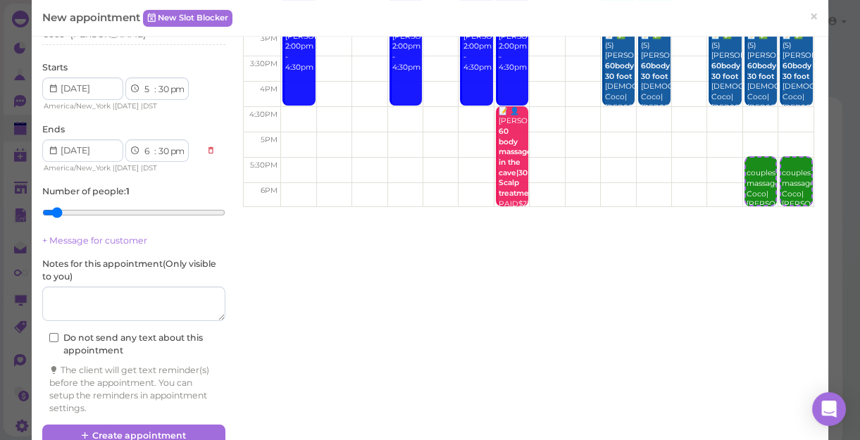
scroll to position [221, 0]
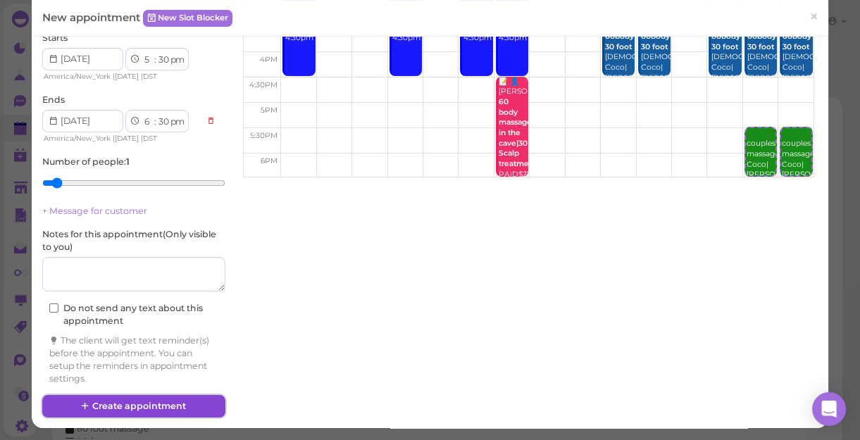
click at [155, 403] on button "Create appointment" at bounding box center [133, 406] width 183 height 23
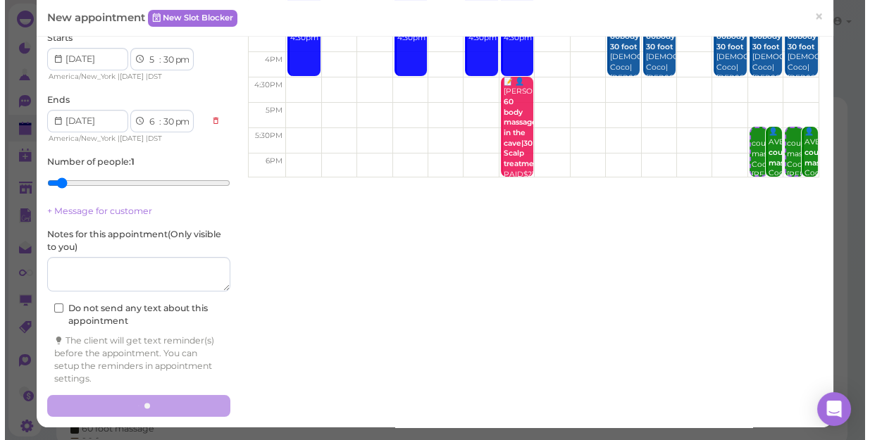
scroll to position [0, 0]
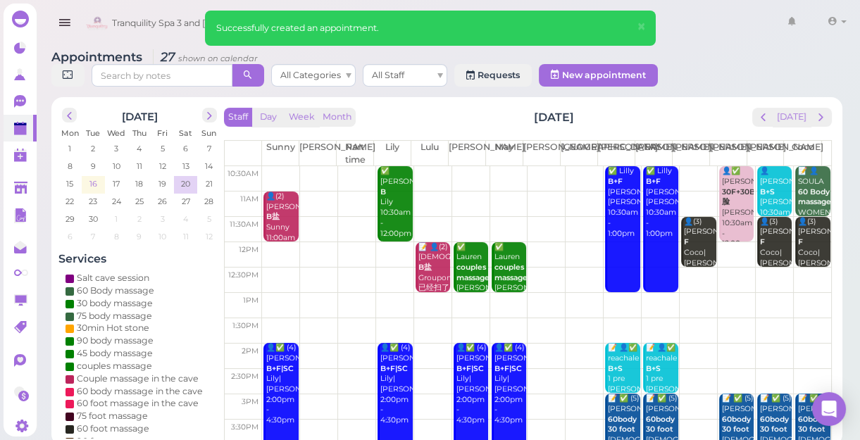
click at [92, 183] on span "16" at bounding box center [93, 184] width 11 height 13
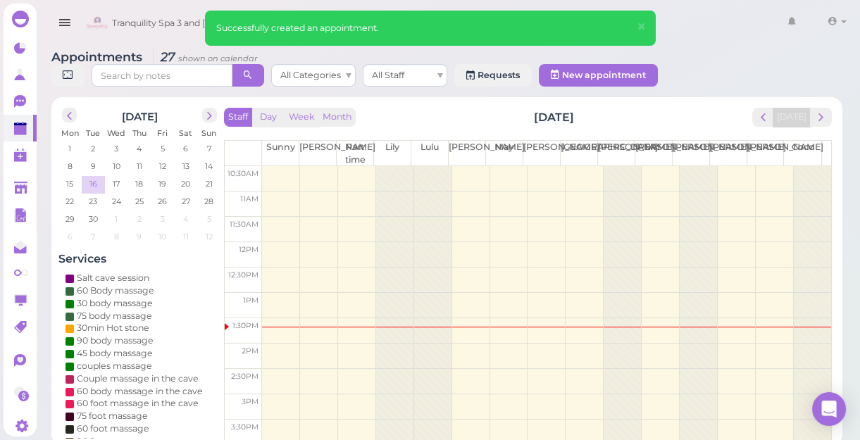
click at [92, 183] on div "1 2 3 4 5 6 7 8 9 10 11 12 13 14 15 16 17 18 19 20 21 22 23 24 25 26 27 28 29 3…" at bounding box center [139, 194] width 162 height 106
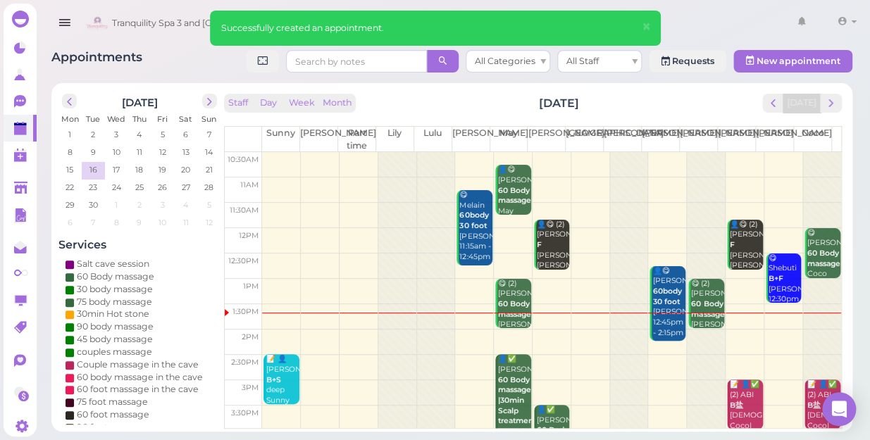
scroll to position [192, 0]
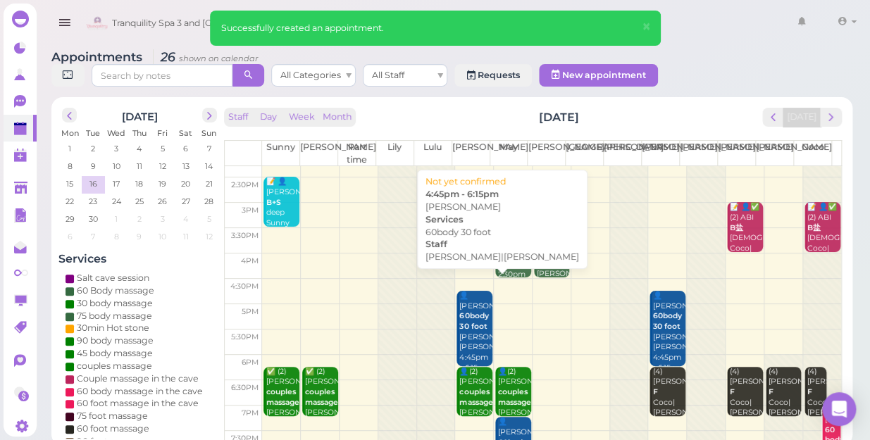
click at [461, 313] on b "60body 30 foot" at bounding box center [473, 321] width 29 height 20
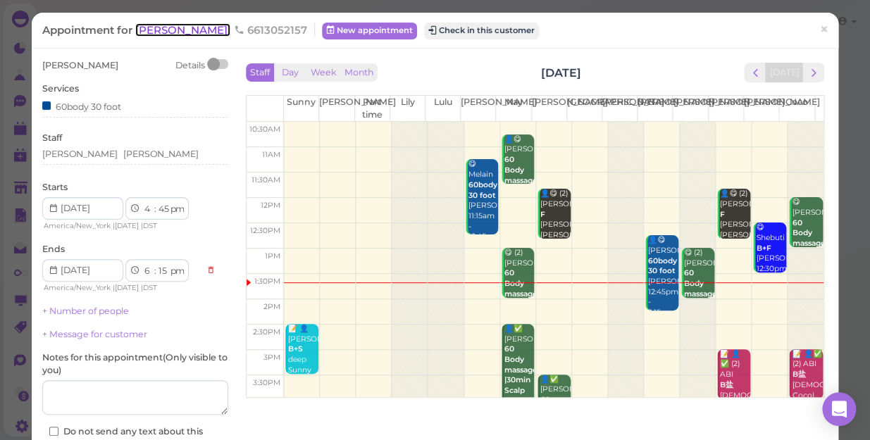
click at [197, 28] on span "[PERSON_NAME]" at bounding box center [182, 29] width 95 height 13
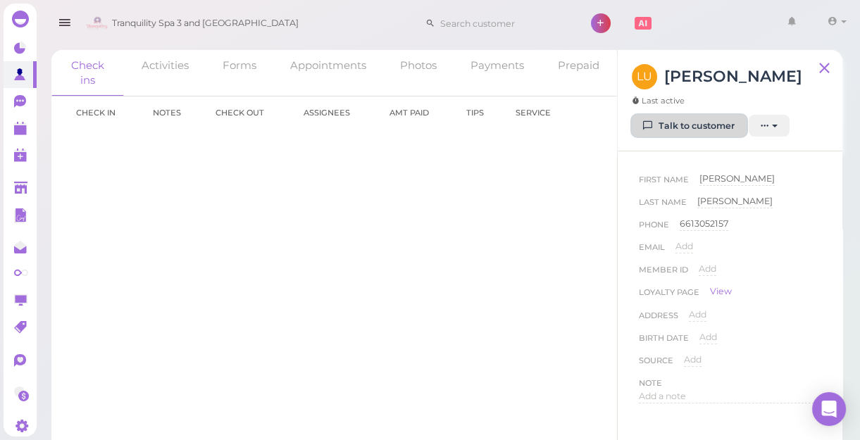
click at [696, 127] on link "Talk to customer" at bounding box center [689, 126] width 115 height 23
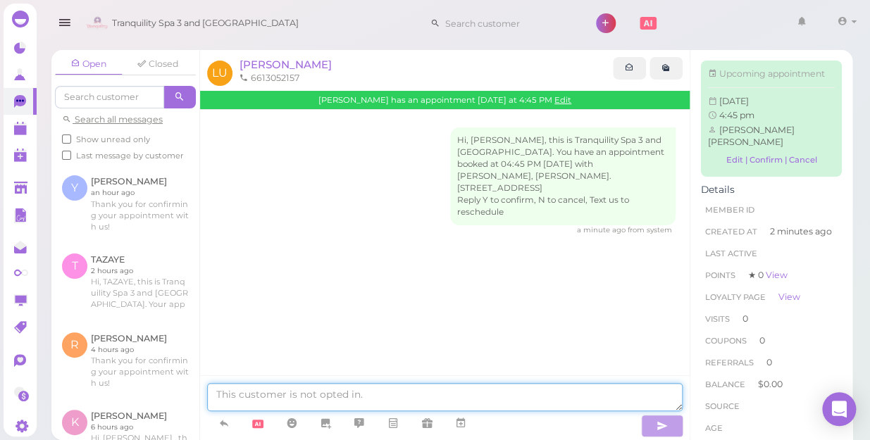
click at [356, 394] on textarea at bounding box center [445, 397] width 476 height 28
type textarea "H"
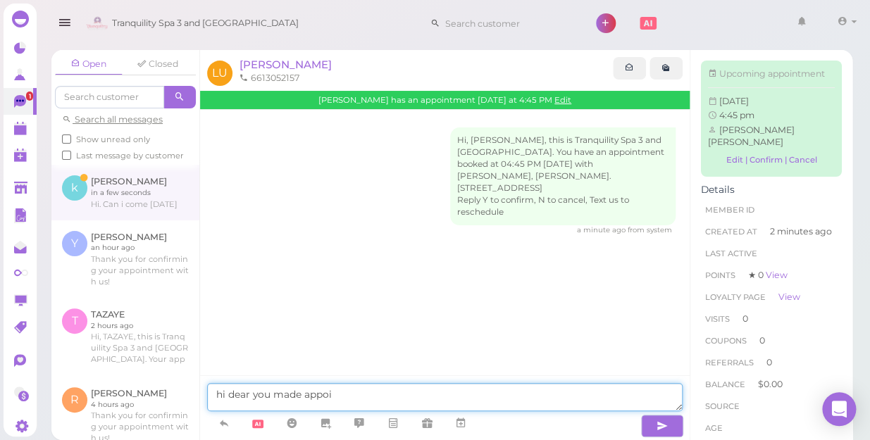
type textarea "hi dear you made appoi"
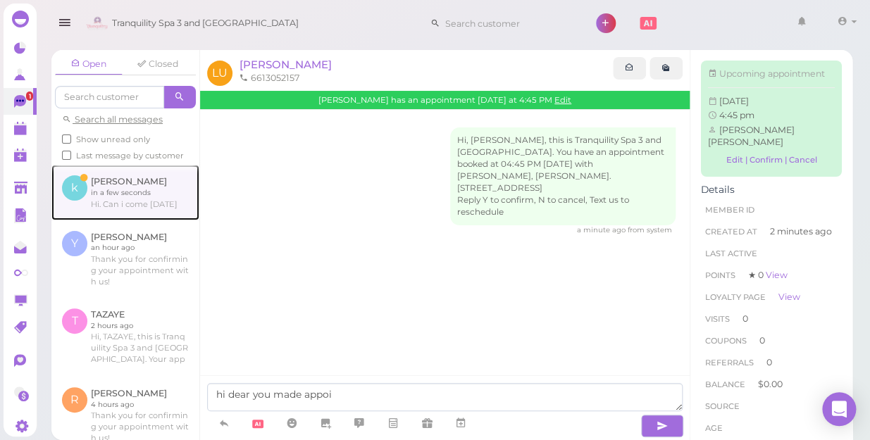
click at [125, 216] on link at bounding box center [125, 192] width 148 height 55
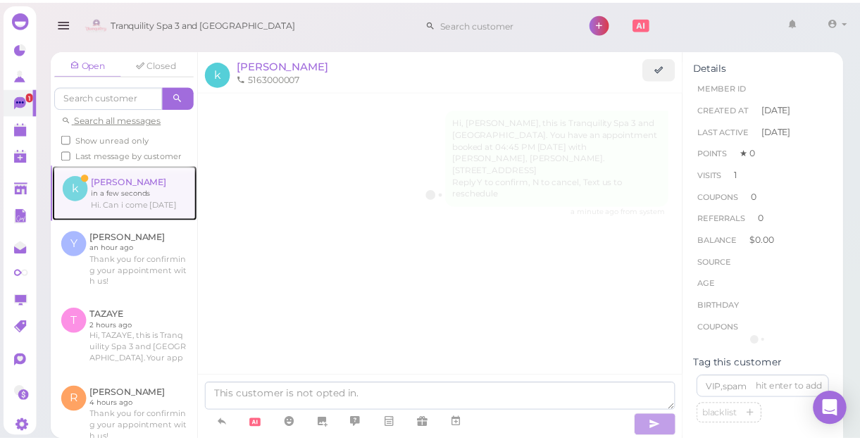
scroll to position [1204, 0]
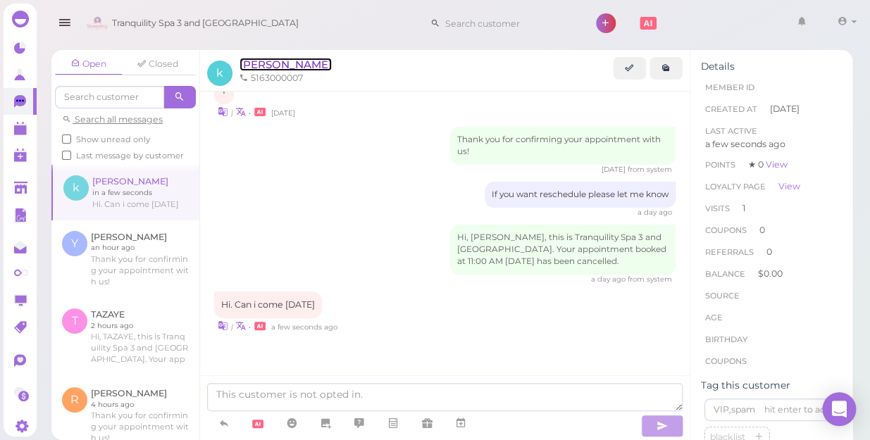
click at [263, 63] on span "[PERSON_NAME]" at bounding box center [286, 64] width 92 height 13
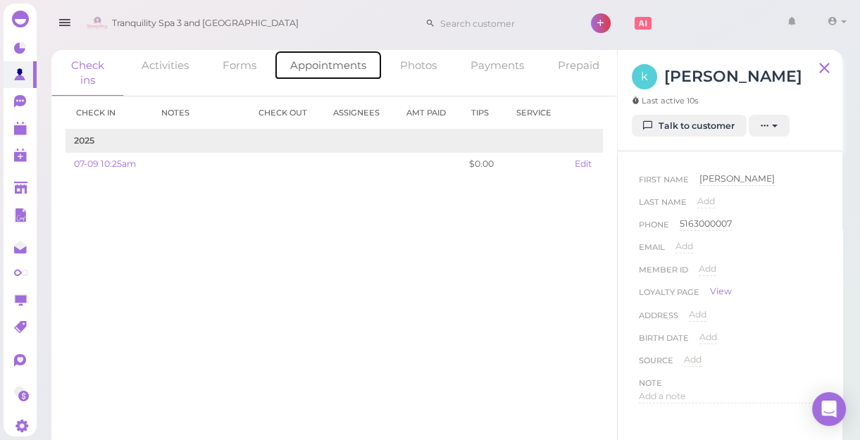
click at [343, 65] on link "Appointments" at bounding box center [328, 65] width 108 height 30
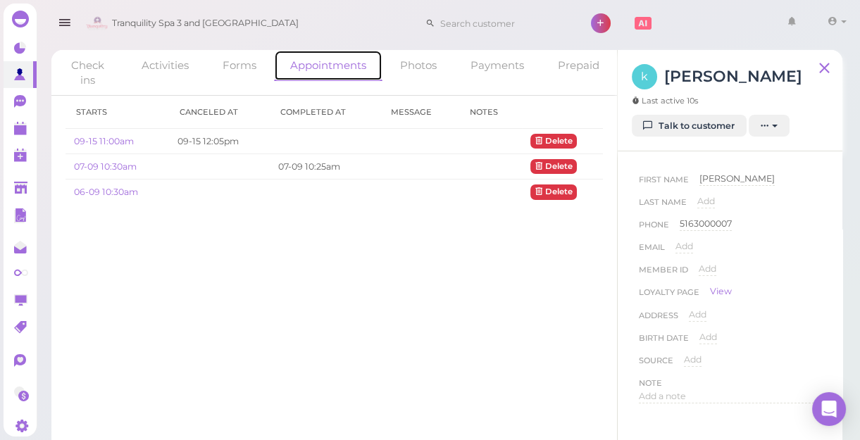
click at [314, 63] on link "Appointments" at bounding box center [328, 65] width 108 height 31
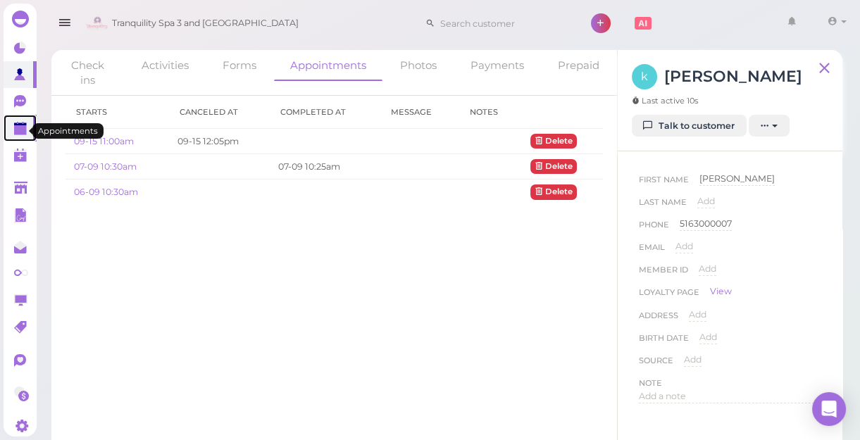
click at [23, 128] on polygon at bounding box center [20, 130] width 13 height 10
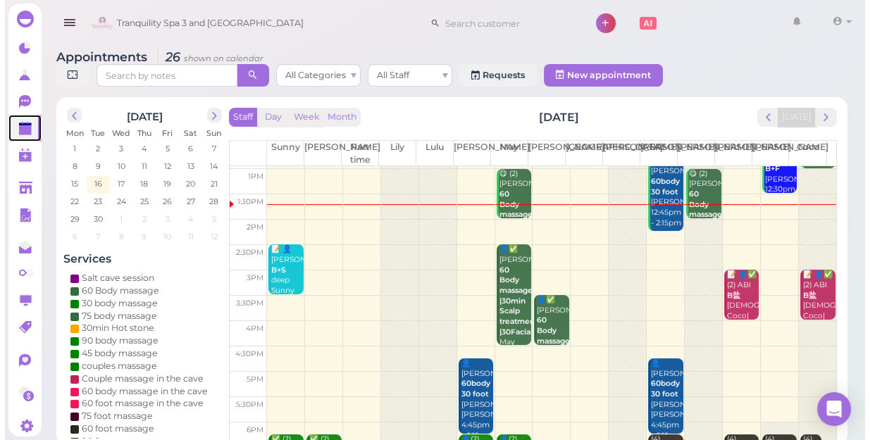
scroll to position [128, 0]
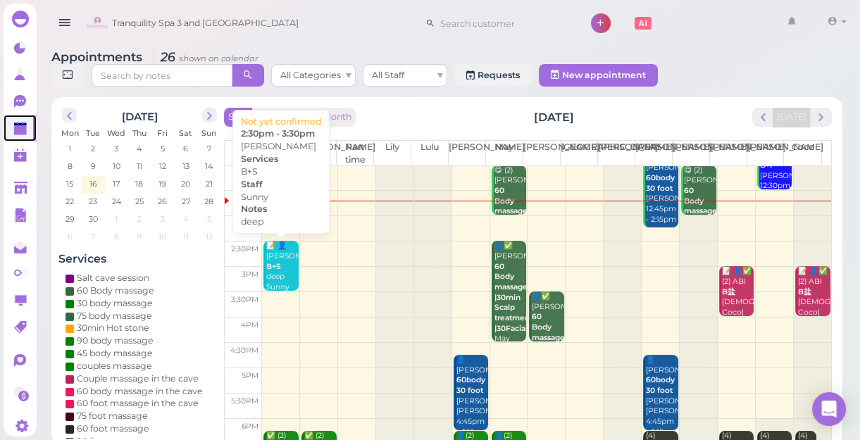
click at [283, 270] on div "📝 👤[PERSON_NAME]+S deep Sunny 2:30pm - 3:30pm" at bounding box center [282, 282] width 33 height 83
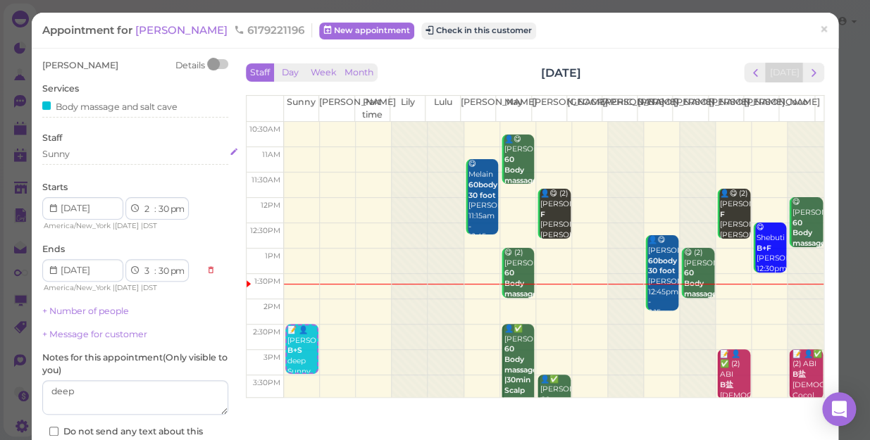
click at [105, 154] on div "Sunny" at bounding box center [135, 154] width 186 height 13
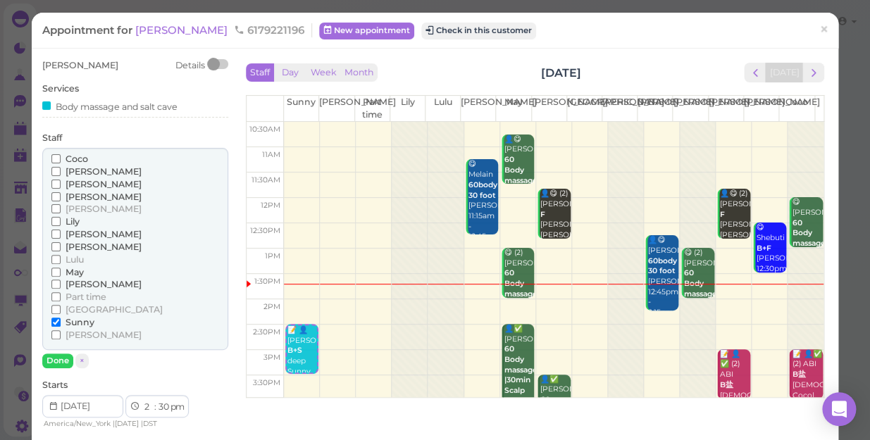
click at [70, 244] on span "[PERSON_NAME]" at bounding box center [104, 247] width 76 height 11
click at [61, 244] on input "[PERSON_NAME]" at bounding box center [55, 246] width 9 height 9
click at [70, 244] on span "[PERSON_NAME]" at bounding box center [104, 247] width 76 height 11
click at [61, 244] on input "[PERSON_NAME]" at bounding box center [55, 246] width 9 height 9
click at [68, 244] on span "[PERSON_NAME]" at bounding box center [104, 247] width 76 height 11
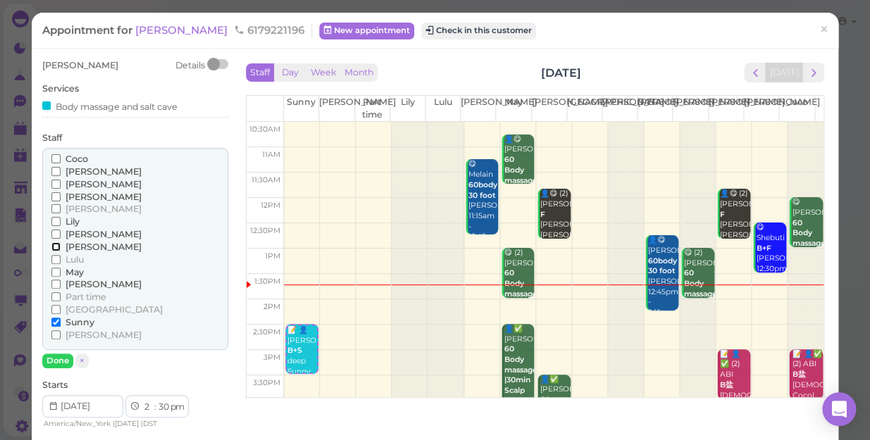
click at [61, 244] on input "[PERSON_NAME]" at bounding box center [55, 246] width 9 height 9
click at [85, 323] on span "Sunny" at bounding box center [80, 322] width 29 height 11
click at [61, 323] on input "Sunny" at bounding box center [55, 322] width 9 height 9
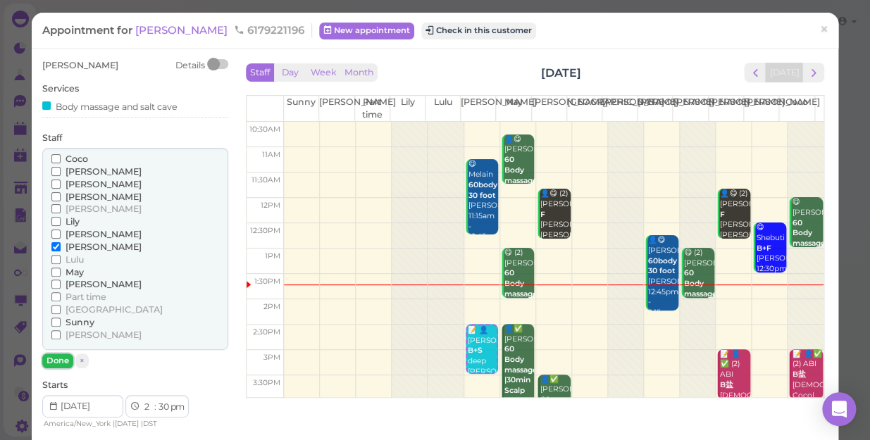
click at [62, 361] on button "Done" at bounding box center [57, 361] width 31 height 15
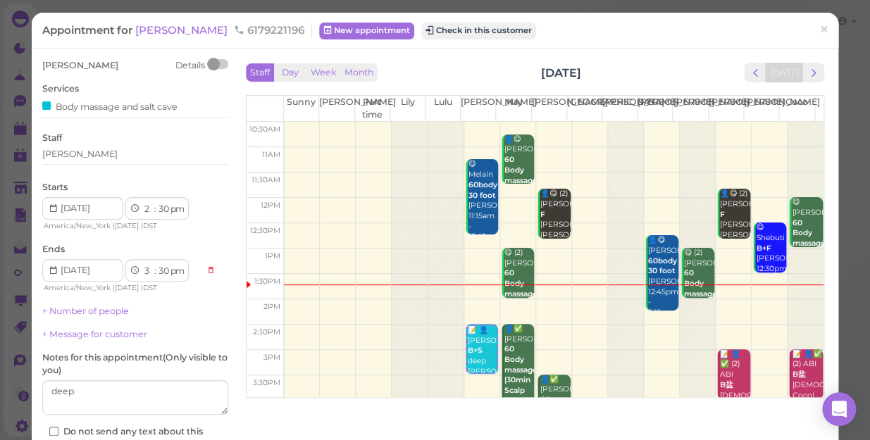
scroll to position [102, 0]
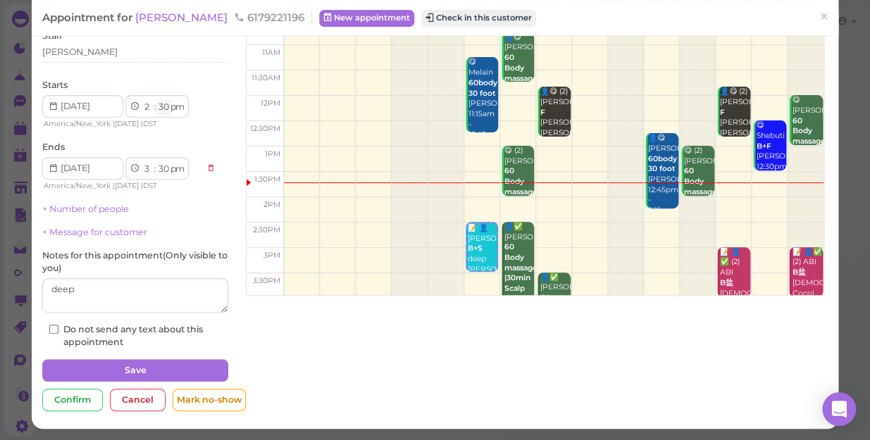
click at [168, 104] on select "00 05 10 15 20 25 30 35 40 45 50 55" at bounding box center [163, 107] width 14 height 15
select select "00"
click at [156, 100] on select "00 05 10 15 20 25 30 35 40 45 50 55" at bounding box center [163, 107] width 14 height 15
click at [158, 136] on div "[PERSON_NAME] Details Services Body massage and salt cave Staff [PERSON_NAME] S…" at bounding box center [135, 153] width 186 height 392
select select "00"
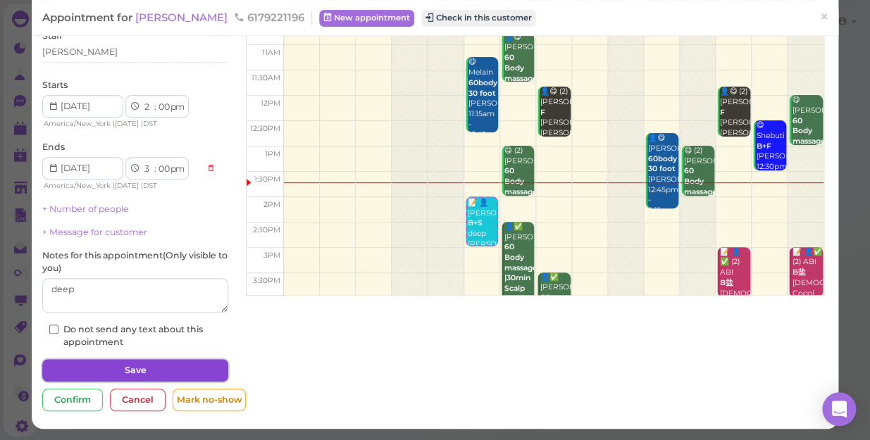
click at [201, 366] on button "Save" at bounding box center [135, 370] width 186 height 23
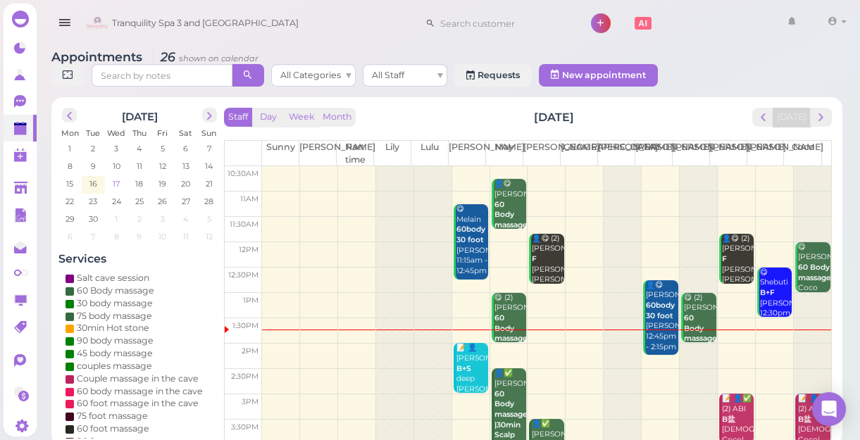
click at [120, 183] on span "17" at bounding box center [116, 184] width 10 height 13
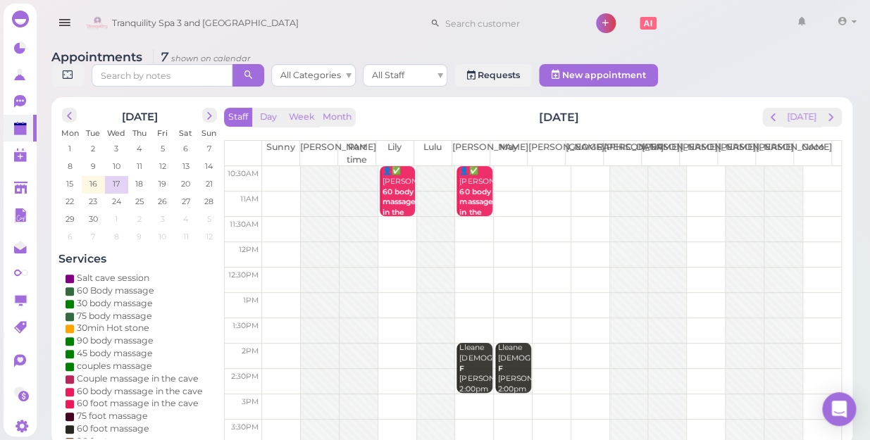
click at [390, 225] on td at bounding box center [551, 229] width 579 height 25
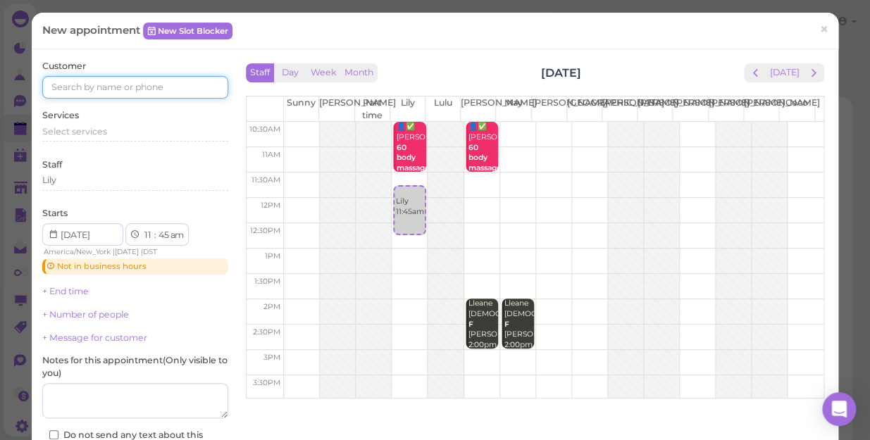
click at [92, 89] on input at bounding box center [135, 87] width 186 height 23
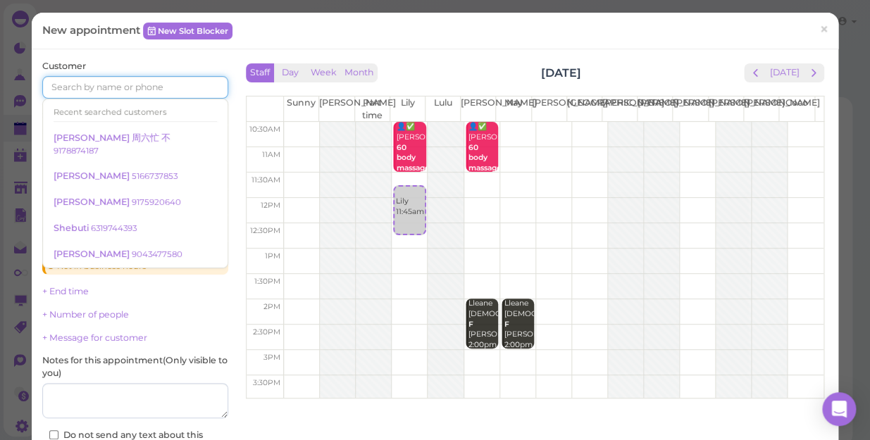
click at [92, 89] on input at bounding box center [135, 87] width 186 height 23
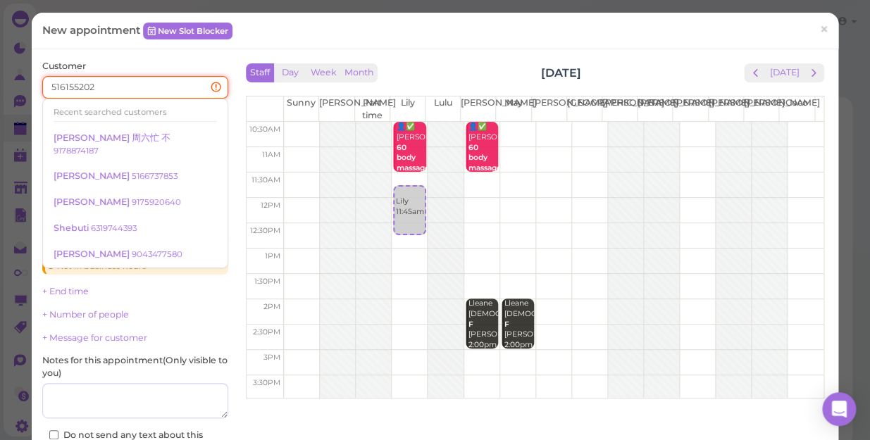
click at [63, 85] on input "516155202" at bounding box center [135, 87] width 186 height 23
click at [110, 87] on input "516155202" at bounding box center [135, 87] width 186 height 23
click at [63, 84] on input "516155202" at bounding box center [135, 87] width 186 height 23
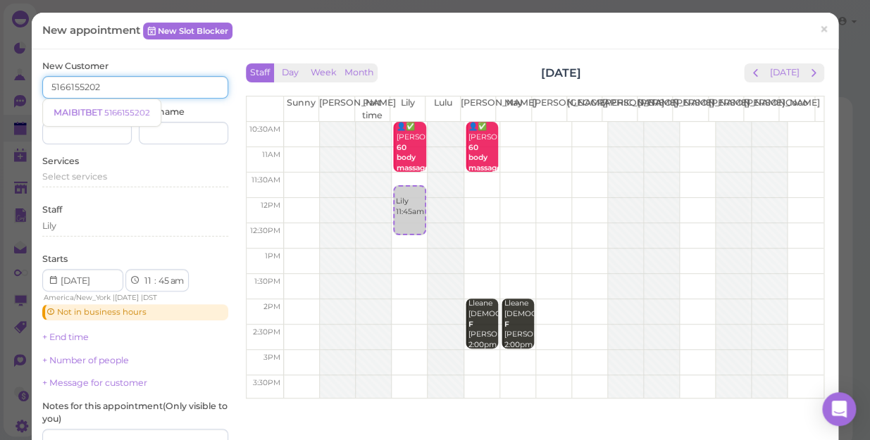
click at [112, 84] on input "5166155202" at bounding box center [135, 87] width 186 height 23
type input "5166155202"
click at [130, 111] on small "5166155202" at bounding box center [127, 113] width 46 height 10
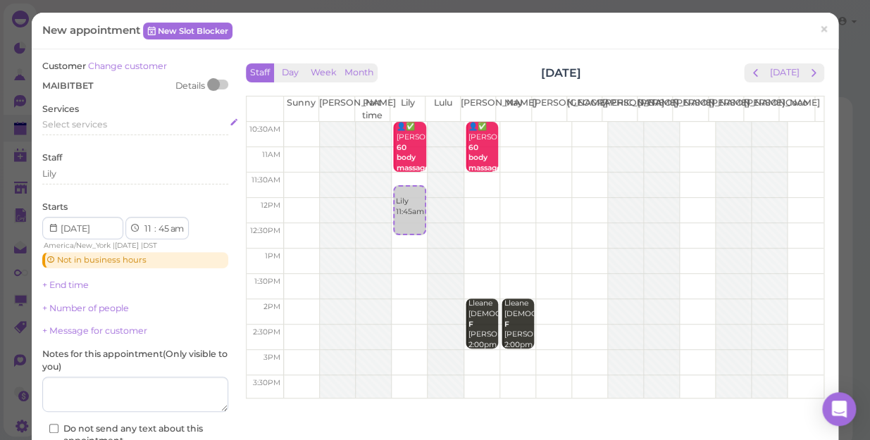
click at [92, 125] on span "Select services" at bounding box center [74, 124] width 65 height 11
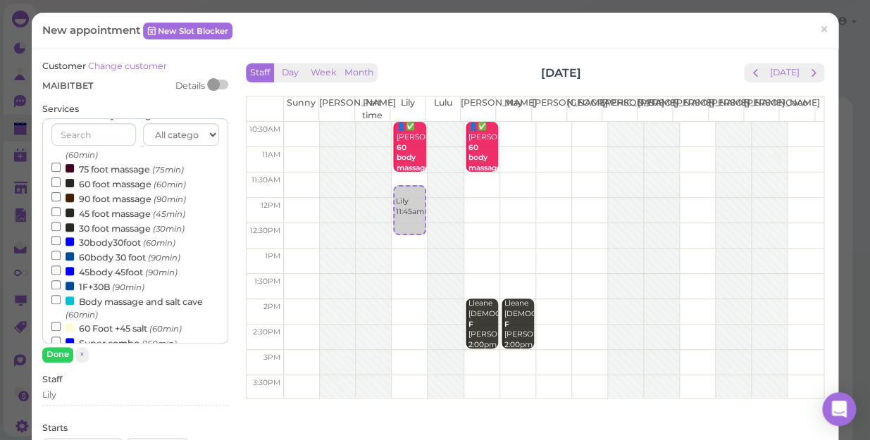
scroll to position [192, 0]
click at [104, 211] on label "45 foot massage (45min)" at bounding box center [118, 212] width 134 height 15
click at [61, 211] on input "45 foot massage (45min)" at bounding box center [55, 210] width 9 height 9
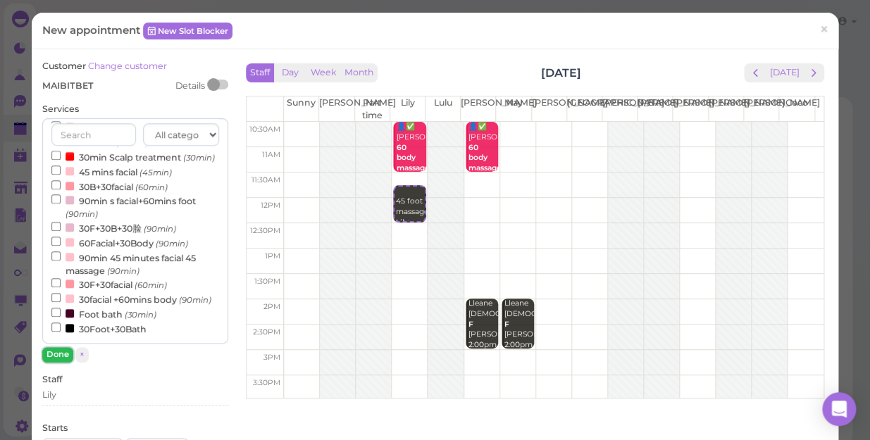
click at [65, 353] on button "Done" at bounding box center [57, 354] width 31 height 15
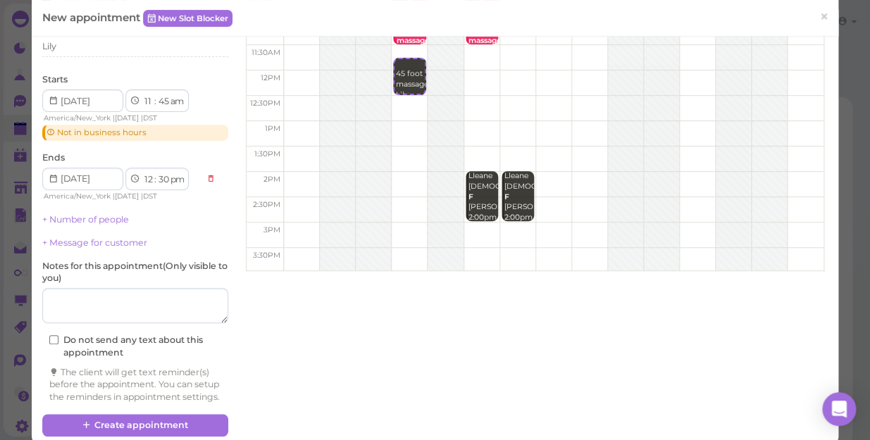
scroll to position [159, 0]
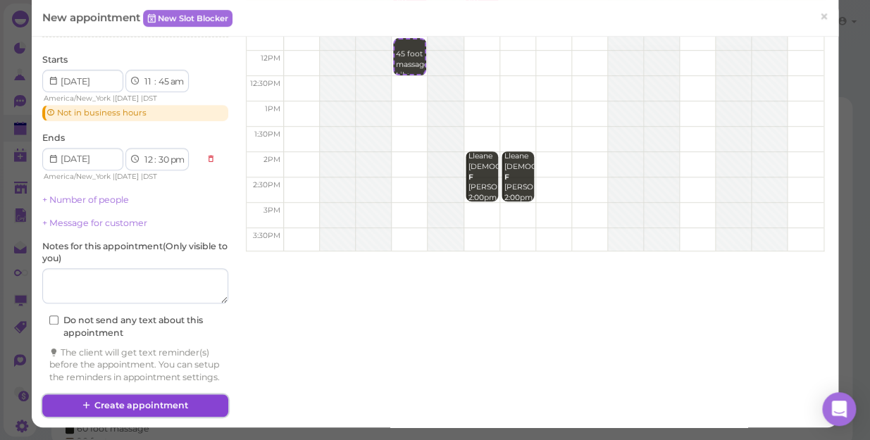
click at [166, 402] on button "Create appointment" at bounding box center [135, 406] width 186 height 23
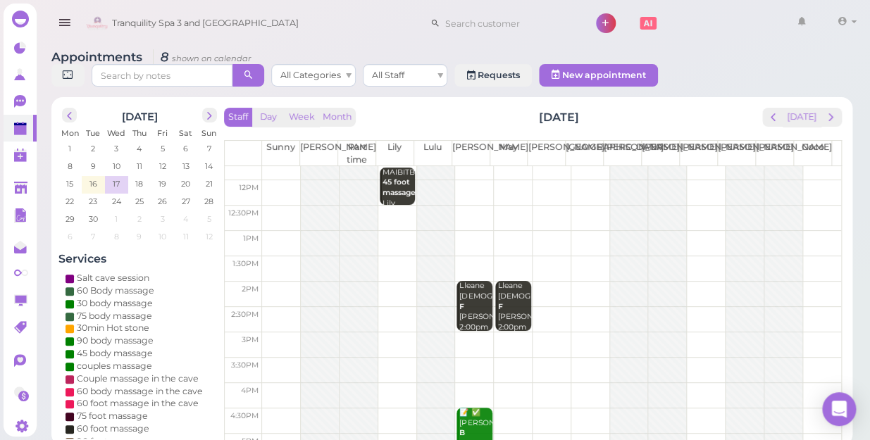
scroll to position [0, 0]
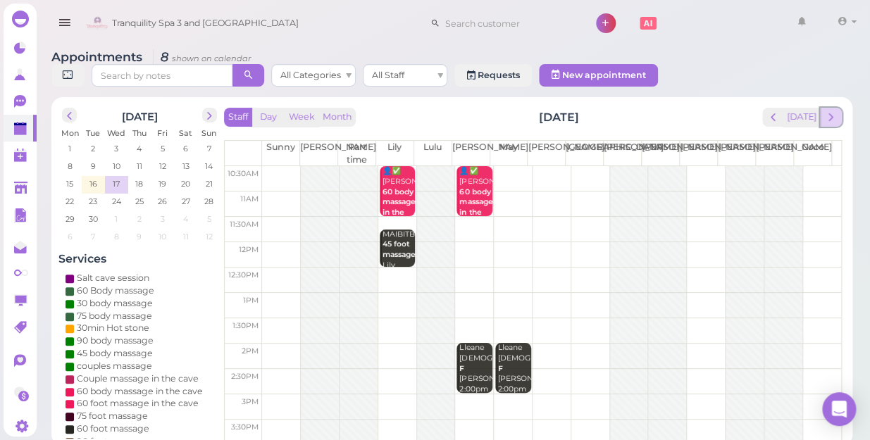
click at [833, 111] on span "next" at bounding box center [830, 117] width 13 height 13
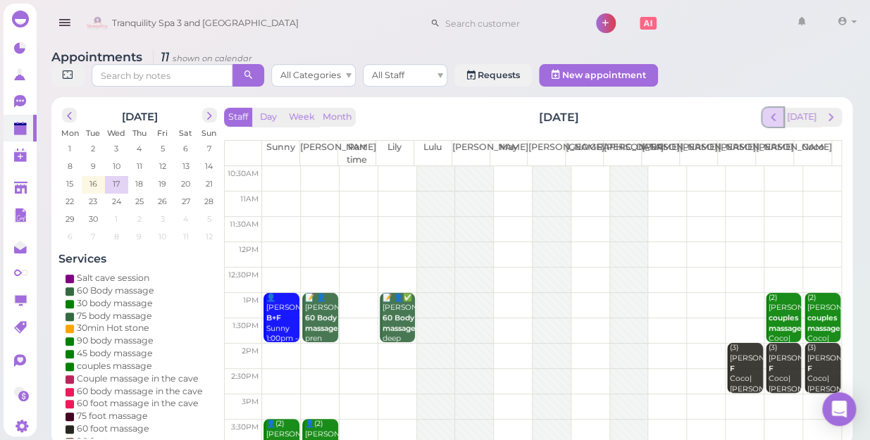
click at [773, 111] on span "prev" at bounding box center [772, 117] width 13 height 13
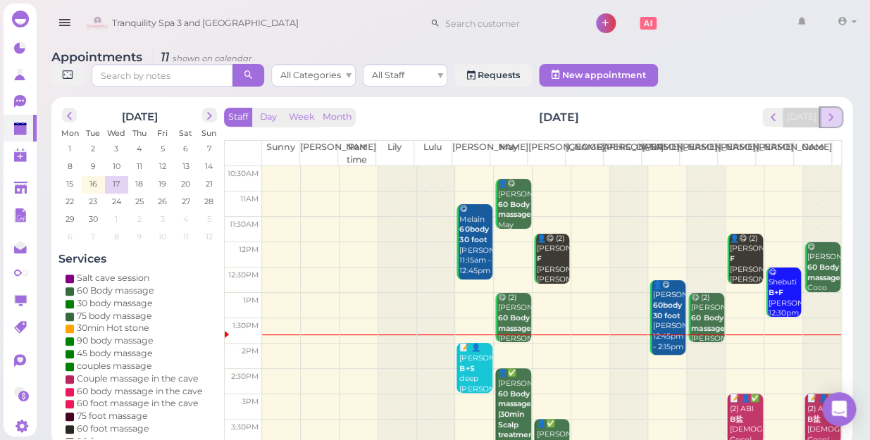
click at [832, 111] on span "next" at bounding box center [830, 117] width 13 height 13
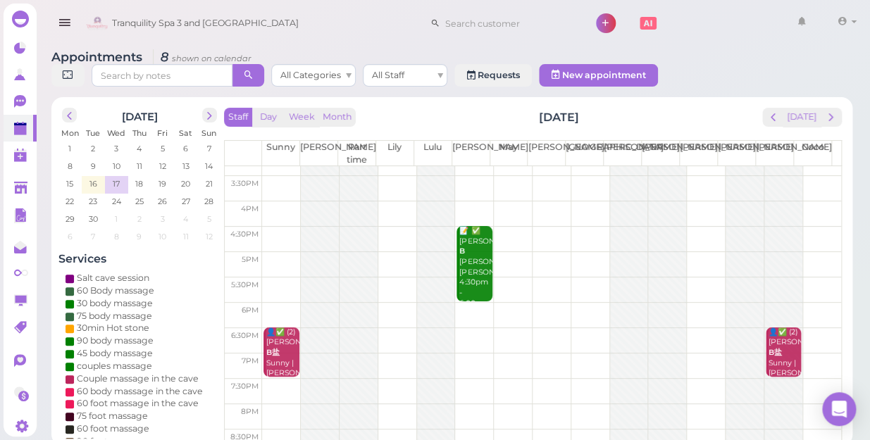
scroll to position [254, 0]
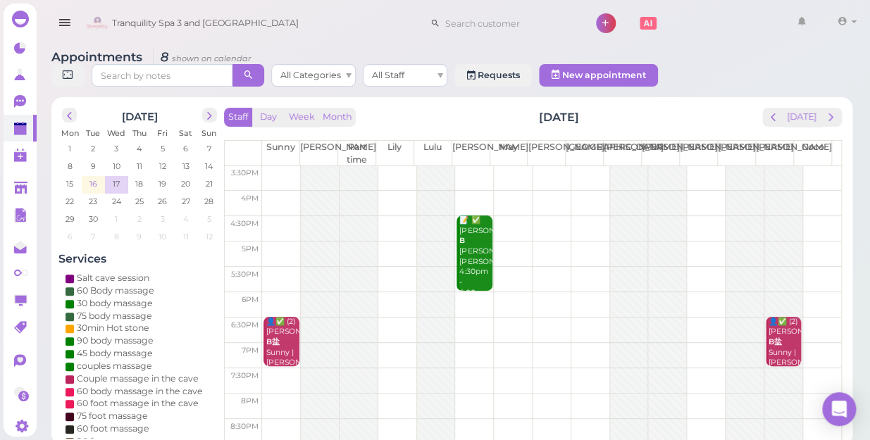
click at [95, 178] on span "16" at bounding box center [93, 184] width 11 height 13
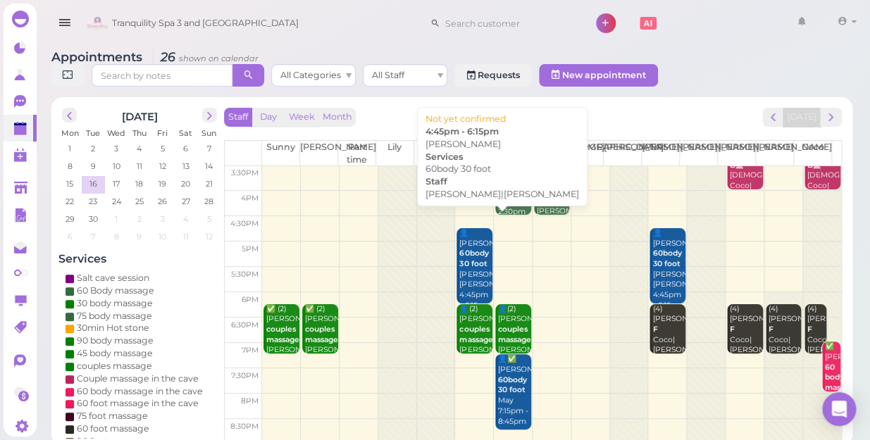
click at [478, 254] on div "👤[PERSON_NAME] 60body 30 foot [PERSON_NAME]|[PERSON_NAME] 4:45pm - 6:15pm" at bounding box center [475, 269] width 33 height 83
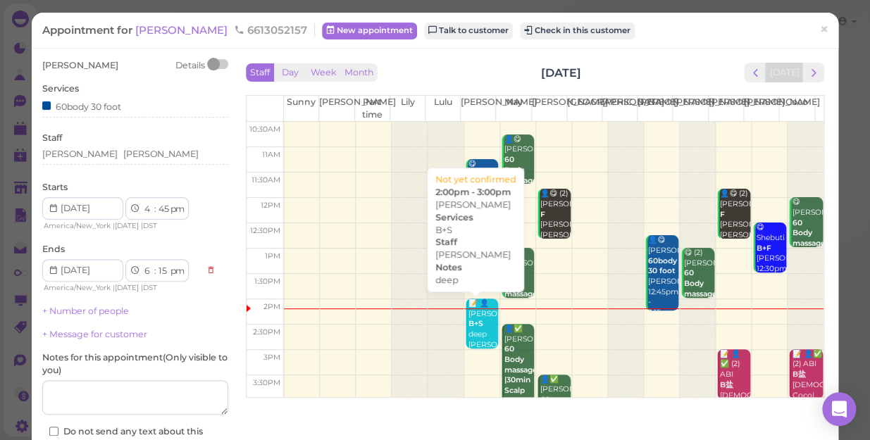
click at [470, 333] on div "📝 👤[PERSON_NAME]+S deep [PERSON_NAME] 2:00pm - 3:00pm" at bounding box center [483, 340] width 31 height 83
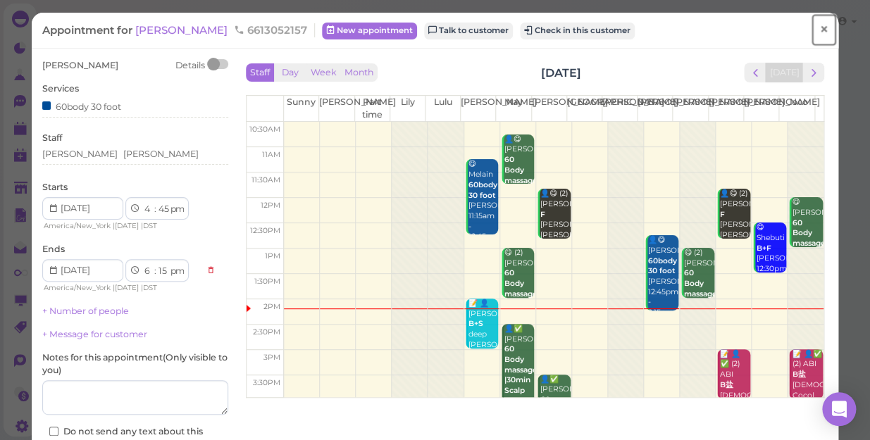
click at [819, 27] on span "×" at bounding box center [823, 30] width 9 height 20
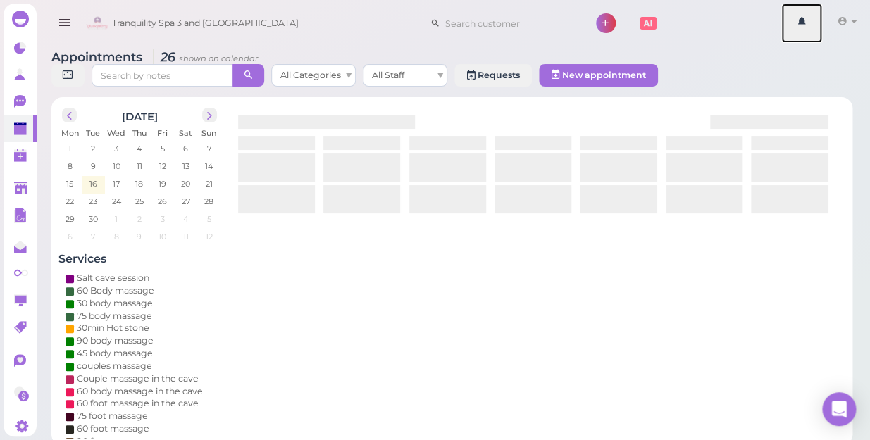
click at [813, 27] on link at bounding box center [801, 23] width 41 height 39
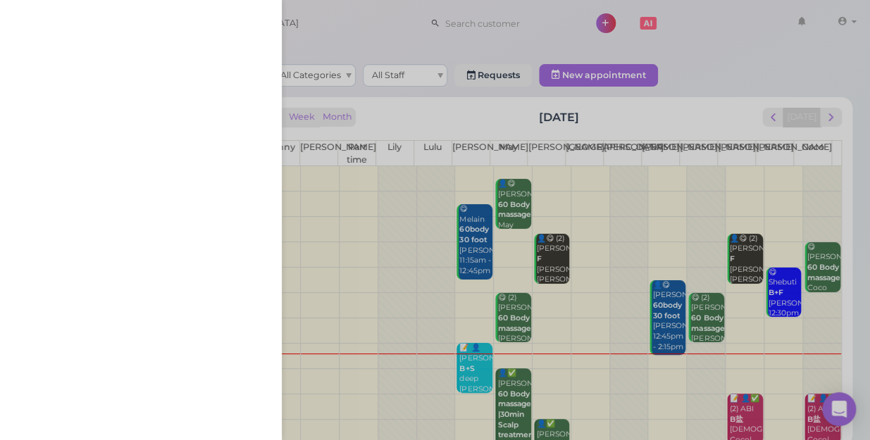
click at [468, 356] on div at bounding box center [435, 220] width 870 height 440
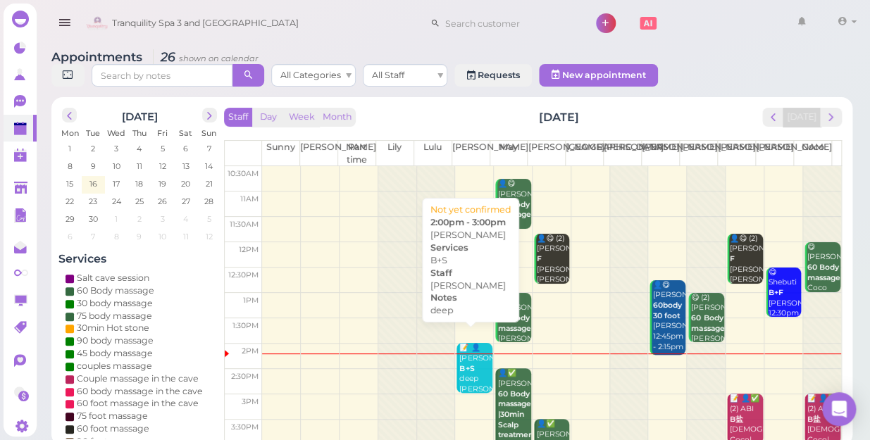
click at [468, 364] on b "B+S" at bounding box center [466, 368] width 15 height 9
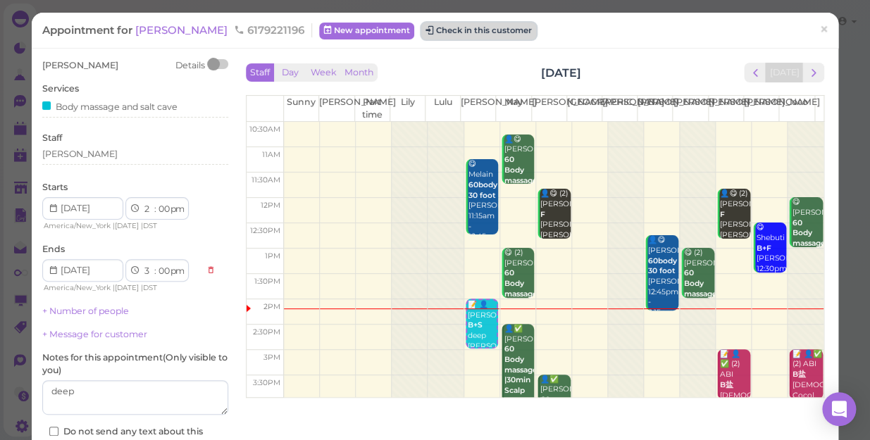
click at [421, 25] on button "Check in this customer" at bounding box center [478, 31] width 115 height 17
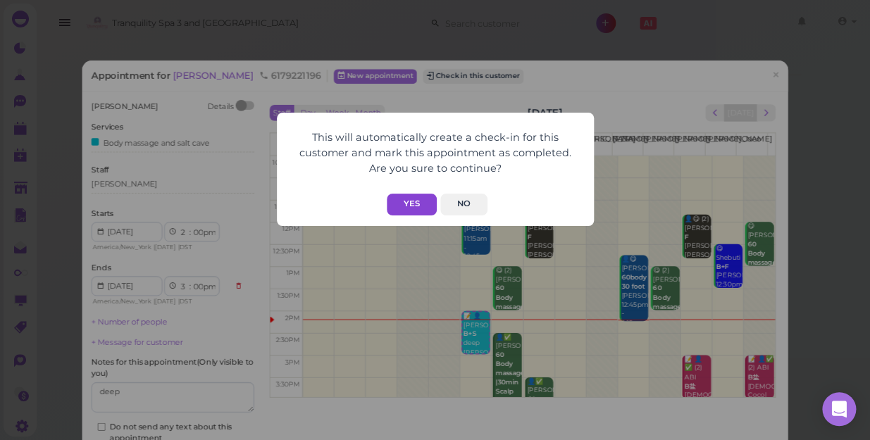
click at [414, 204] on button "Yes" at bounding box center [412, 205] width 50 height 22
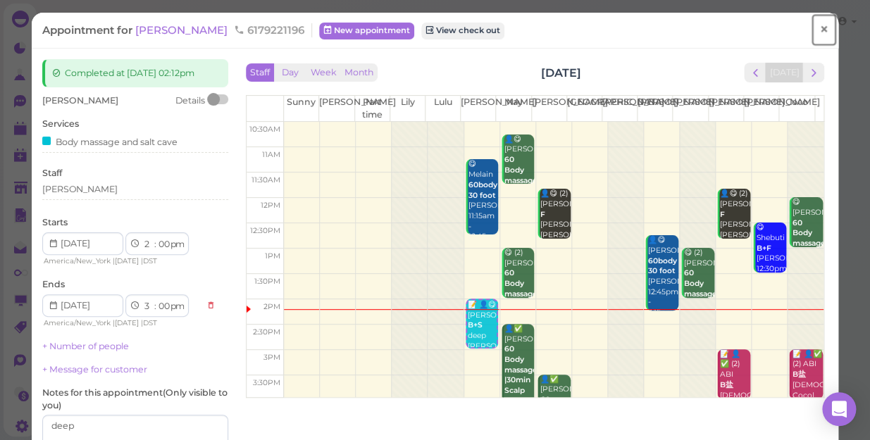
click at [819, 27] on span "×" at bounding box center [823, 30] width 9 height 20
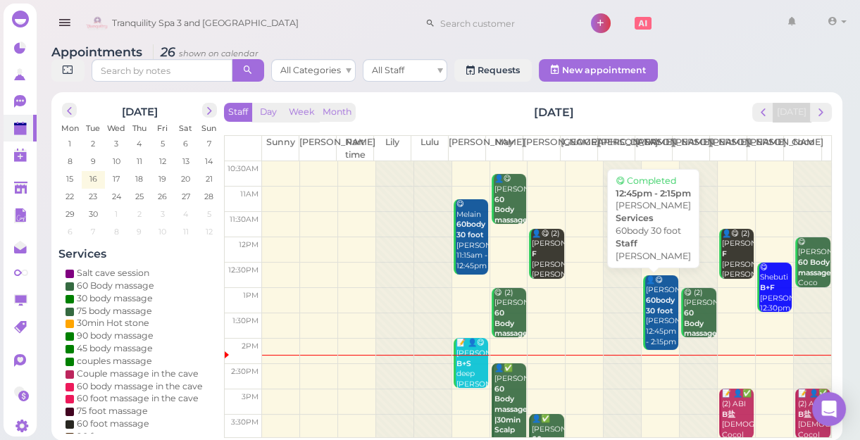
scroll to position [192, 0]
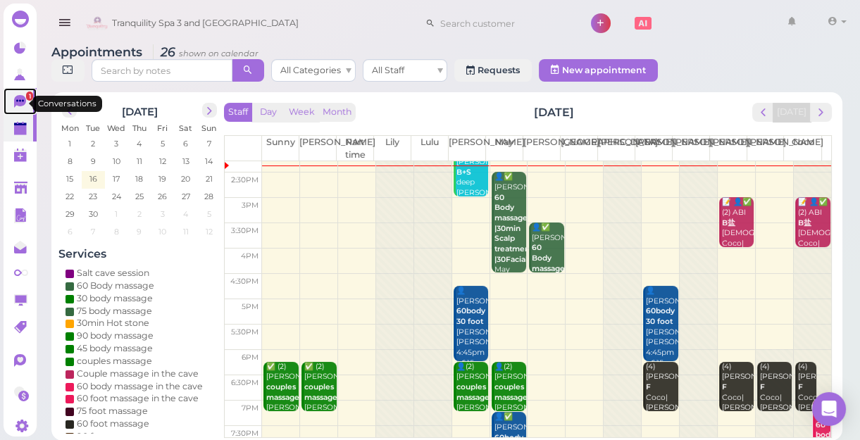
click at [26, 100] on span "1" at bounding box center [29, 96] width 7 height 9
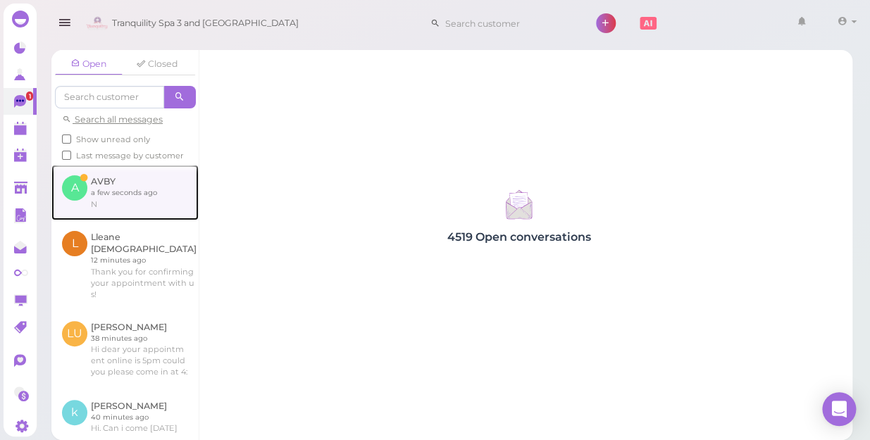
click at [108, 199] on link at bounding box center [124, 192] width 147 height 55
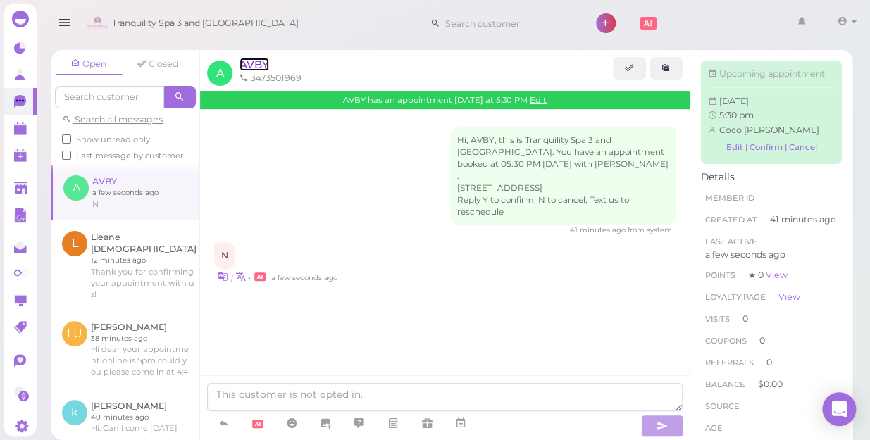
click at [259, 66] on span "AVBY" at bounding box center [255, 64] width 30 height 13
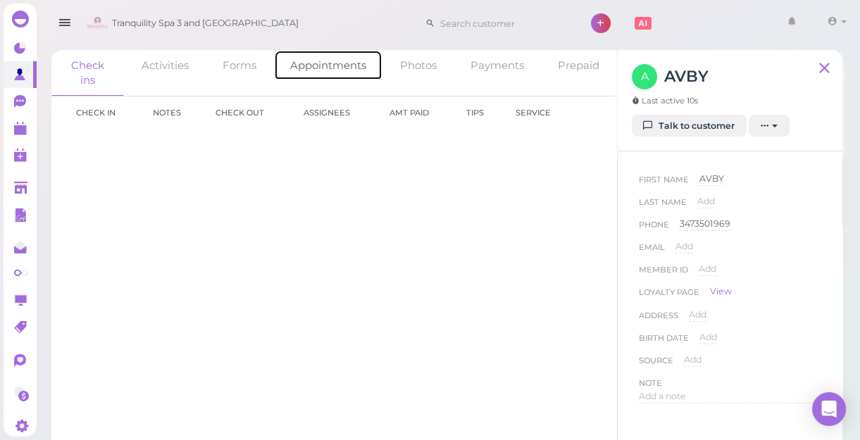
click at [335, 61] on link "Appointments" at bounding box center [328, 65] width 108 height 30
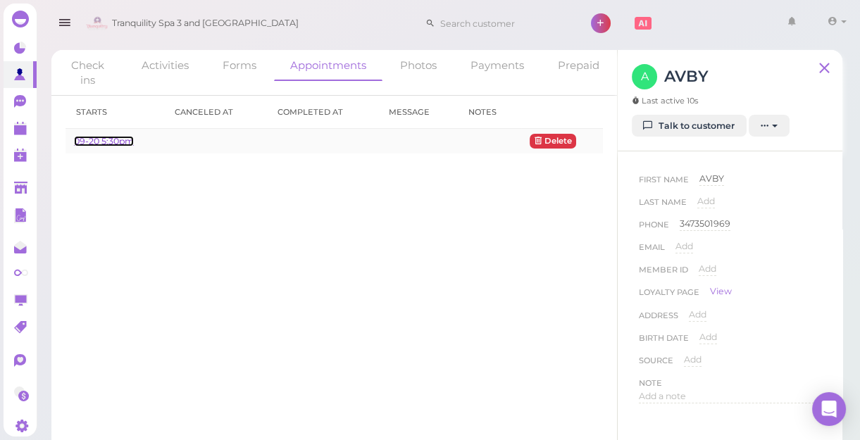
click at [120, 141] on link "09-20 5:30pm" at bounding box center [104, 141] width 60 height 11
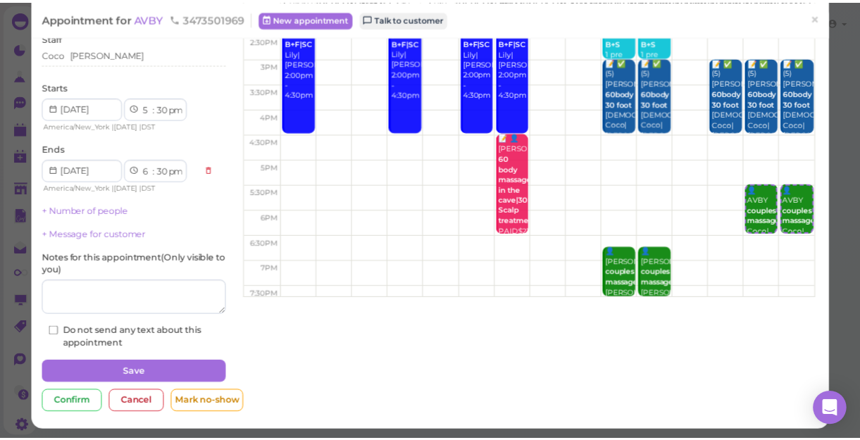
scroll to position [102, 0]
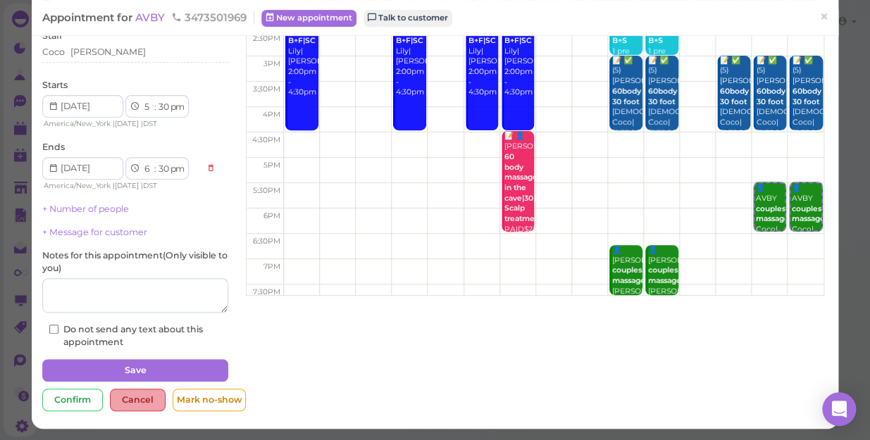
click at [144, 398] on div "Cancel" at bounding box center [138, 400] width 56 height 23
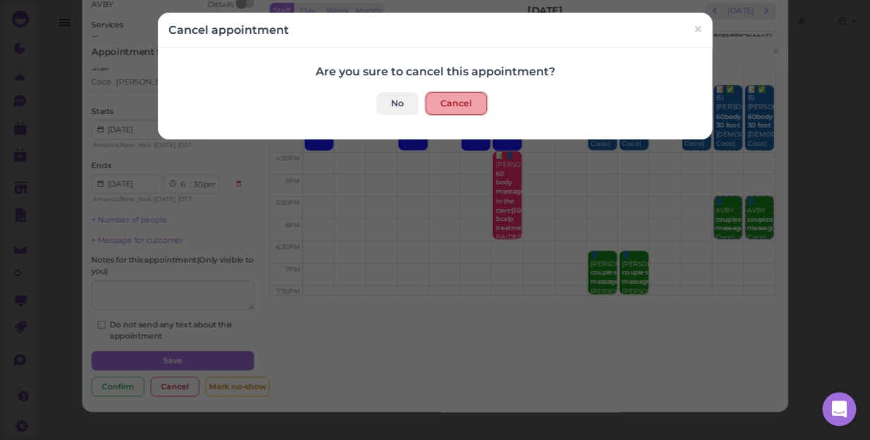
click at [445, 103] on button "Cancel" at bounding box center [456, 103] width 61 height 23
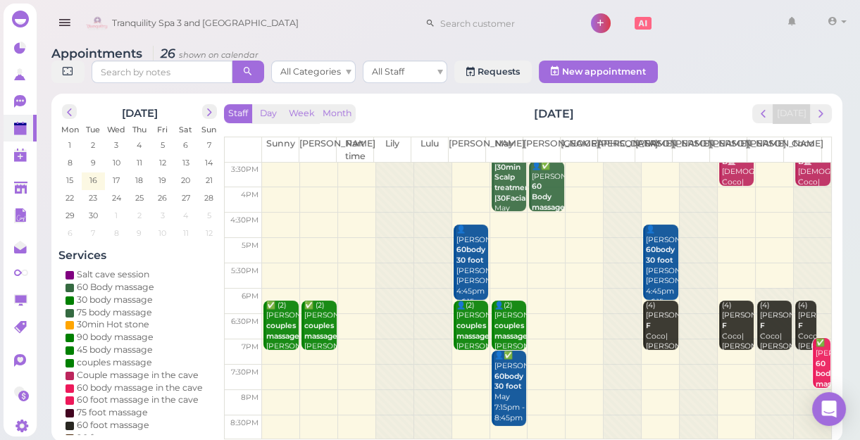
scroll to position [5, 0]
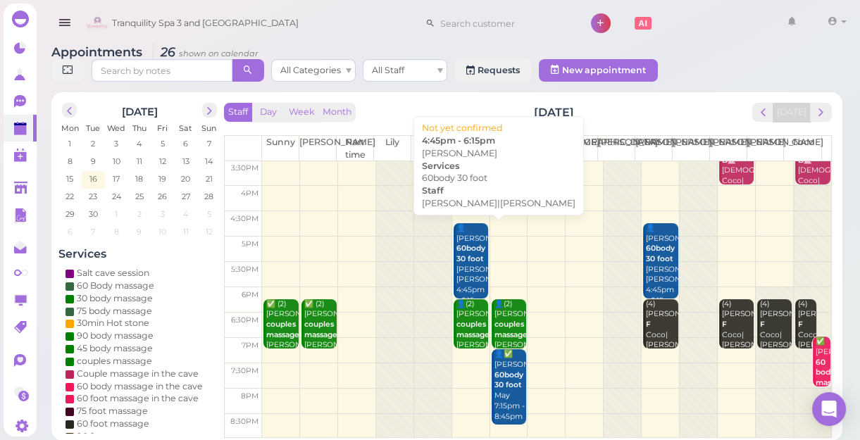
click at [471, 261] on b "60body 30 foot" at bounding box center [471, 254] width 29 height 20
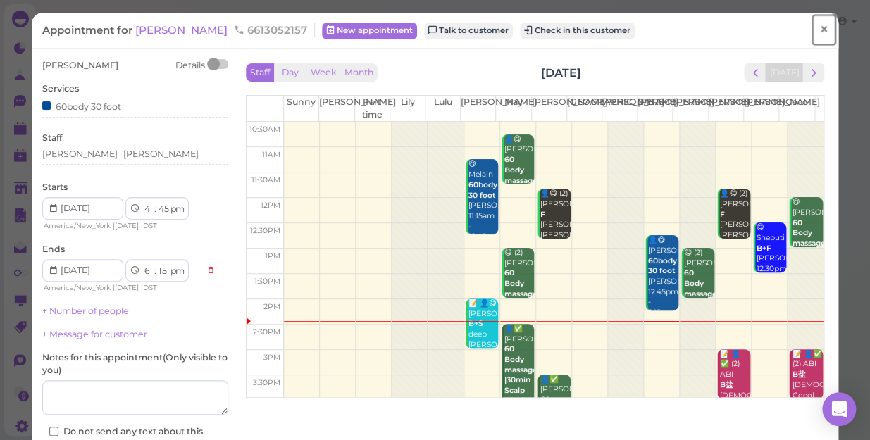
click at [819, 31] on span "×" at bounding box center [823, 30] width 9 height 20
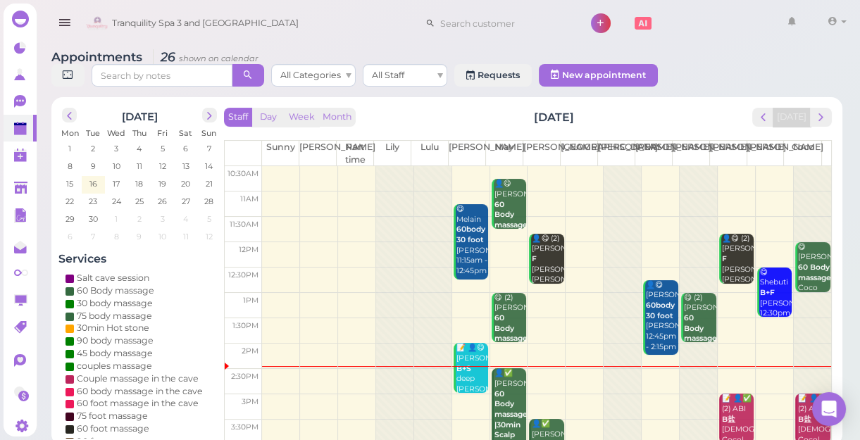
click at [693, 74] on div "Appointments 26 shown on calendar All Categories All Staff Requests New appoint…" at bounding box center [446, 70] width 791 height 40
click at [638, 232] on td at bounding box center [546, 229] width 569 height 25
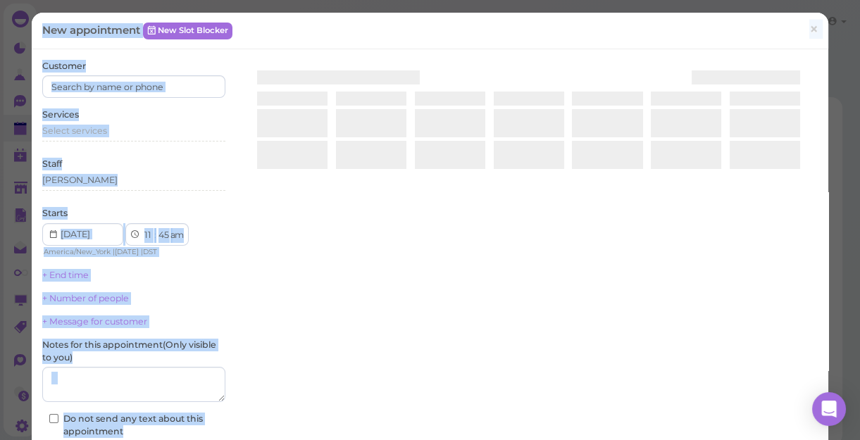
click at [640, 229] on div "New appointment New Slot Blocker × Customer Services Select services Staff [PER…" at bounding box center [430, 220] width 860 height 440
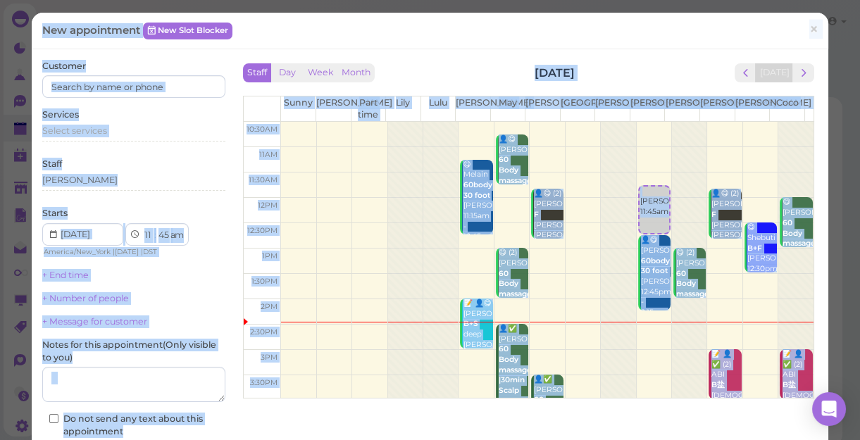
click at [646, 245] on div "👤😋 [PERSON_NAME] 60body 30 foot [PERSON_NAME] 12:45pm - 2:15pm" at bounding box center [655, 276] width 30 height 83
click at [666, 83] on div "Staff Day Week Month [DATE] [DATE] [PERSON_NAME] Part time [PERSON_NAME] [PERSO…" at bounding box center [528, 230] width 571 height 335
click at [694, 25] on div "New appointment New Slot Blocker ×" at bounding box center [430, 30] width 776 height 15
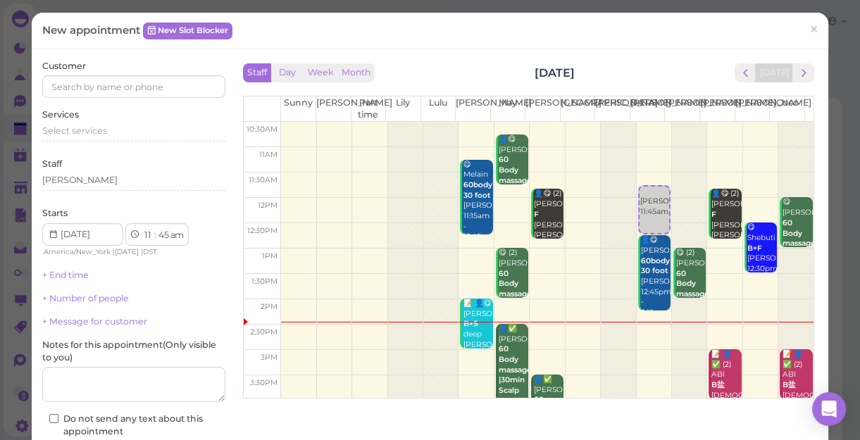
click at [831, 73] on div "New appointment New Slot Blocker × Customer Services Select services Staff [PER…" at bounding box center [430, 220] width 860 height 440
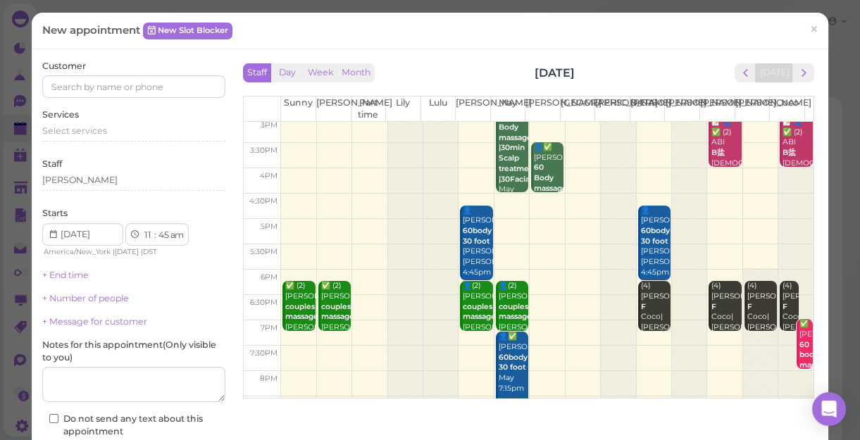
scroll to position [254, 0]
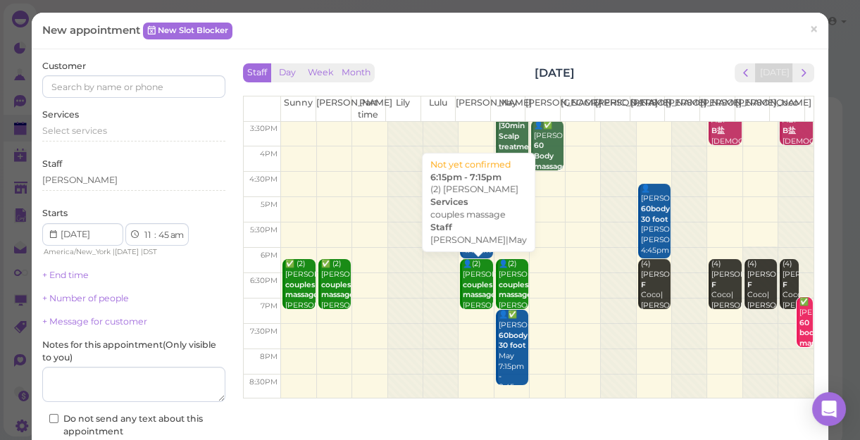
click at [464, 283] on b "couples massage" at bounding box center [479, 290] width 33 height 20
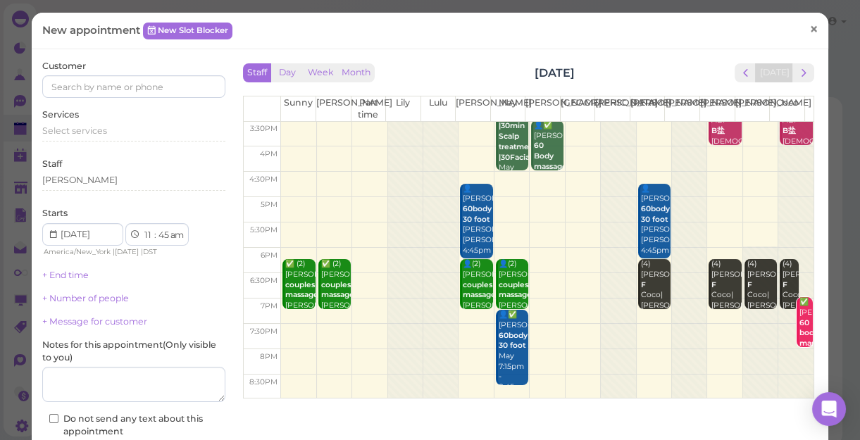
click at [809, 27] on span "×" at bounding box center [813, 29] width 9 height 20
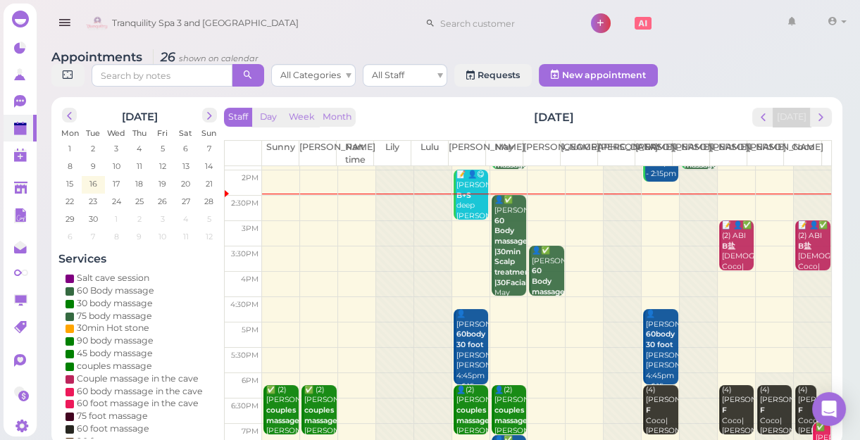
scroll to position [192, 0]
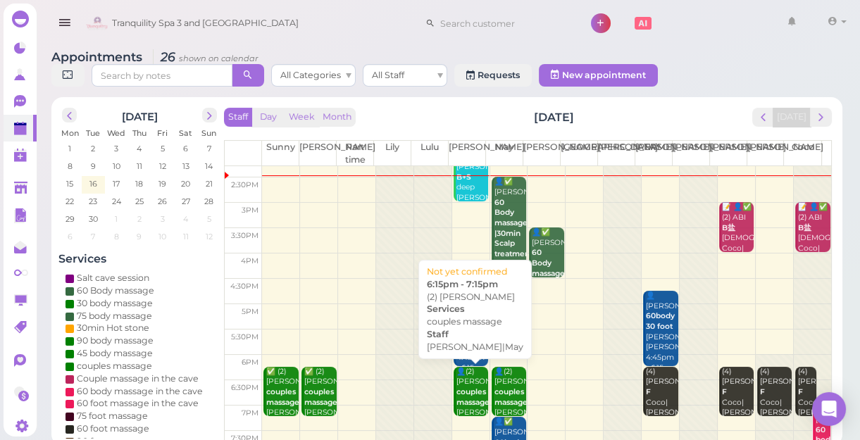
click at [469, 387] on b "couples massage" at bounding box center [473, 397] width 33 height 20
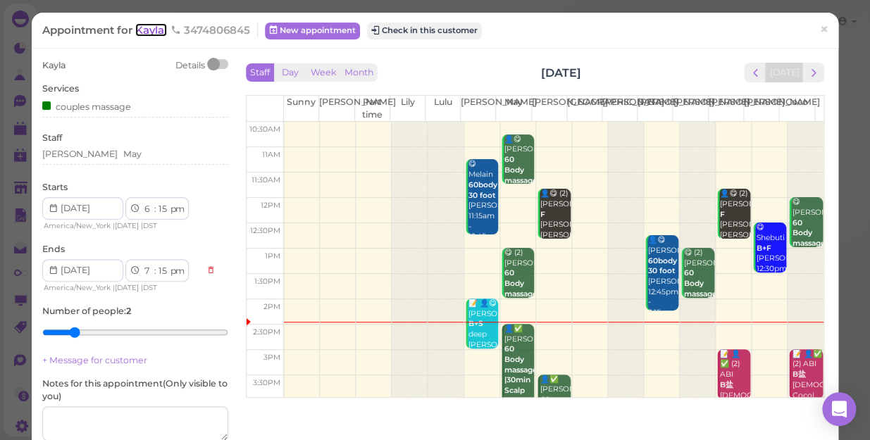
click at [153, 31] on span "Kayla" at bounding box center [151, 29] width 32 height 13
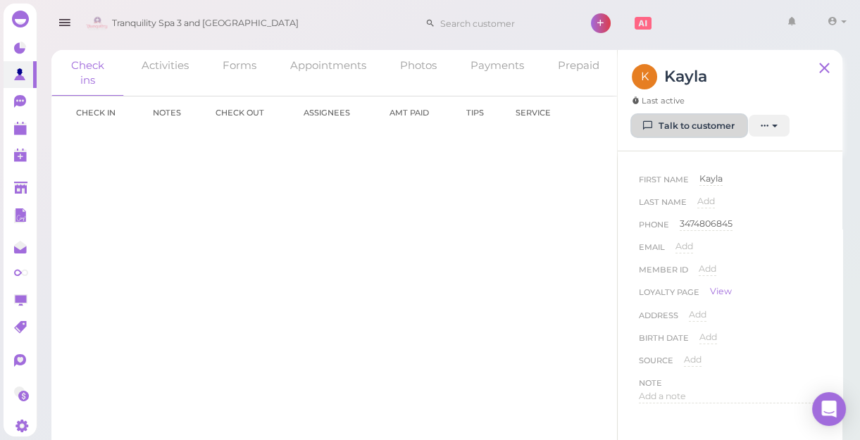
click at [681, 119] on link "Talk to customer" at bounding box center [689, 126] width 115 height 23
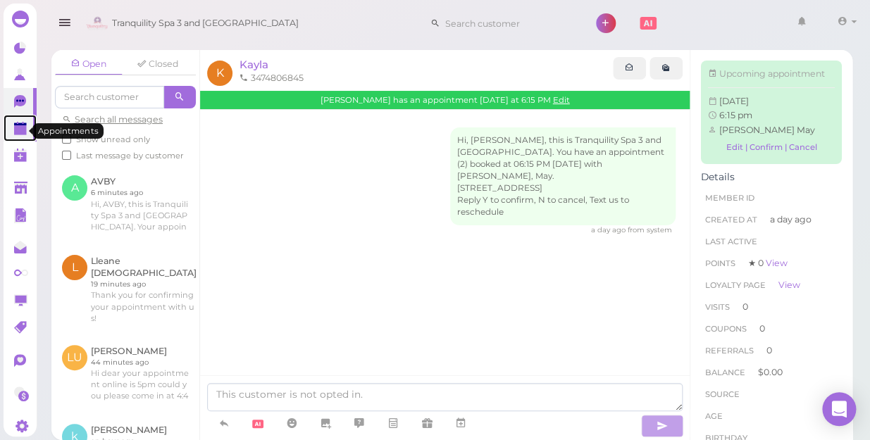
click at [18, 129] on polygon at bounding box center [20, 130] width 13 height 10
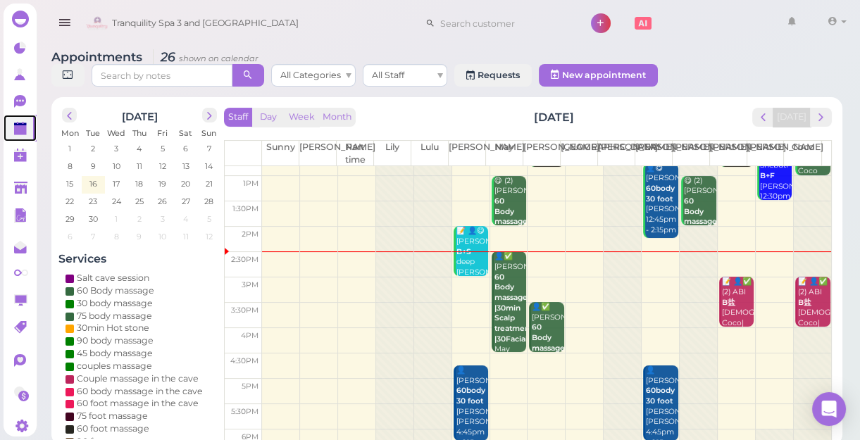
scroll to position [128, 0]
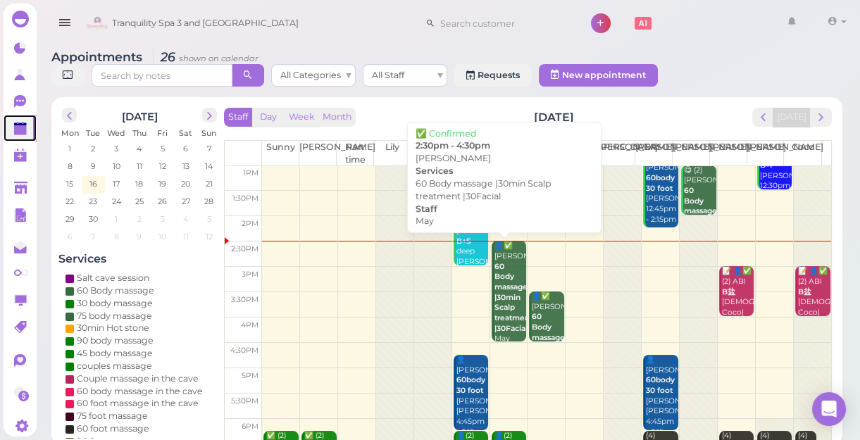
click at [505, 300] on b "60 Body massage |30min Scalp treatment |30Facial" at bounding box center [514, 297] width 38 height 71
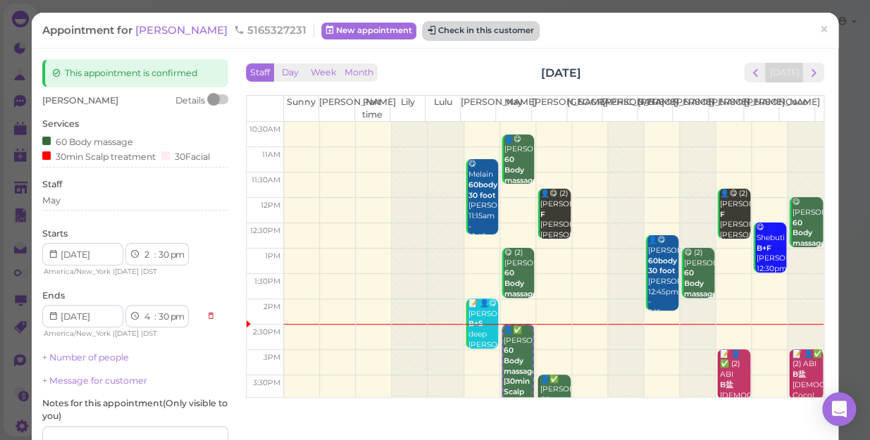
click at [423, 30] on button "Check in this customer" at bounding box center [480, 31] width 115 height 17
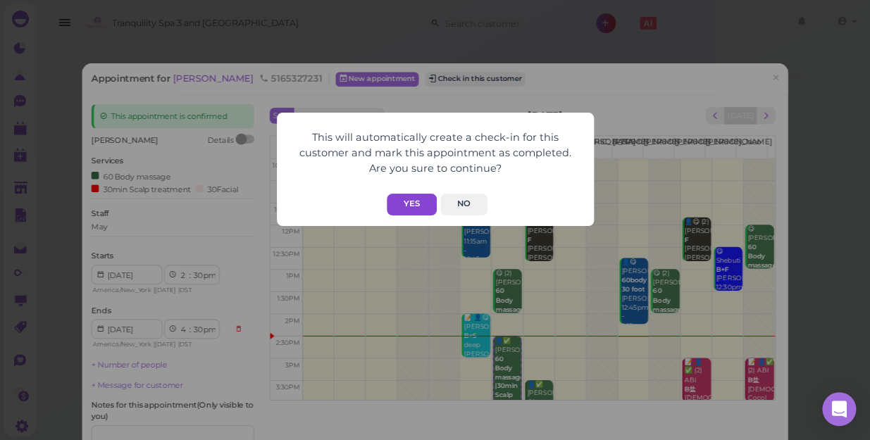
click at [403, 201] on button "Yes" at bounding box center [412, 205] width 50 height 22
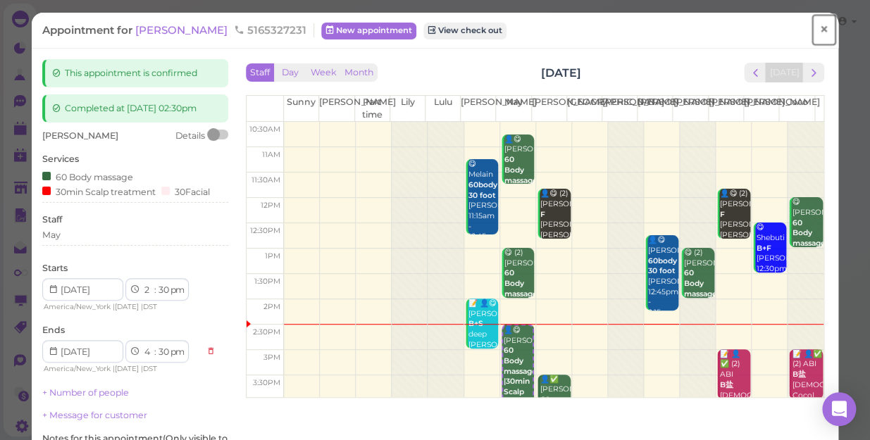
click at [819, 26] on span "×" at bounding box center [823, 30] width 9 height 20
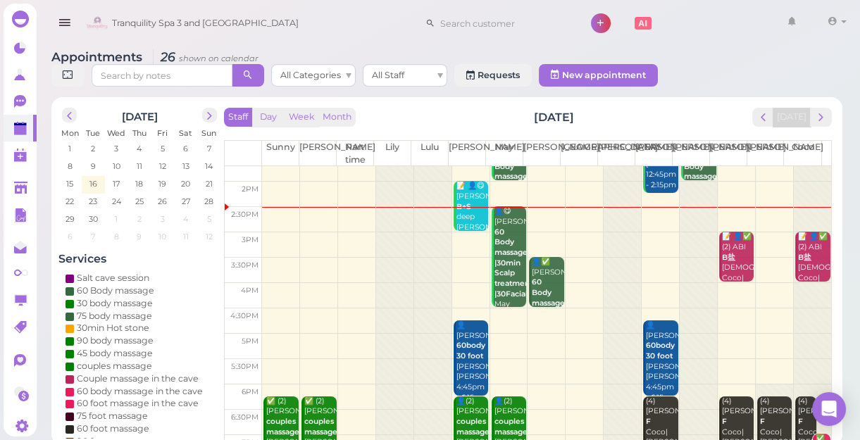
scroll to position [192, 0]
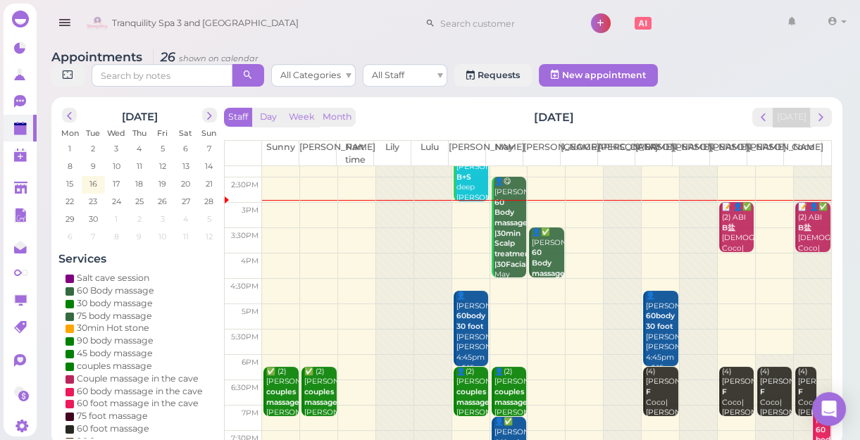
drag, startPoint x: 503, startPoint y: 289, endPoint x: 490, endPoint y: 302, distance: 18.9
click at [499, 295] on td at bounding box center [546, 291] width 569 height 25
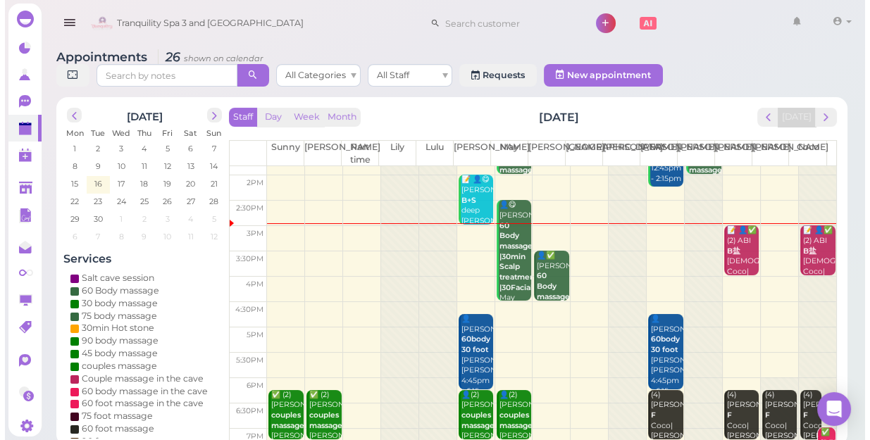
scroll to position [190, 0]
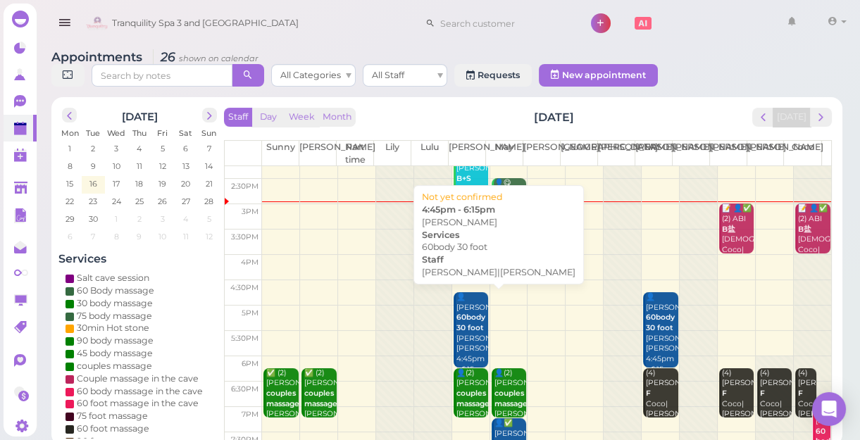
click at [465, 332] on div "👤[PERSON_NAME] 60body 30 foot [PERSON_NAME]|[PERSON_NAME] 4:45pm - 6:15pm" at bounding box center [472, 333] width 33 height 83
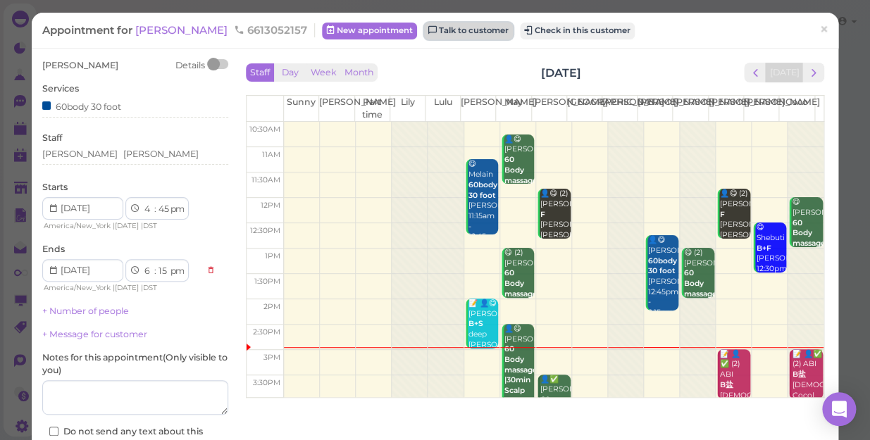
click at [483, 28] on link "Talk to customer" at bounding box center [468, 31] width 89 height 17
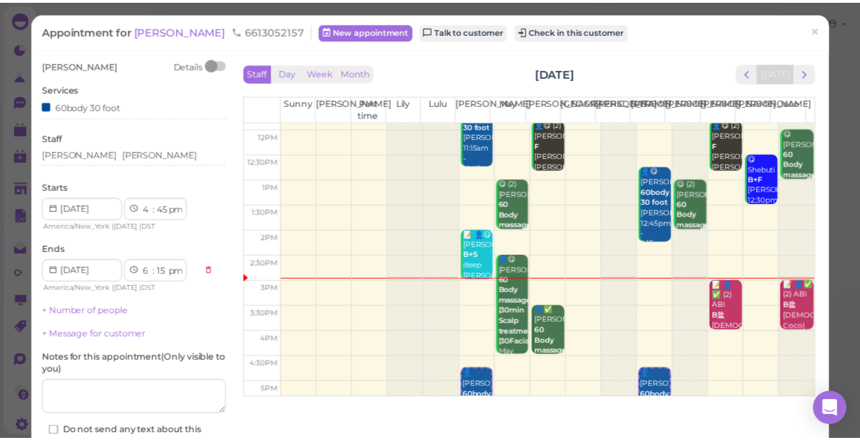
scroll to position [254, 0]
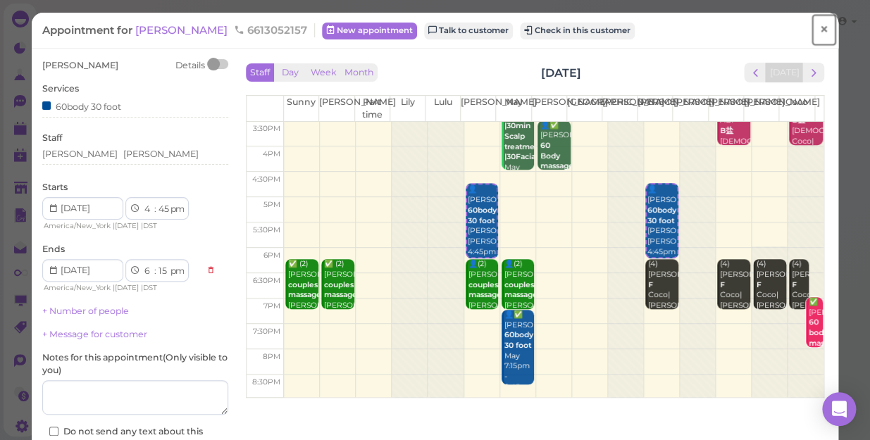
click at [819, 28] on span "×" at bounding box center [823, 30] width 9 height 20
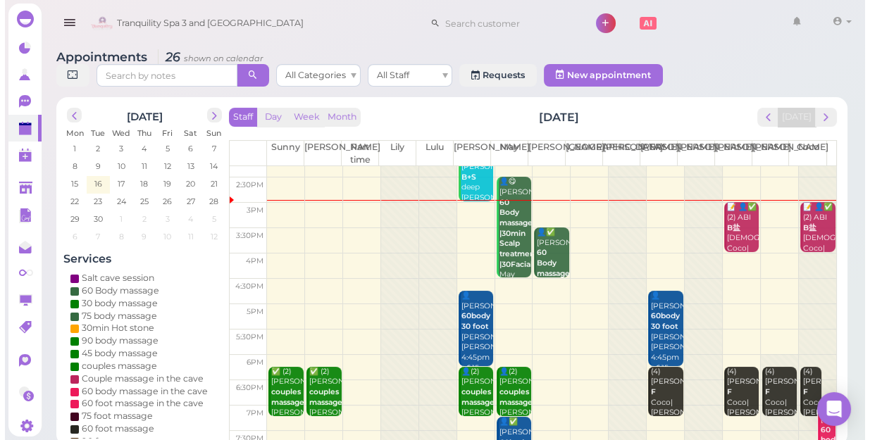
scroll to position [254, 0]
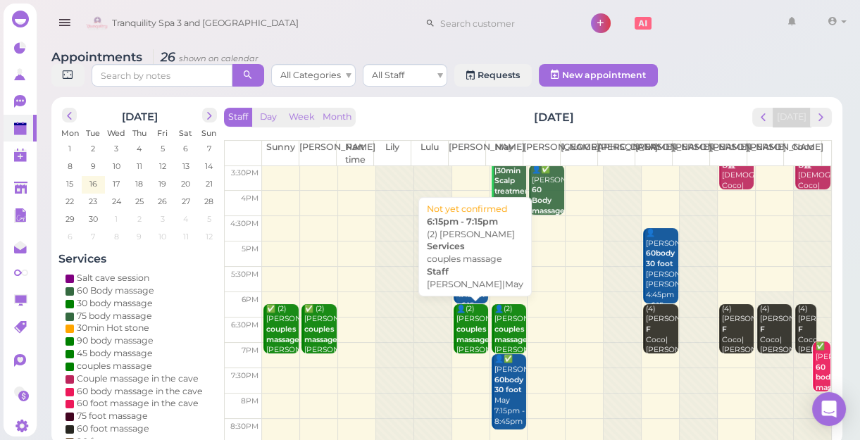
click at [467, 337] on b "couples massage" at bounding box center [473, 335] width 33 height 20
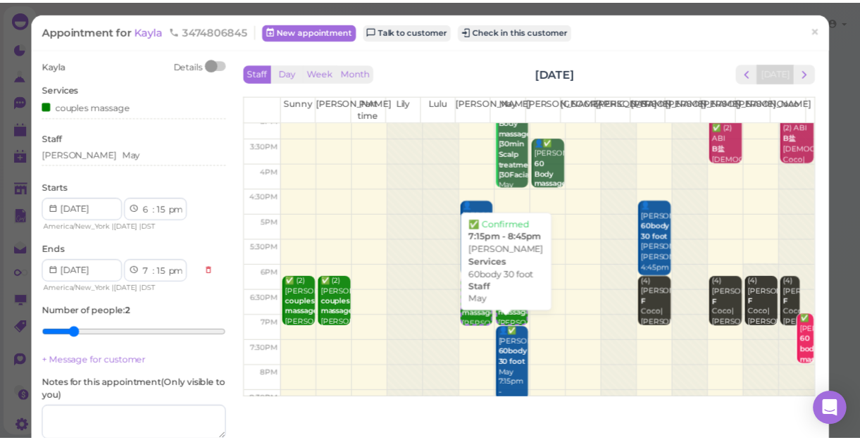
scroll to position [254, 0]
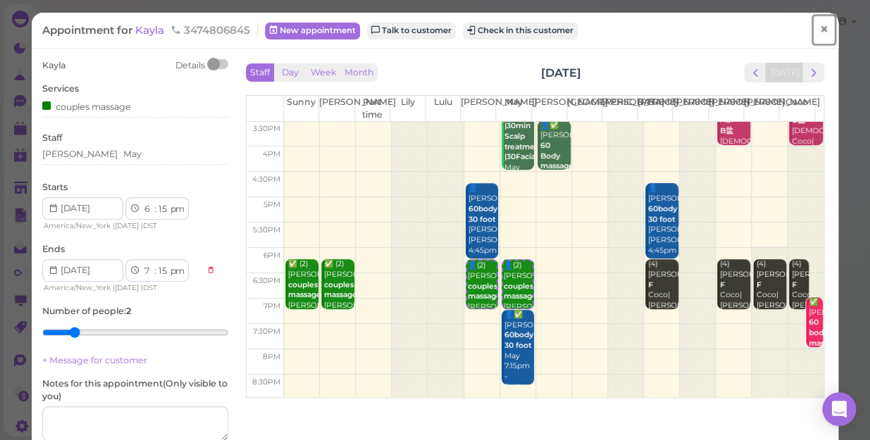
click at [819, 30] on span "×" at bounding box center [823, 30] width 9 height 20
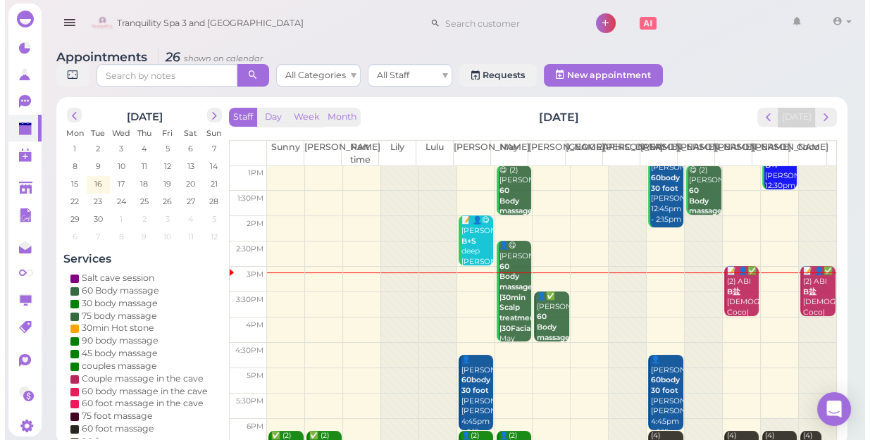
scroll to position [127, 0]
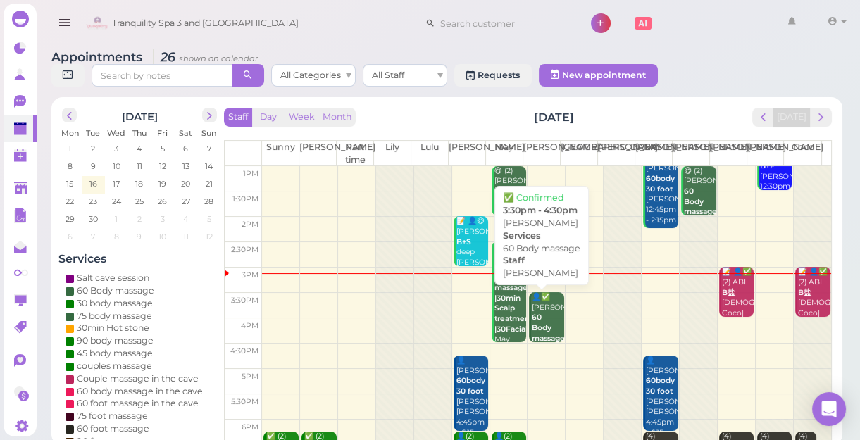
click at [547, 316] on div "👤✅ [PERSON_NAME] 60 Body massage [PERSON_NAME] 3:30pm - 4:30pm" at bounding box center [547, 338] width 33 height 93
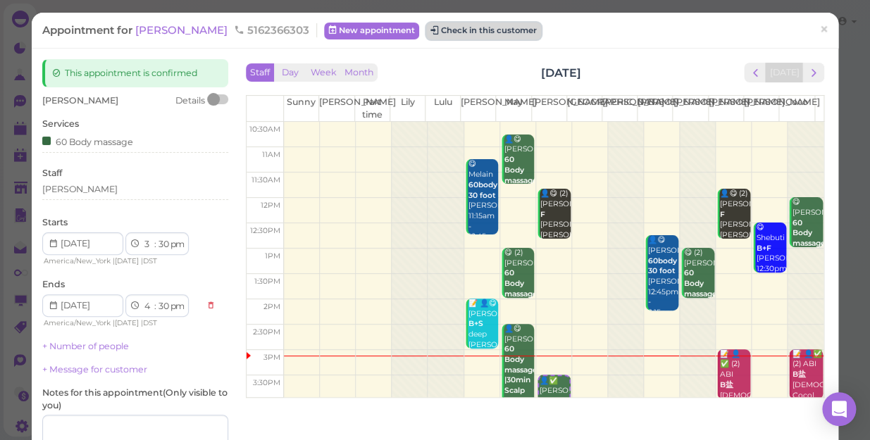
click at [464, 33] on button "Check in this customer" at bounding box center [483, 31] width 115 height 17
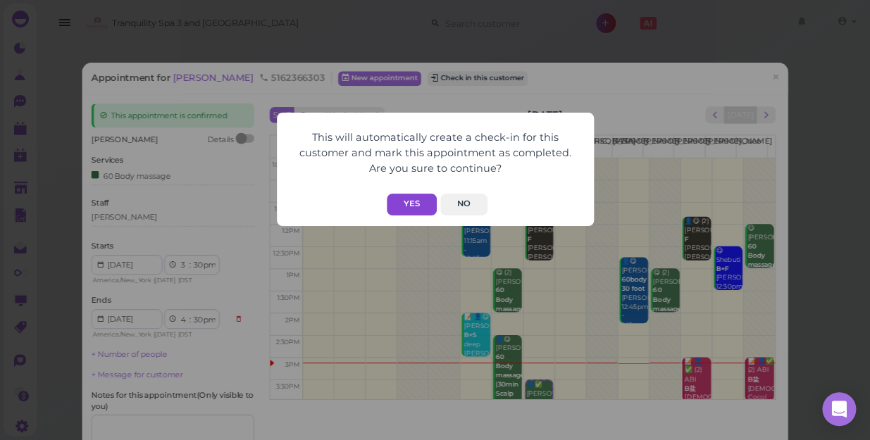
click at [414, 199] on button "Yes" at bounding box center [412, 205] width 50 height 22
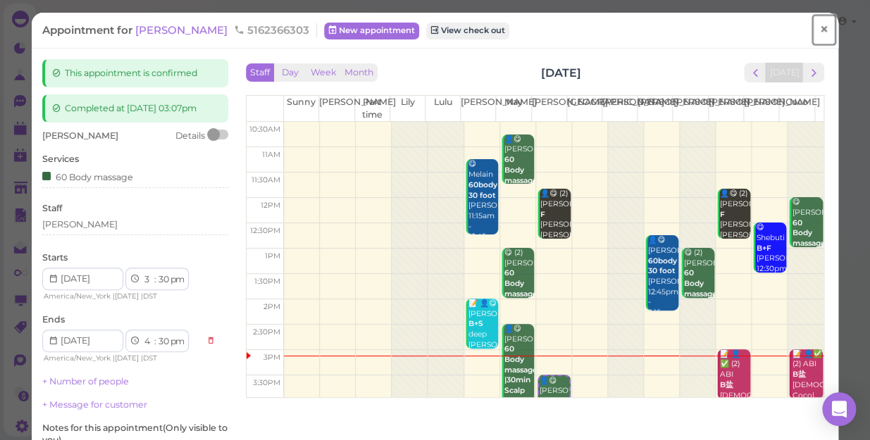
click at [819, 28] on span "×" at bounding box center [823, 30] width 9 height 20
click at [817, 28] on link at bounding box center [801, 23] width 41 height 39
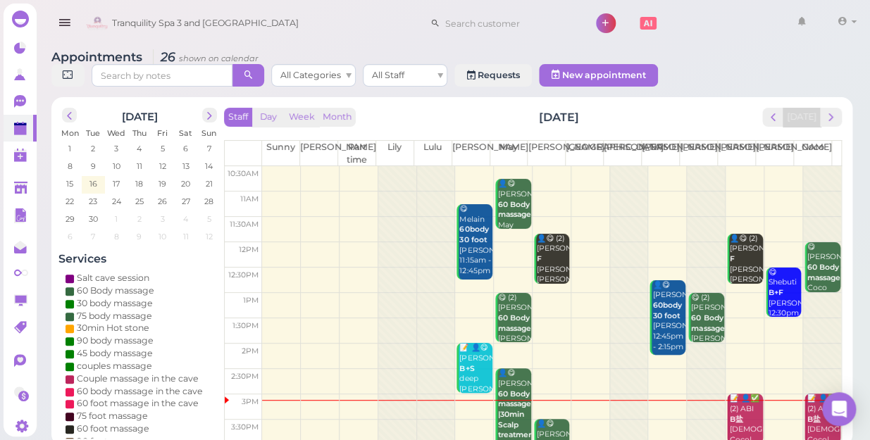
click at [314, 11] on div "Tranquility Spa 3 and [GEOGRAPHIC_DATA] 1 Account" at bounding box center [471, 24] width 779 height 40
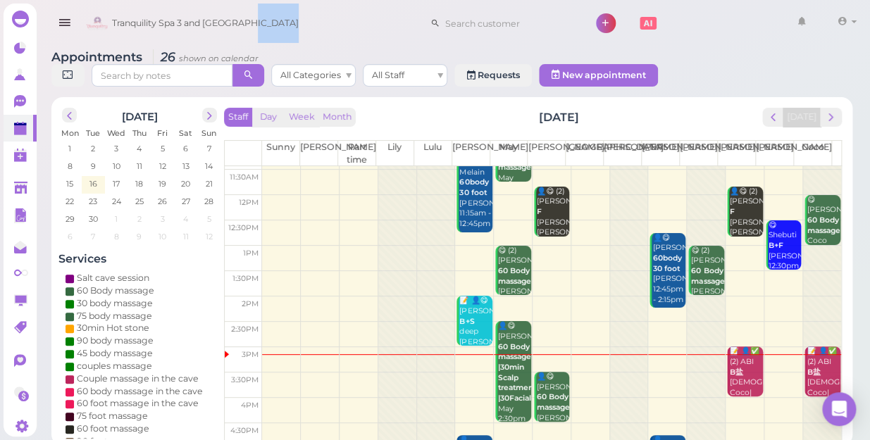
scroll to position [128, 0]
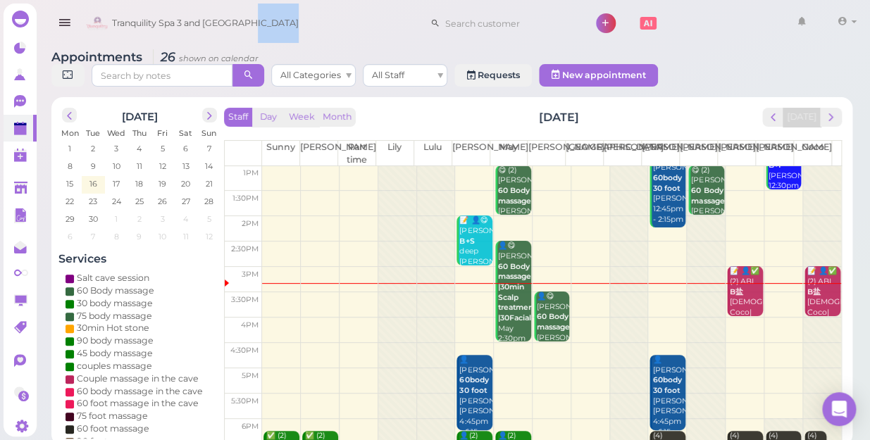
click at [610, 225] on div at bounding box center [629, 304] width 38 height 530
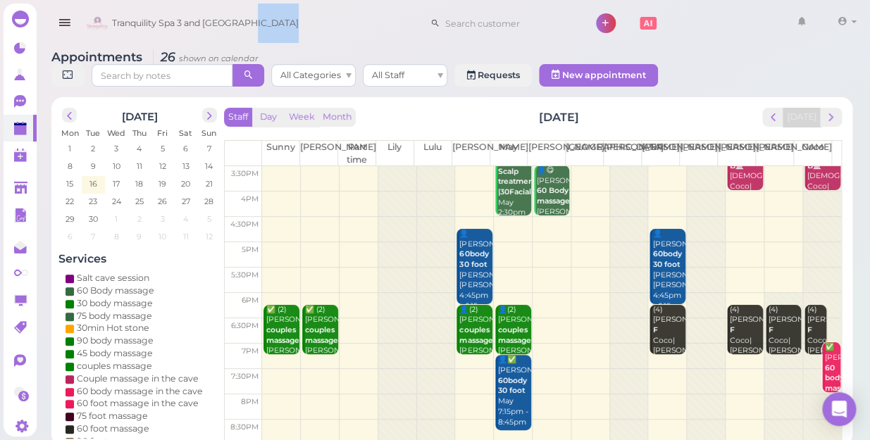
scroll to position [254, 0]
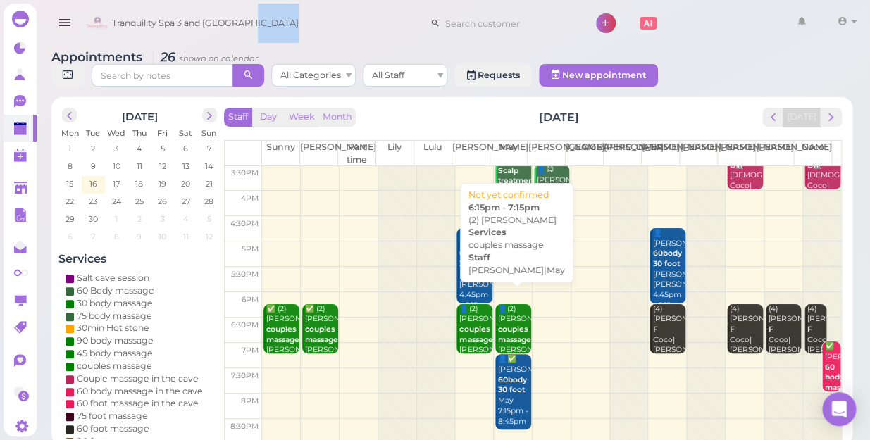
click at [507, 309] on div "👤(2) Kayla couples massage [PERSON_NAME]|May 6:15pm - 7:15pm" at bounding box center [513, 340] width 33 height 73
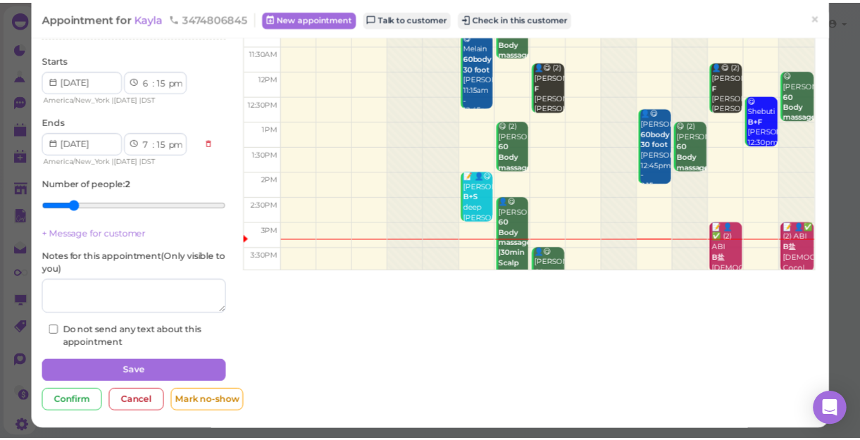
scroll to position [128, 0]
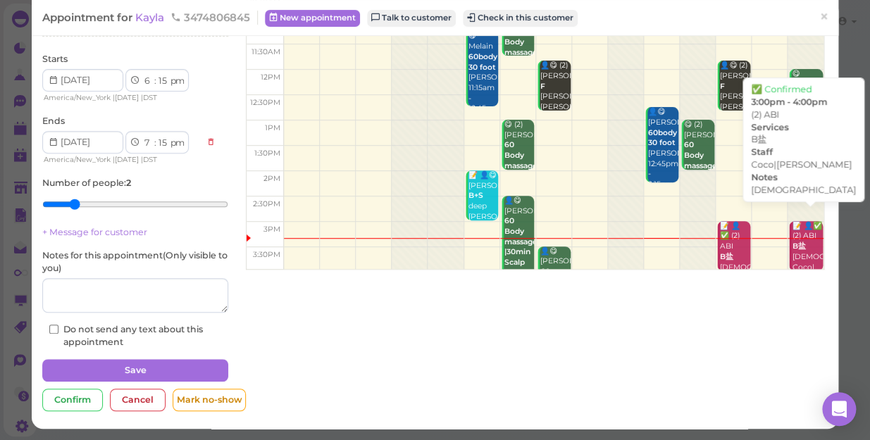
click at [791, 243] on div "📝 👤✅ (2) ABI B盐 [DEMOGRAPHIC_DATA] Coco|[PERSON_NAME] 3:00pm - 4:00pm" at bounding box center [806, 267] width 31 height 93
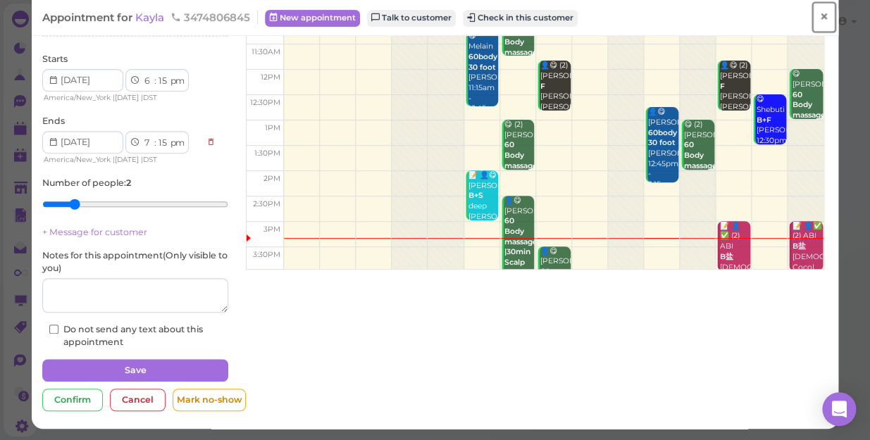
click at [819, 15] on span "×" at bounding box center [823, 17] width 9 height 20
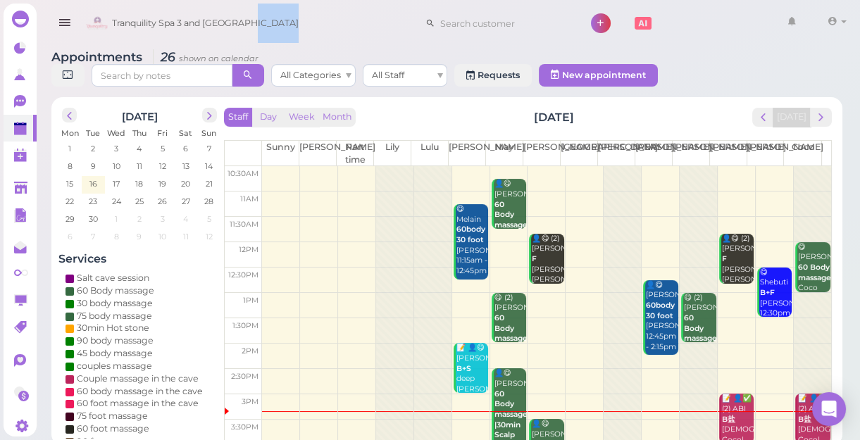
scroll to position [254, 0]
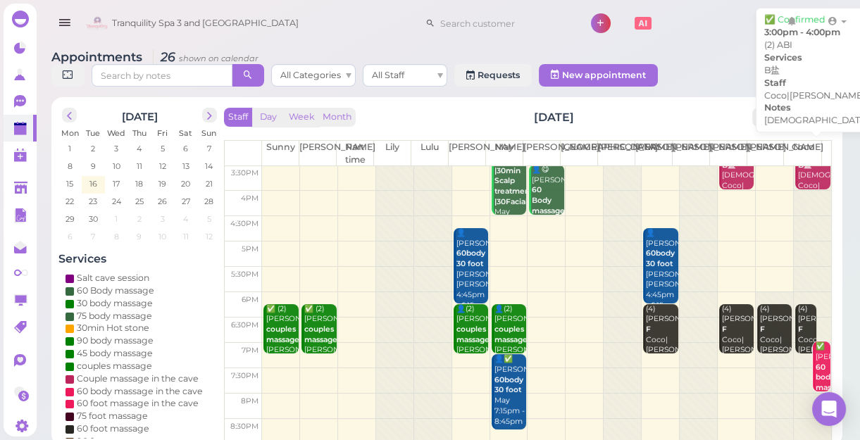
click at [807, 182] on div "📝 👤✅ (2) ABI B盐 [DEMOGRAPHIC_DATA] Coco|[PERSON_NAME] 3:00pm - 4:00pm" at bounding box center [813, 185] width 33 height 93
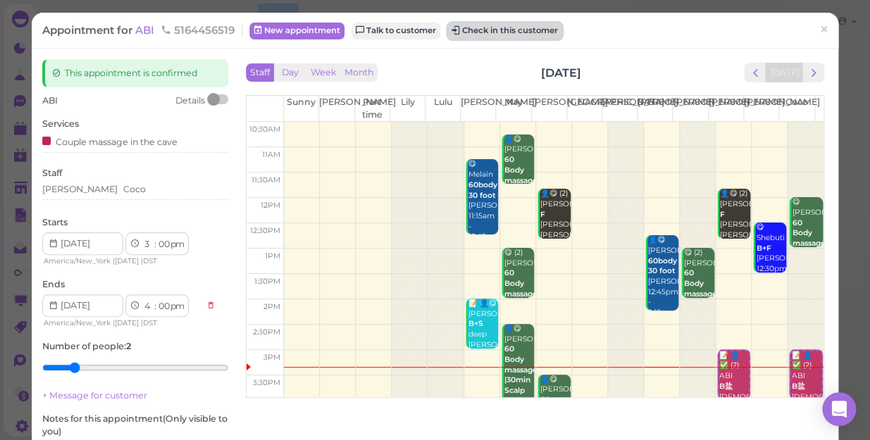
click at [497, 35] on button "Check in this customer" at bounding box center [504, 31] width 115 height 17
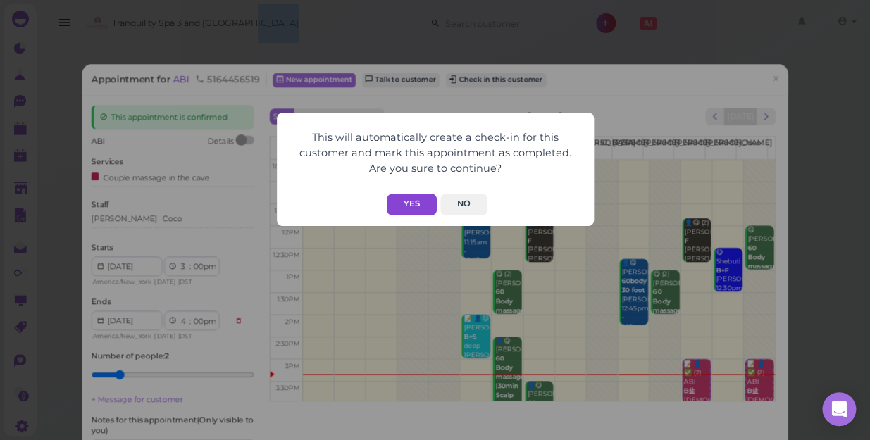
click at [419, 205] on button "Yes" at bounding box center [412, 205] width 50 height 22
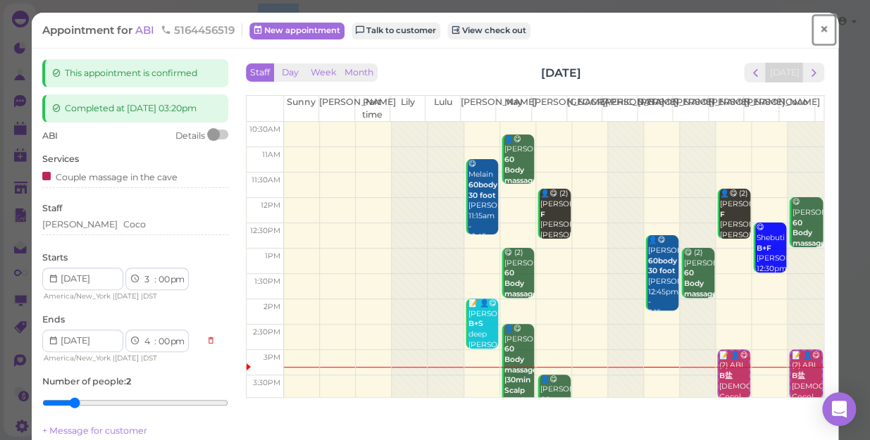
click at [819, 27] on span "×" at bounding box center [823, 30] width 9 height 20
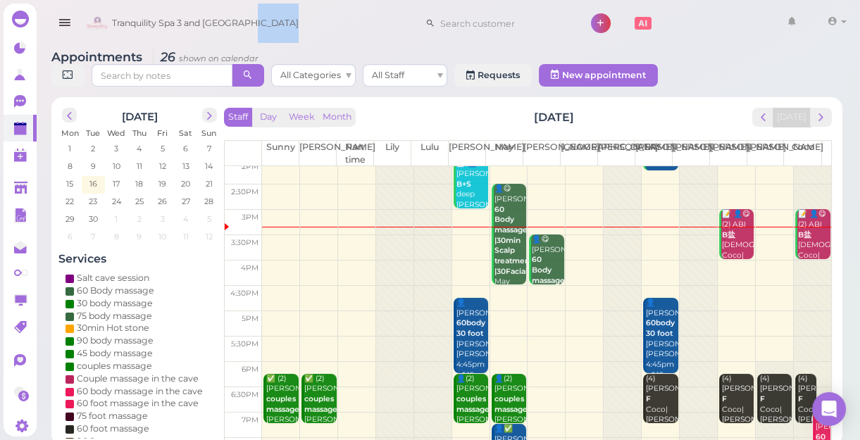
scroll to position [192, 0]
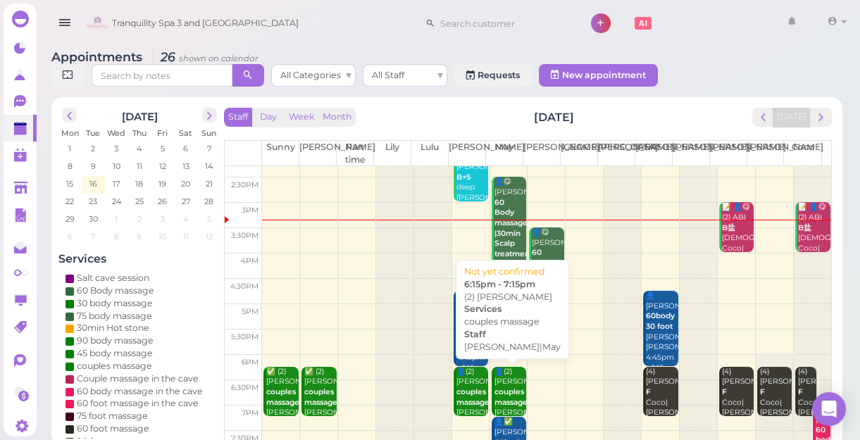
click at [496, 392] on b "couples massage" at bounding box center [511, 397] width 33 height 20
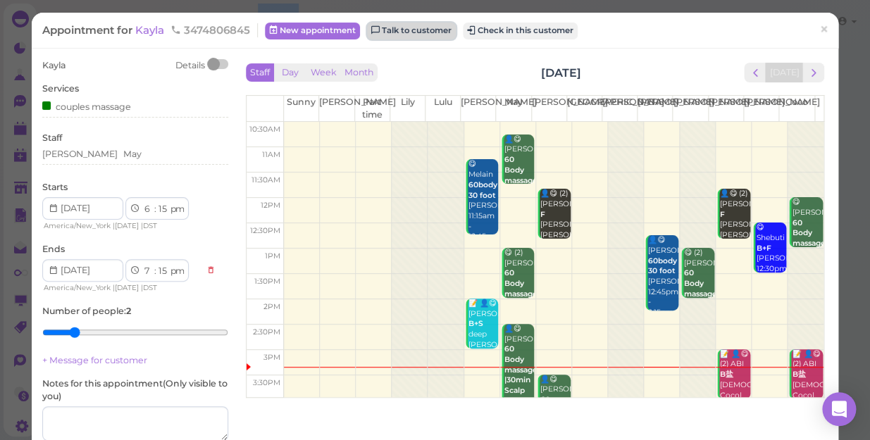
click at [424, 28] on link "Talk to customer" at bounding box center [411, 31] width 89 height 17
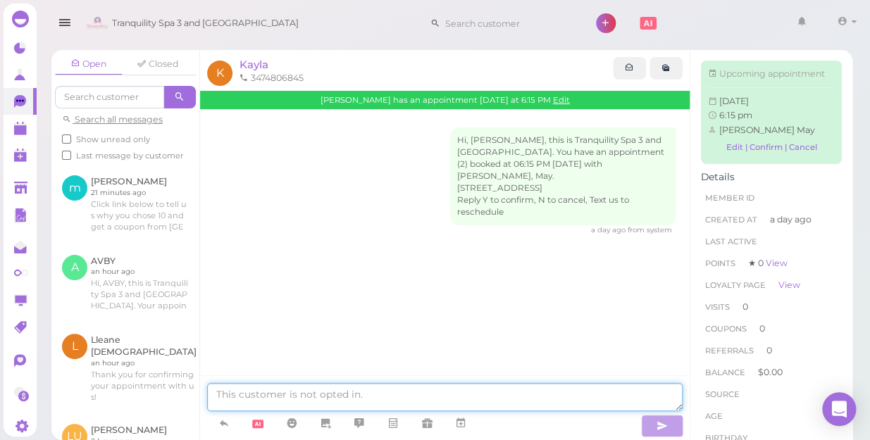
click at [326, 400] on textarea at bounding box center [445, 397] width 476 height 28
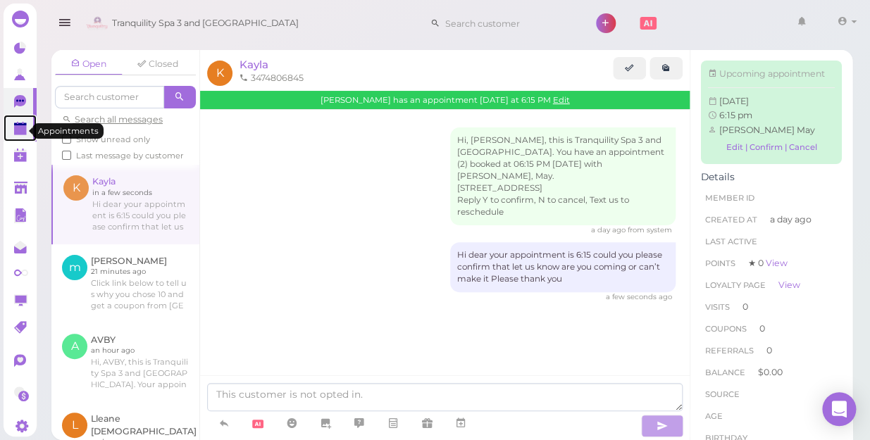
click at [18, 132] on polygon at bounding box center [20, 130] width 13 height 10
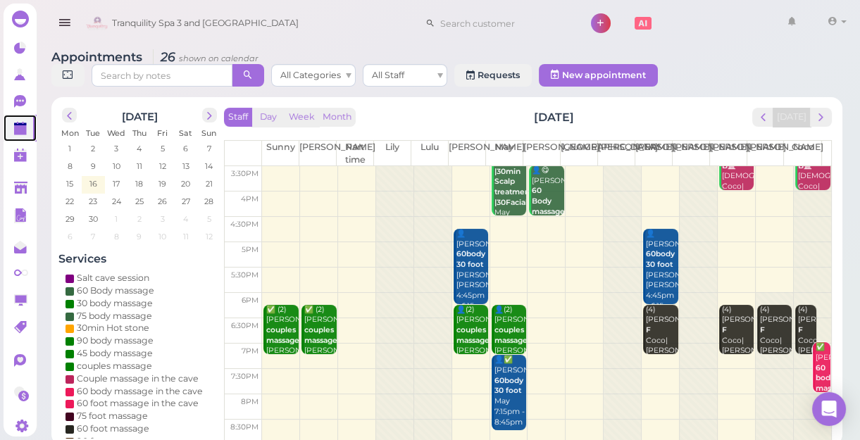
scroll to position [254, 0]
click at [821, 118] on span "next" at bounding box center [820, 117] width 13 height 13
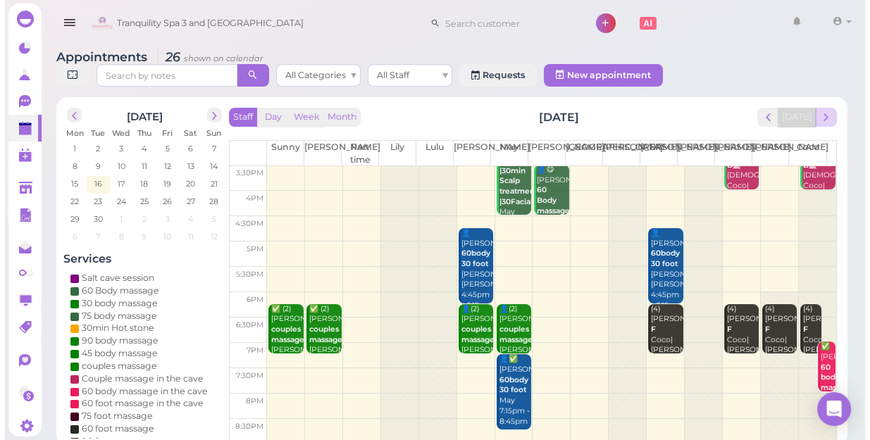
scroll to position [0, 0]
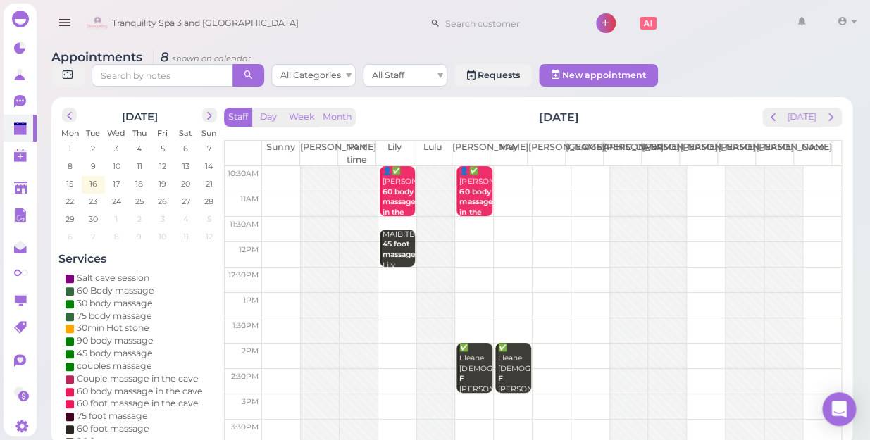
click at [507, 166] on td at bounding box center [551, 178] width 579 height 25
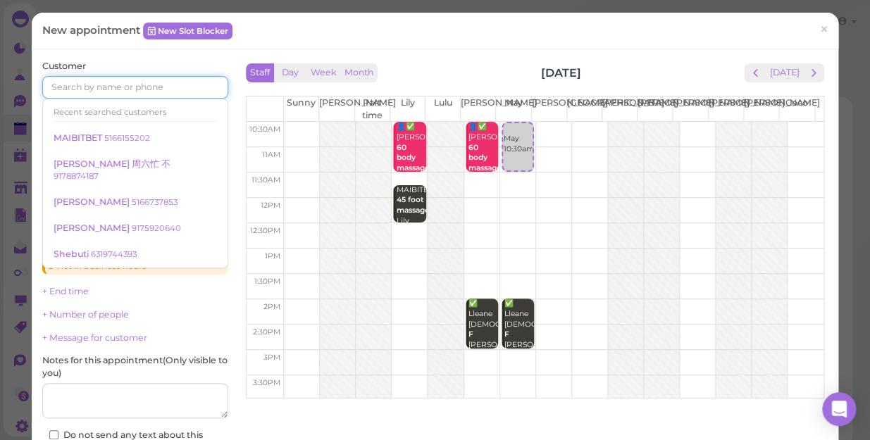
click at [126, 86] on input at bounding box center [135, 87] width 186 height 23
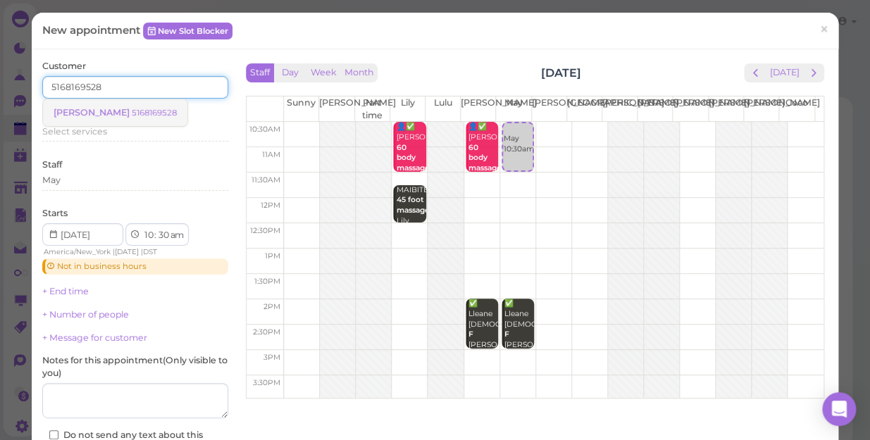
type input "5168169528"
click at [132, 113] on small "5168169528" at bounding box center [154, 113] width 45 height 10
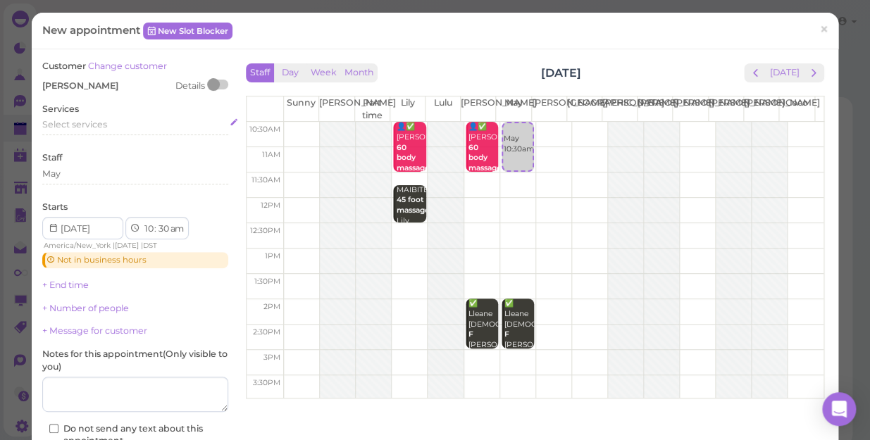
click at [80, 125] on span "Select services" at bounding box center [74, 124] width 65 height 11
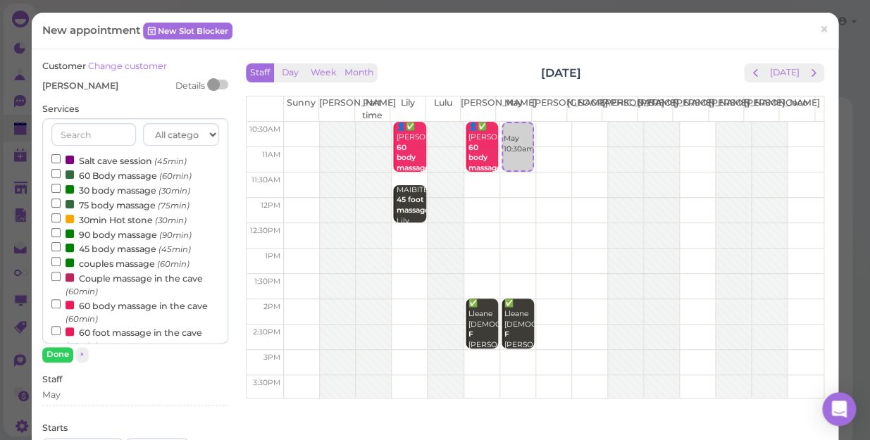
click at [120, 237] on label "90 body massage (90min)" at bounding box center [121, 234] width 140 height 15
click at [61, 237] on input "90 body massage (90min)" at bounding box center [55, 232] width 9 height 9
click at [61, 354] on button "Done" at bounding box center [57, 354] width 31 height 15
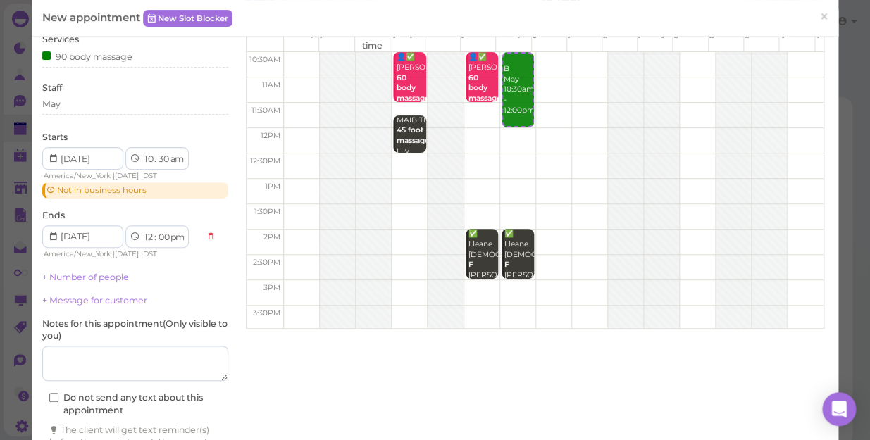
scroll to position [159, 0]
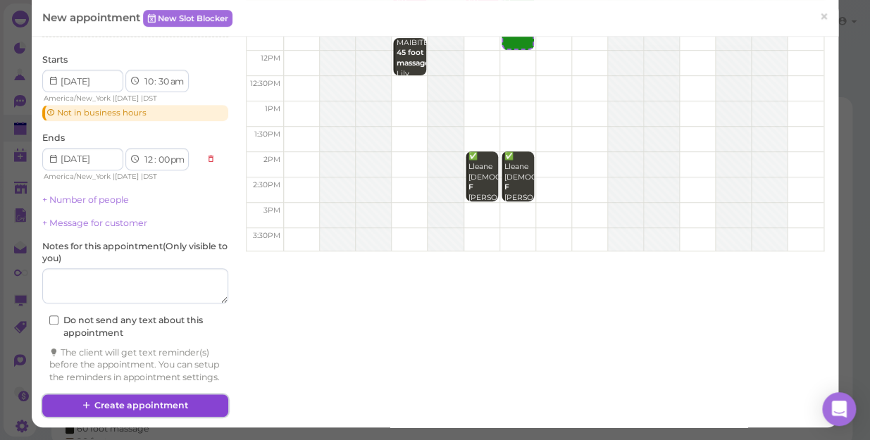
click at [157, 402] on button "Create appointment" at bounding box center [135, 406] width 186 height 23
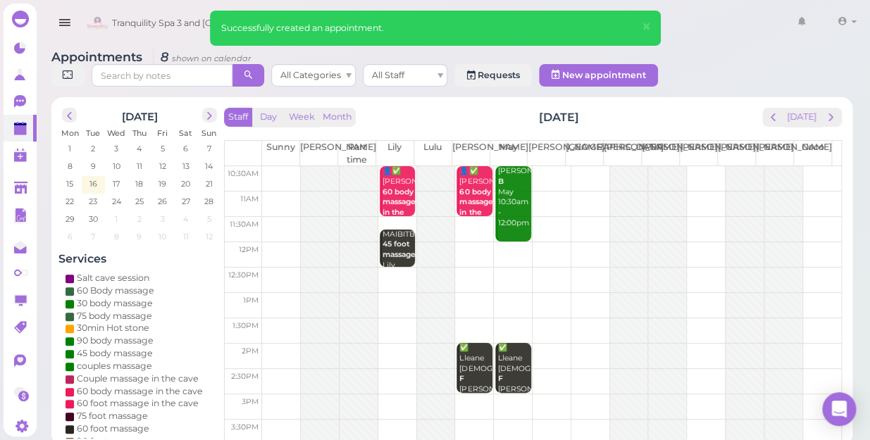
scroll to position [63, 0]
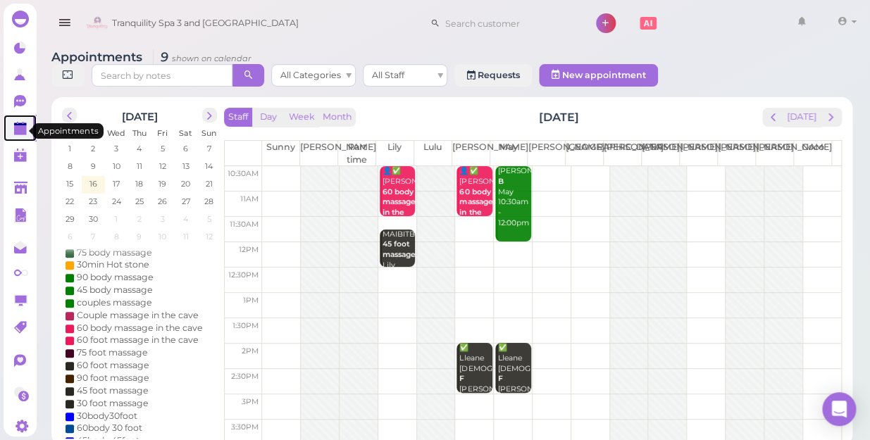
click at [18, 130] on polygon at bounding box center [20, 130] width 13 height 10
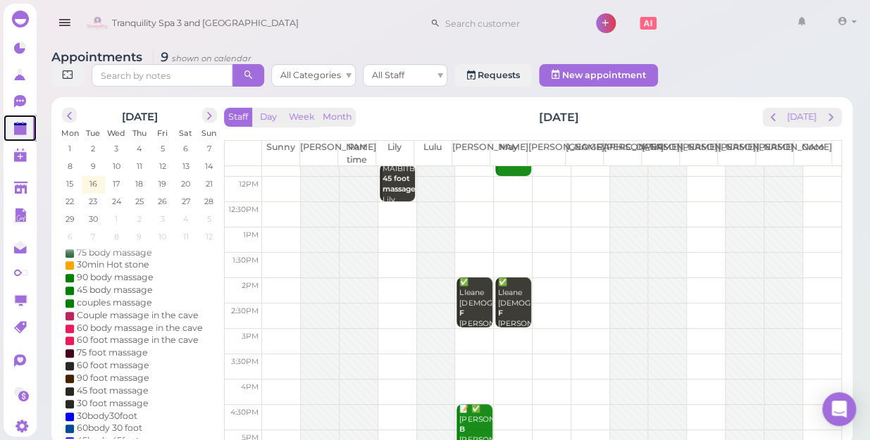
scroll to position [128, 0]
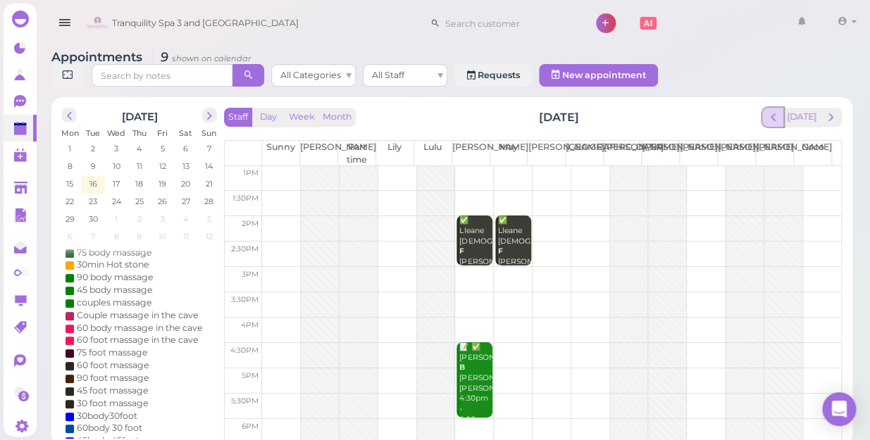
click at [770, 108] on button "prev" at bounding box center [773, 117] width 22 height 19
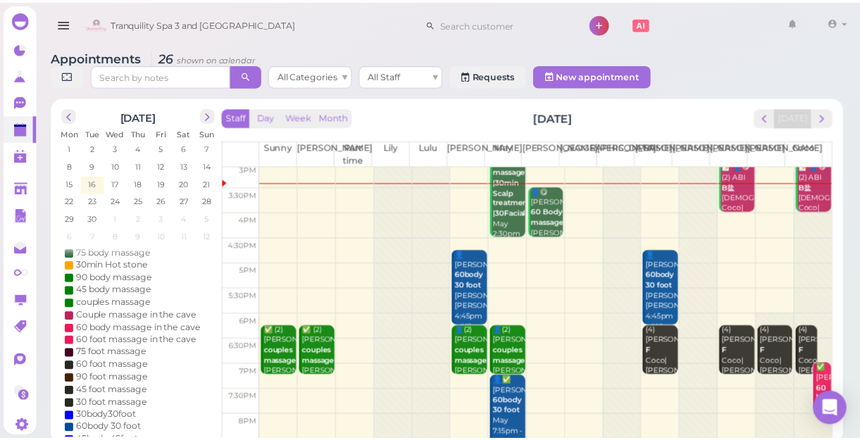
scroll to position [254, 0]
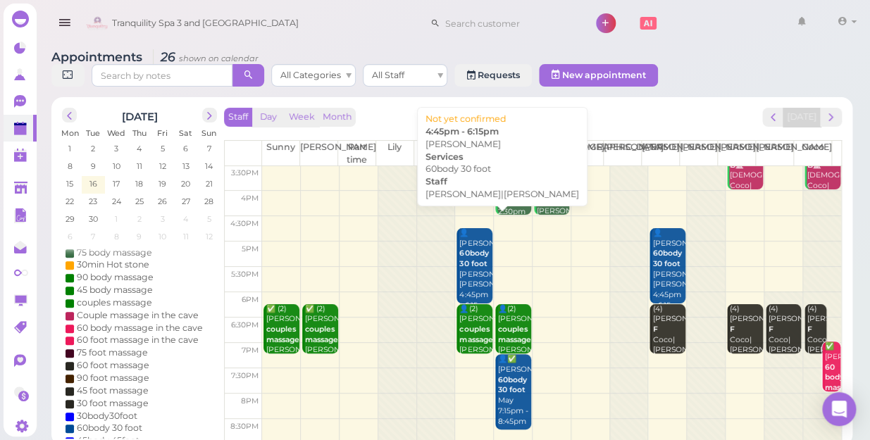
click at [476, 261] on b "60body 30 foot" at bounding box center [473, 259] width 29 height 20
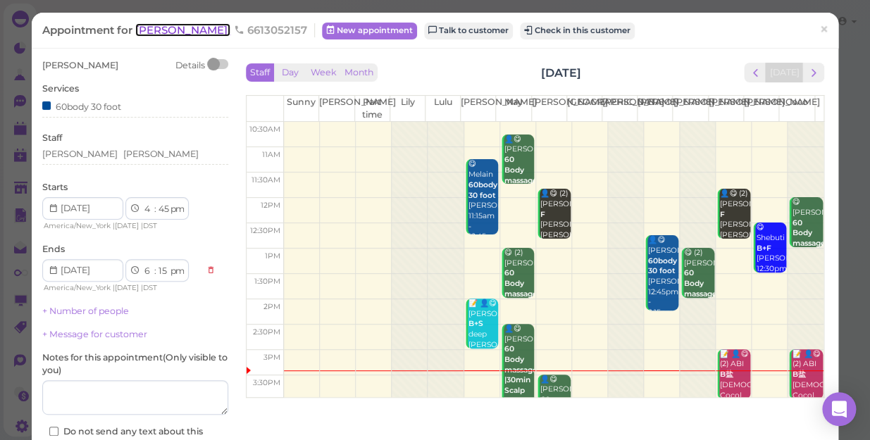
click at [175, 25] on span "[PERSON_NAME]" at bounding box center [182, 29] width 95 height 13
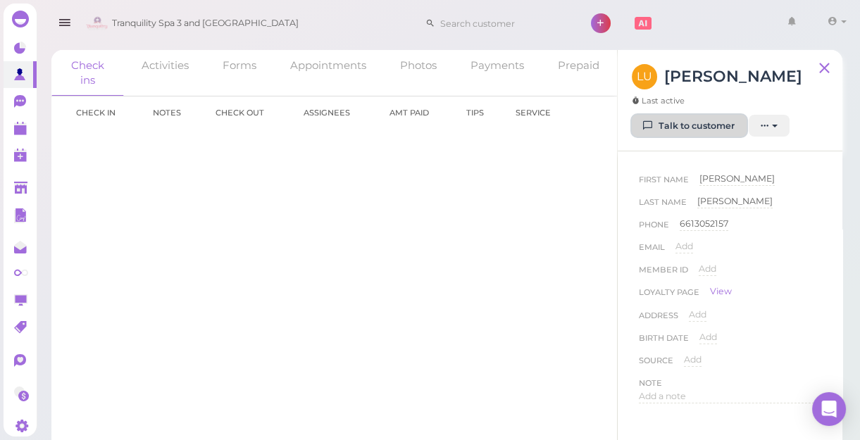
click at [703, 120] on link "Talk to customer" at bounding box center [689, 126] width 115 height 23
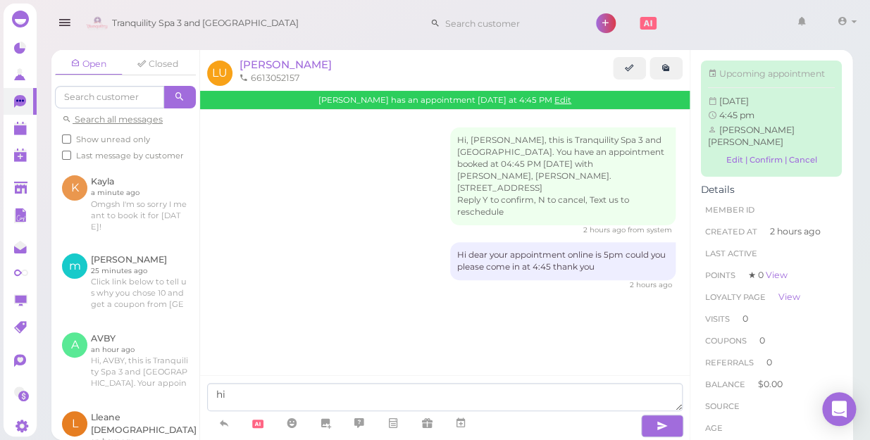
type textarea "h"
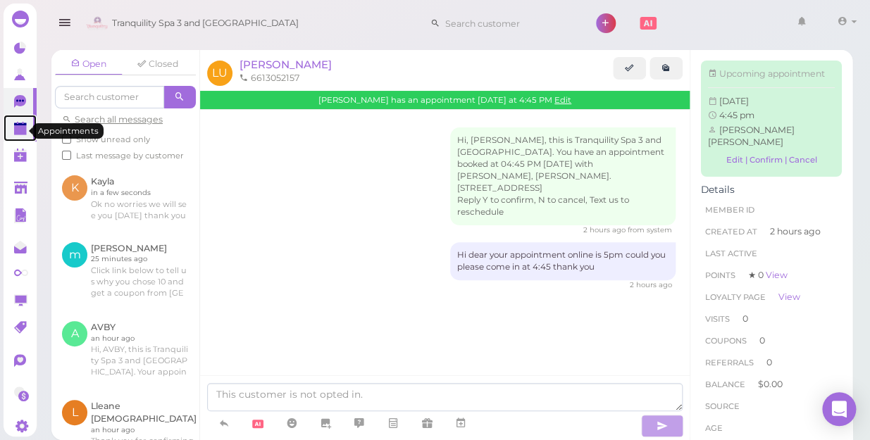
click at [23, 130] on polygon at bounding box center [20, 130] width 13 height 10
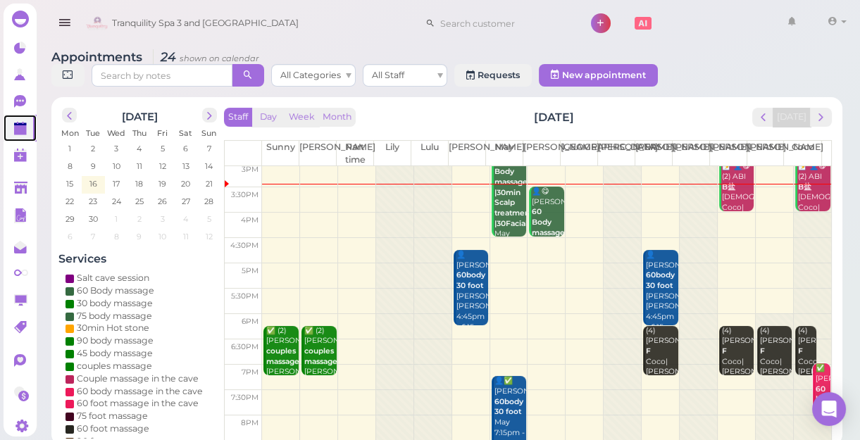
scroll to position [254, 0]
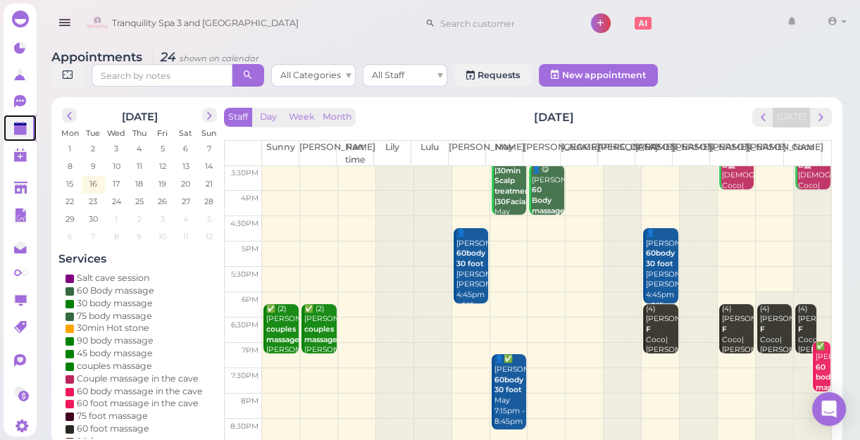
click at [503, 292] on td at bounding box center [546, 304] width 569 height 25
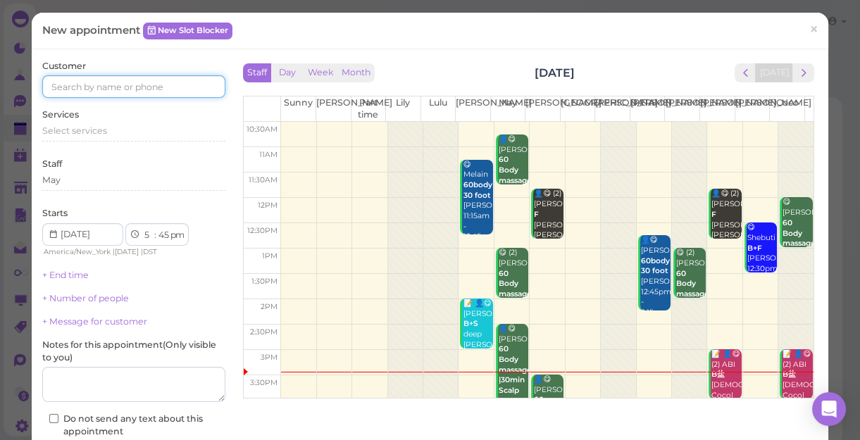
click at [84, 83] on input at bounding box center [133, 86] width 183 height 23
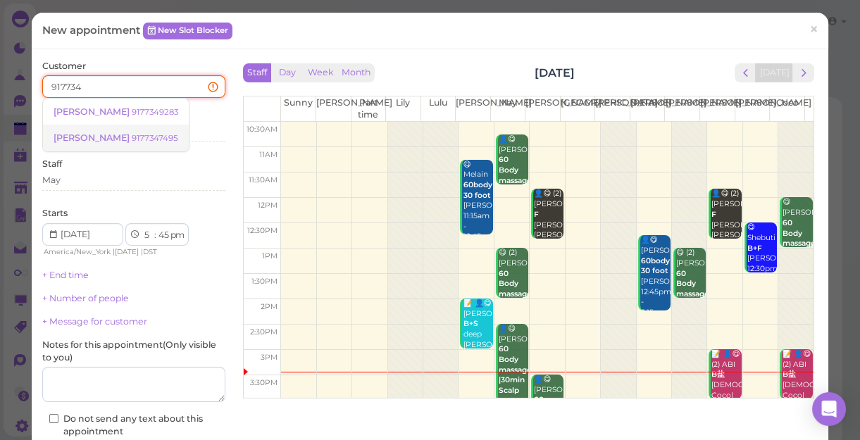
type input "917734"
click at [75, 139] on span "[PERSON_NAME]" at bounding box center [93, 137] width 78 height 11
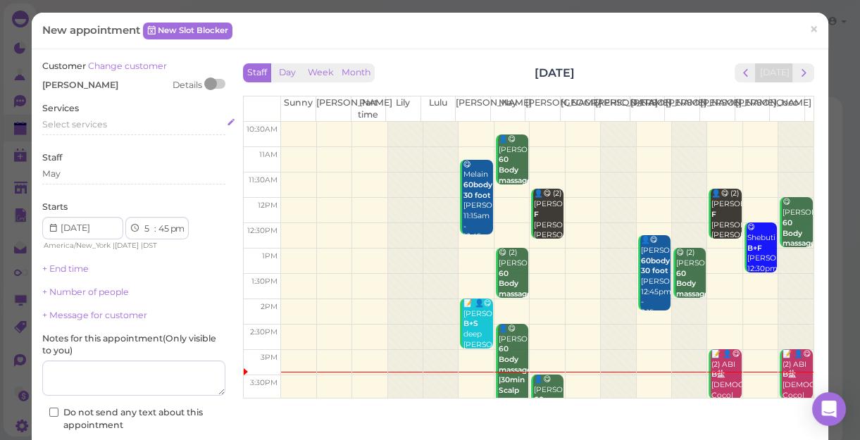
click at [97, 125] on span "Select services" at bounding box center [74, 124] width 65 height 11
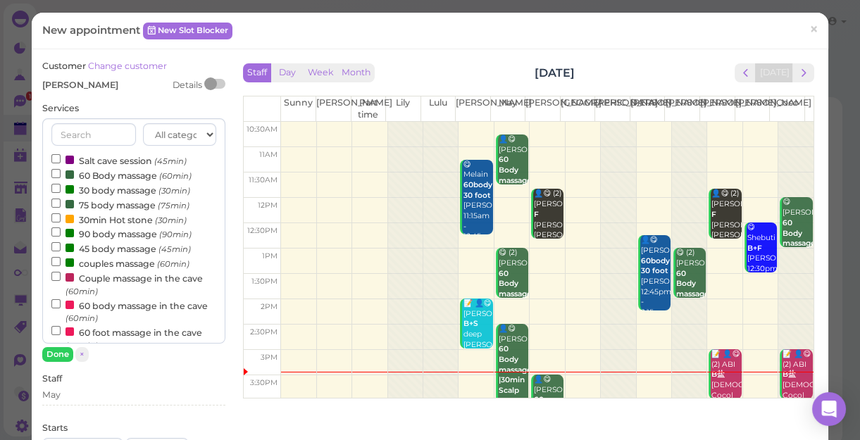
click at [120, 237] on label "90 body massage (90min)" at bounding box center [121, 233] width 140 height 15
click at [61, 237] on input "90 body massage (90min)" at bounding box center [55, 232] width 9 height 9
click at [62, 351] on button "Done" at bounding box center [57, 354] width 31 height 15
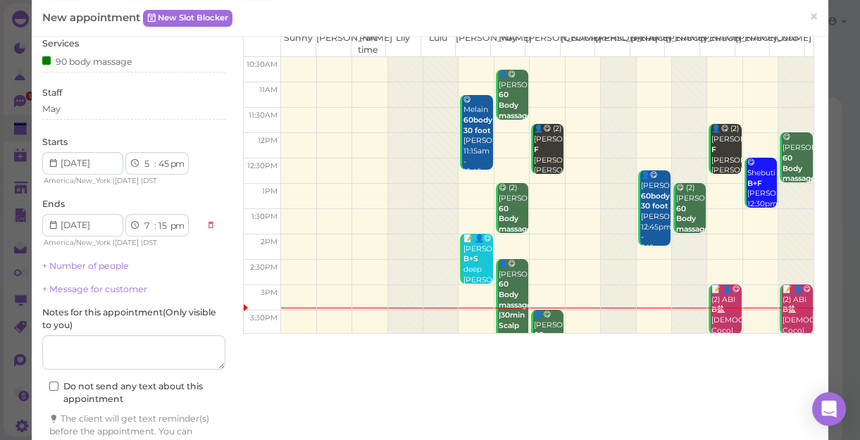
scroll to position [128, 0]
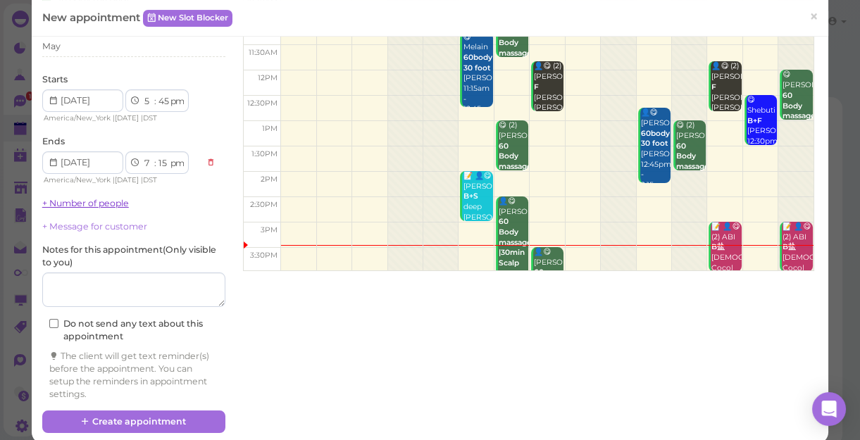
click at [88, 201] on link "+ Number of people" at bounding box center [85, 203] width 87 height 11
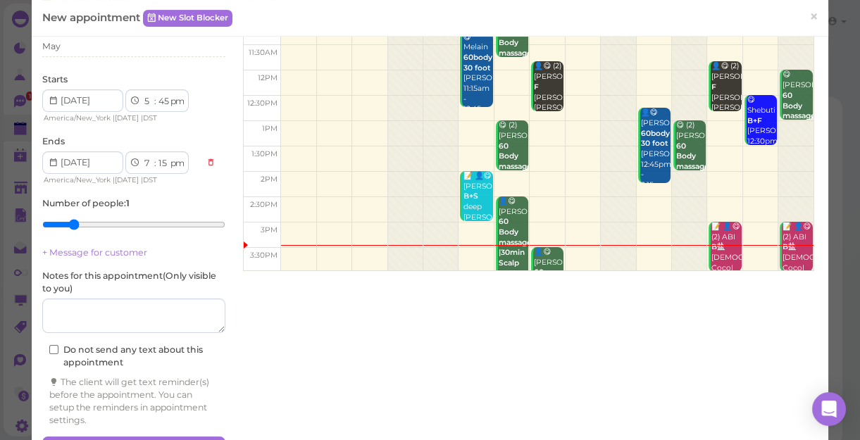
click at [66, 225] on input "range" at bounding box center [133, 224] width 183 height 23
click at [97, 49] on div "May" at bounding box center [133, 46] width 183 height 13
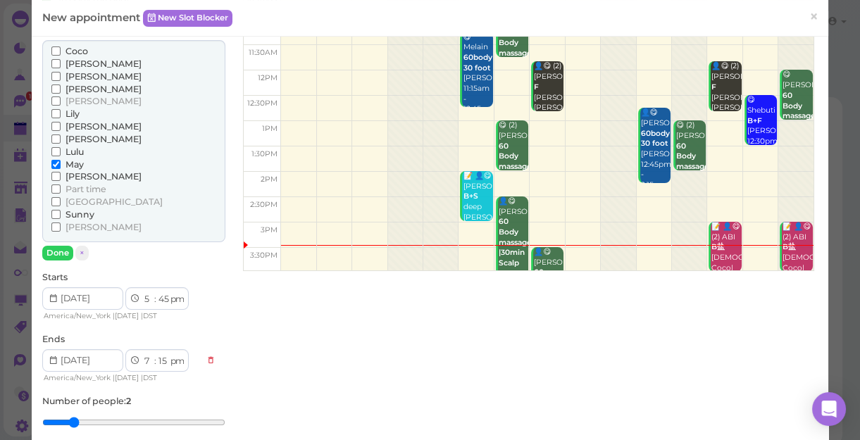
click at [76, 176] on span "[PERSON_NAME]" at bounding box center [104, 176] width 76 height 11
click at [61, 176] on input "[PERSON_NAME]" at bounding box center [55, 176] width 9 height 9
click at [46, 256] on button "Done" at bounding box center [57, 253] width 31 height 15
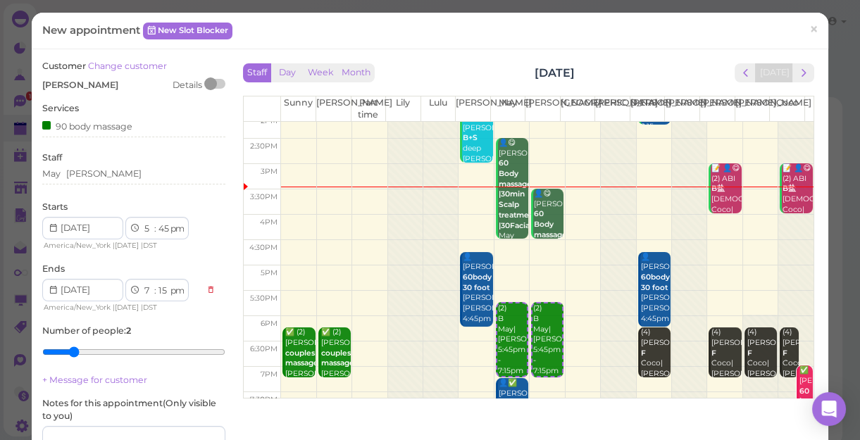
scroll to position [192, 0]
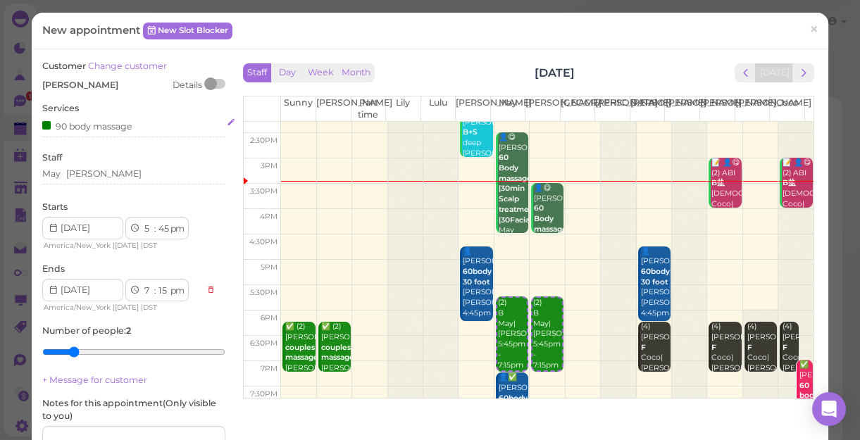
click at [116, 128] on div "90 body massage" at bounding box center [87, 125] width 90 height 15
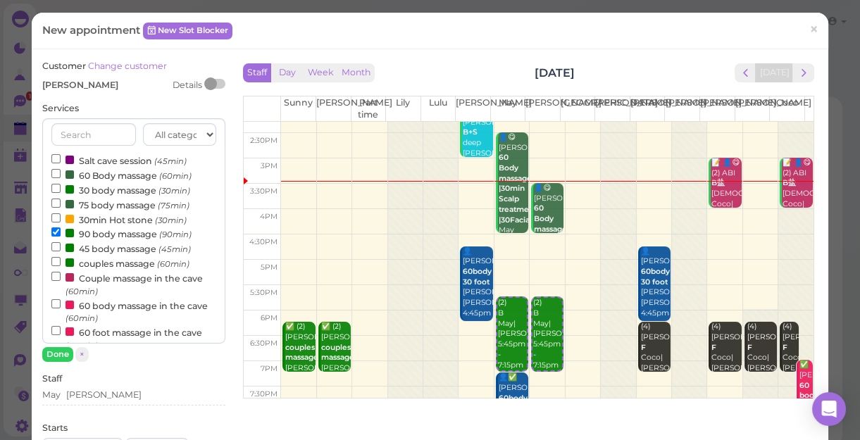
click at [104, 228] on label "90 body massage (90min)" at bounding box center [121, 233] width 140 height 15
click at [61, 228] on input "90 body massage (90min)" at bounding box center [55, 232] width 9 height 9
click at [104, 228] on label "90 body massage (90min)" at bounding box center [121, 233] width 140 height 15
click at [61, 228] on input "90 body massage (90min)" at bounding box center [55, 232] width 9 height 9
click at [100, 235] on label "90 body massage (90min)" at bounding box center [121, 233] width 140 height 15
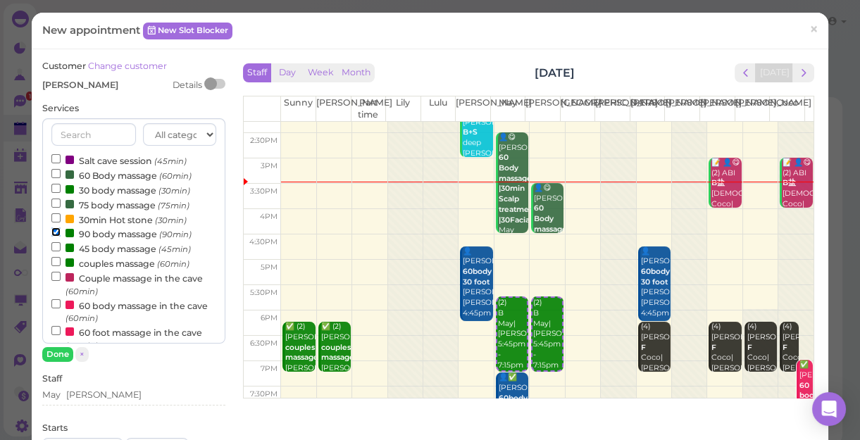
click at [61, 235] on input "90 body massage (90min)" at bounding box center [55, 232] width 9 height 9
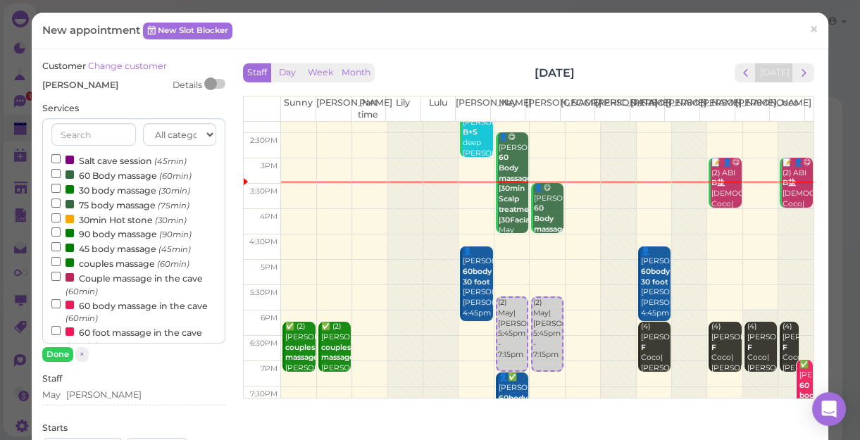
click at [100, 233] on label "90 body massage (90min)" at bounding box center [121, 233] width 140 height 15
click at [61, 233] on input "90 body massage (90min)" at bounding box center [55, 232] width 9 height 9
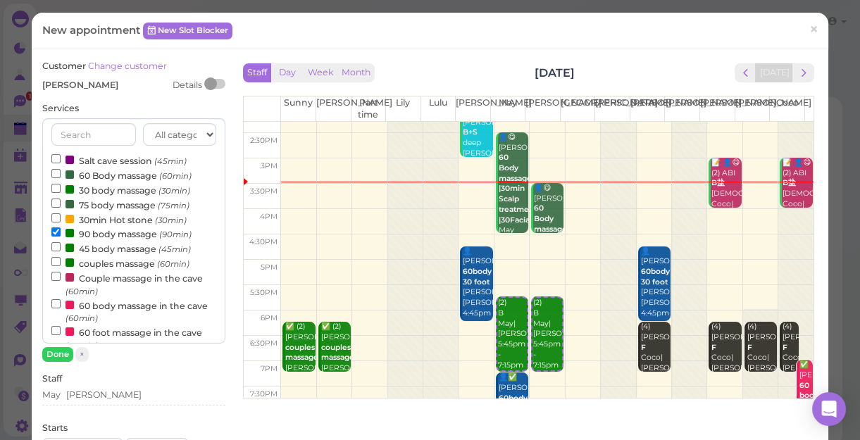
click at [101, 233] on label "90 body massage (90min)" at bounding box center [121, 233] width 140 height 15
click at [61, 233] on input "90 body massage (90min)" at bounding box center [55, 232] width 9 height 9
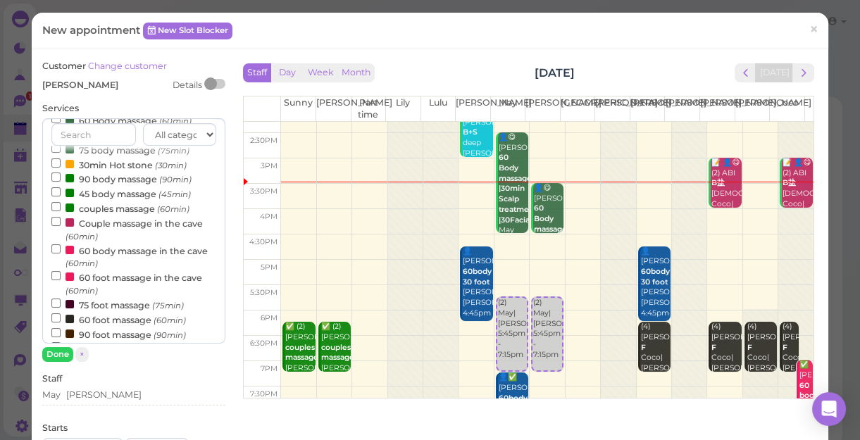
scroll to position [128, 0]
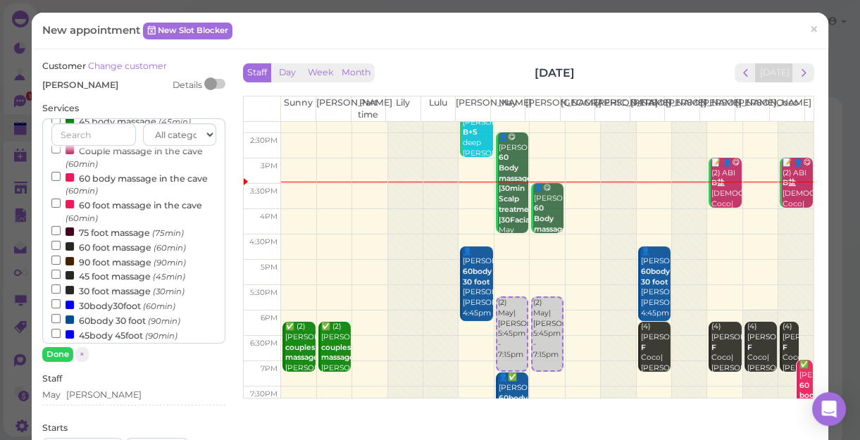
click at [120, 321] on label "60body 30 foot (90min)" at bounding box center [115, 320] width 129 height 15
click at [61, 321] on input "60body 30 foot (90min)" at bounding box center [55, 318] width 9 height 9
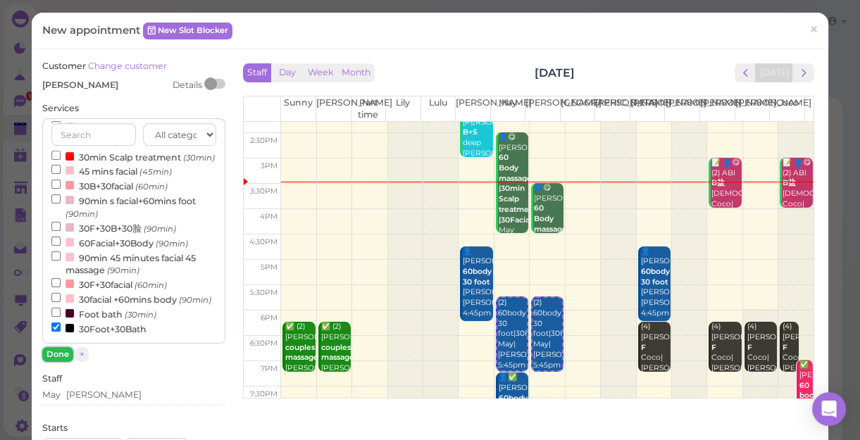
click at [50, 356] on button "Done" at bounding box center [57, 354] width 31 height 15
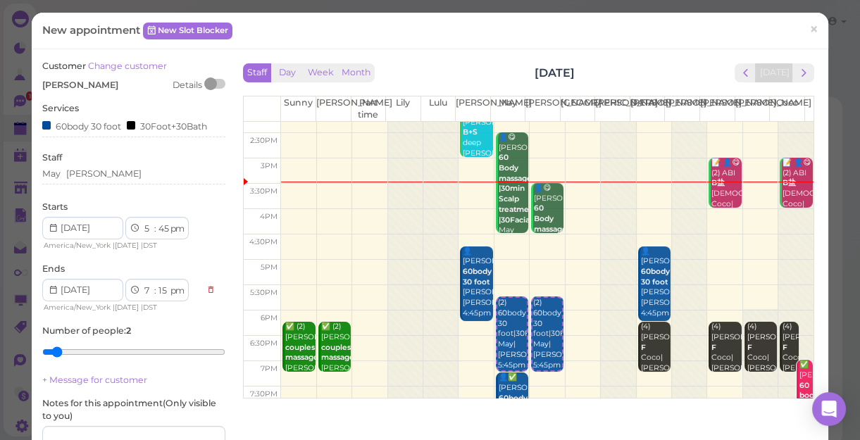
type input "1"
click at [50, 356] on input "range" at bounding box center [133, 352] width 183 height 23
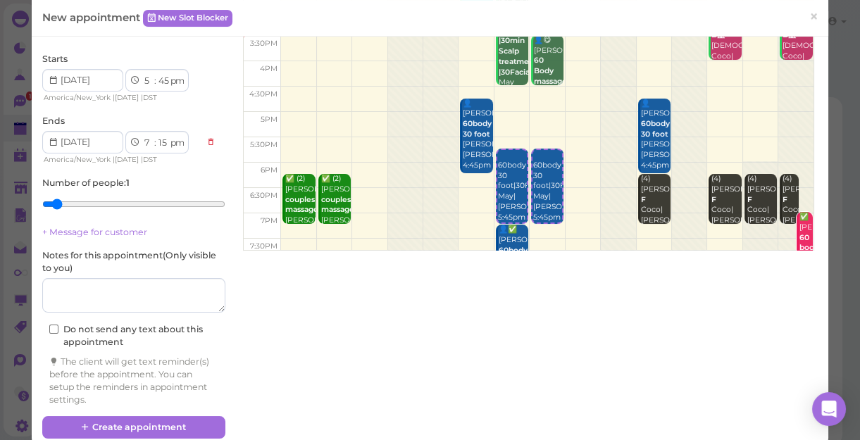
scroll to position [169, 0]
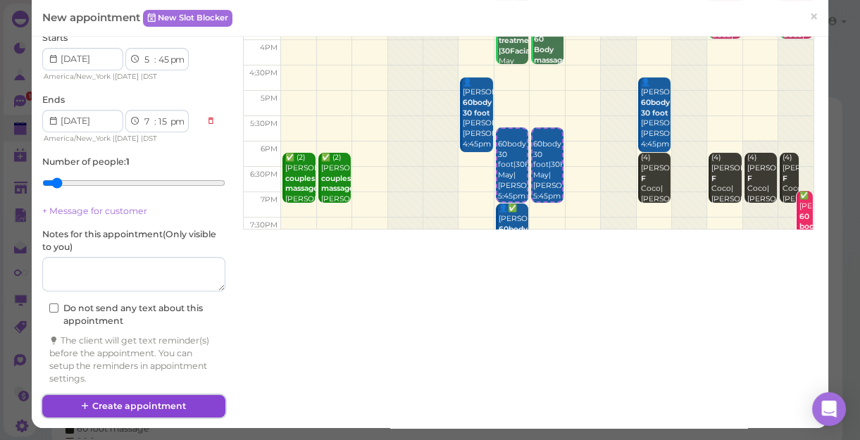
click at [149, 402] on button "Create appointment" at bounding box center [133, 406] width 183 height 23
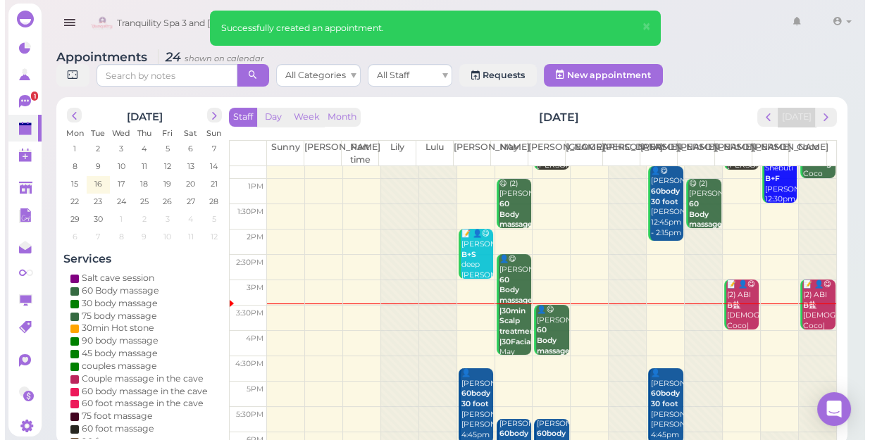
scroll to position [128, 0]
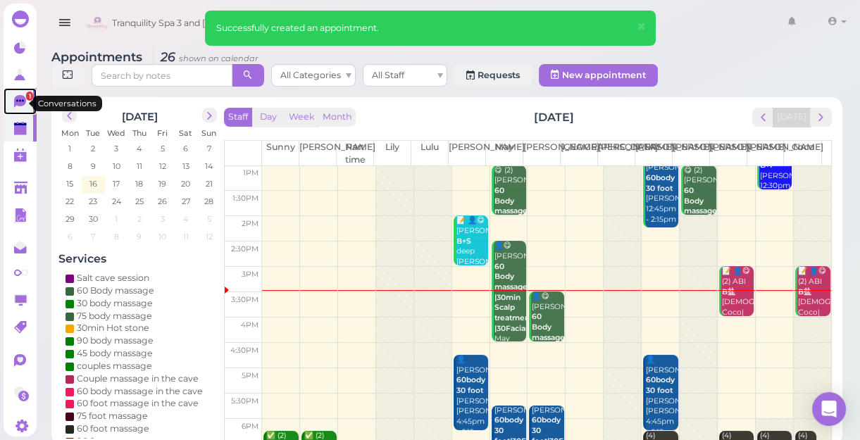
click at [26, 96] on span "1" at bounding box center [29, 96] width 7 height 9
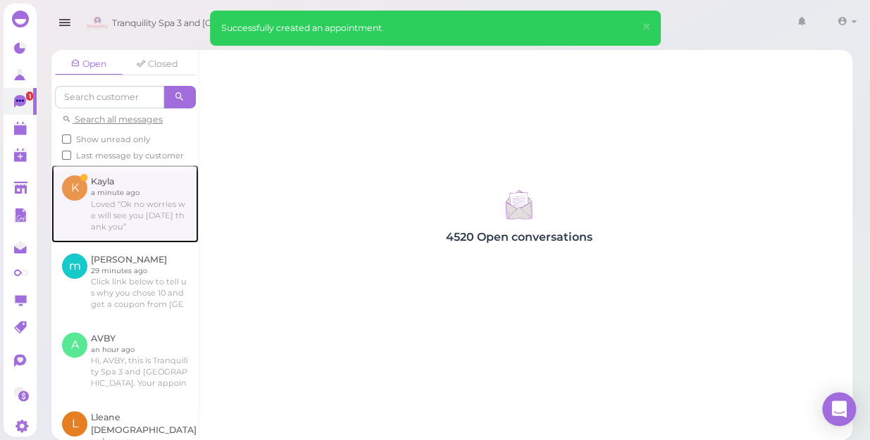
click at [104, 225] on link at bounding box center [124, 203] width 147 height 77
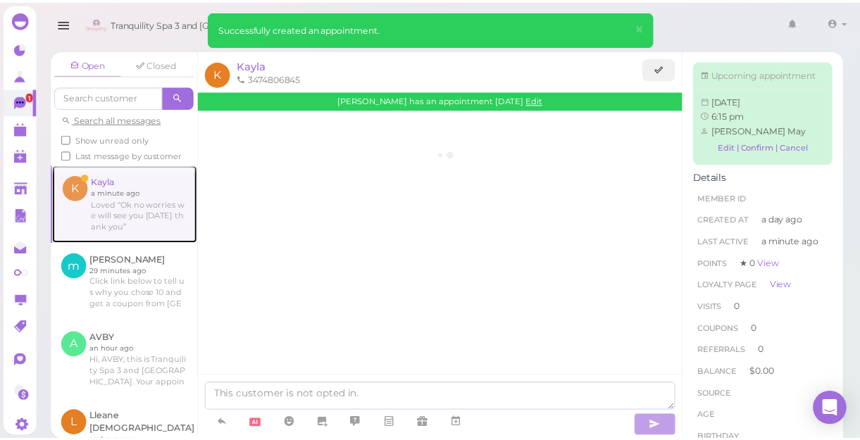
scroll to position [220, 0]
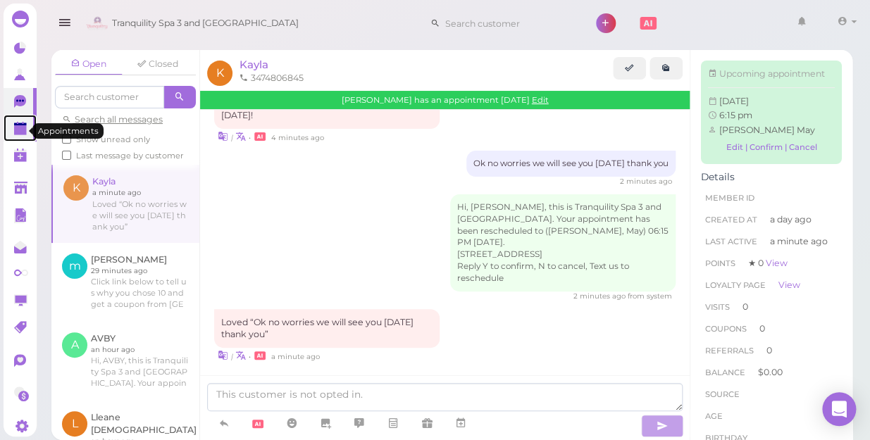
click at [20, 132] on polygon at bounding box center [20, 130] width 13 height 10
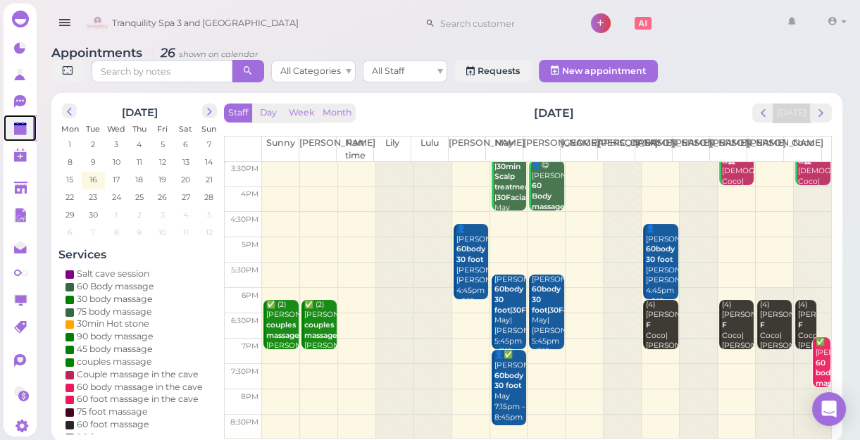
scroll to position [5, 0]
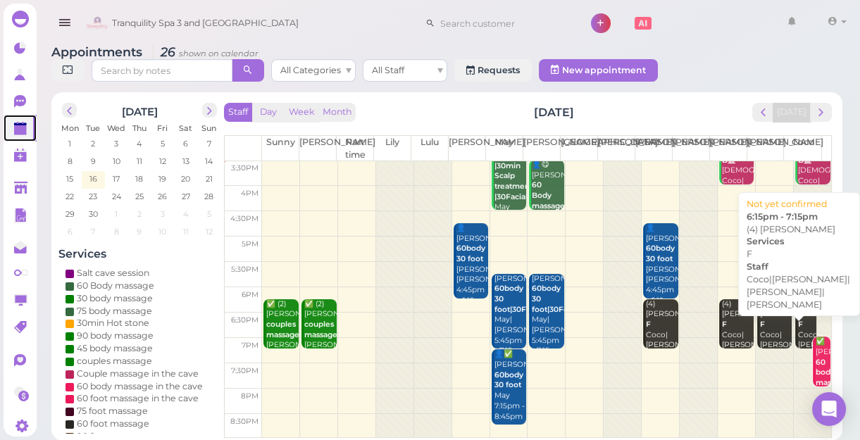
click at [797, 319] on div "(4) [PERSON_NAME]|[PERSON_NAME]|[PERSON_NAME]|[PERSON_NAME] 6:15pm - 7:15pm" at bounding box center [806, 351] width 19 height 104
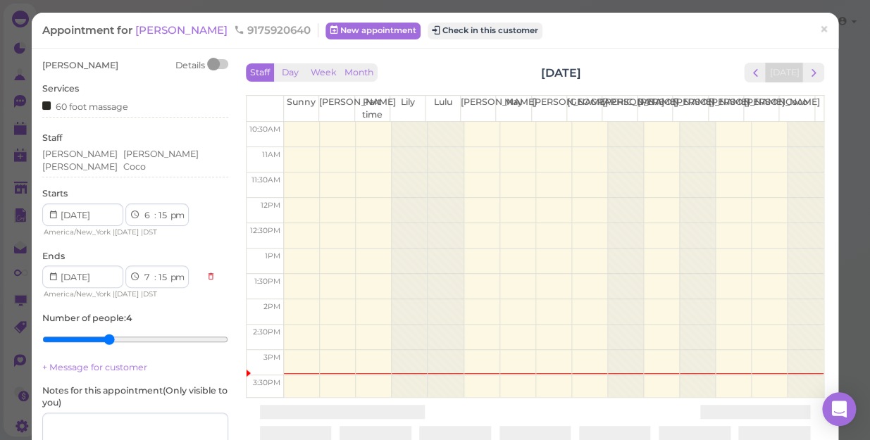
click at [796, 319] on div "Staff Day Week Month [DATE] [DATE] [PERSON_NAME] Part time [PERSON_NAME] [PERSO…" at bounding box center [534, 226] width 585 height 335
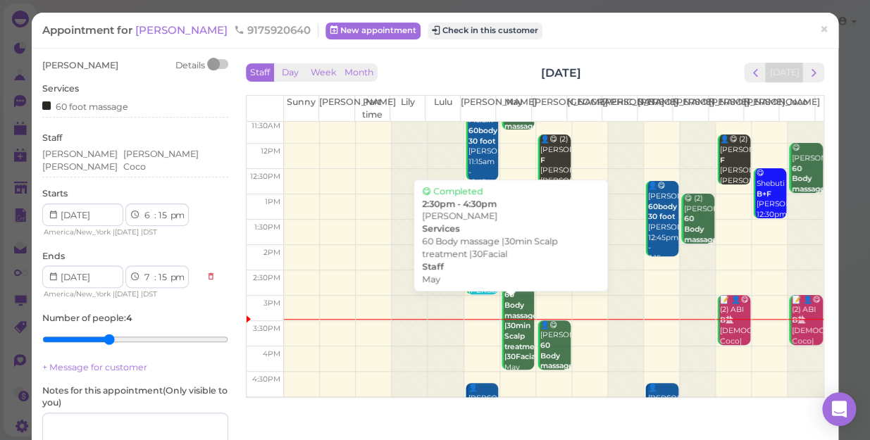
scroll to position [192, 0]
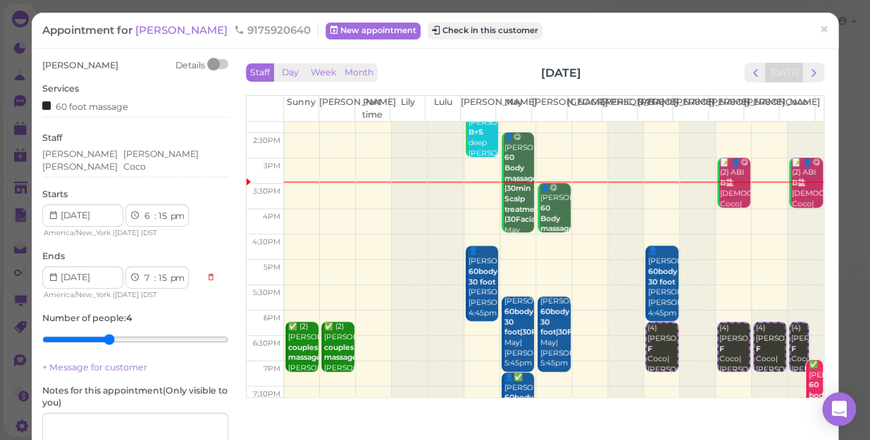
click at [721, 35] on div "Appointment for [PERSON_NAME] 9175920640 New appointment Check in this customer" at bounding box center [427, 30] width 771 height 14
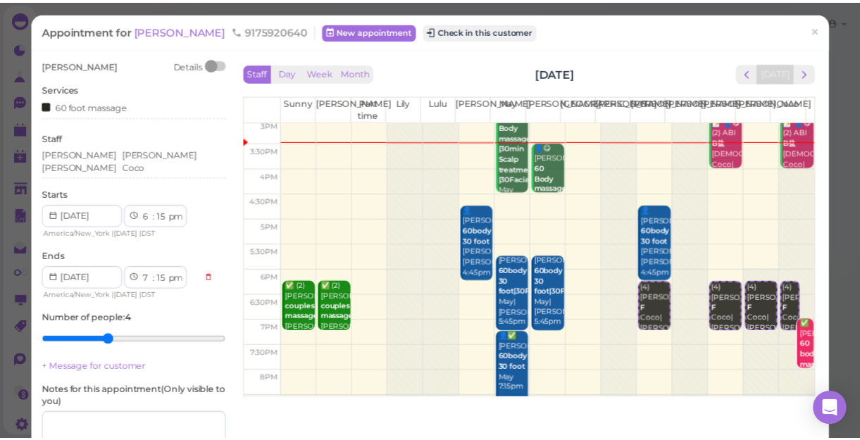
scroll to position [254, 0]
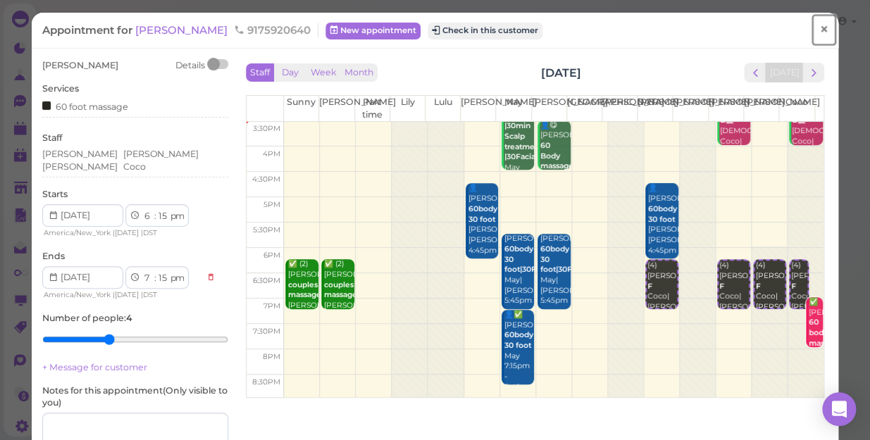
click at [819, 29] on span "×" at bounding box center [823, 30] width 9 height 20
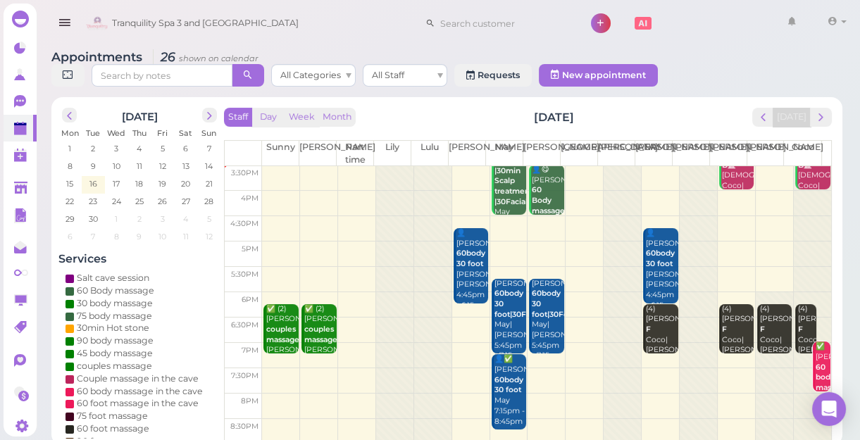
scroll to position [5, 0]
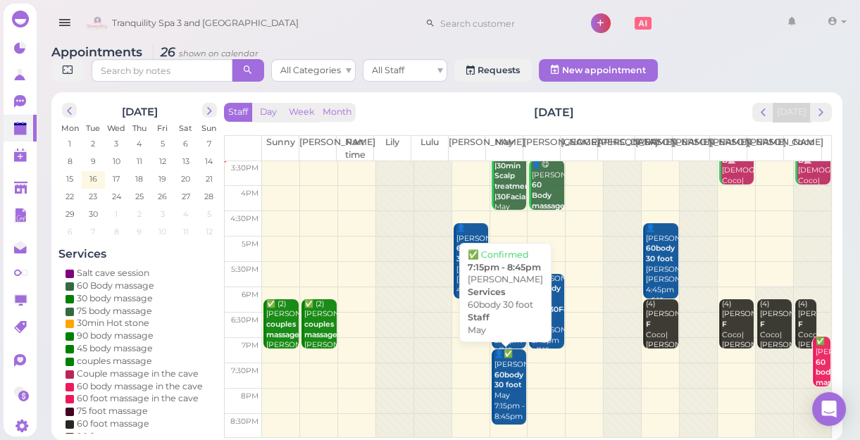
click at [504, 387] on b "60body 30 foot" at bounding box center [509, 381] width 29 height 20
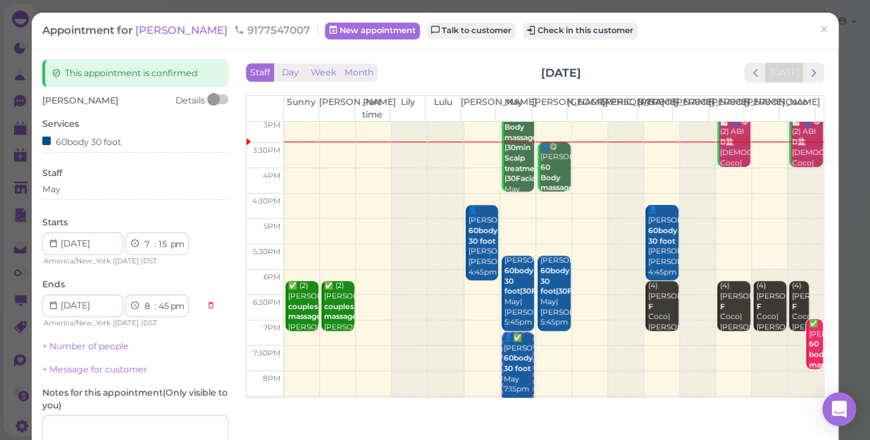
scroll to position [254, 0]
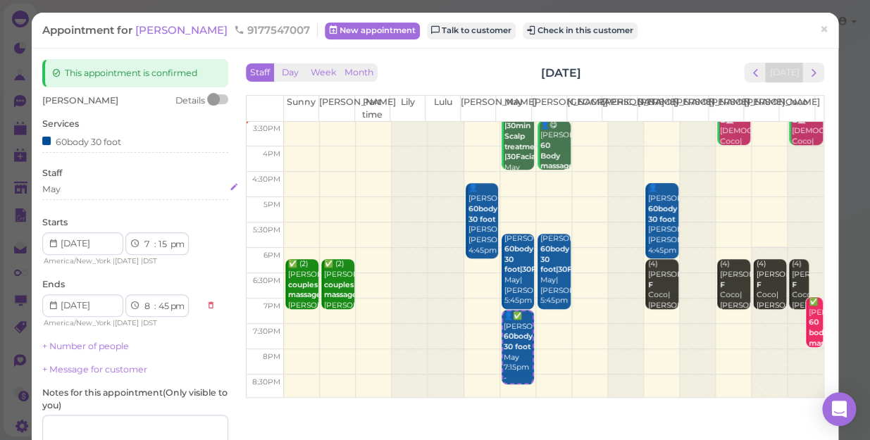
click at [98, 197] on div "May" at bounding box center [135, 191] width 186 height 17
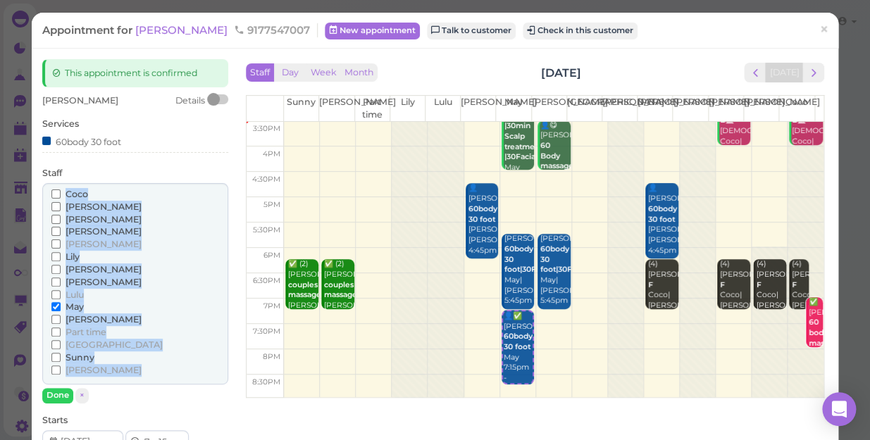
click at [98, 197] on div "Coco" at bounding box center [135, 194] width 168 height 13
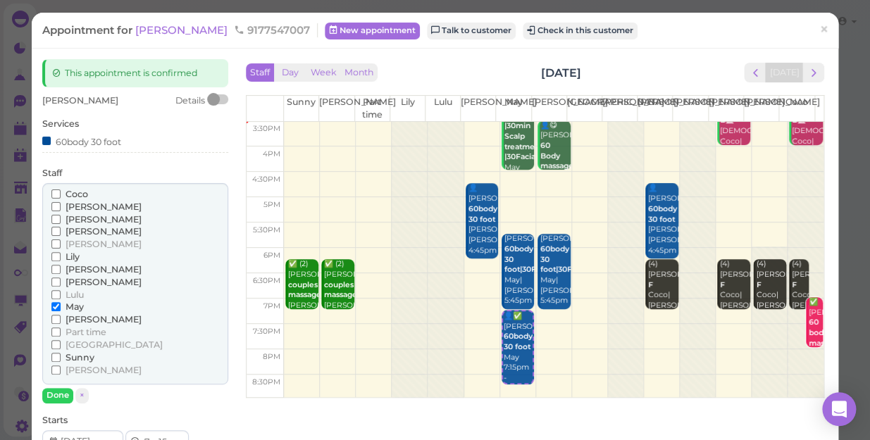
click at [77, 216] on span "[PERSON_NAME]" at bounding box center [104, 219] width 76 height 11
click at [61, 216] on input "[PERSON_NAME]" at bounding box center [55, 219] width 9 height 9
click at [56, 305] on input "May" at bounding box center [55, 306] width 9 height 9
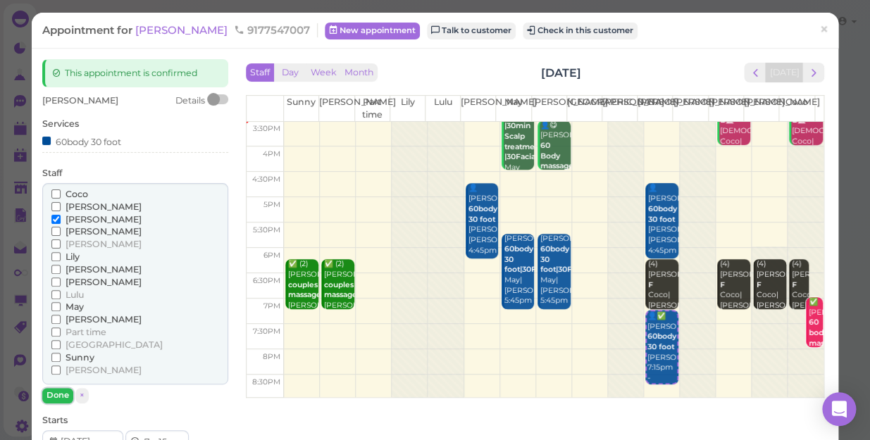
click at [60, 393] on button "Done" at bounding box center [57, 395] width 31 height 15
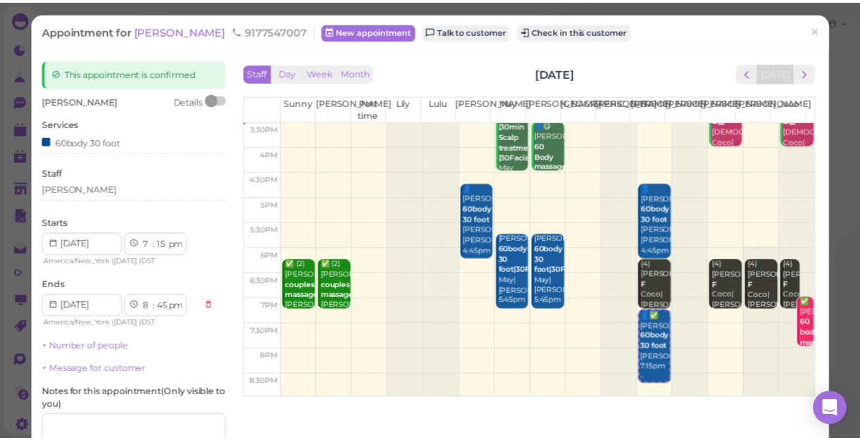
scroll to position [128, 0]
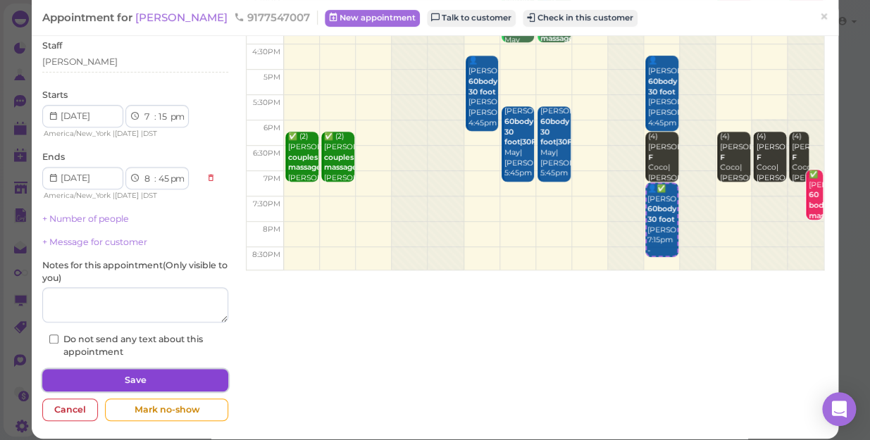
click at [118, 382] on button "Save" at bounding box center [135, 380] width 186 height 23
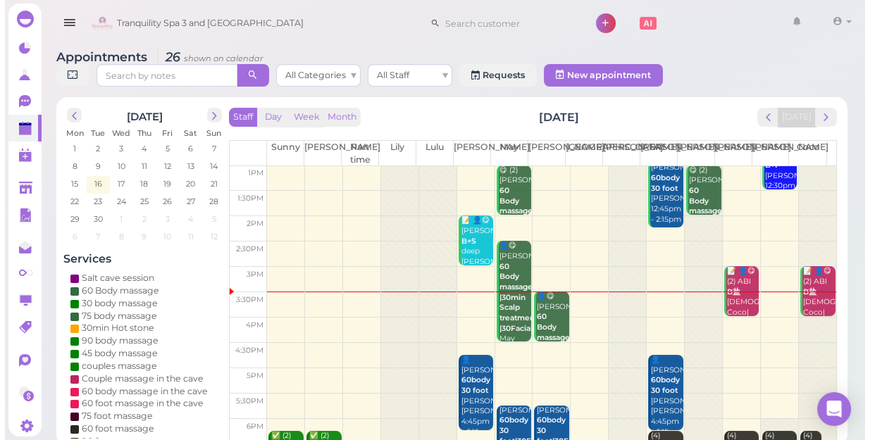
scroll to position [254, 0]
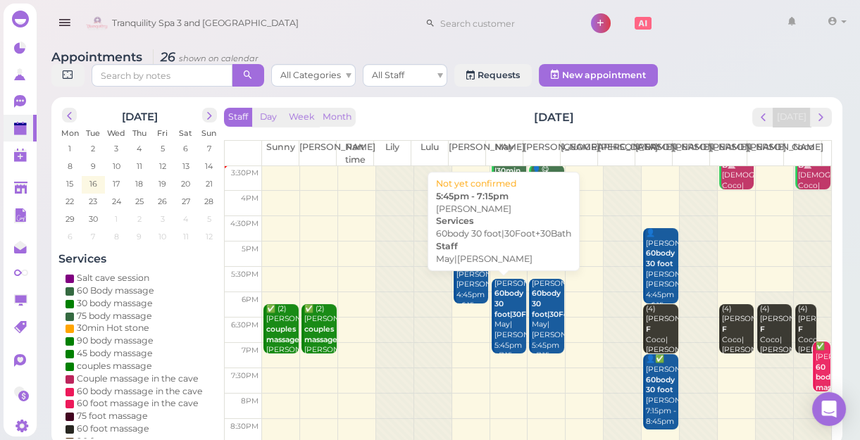
click at [500, 331] on div "[PERSON_NAME] 60body 30 foot|30Foot+30Bath May|[PERSON_NAME] 5:45pm - 7:15pm" at bounding box center [510, 320] width 33 height 83
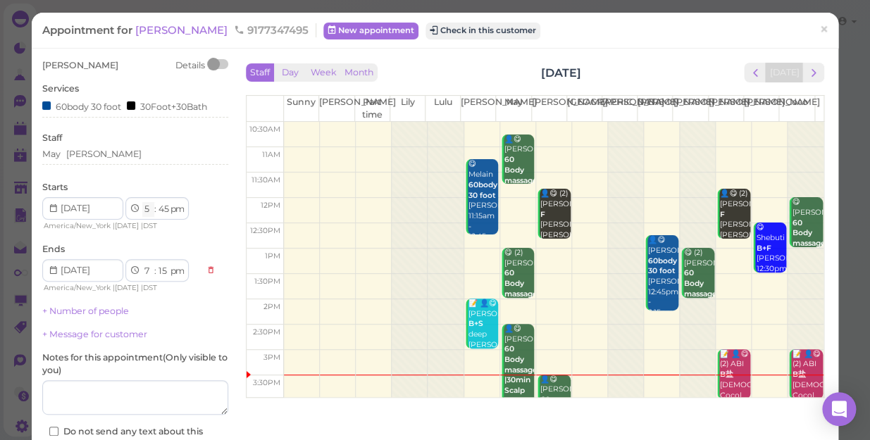
click at [147, 209] on select "1 2 3 4 5 6 7 8 9 10 11 12" at bounding box center [148, 209] width 12 height 15
select select "6"
click at [142, 202] on select "1 2 3 4 5 6 7 8 9 10 11 12" at bounding box center [148, 209] width 12 height 15
select select "8"
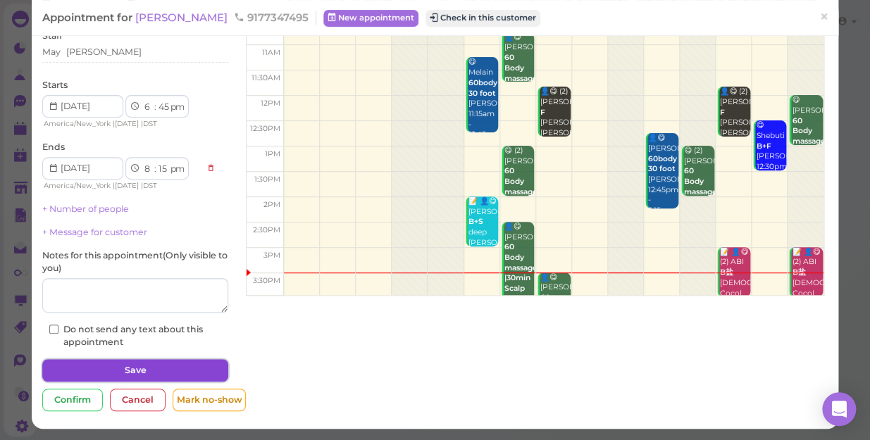
click at [185, 366] on button "Save" at bounding box center [135, 370] width 186 height 23
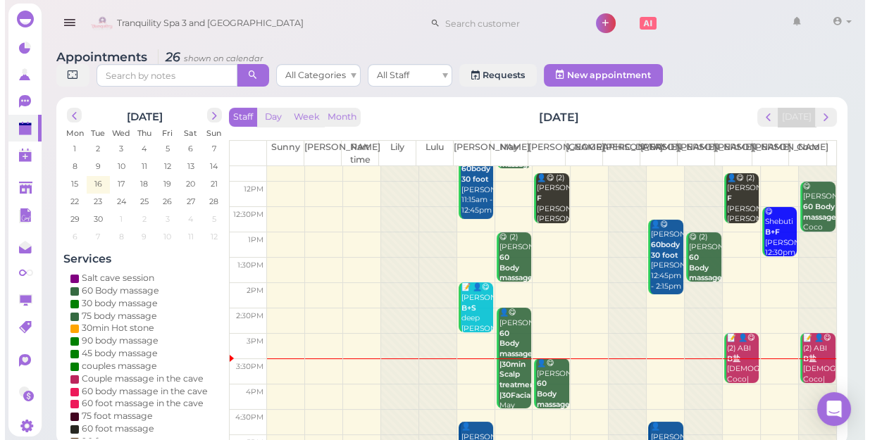
scroll to position [192, 0]
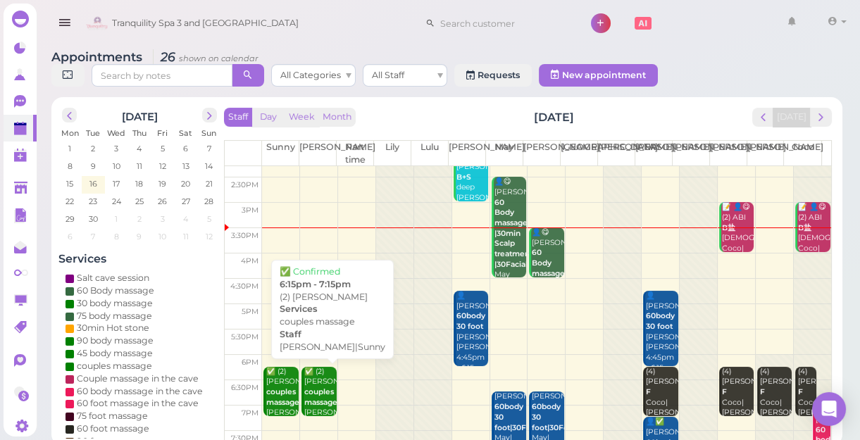
click at [320, 392] on b "couples massage" at bounding box center [320, 397] width 33 height 20
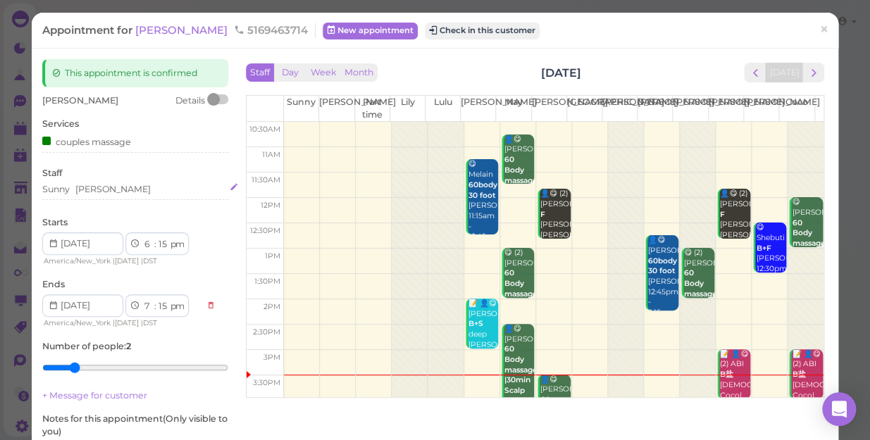
click at [132, 190] on div "[PERSON_NAME]" at bounding box center [135, 189] width 186 height 13
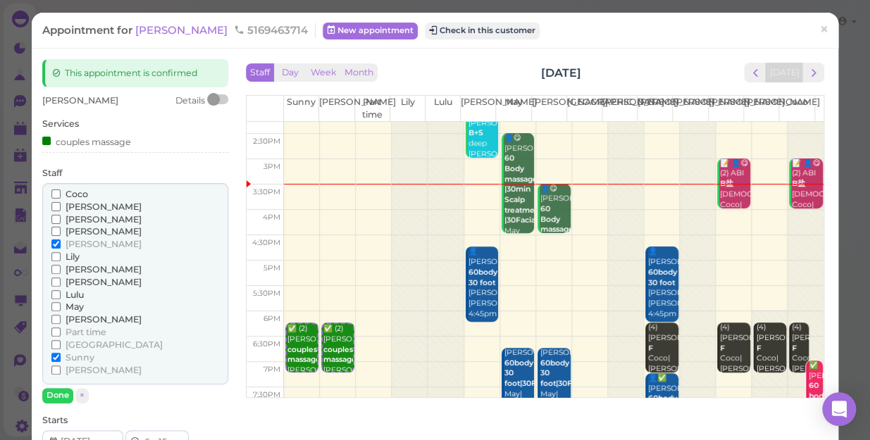
scroll to position [192, 0]
click at [77, 281] on span "[PERSON_NAME]" at bounding box center [104, 282] width 76 height 11
click at [61, 281] on input "[PERSON_NAME]" at bounding box center [55, 282] width 9 height 9
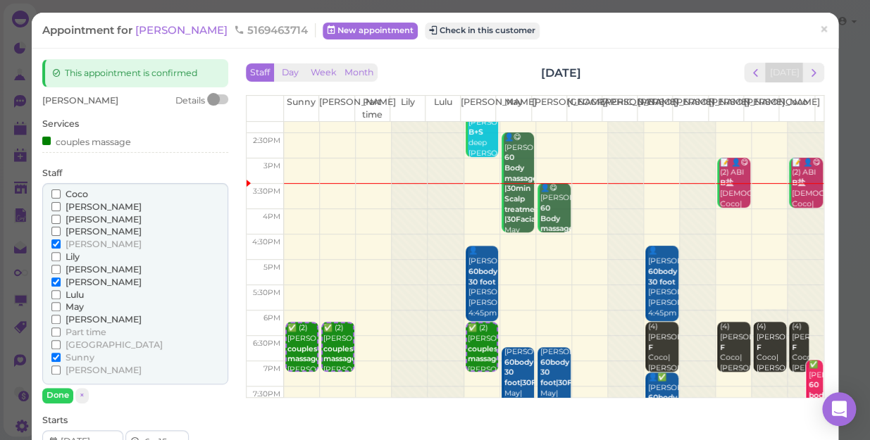
click at [85, 244] on span "[PERSON_NAME]" at bounding box center [104, 244] width 76 height 11
click at [61, 244] on input "[PERSON_NAME]" at bounding box center [55, 244] width 9 height 9
click at [76, 204] on span "[PERSON_NAME]" at bounding box center [104, 206] width 76 height 11
click at [61, 204] on input "[PERSON_NAME]" at bounding box center [55, 206] width 9 height 9
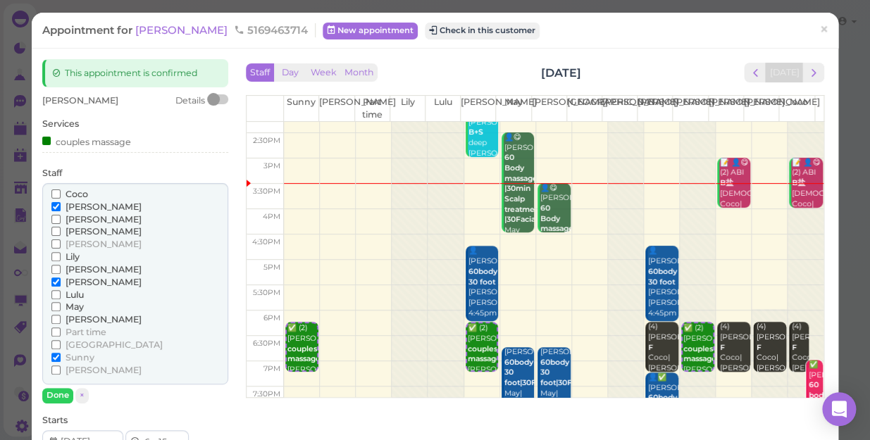
click at [80, 355] on span "Sunny" at bounding box center [80, 357] width 29 height 11
click at [61, 355] on input "Sunny" at bounding box center [55, 357] width 9 height 9
click at [65, 395] on button "Done" at bounding box center [57, 395] width 31 height 15
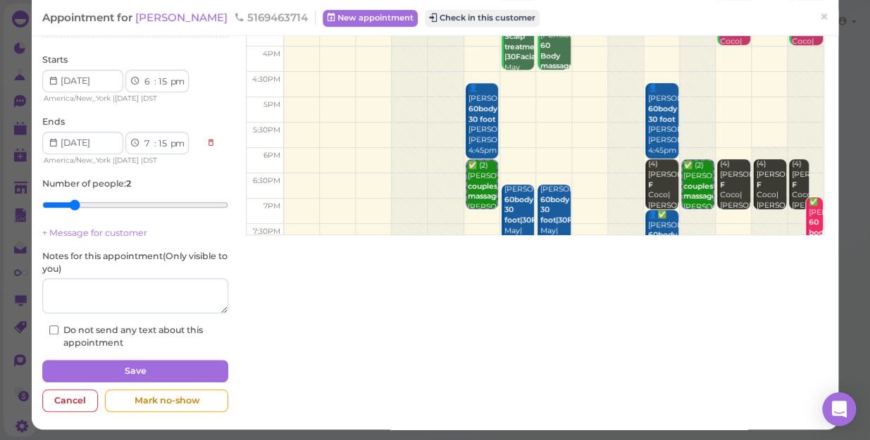
scroll to position [163, 0]
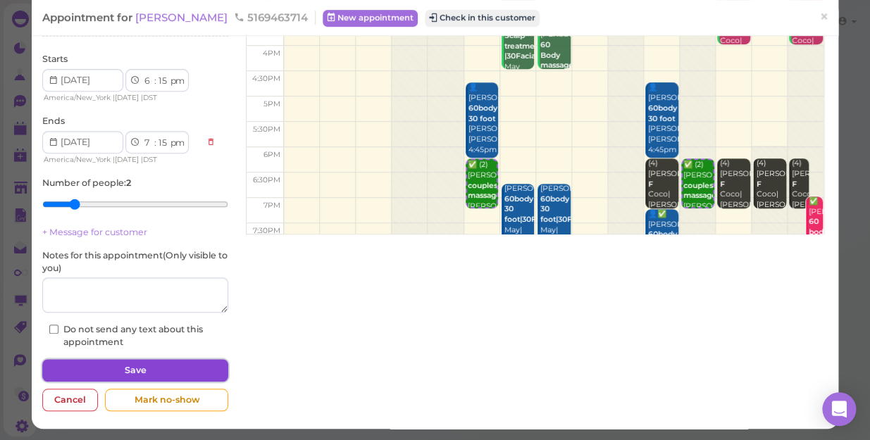
click at [133, 369] on button "Save" at bounding box center [135, 370] width 186 height 23
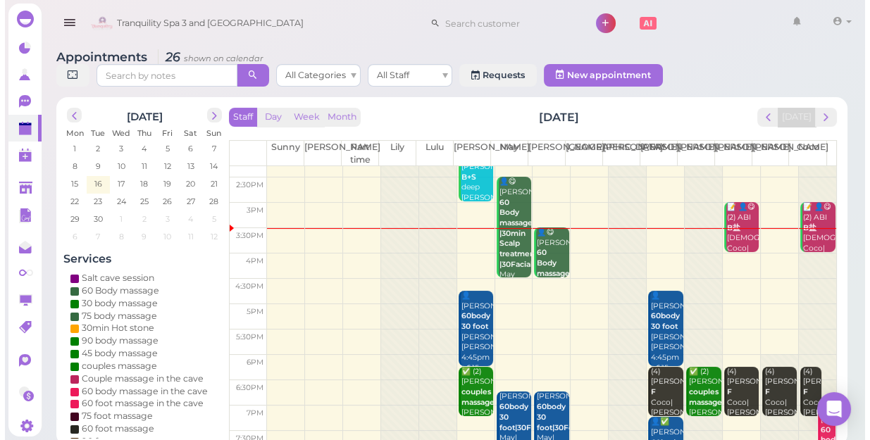
scroll to position [254, 0]
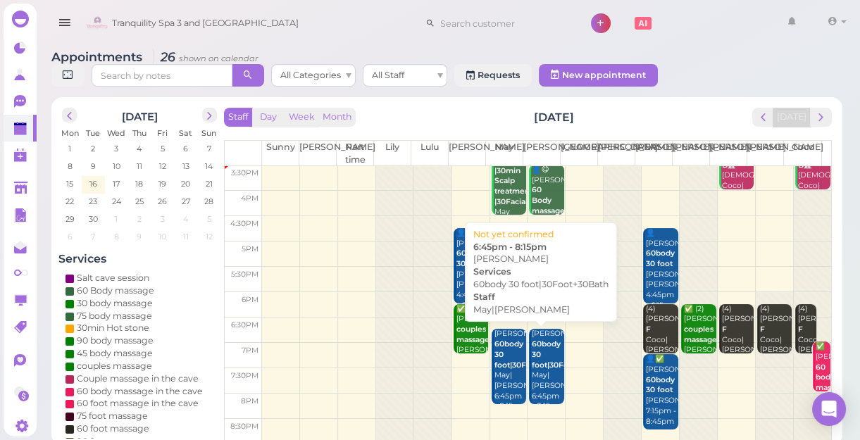
click at [541, 352] on div "[PERSON_NAME] 60body 30 foot|30Foot+30Bath May|[PERSON_NAME] 6:45pm - 8:15pm" at bounding box center [547, 370] width 33 height 83
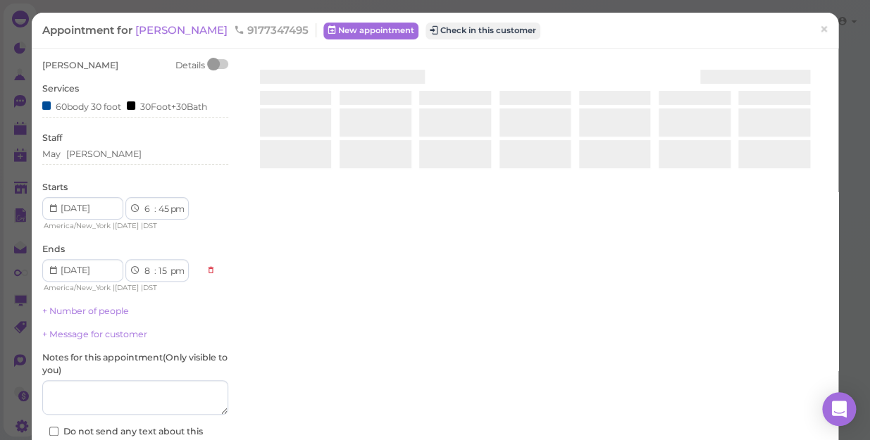
click at [541, 352] on div at bounding box center [534, 226] width 585 height 335
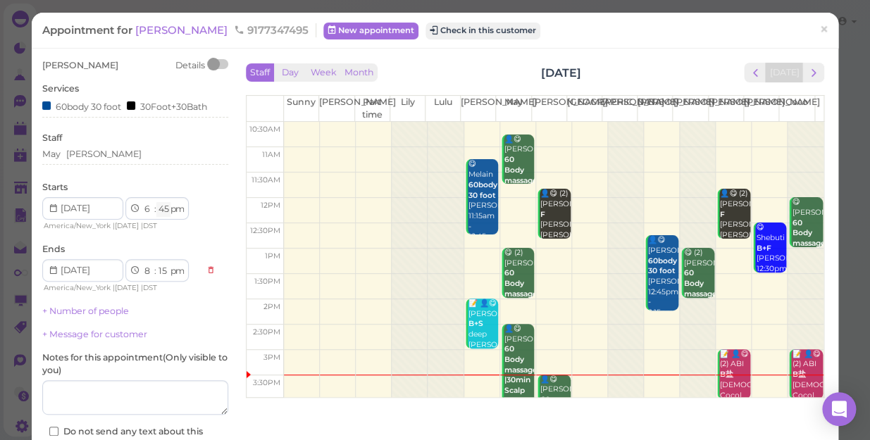
click at [163, 211] on select "00 05 10 15 20 25 30 35 40 45 50 55" at bounding box center [163, 209] width 14 height 15
select select "00"
click at [156, 202] on select "00 05 10 15 20 25 30 35 40 45 50 55" at bounding box center [163, 209] width 14 height 15
select select "7"
select select "30"
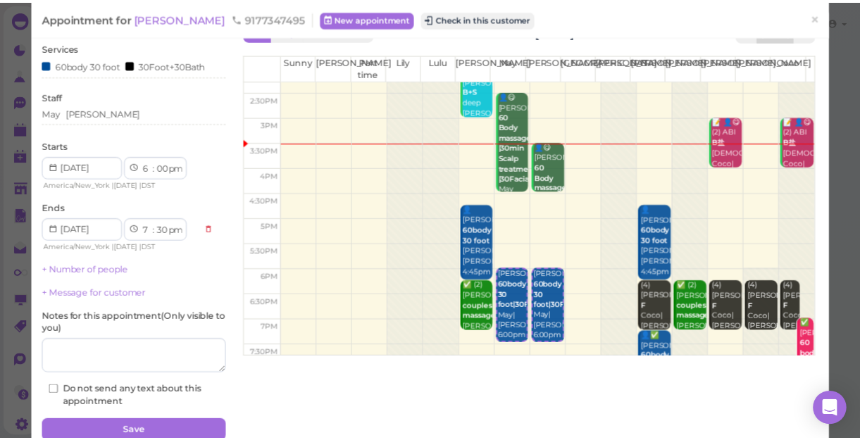
scroll to position [63, 0]
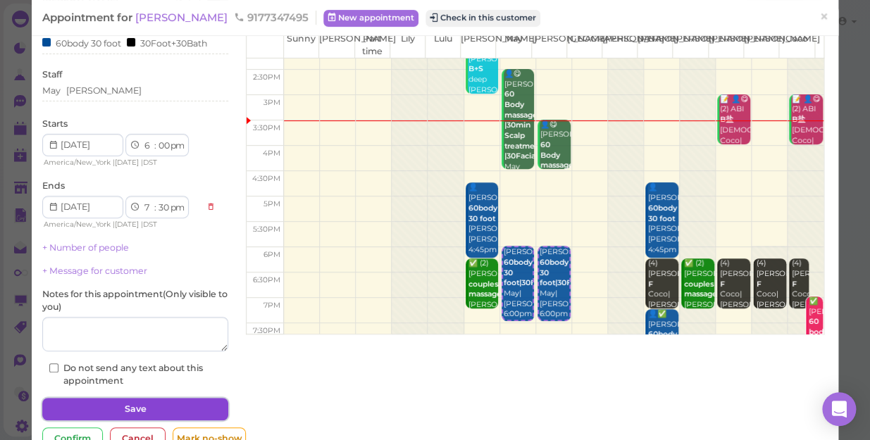
click at [192, 405] on button "Save" at bounding box center [135, 409] width 186 height 23
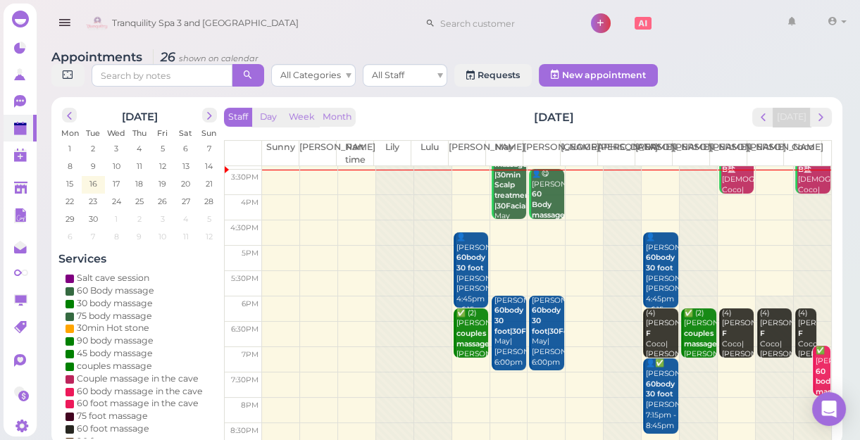
scroll to position [254, 0]
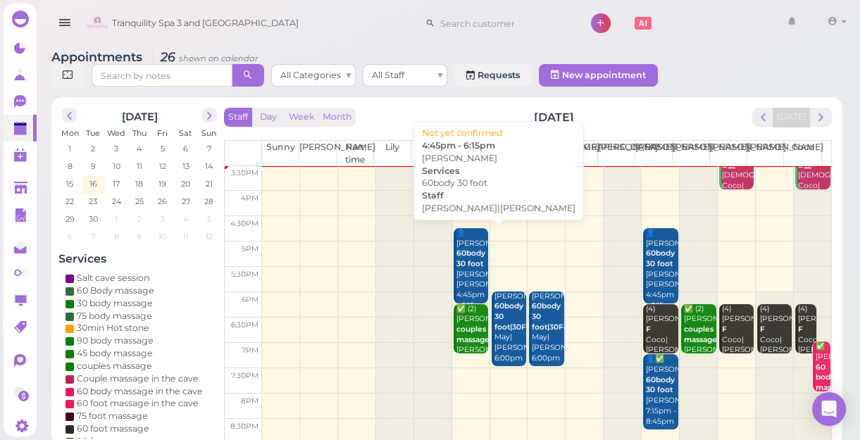
click at [471, 266] on b "60body 30 foot" at bounding box center [471, 259] width 29 height 20
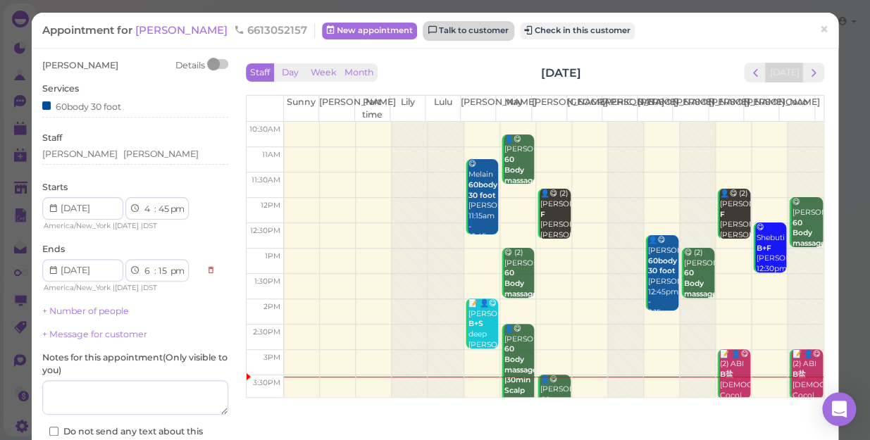
click at [502, 30] on link "Talk to customer" at bounding box center [468, 31] width 89 height 17
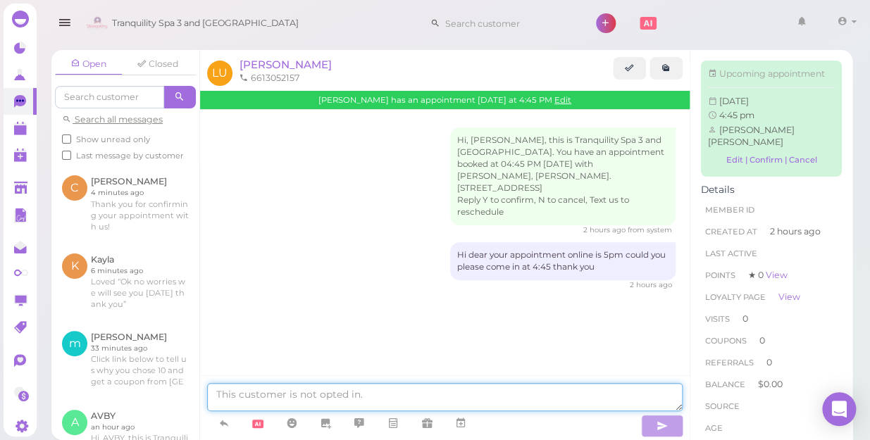
click at [385, 397] on textarea at bounding box center [445, 397] width 476 height 28
type textarea "hi dear could you please confirm your appointment thank you"
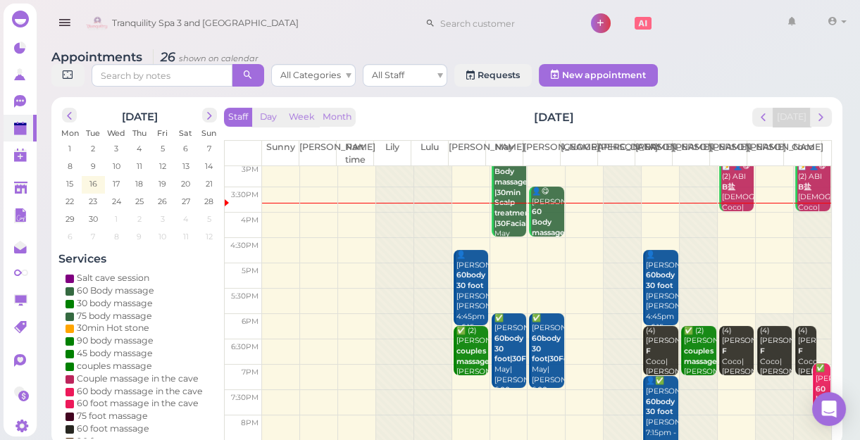
scroll to position [254, 0]
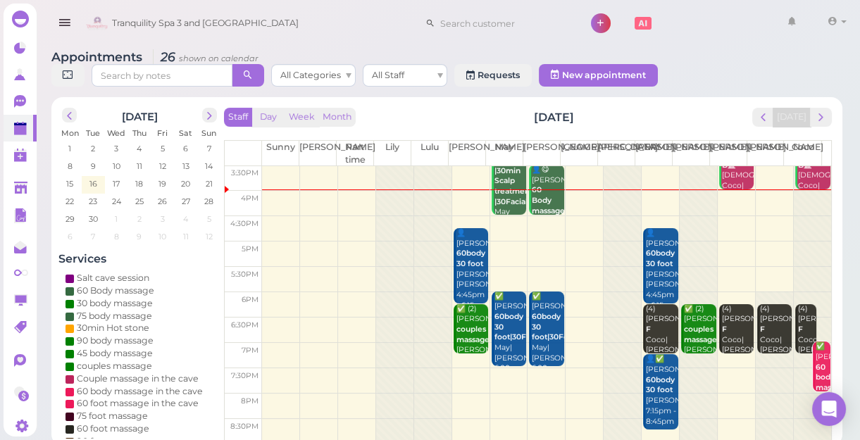
click at [688, 199] on div at bounding box center [698, 177] width 37 height 530
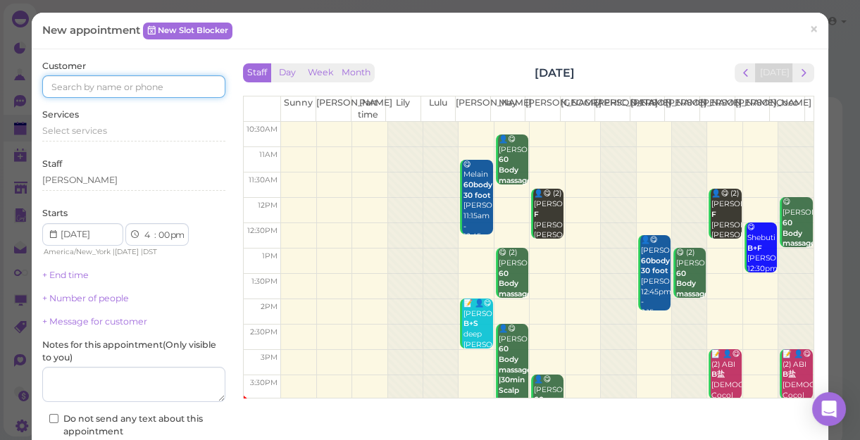
click at [148, 81] on input at bounding box center [133, 86] width 183 height 23
type input "5167802437"
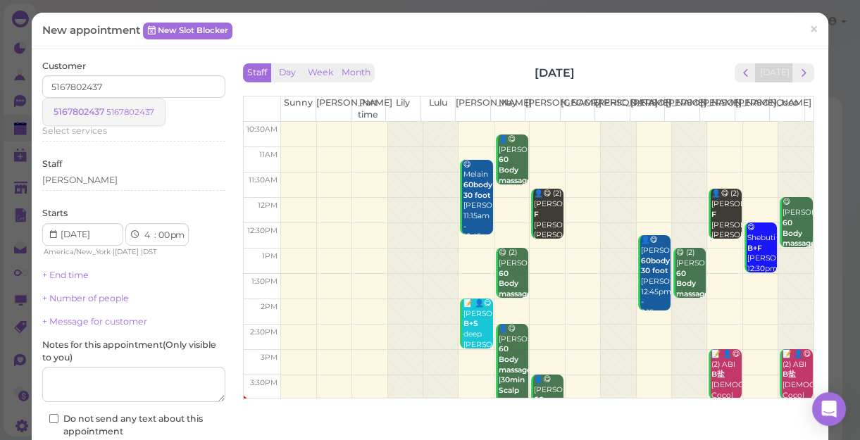
click at [134, 111] on small "5167802437" at bounding box center [130, 112] width 48 height 10
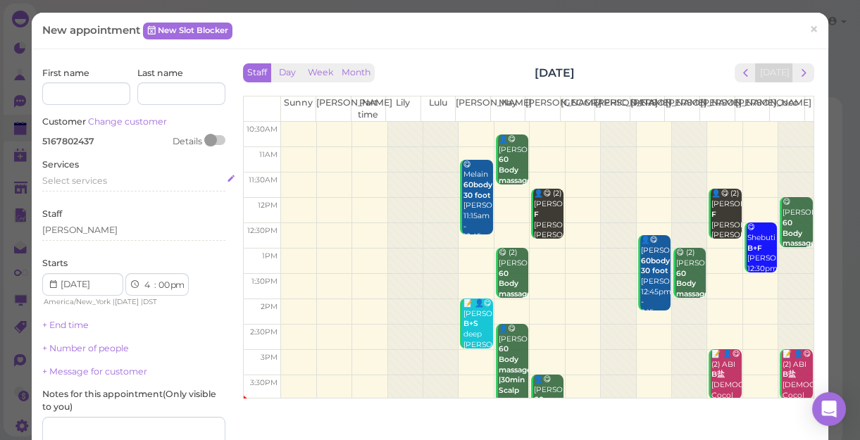
click at [99, 180] on span "Select services" at bounding box center [74, 180] width 65 height 11
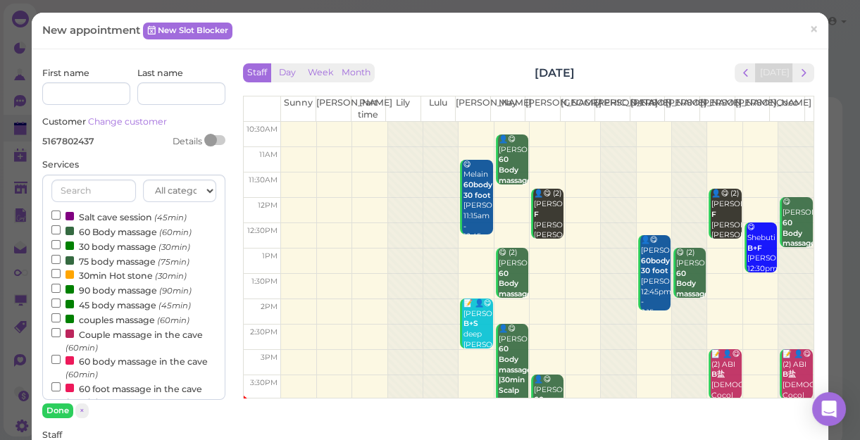
scroll to position [128, 0]
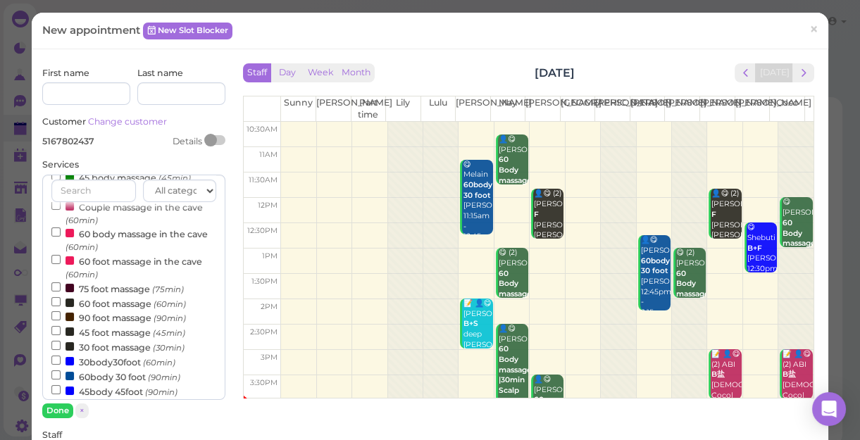
click at [114, 378] on label "60body 30 foot (90min)" at bounding box center [115, 376] width 129 height 15
click at [61, 378] on input "60body 30 foot (90min)" at bounding box center [55, 375] width 9 height 9
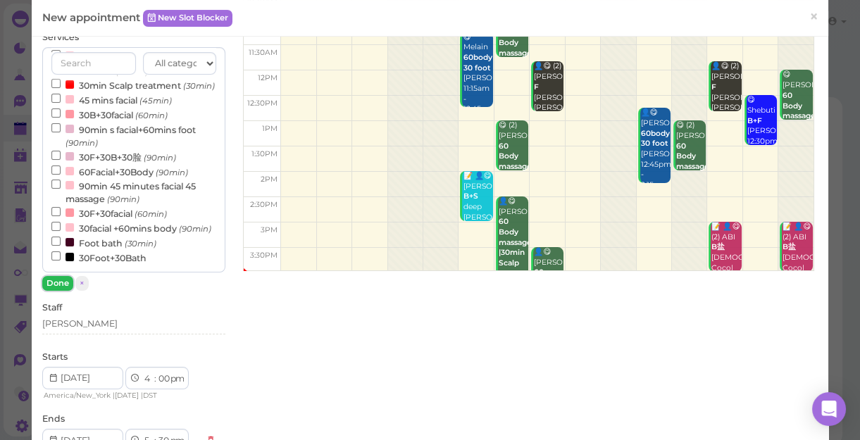
click at [58, 284] on button "Done" at bounding box center [57, 283] width 31 height 15
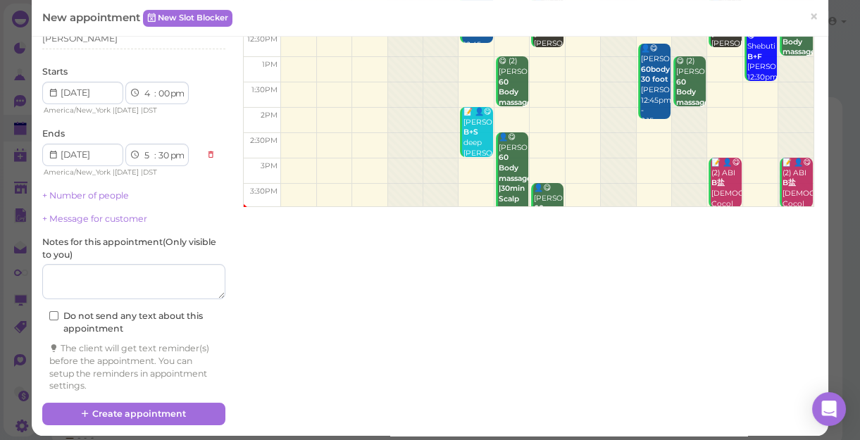
scroll to position [199, 0]
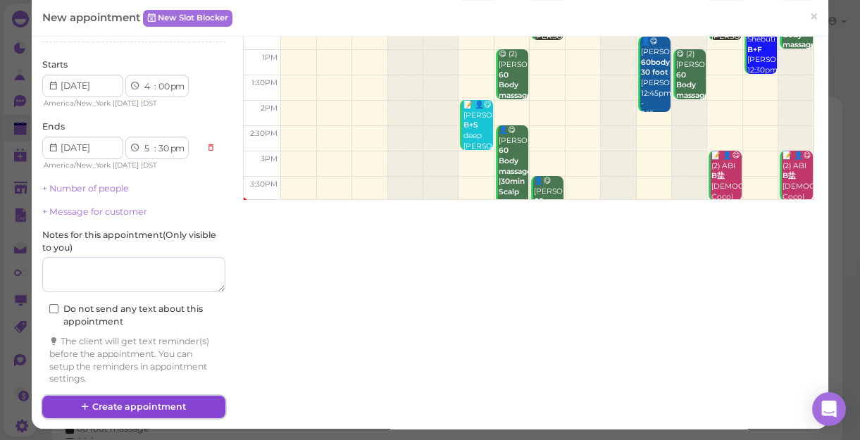
click at [156, 399] on button "Create appointment" at bounding box center [133, 407] width 183 height 23
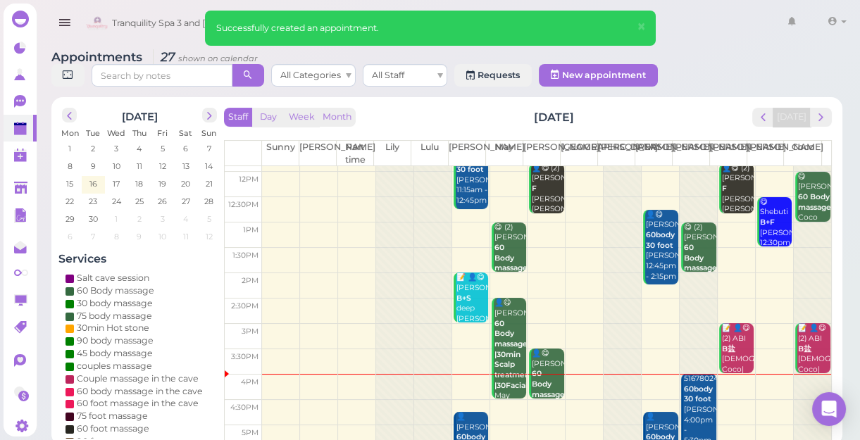
scroll to position [192, 0]
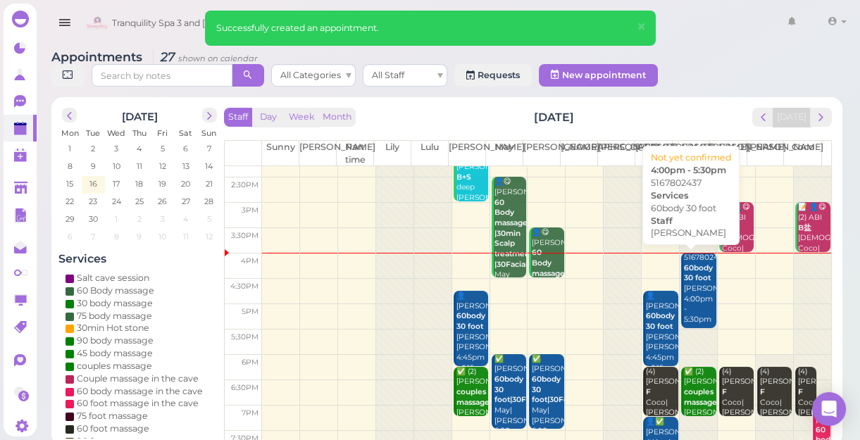
click at [690, 294] on div "5167802437 60body 30 foot [PERSON_NAME] 4:00pm - 5:30pm" at bounding box center [699, 289] width 33 height 73
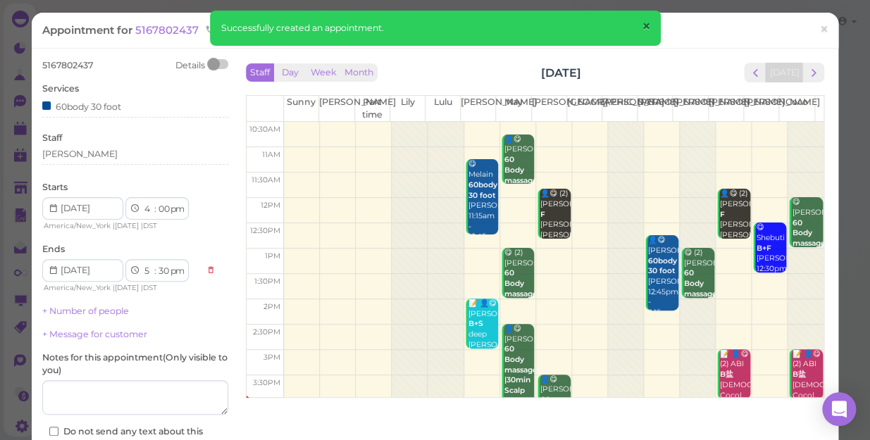
click at [645, 21] on span "×" at bounding box center [645, 27] width 9 height 20
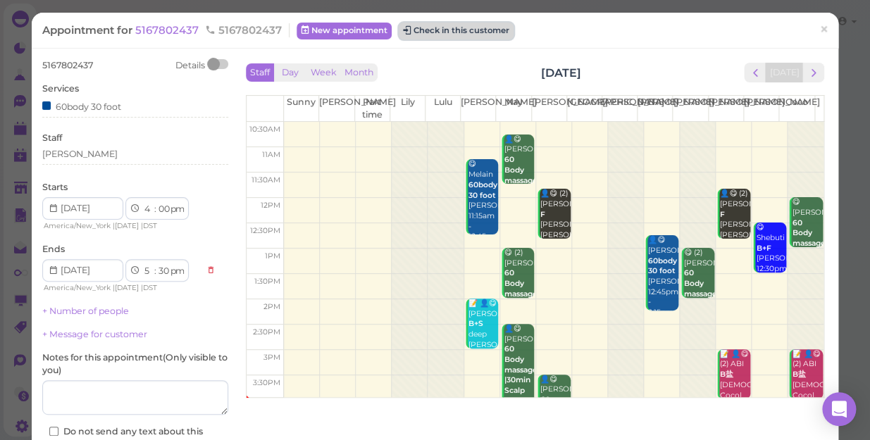
click at [448, 27] on button "Check in this customer" at bounding box center [456, 31] width 115 height 17
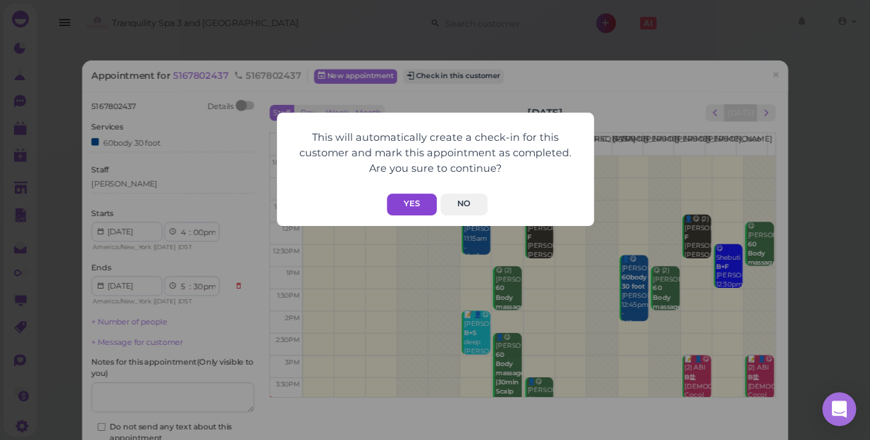
click at [406, 202] on button "Yes" at bounding box center [412, 205] width 50 height 22
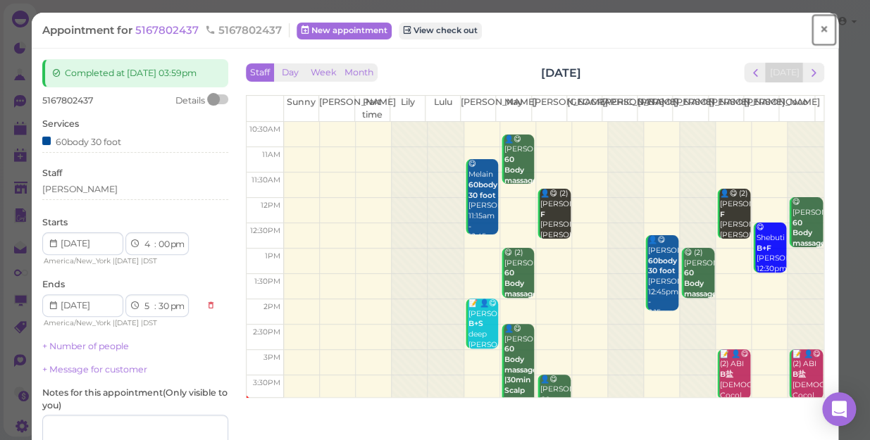
click at [819, 28] on span "×" at bounding box center [823, 30] width 9 height 20
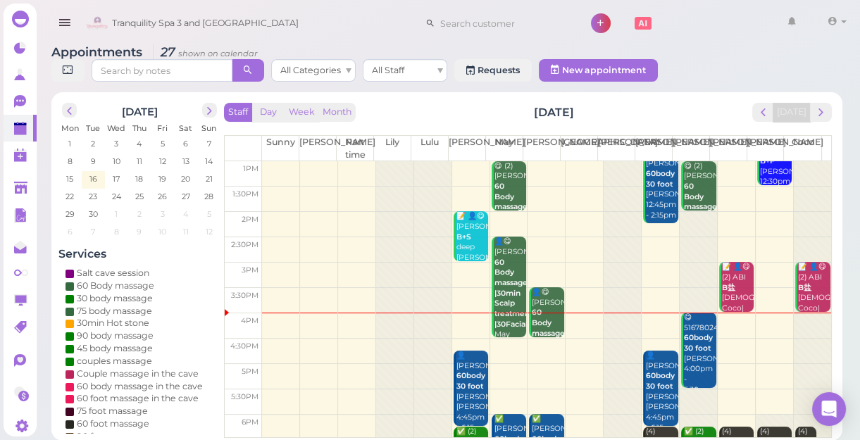
scroll to position [128, 0]
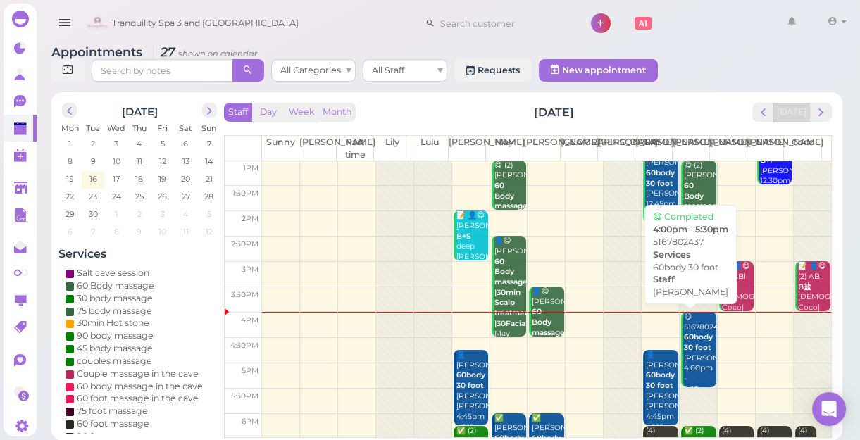
click at [688, 345] on b "60body 30 foot" at bounding box center [698, 343] width 29 height 20
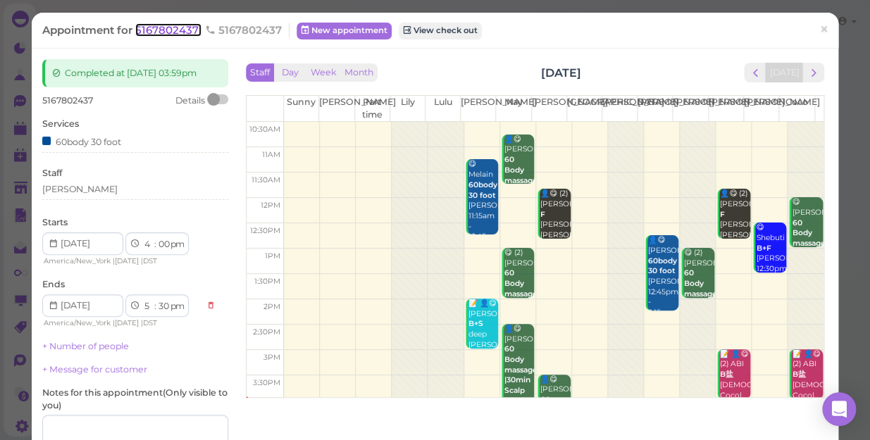
click at [166, 32] on span "5167802437" at bounding box center [168, 29] width 66 height 13
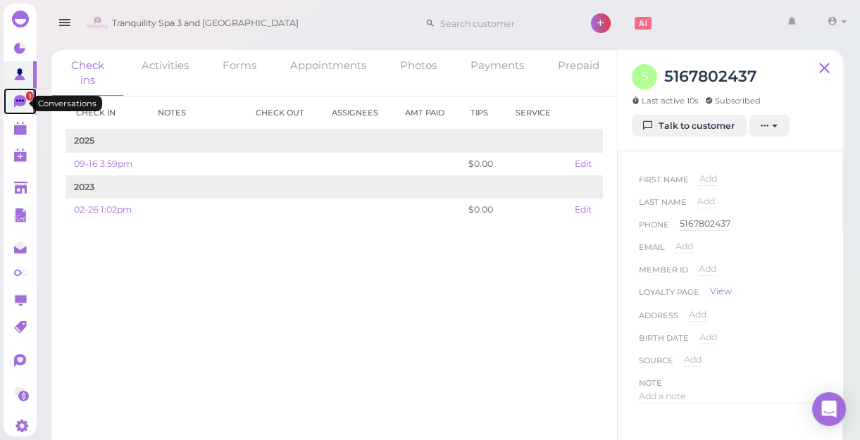
click at [26, 101] on span "1" at bounding box center [29, 96] width 7 height 9
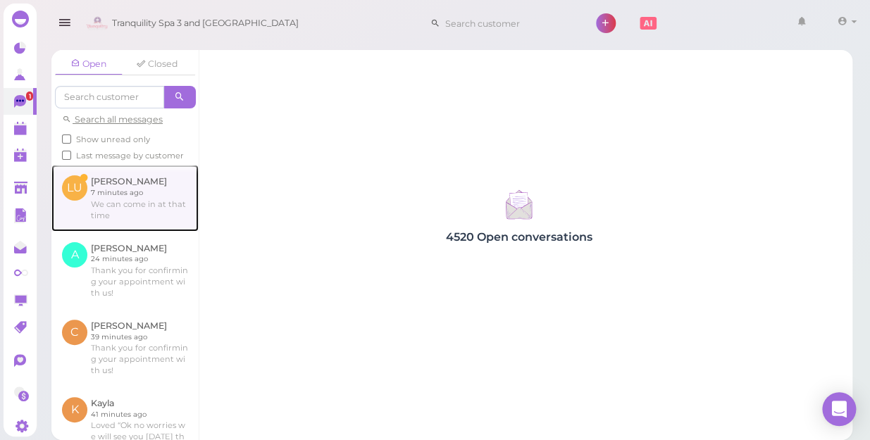
click at [133, 222] on link at bounding box center [124, 198] width 147 height 66
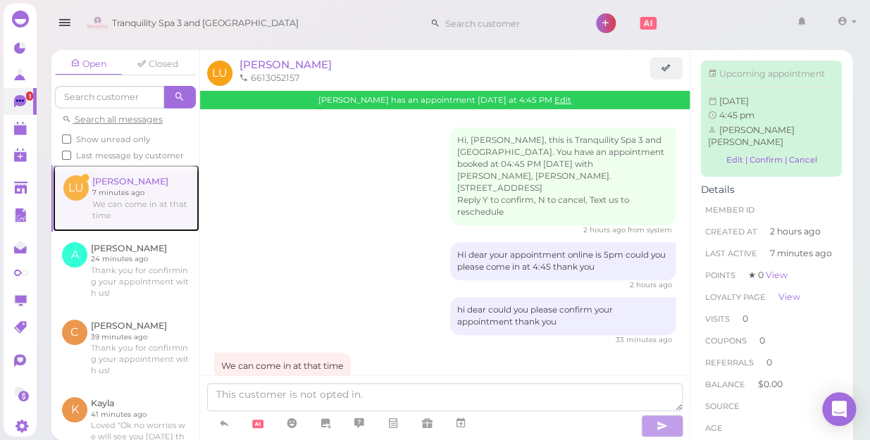
scroll to position [30, 0]
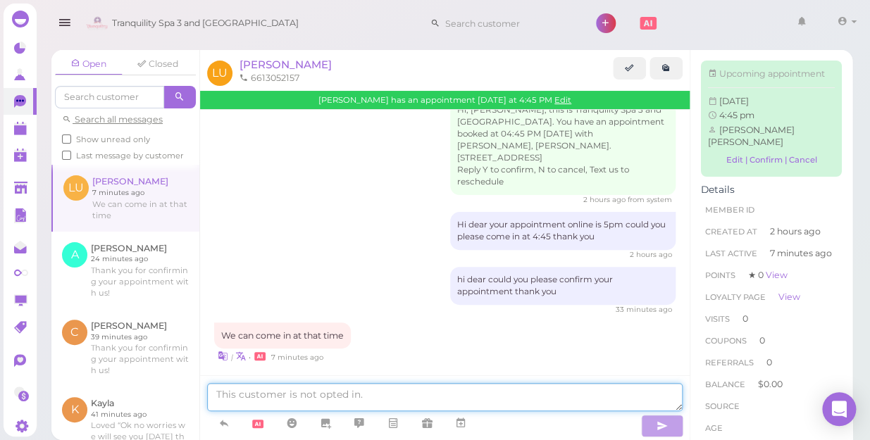
click at [287, 393] on textarea at bounding box center [445, 397] width 476 height 28
type textarea "thanks"
click at [445, 395] on textarea "thanks" at bounding box center [445, 397] width 476 height 28
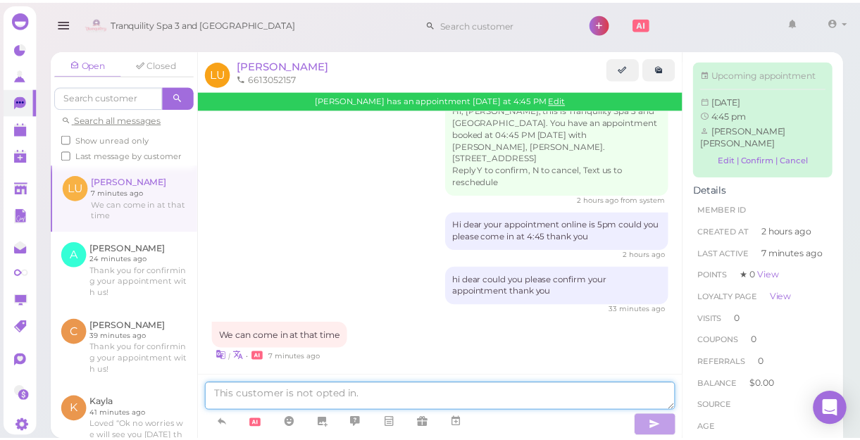
scroll to position [63, 0]
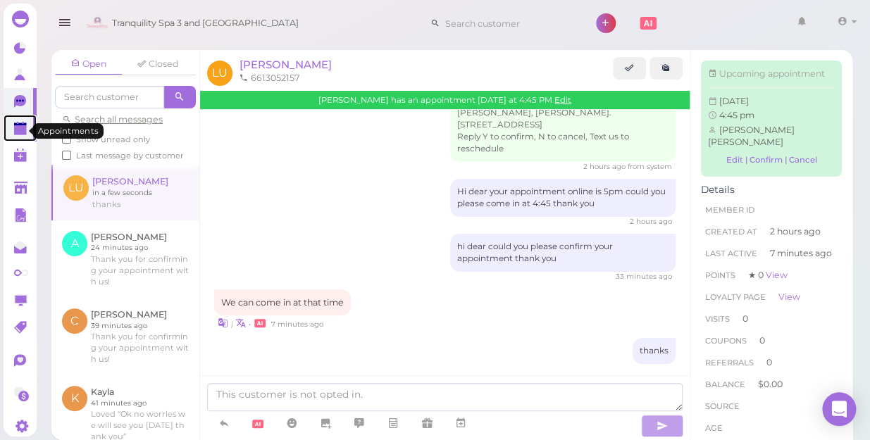
click at [20, 132] on polygon at bounding box center [20, 130] width 13 height 10
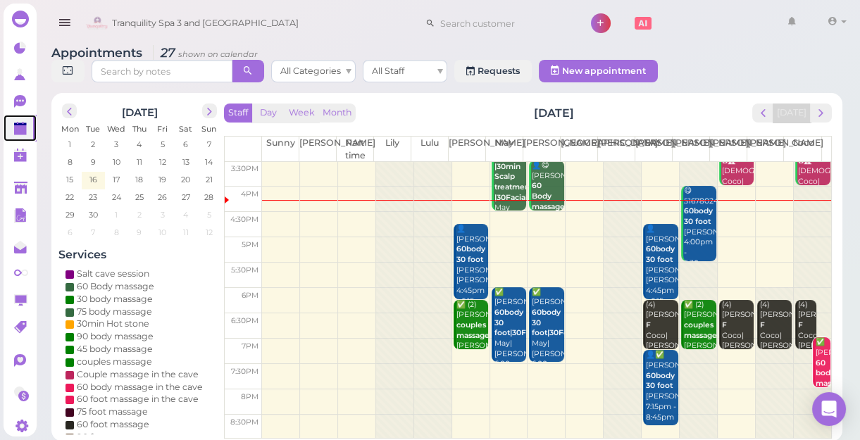
scroll to position [5, 0]
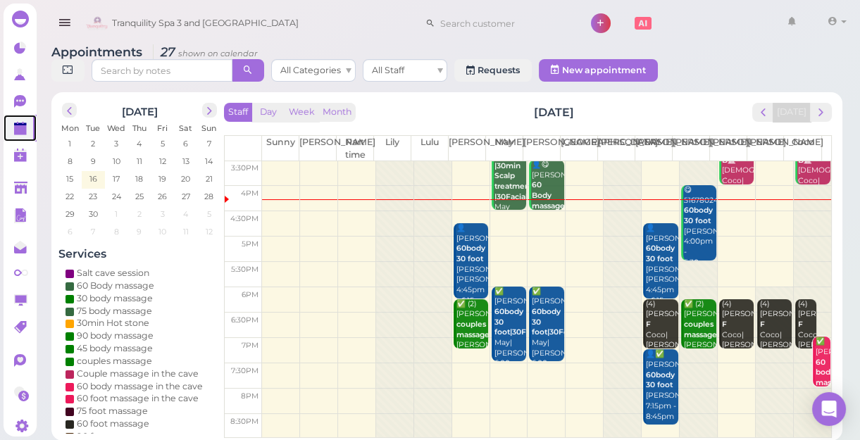
click at [685, 355] on div at bounding box center [698, 172] width 37 height 530
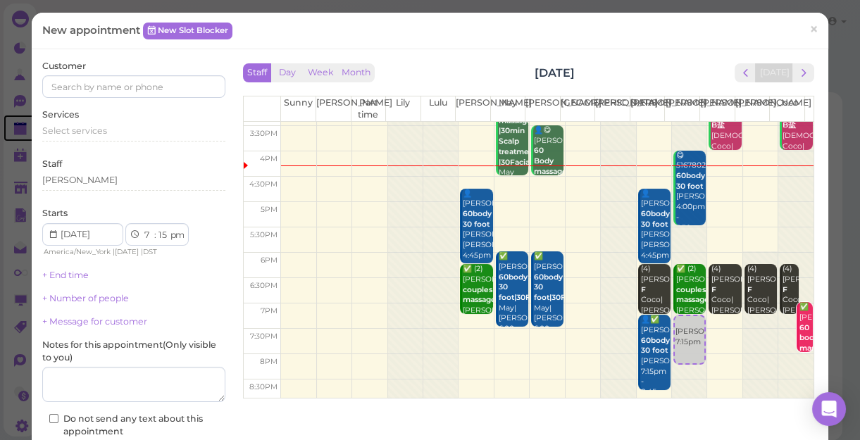
scroll to position [254, 0]
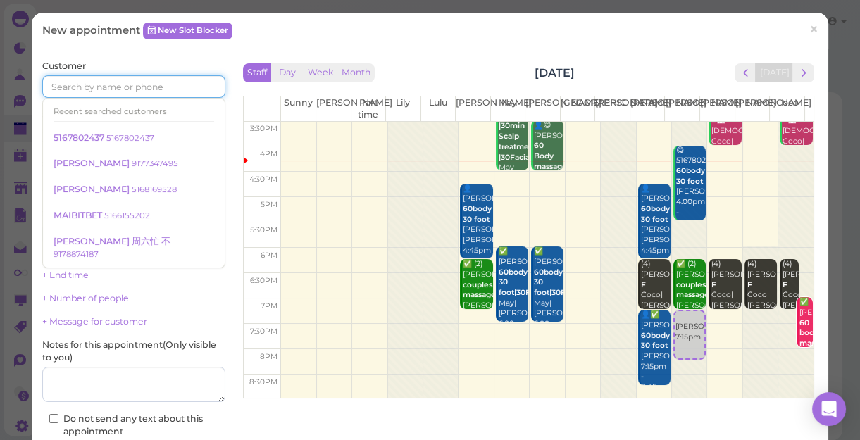
click at [94, 88] on input at bounding box center [133, 86] width 183 height 23
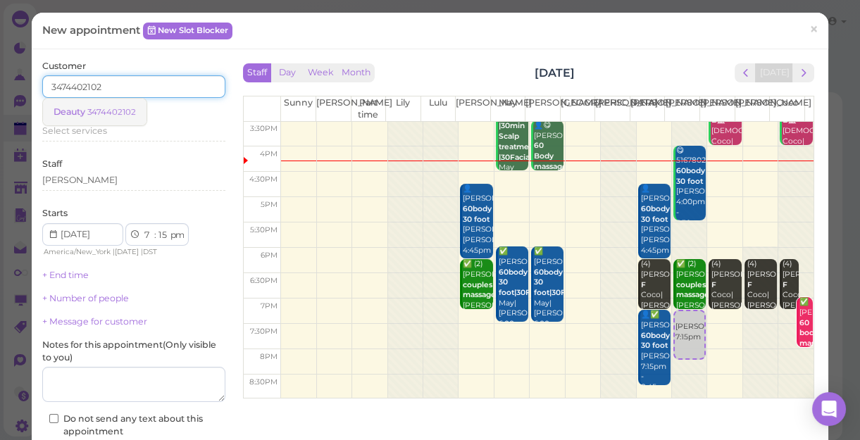
type input "3474402102"
click at [106, 108] on small "3474402102" at bounding box center [111, 112] width 49 height 10
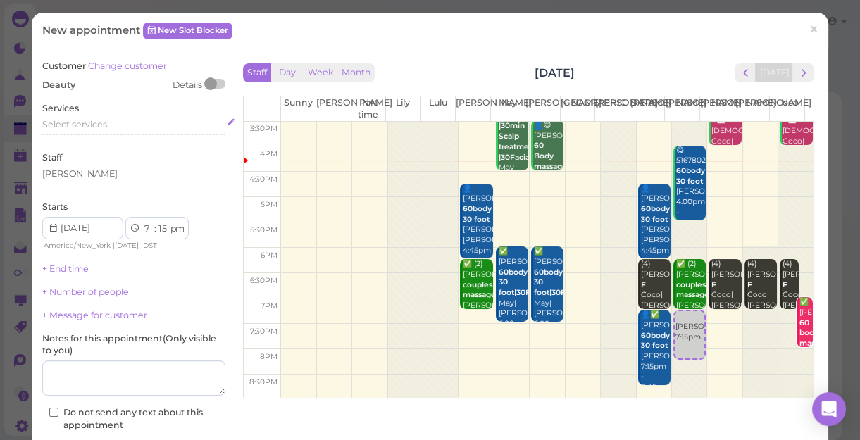
click at [99, 120] on span "Select services" at bounding box center [74, 124] width 65 height 11
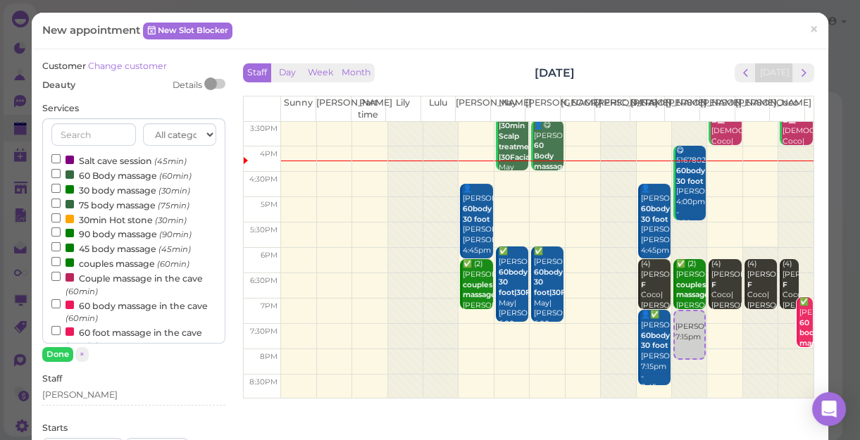
click at [128, 176] on label "60 Body massage (60min)" at bounding box center [121, 175] width 140 height 15
click at [61, 176] on input "60 Body massage (60min)" at bounding box center [55, 173] width 9 height 9
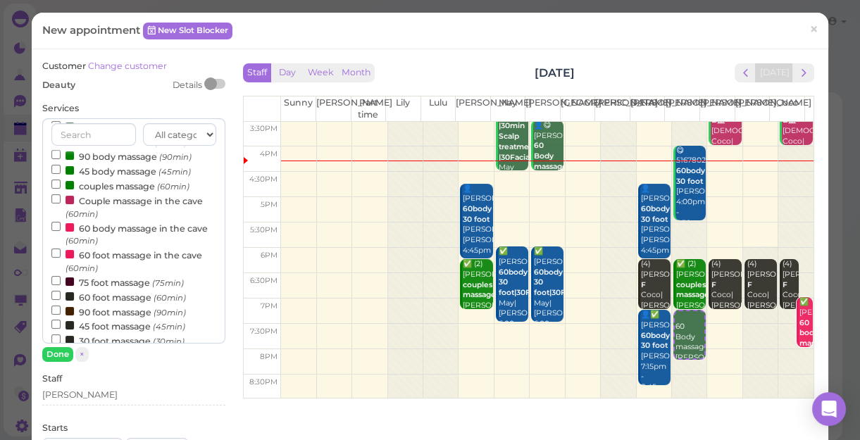
scroll to position [192, 0]
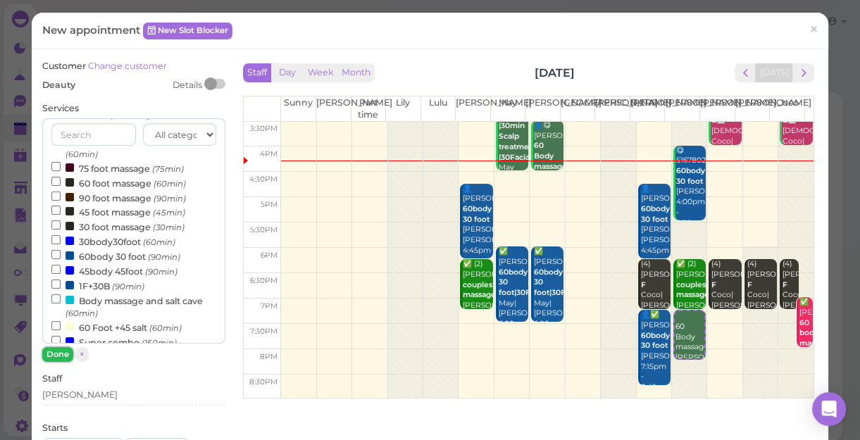
click at [60, 347] on button "Done" at bounding box center [57, 354] width 31 height 15
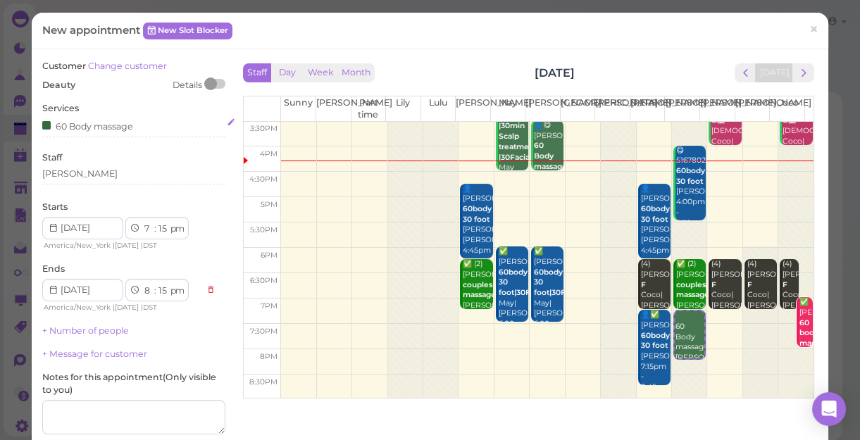
click at [152, 123] on div "60 Body massage" at bounding box center [133, 125] width 183 height 15
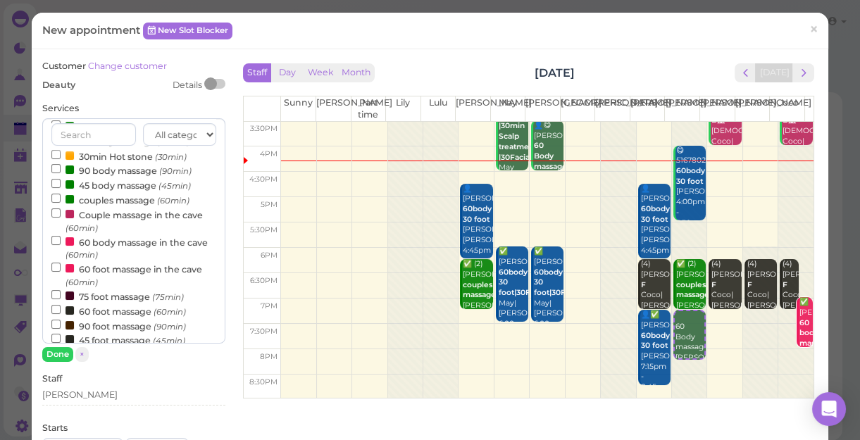
scroll to position [128, 0]
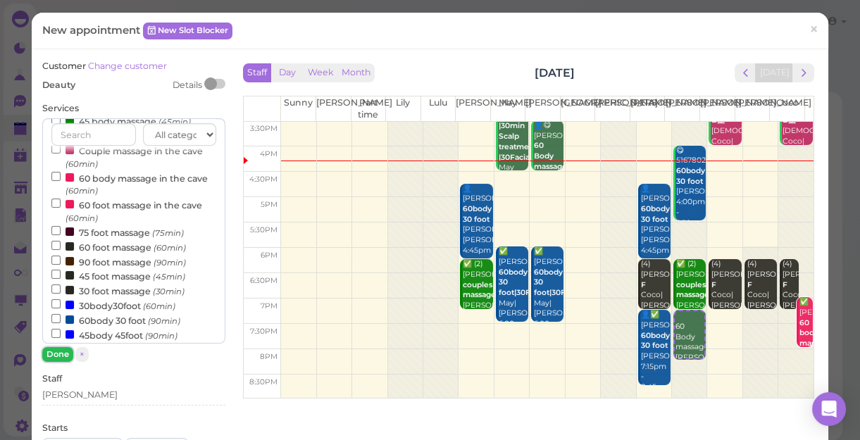
click at [51, 356] on button "Done" at bounding box center [57, 354] width 31 height 15
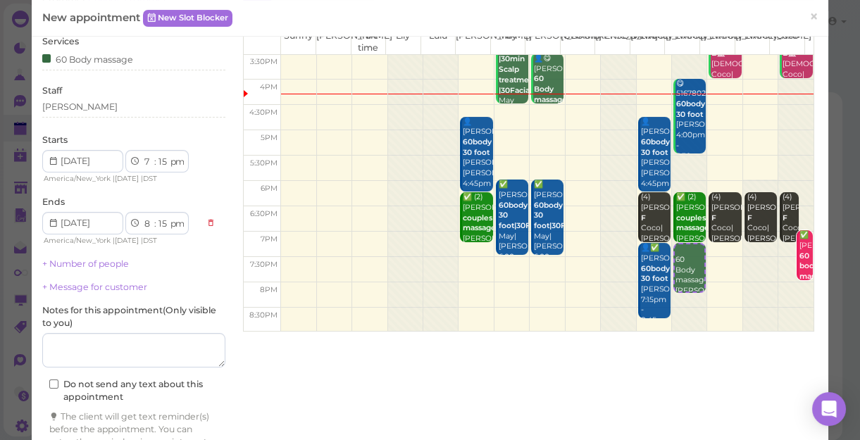
scroll to position [143, 0]
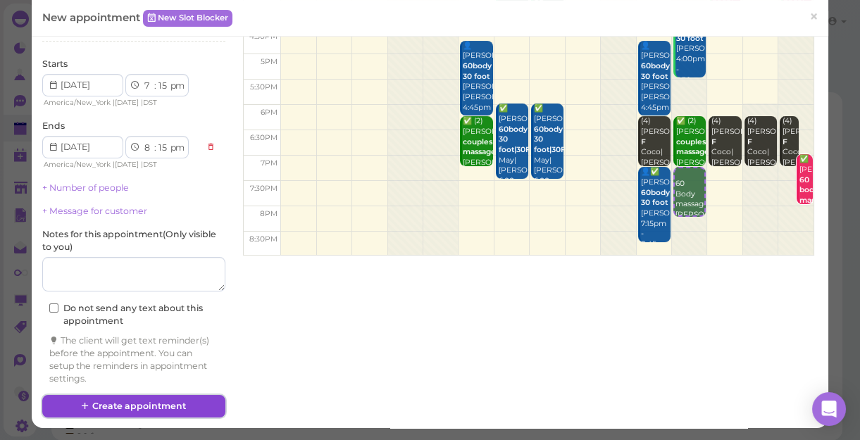
click at [149, 406] on button "Create appointment" at bounding box center [133, 406] width 183 height 23
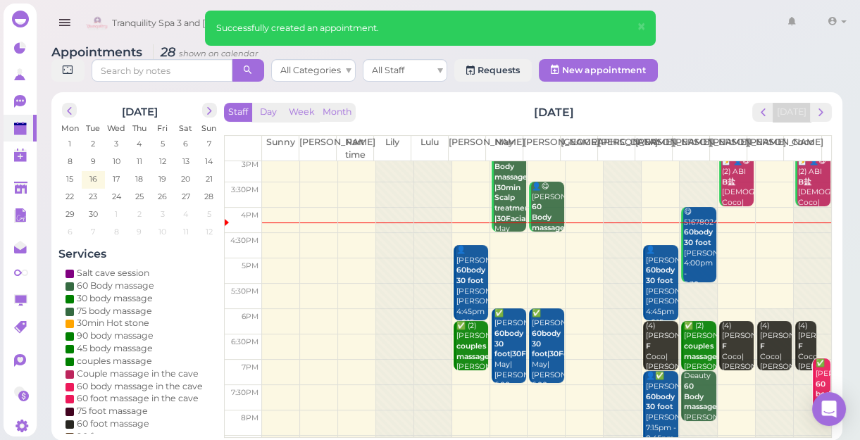
scroll to position [254, 0]
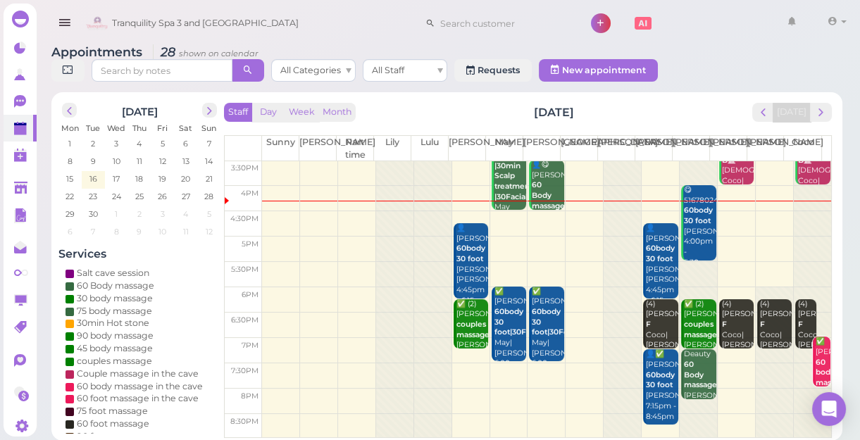
click at [728, 354] on td at bounding box center [546, 350] width 569 height 25
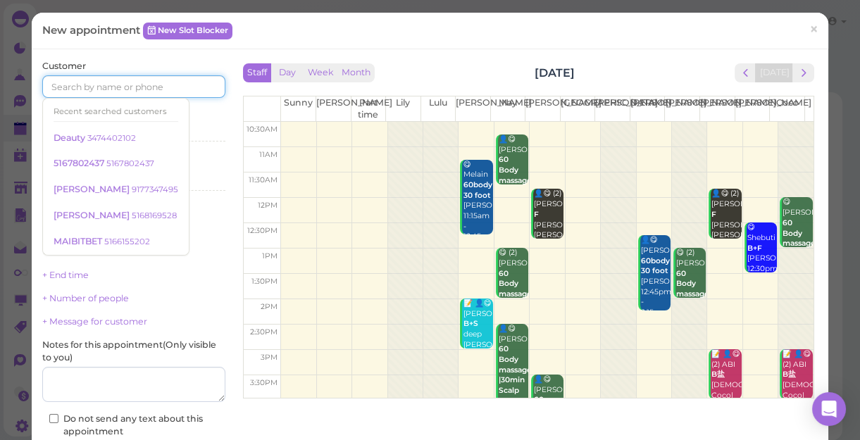
drag, startPoint x: 177, startPoint y: 79, endPoint x: 179, endPoint y: 91, distance: 12.2
click at [178, 87] on input at bounding box center [133, 86] width 183 height 23
click at [125, 141] on small "3474402102" at bounding box center [111, 138] width 49 height 10
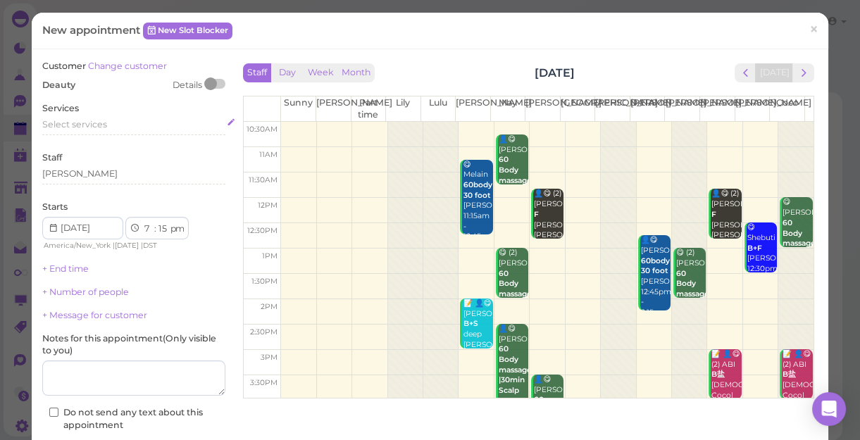
click at [106, 124] on div "Select services" at bounding box center [133, 124] width 183 height 13
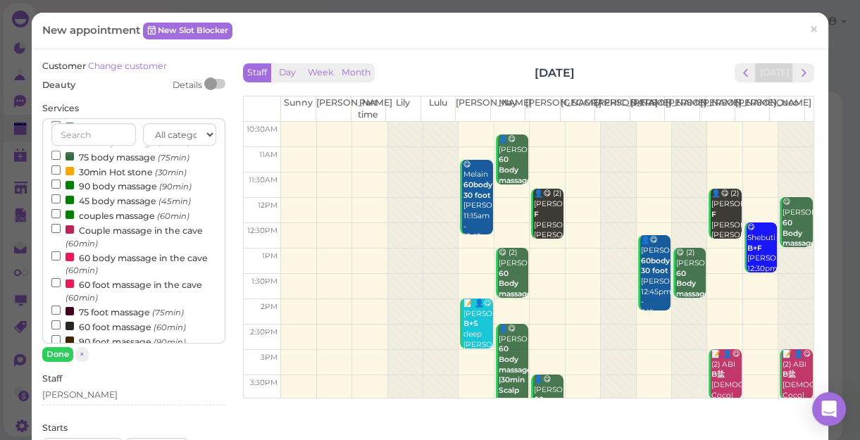
scroll to position [128, 0]
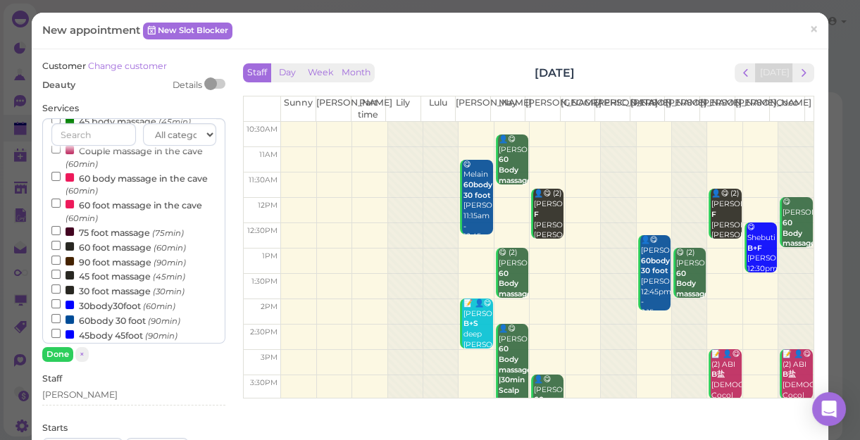
click at [120, 249] on label "60 foot massage (60min)" at bounding box center [118, 247] width 135 height 15
click at [61, 249] on input "60 foot massage (60min)" at bounding box center [55, 245] width 9 height 9
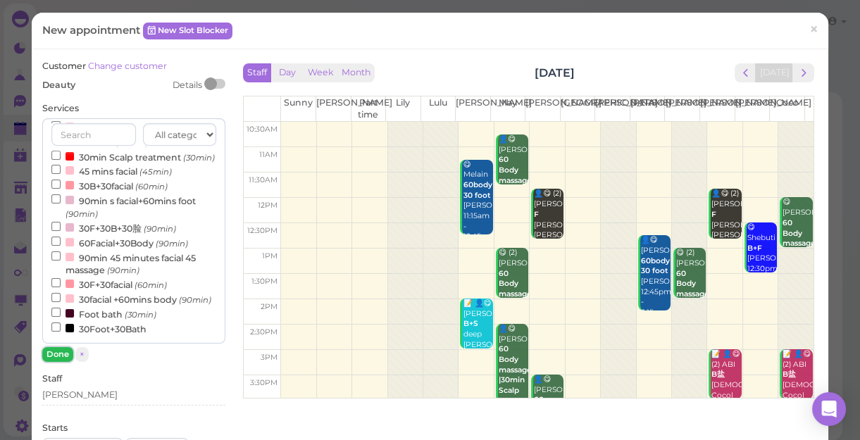
click at [61, 351] on button "Done" at bounding box center [57, 354] width 31 height 15
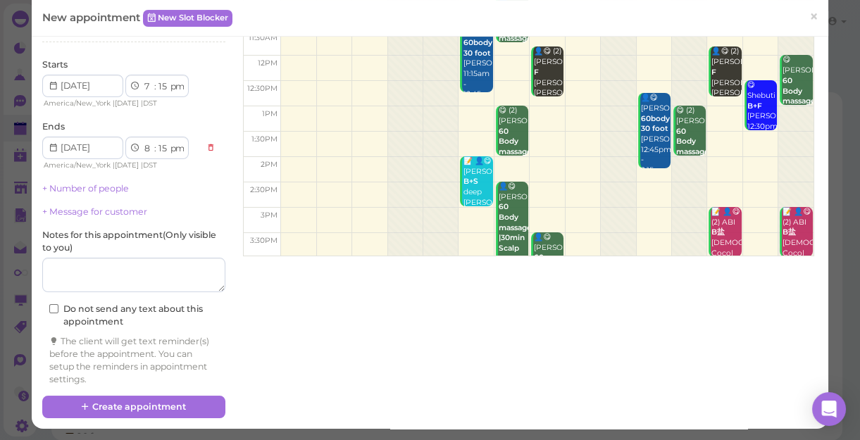
scroll to position [143, 0]
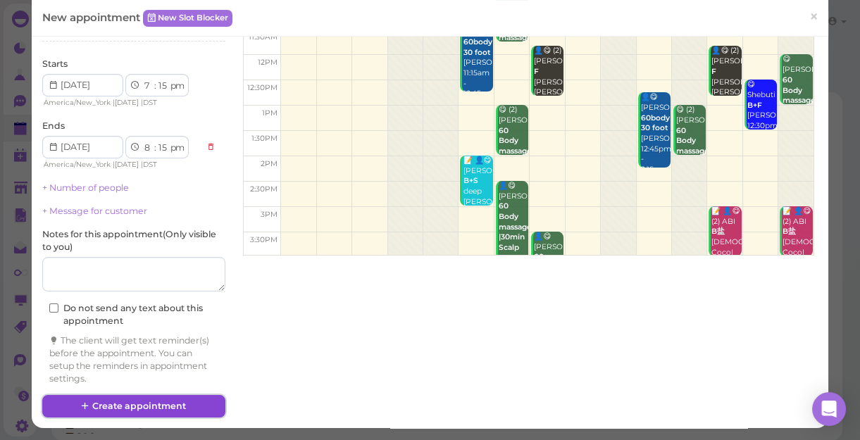
click at [141, 402] on button "Create appointment" at bounding box center [133, 406] width 183 height 23
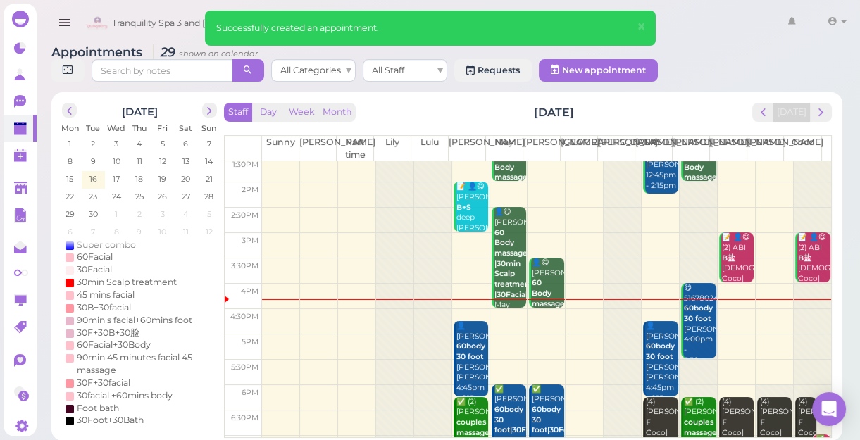
scroll to position [254, 0]
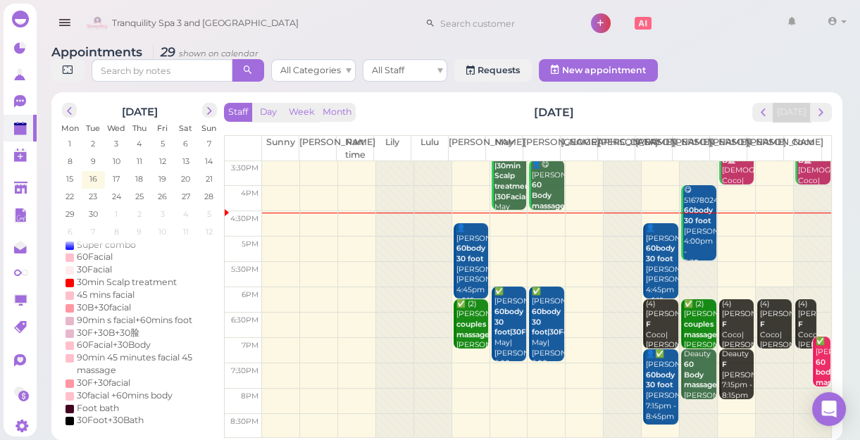
click at [42, 390] on div "Appointments 29 shown on calendar All Categories All Staff Requests New appoint…" at bounding box center [447, 238] width 826 height 406
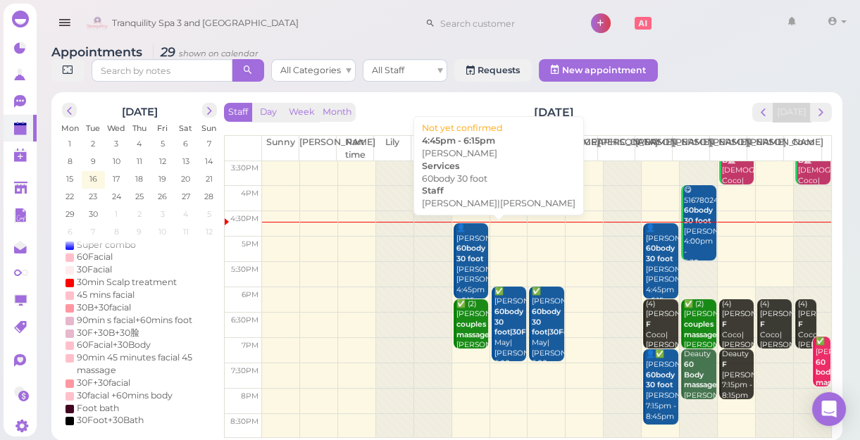
click at [461, 261] on b "60body 30 foot" at bounding box center [471, 254] width 29 height 20
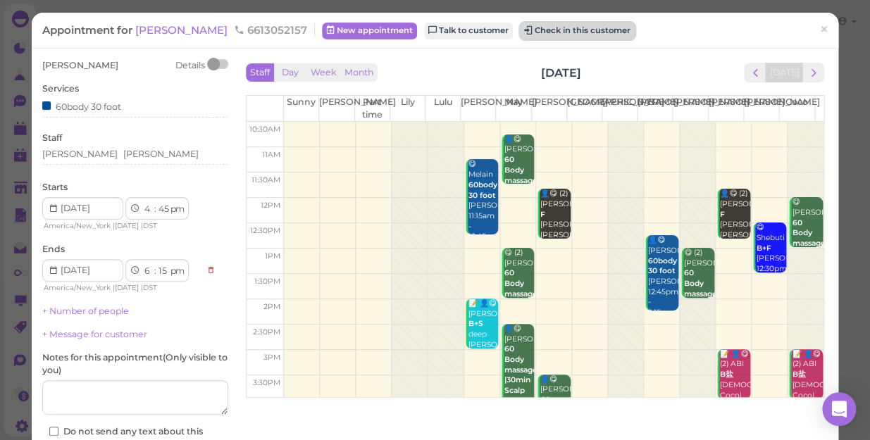
click at [583, 30] on button "Check in this customer" at bounding box center [577, 31] width 115 height 17
click at [574, 35] on button "Check in this customer" at bounding box center [577, 31] width 115 height 17
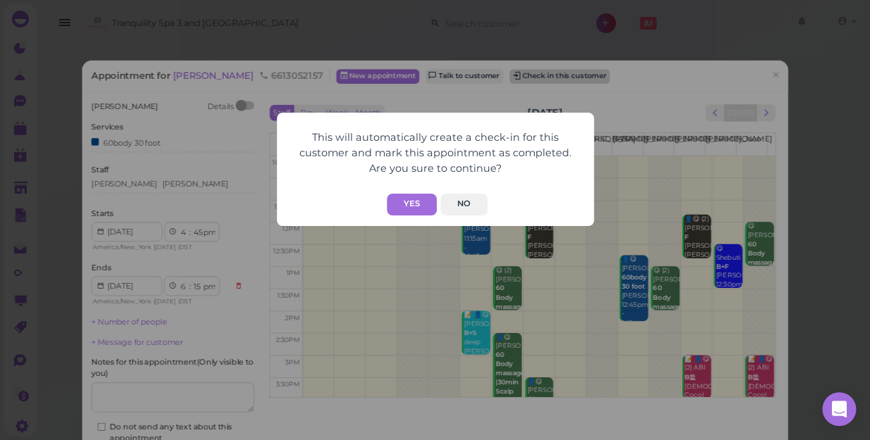
click at [574, 33] on div "This will automatically create a check-in for this customer and mark this appoi…" at bounding box center [435, 220] width 870 height 440
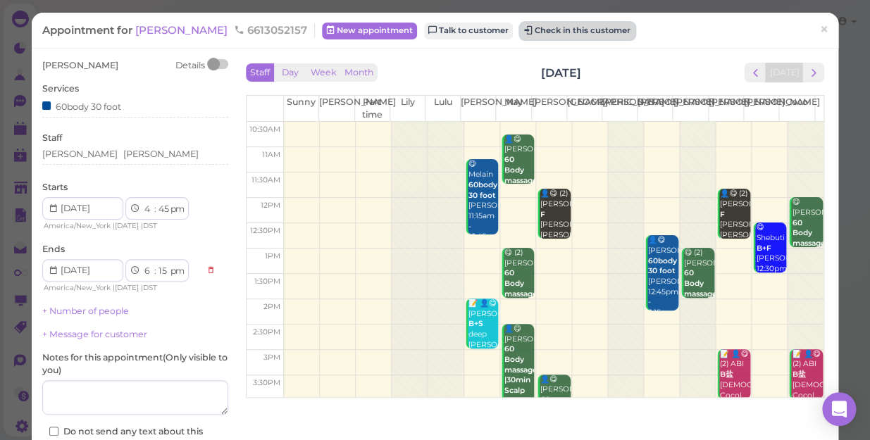
click at [597, 31] on button "Check in this customer" at bounding box center [577, 31] width 115 height 17
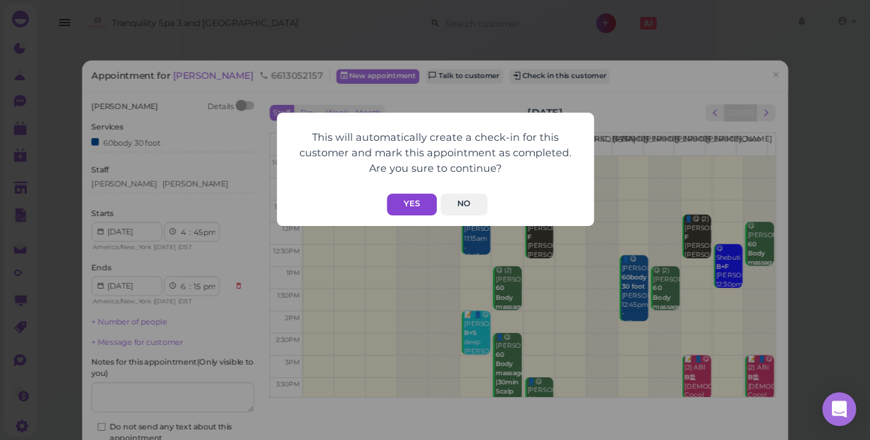
click at [409, 202] on button "Yes" at bounding box center [412, 205] width 50 height 22
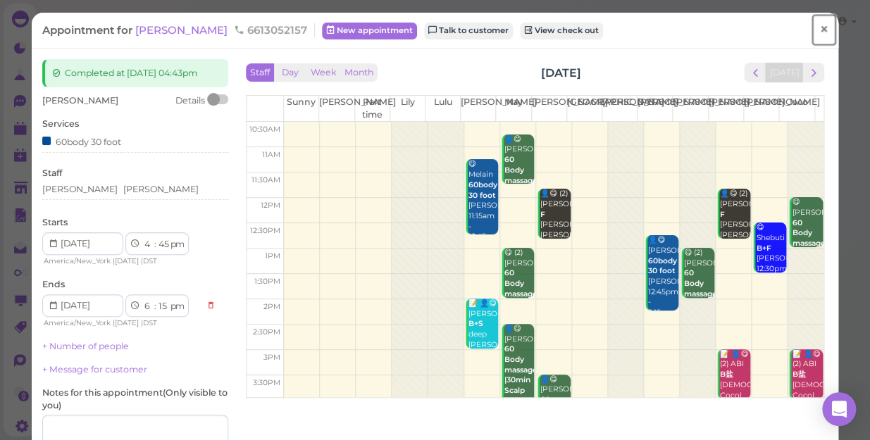
click at [819, 25] on span "×" at bounding box center [823, 30] width 9 height 20
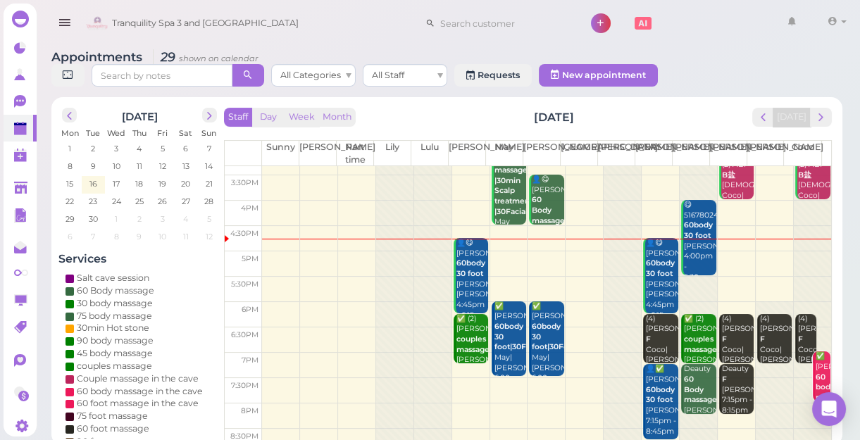
scroll to position [254, 0]
